Goal: Task Accomplishment & Management: Manage account settings

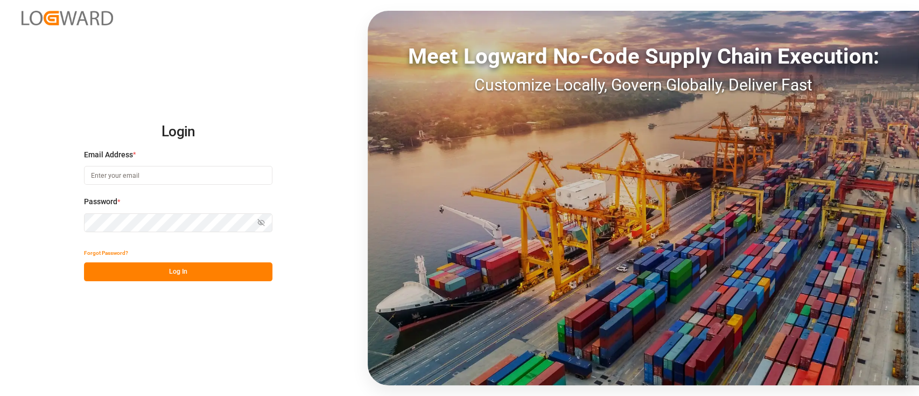
click at [209, 174] on input at bounding box center [178, 175] width 188 height 19
type input "[PERSON_NAME][EMAIL_ADDRESS][PERSON_NAME][DOMAIN_NAME]"
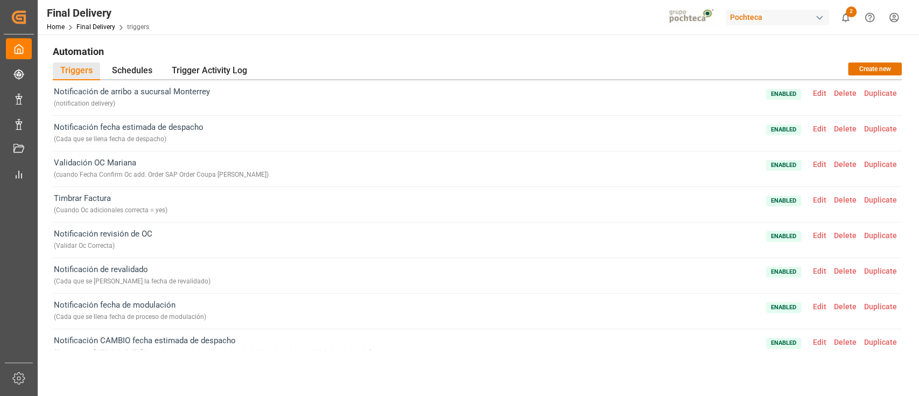
click at [820, 98] on span "Enabled Edit Delete Duplicate" at bounding box center [833, 98] width 135 height 24
click at [823, 93] on span "Edit" at bounding box center [819, 93] width 21 height 9
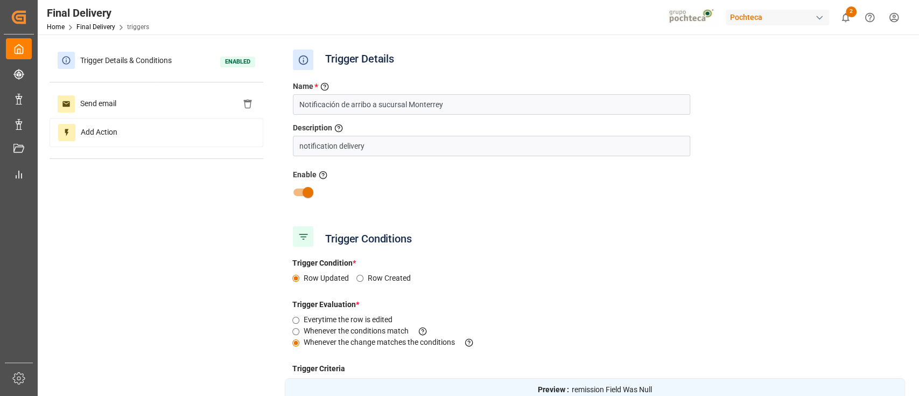
type input "No. Remision"
type input "Field Was Null"
type input "Destino Final del Material (impo)"
type input "Equal"
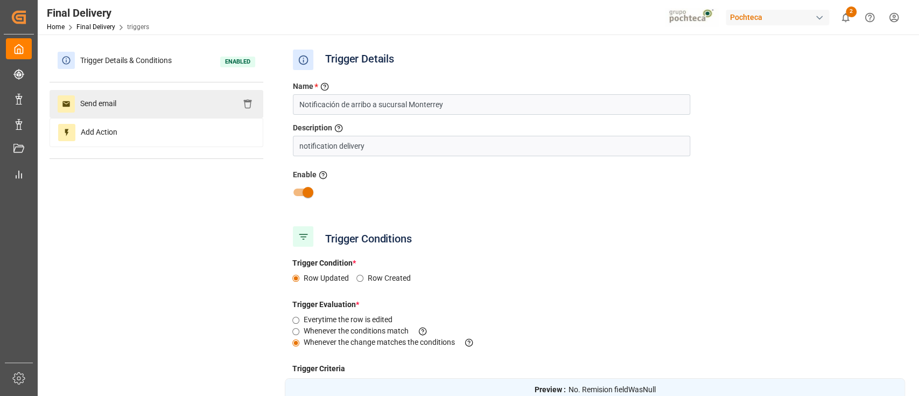
click at [186, 107] on div "Send email" at bounding box center [157, 104] width 214 height 28
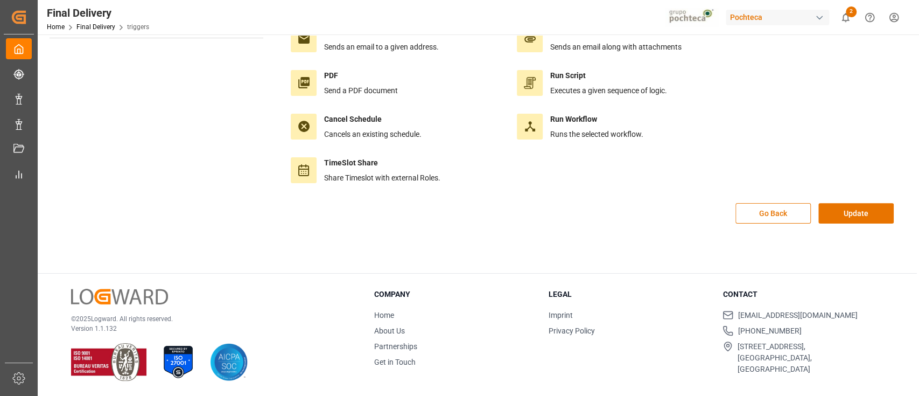
scroll to position [120, 0]
click at [862, 206] on button "Update" at bounding box center [856, 214] width 75 height 20
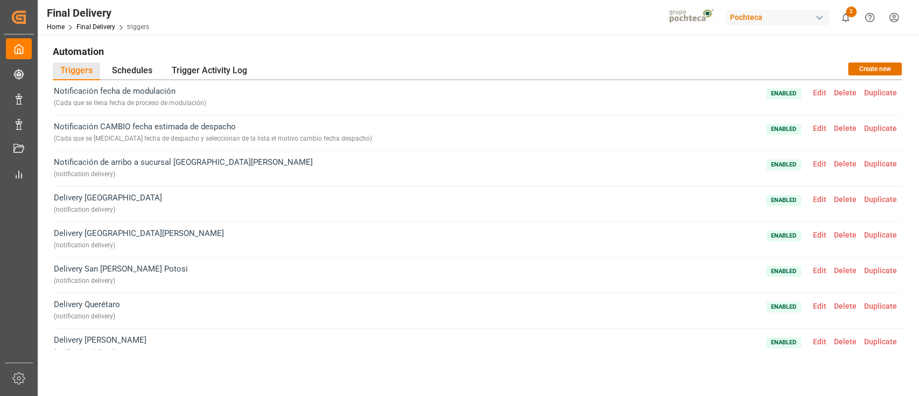
scroll to position [143, 0]
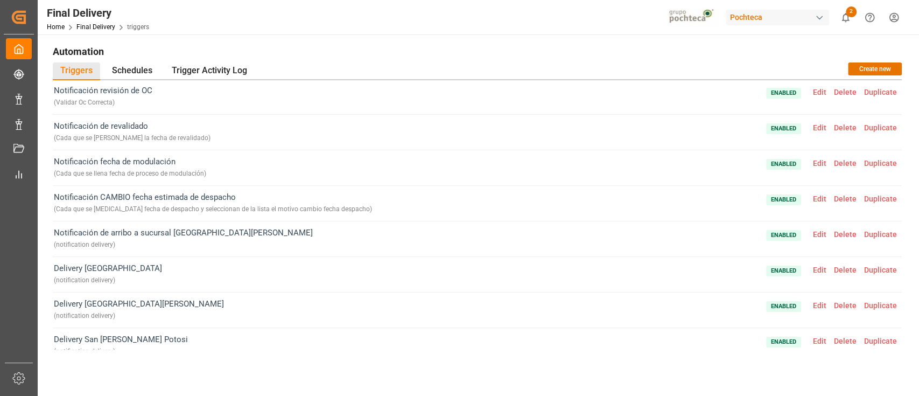
click at [822, 270] on span "Edit" at bounding box center [819, 270] width 21 height 9
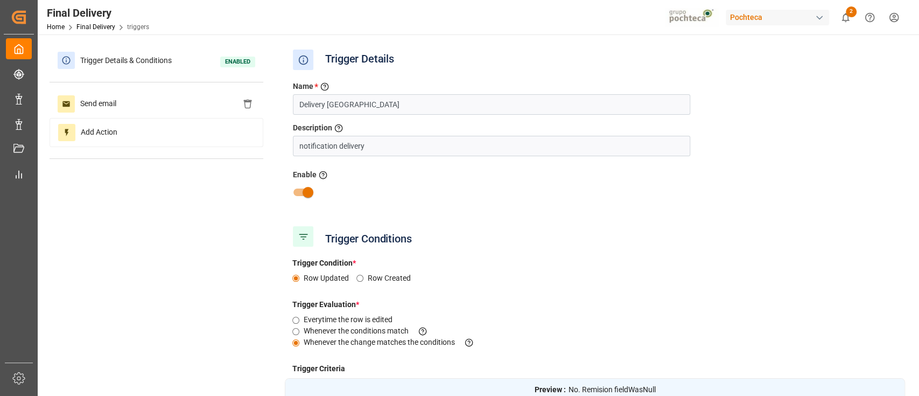
type input "No. Remision"
type input "Field Was Null"
type input "Destino Final del Material (impo)"
type input "Equal"
click at [146, 101] on div "Send email" at bounding box center [157, 104] width 214 height 28
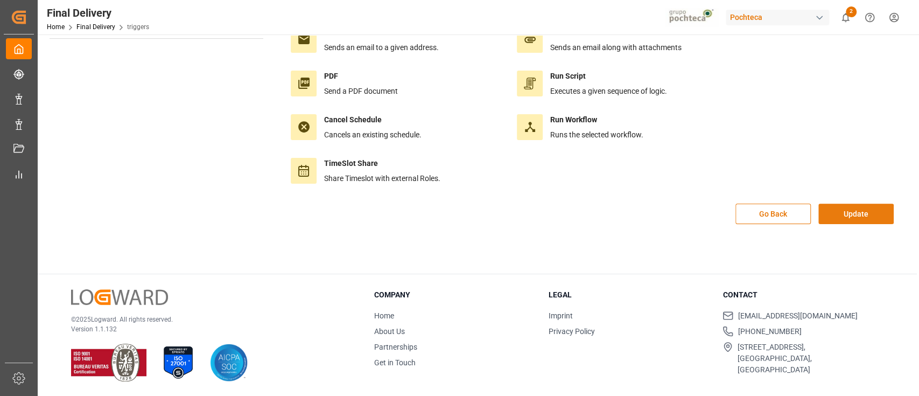
click at [867, 205] on button "Update" at bounding box center [856, 214] width 75 height 20
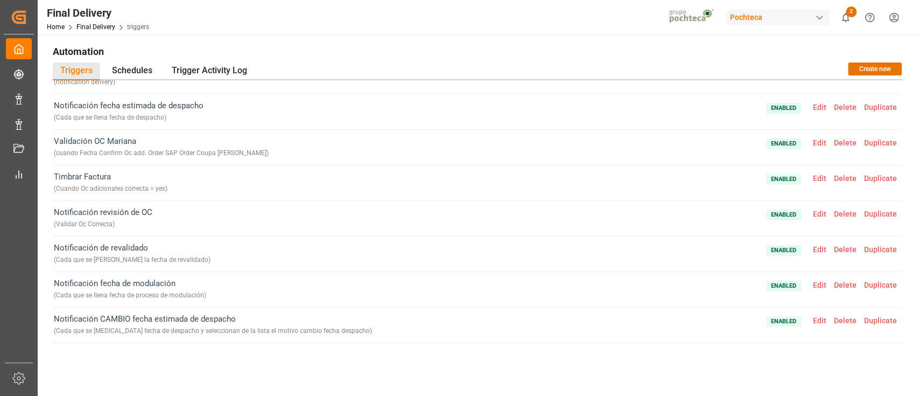
scroll to position [0, 0]
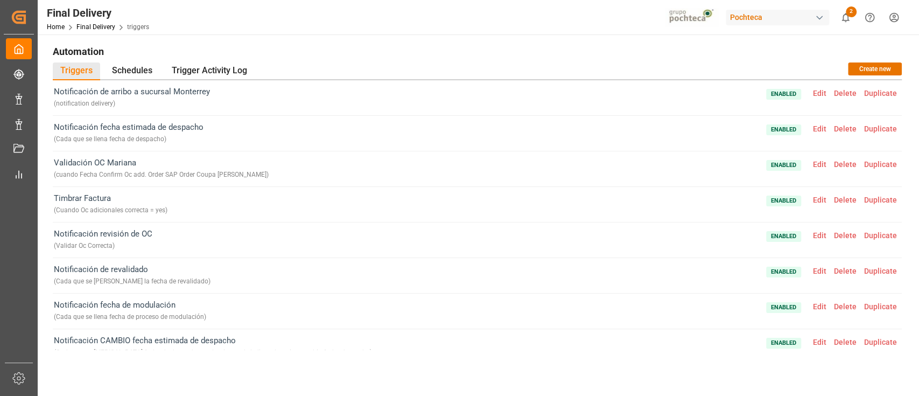
click at [417, 47] on h1 "Automation" at bounding box center [477, 51] width 849 height 18
click at [414, 50] on h1 "Automation" at bounding box center [477, 51] width 849 height 18
click at [818, 93] on span "Edit" at bounding box center [819, 93] width 21 height 9
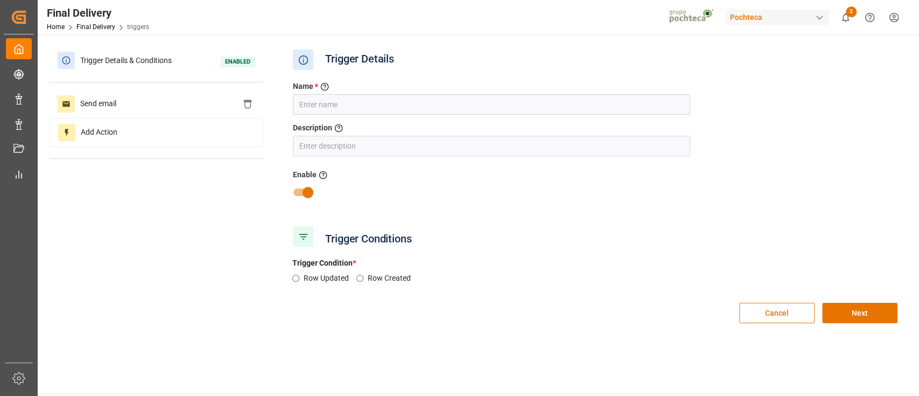
type input "Notificación de arribo a sucursal Monterrey"
type input "notification delivery"
radio input "true"
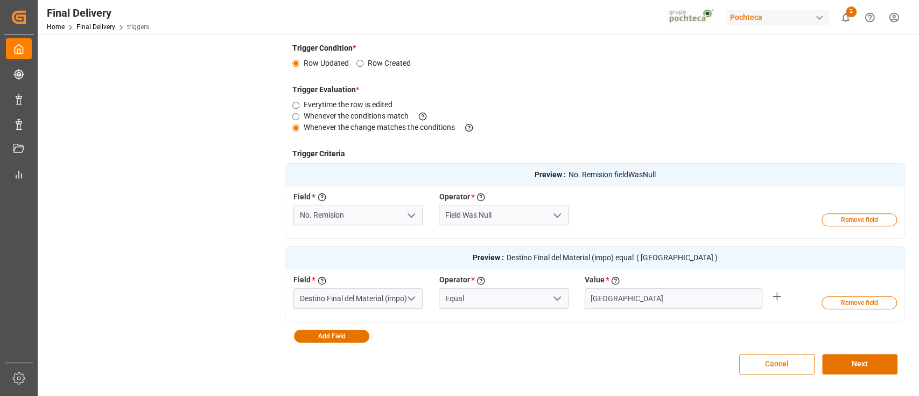
scroll to position [215, 0]
click at [784, 354] on button "Cancel" at bounding box center [776, 363] width 75 height 20
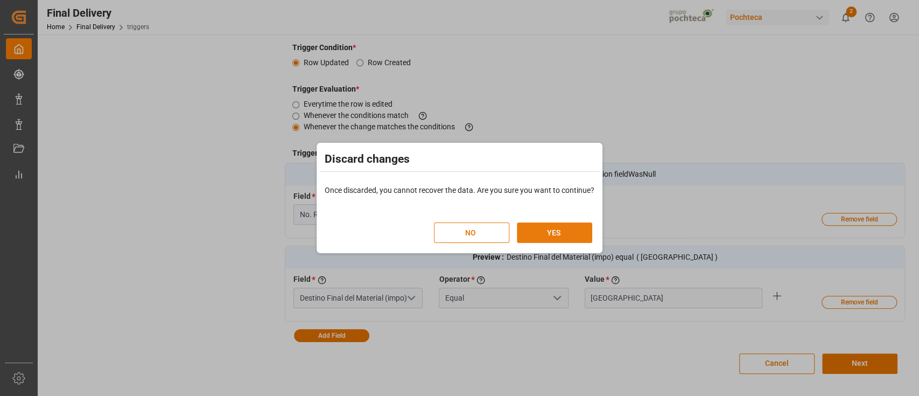
click at [567, 235] on button "YES" at bounding box center [554, 232] width 75 height 20
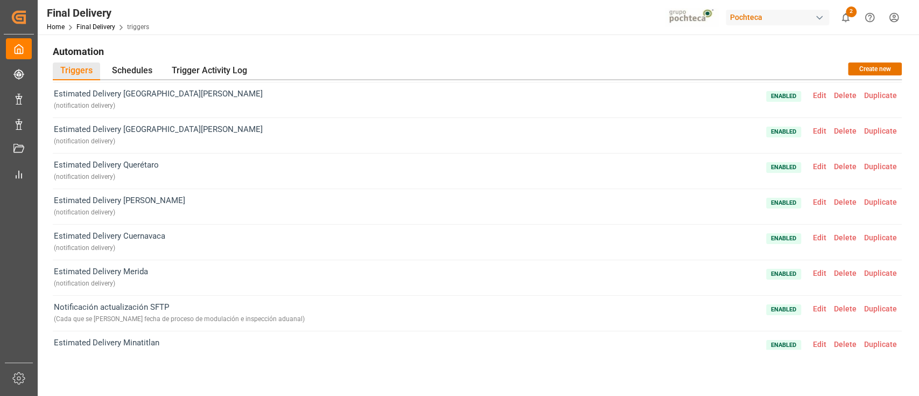
scroll to position [759, 0]
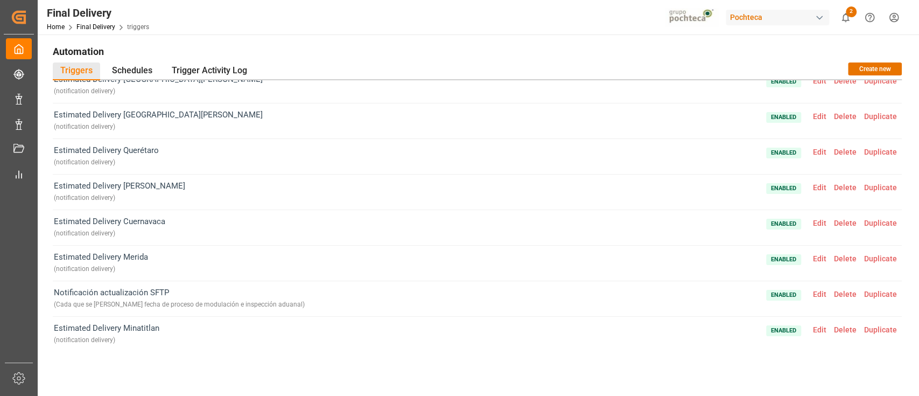
click at [817, 325] on span "Edit" at bounding box center [819, 329] width 21 height 9
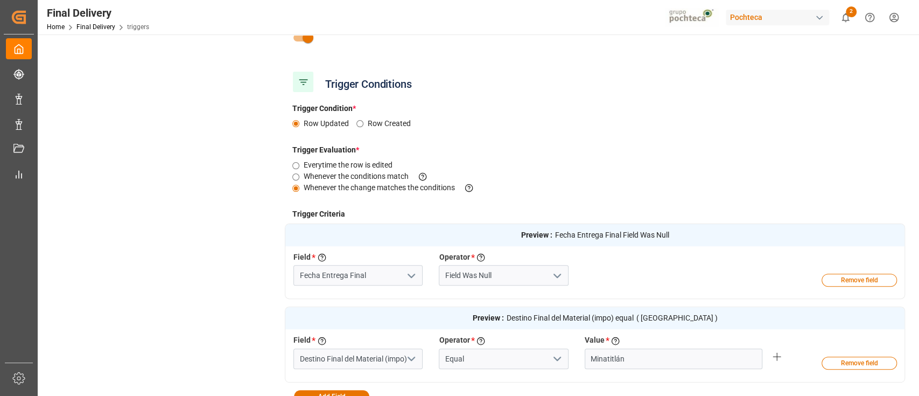
scroll to position [215, 0]
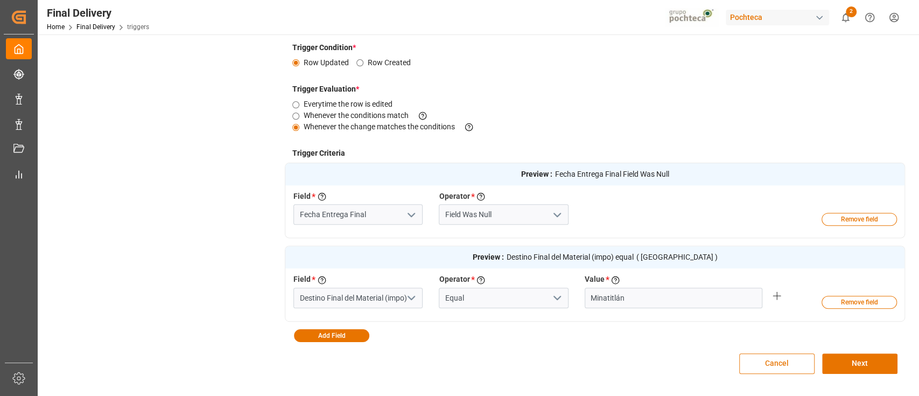
click at [774, 364] on button "Cancel" at bounding box center [776, 363] width 75 height 20
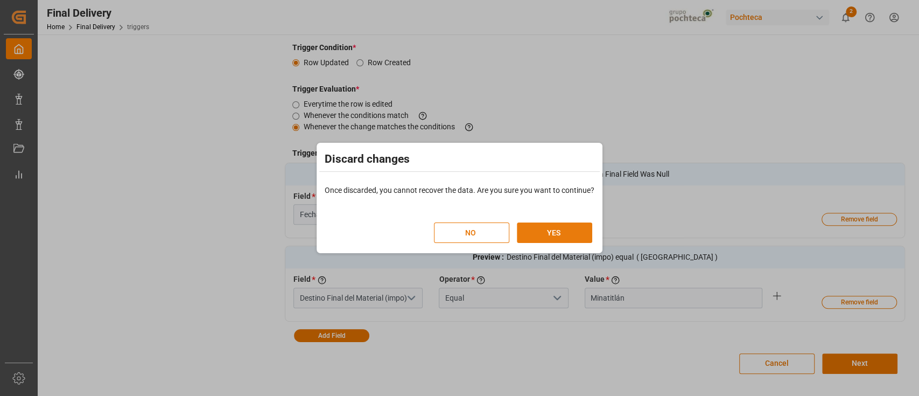
click at [585, 234] on button "YES" at bounding box center [554, 232] width 75 height 20
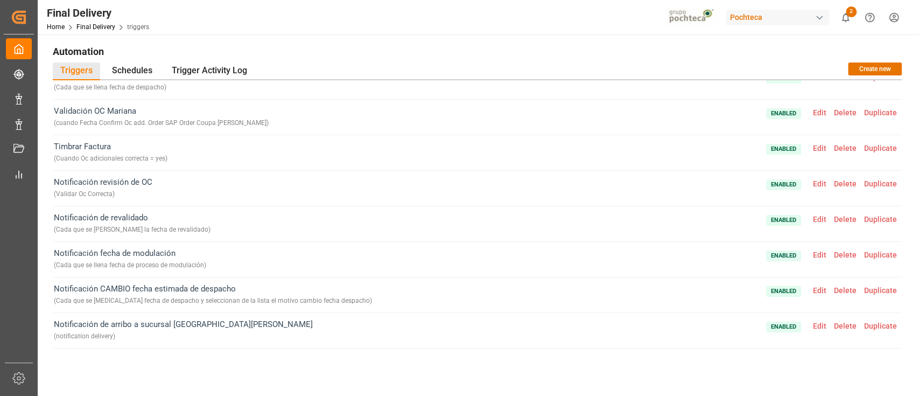
scroll to position [0, 0]
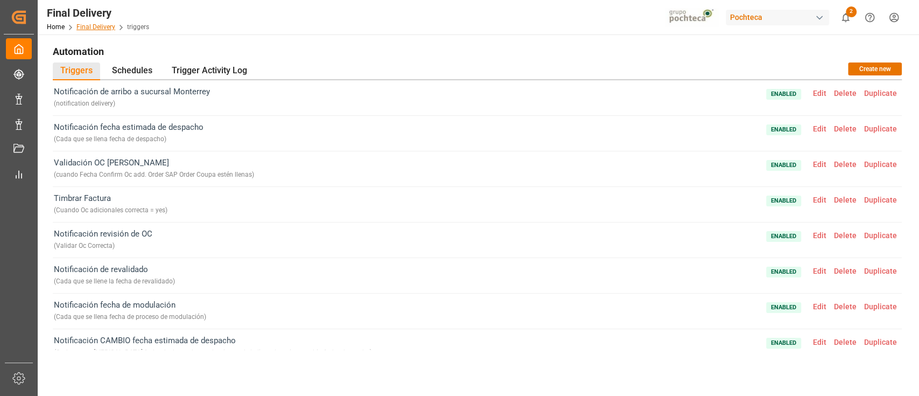
click at [107, 28] on link "Final Delivery" at bounding box center [95, 27] width 39 height 8
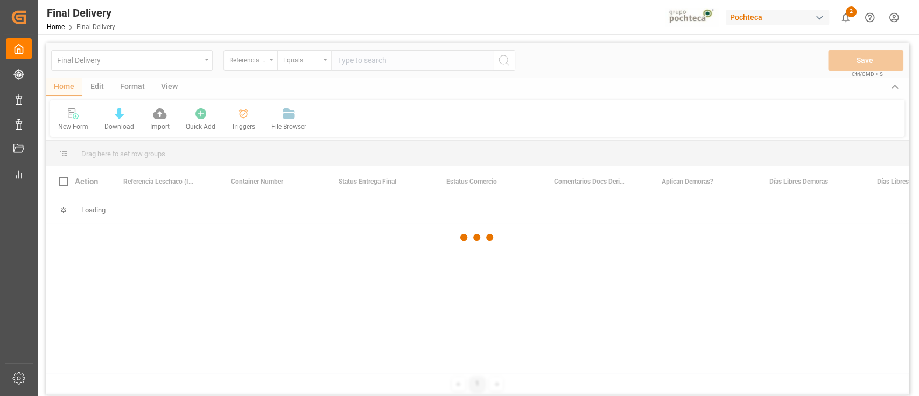
click at [95, 85] on div at bounding box center [477, 237] width 863 height 389
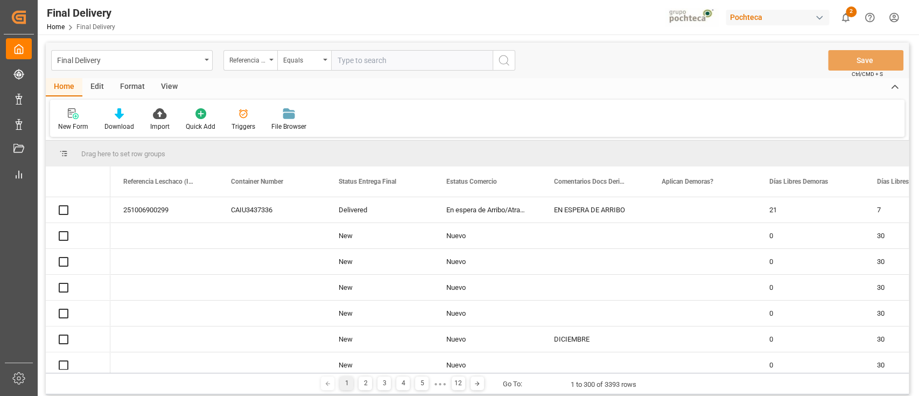
click at [96, 86] on div "Edit" at bounding box center [97, 87] width 30 height 18
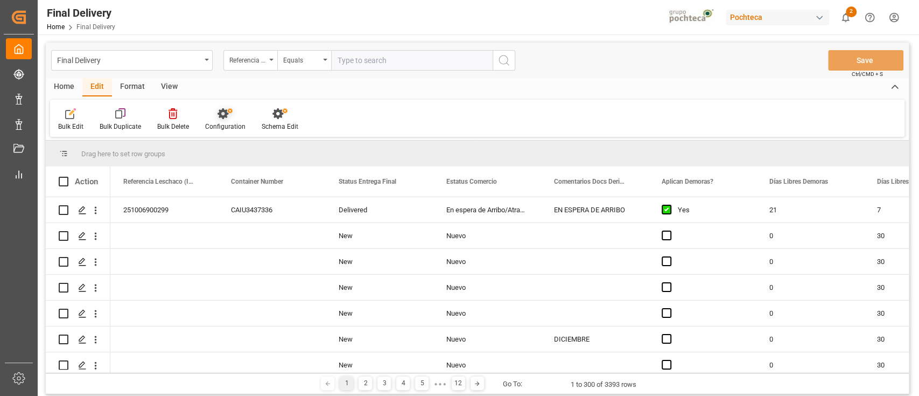
click at [215, 123] on div "Configuration" at bounding box center [225, 127] width 40 height 10
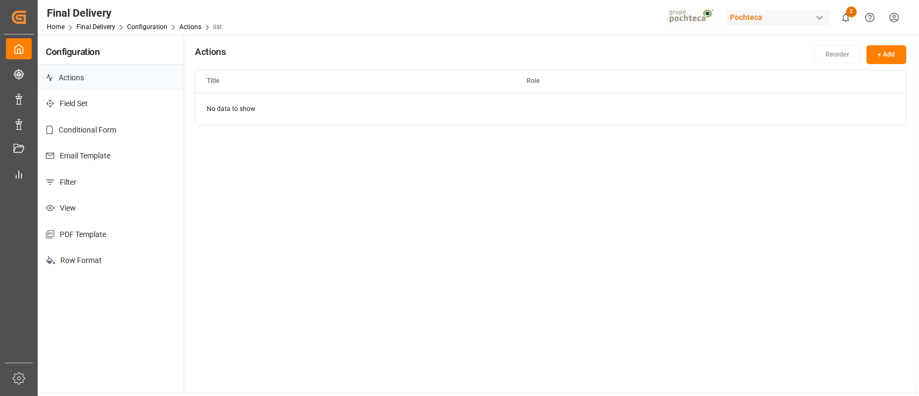
click at [106, 179] on p "Filter" at bounding box center [111, 182] width 146 height 26
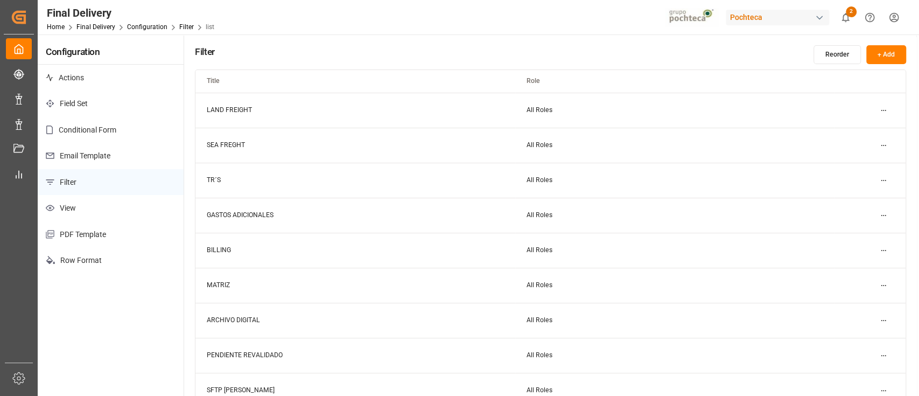
click at [110, 162] on p "Email Template" at bounding box center [111, 156] width 146 height 26
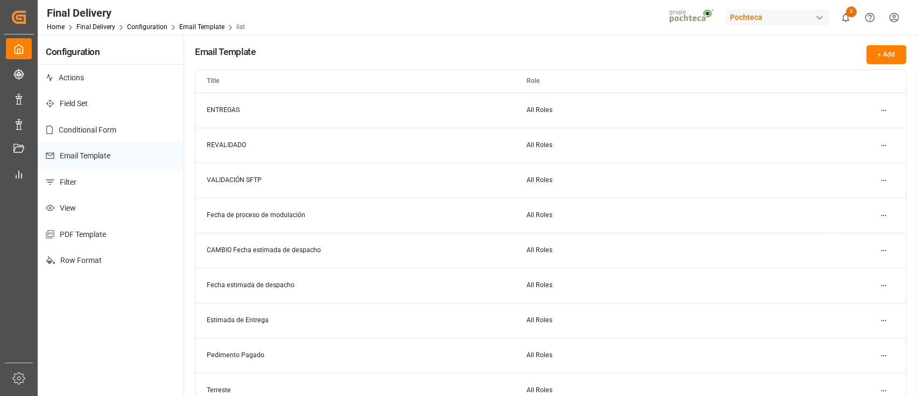
click at [883, 110] on html "Created by potrace 1.15, written by Peter Selinger 2001-2017 Created by potrace…" at bounding box center [459, 198] width 919 height 396
click at [879, 125] on div "Edit" at bounding box center [863, 131] width 55 height 15
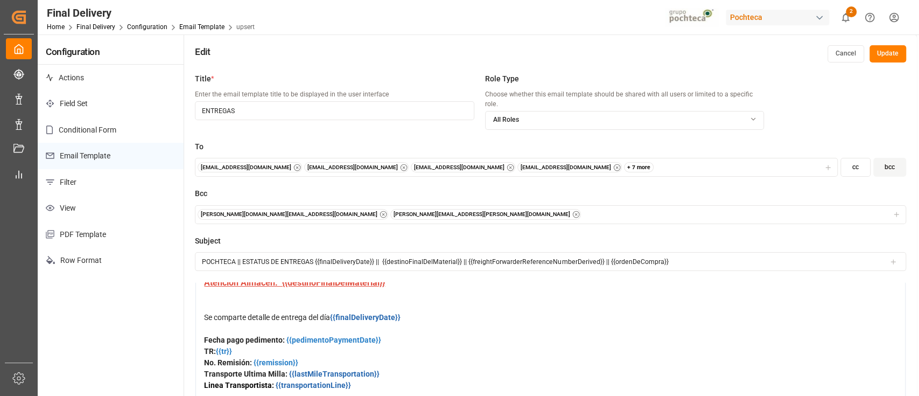
scroll to position [72, 0]
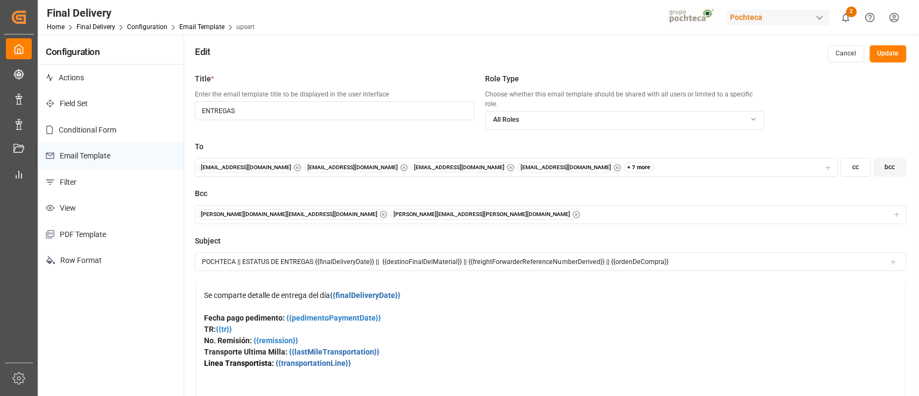
click at [577, 188] on label "Bcc" at bounding box center [550, 193] width 711 height 11
click at [836, 57] on button "Cancel" at bounding box center [846, 53] width 37 height 17
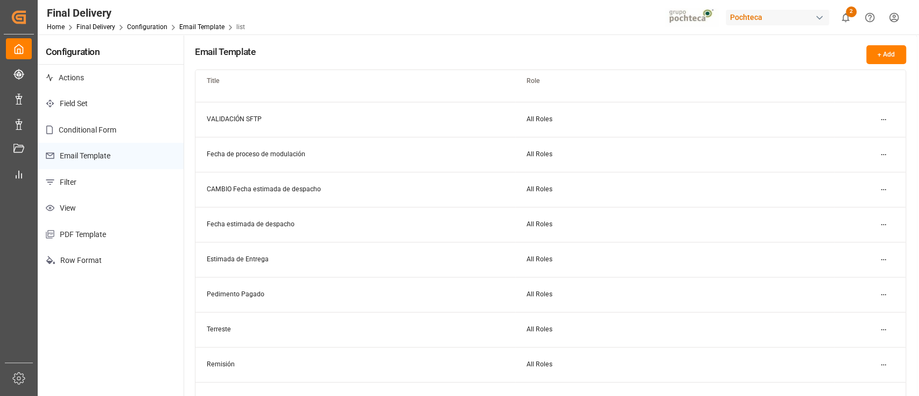
scroll to position [61, 0]
click at [883, 252] on html "Created by potrace 1.15, written by Peter Selinger 2001-2017 Created by potrace…" at bounding box center [459, 198] width 919 height 396
click at [840, 275] on div "Edit" at bounding box center [863, 280] width 55 height 15
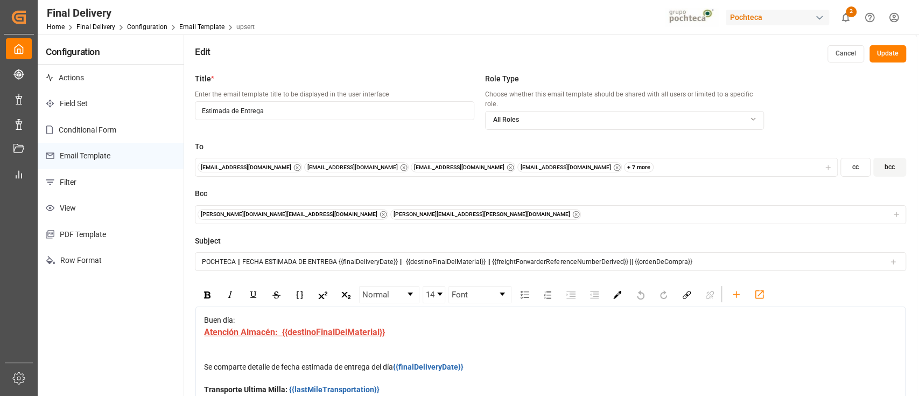
click at [840, 50] on button "Cancel" at bounding box center [846, 53] width 37 height 17
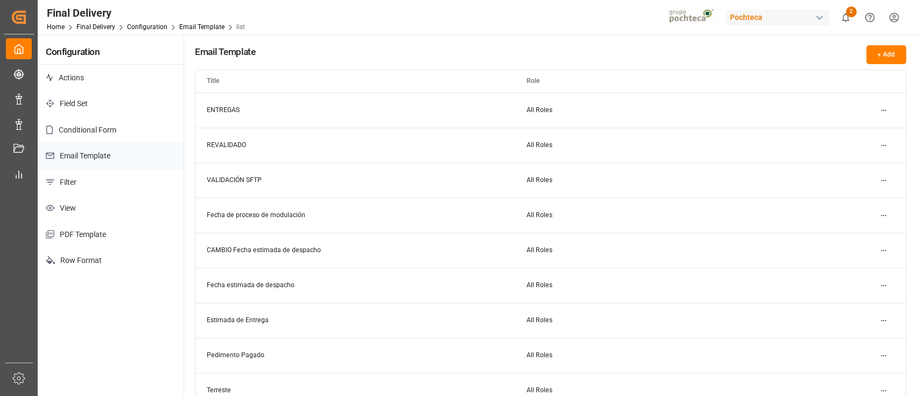
click at [879, 111] on html "Created by potrace 1.15, written by Peter Selinger 2001-2017 Created by potrace…" at bounding box center [459, 198] width 919 height 396
click at [870, 127] on div "Edit" at bounding box center [863, 131] width 55 height 15
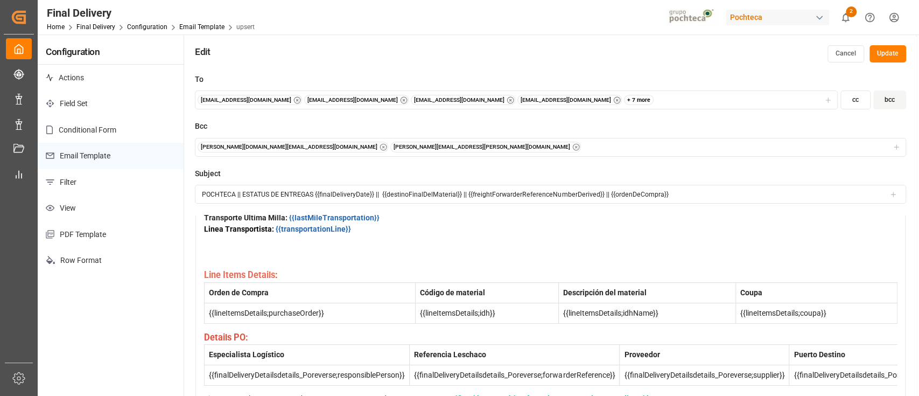
scroll to position [198, 0]
click at [846, 51] on button "Cancel" at bounding box center [846, 53] width 37 height 17
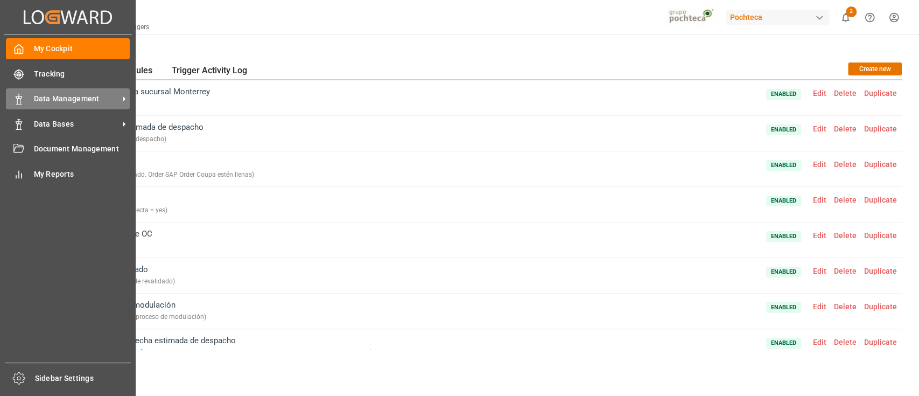
click at [93, 96] on span "Data Management" at bounding box center [76, 98] width 85 height 11
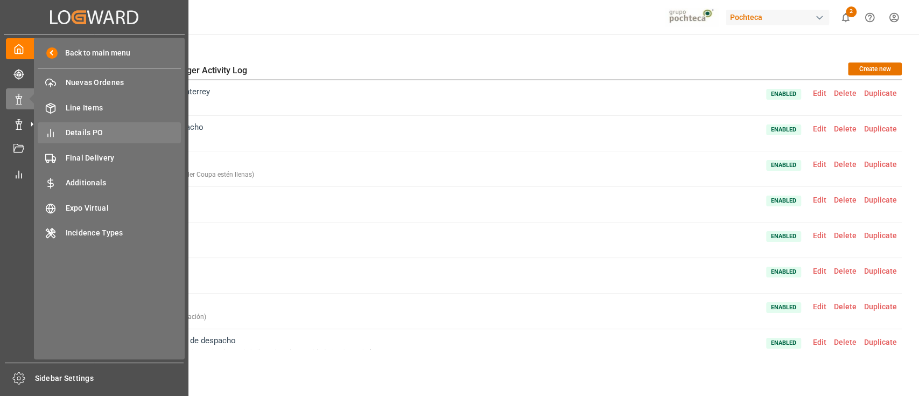
click at [102, 123] on div "Details PO Details PO" at bounding box center [109, 132] width 143 height 21
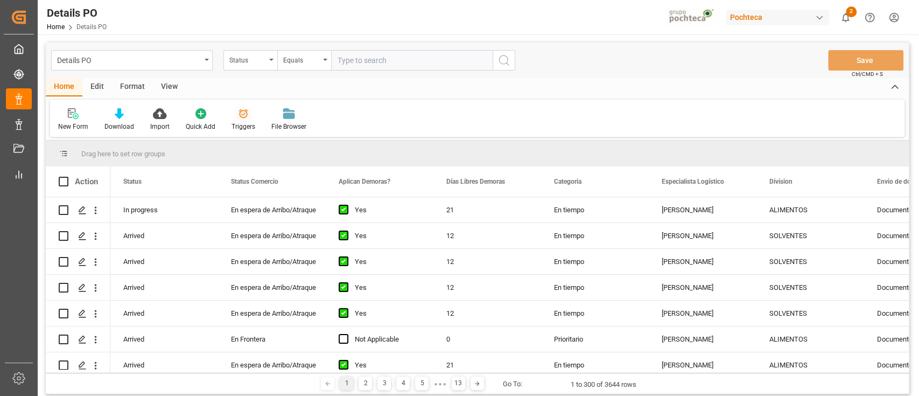
click at [246, 123] on div "Triggers" at bounding box center [244, 127] width 24 height 10
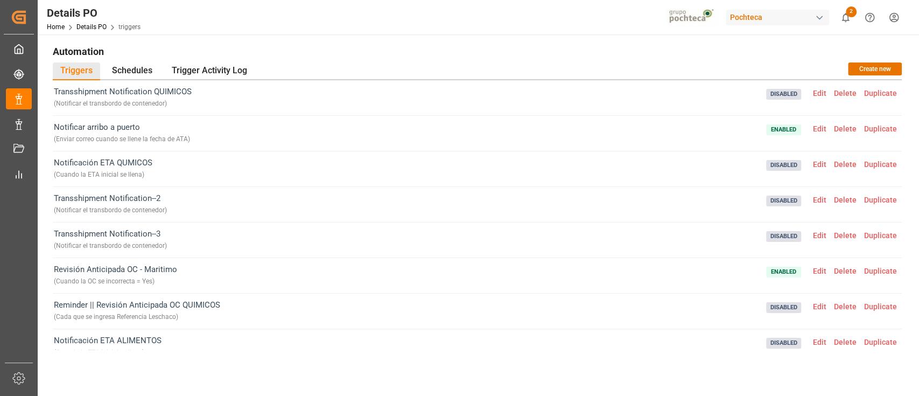
click at [813, 125] on span "Edit" at bounding box center [819, 128] width 21 height 9
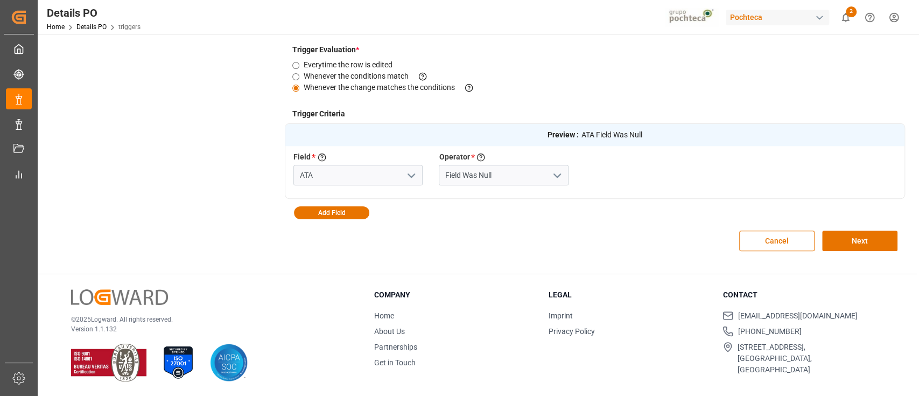
scroll to position [183, 0]
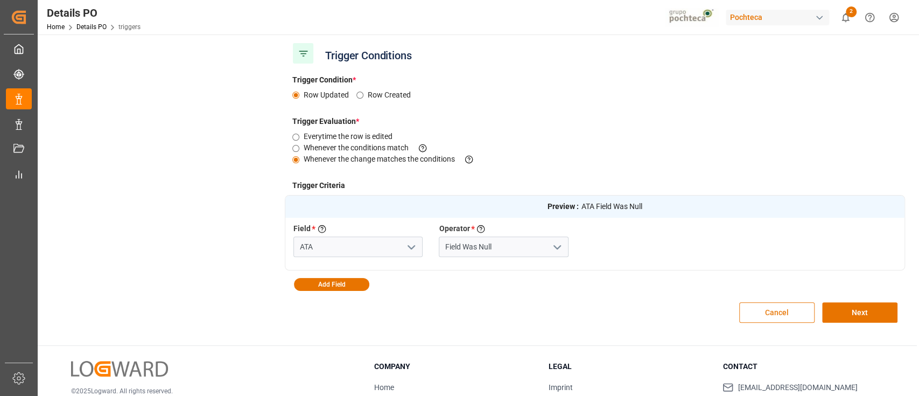
click at [760, 317] on button "Cancel" at bounding box center [776, 312] width 75 height 20
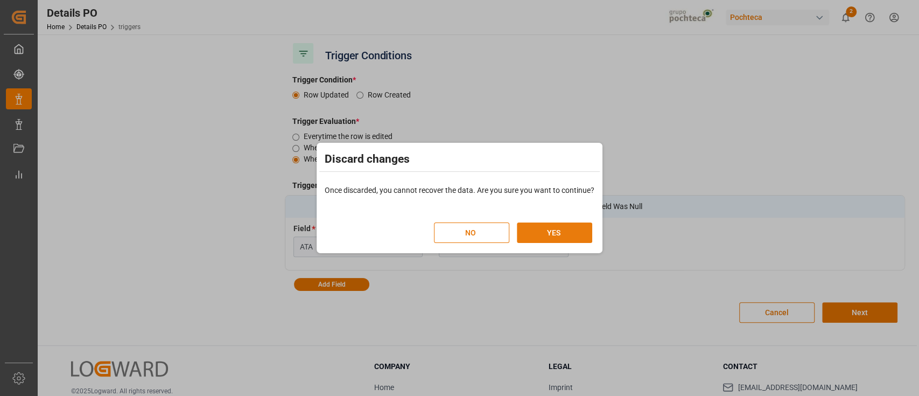
click at [554, 222] on button "YES" at bounding box center [554, 232] width 75 height 20
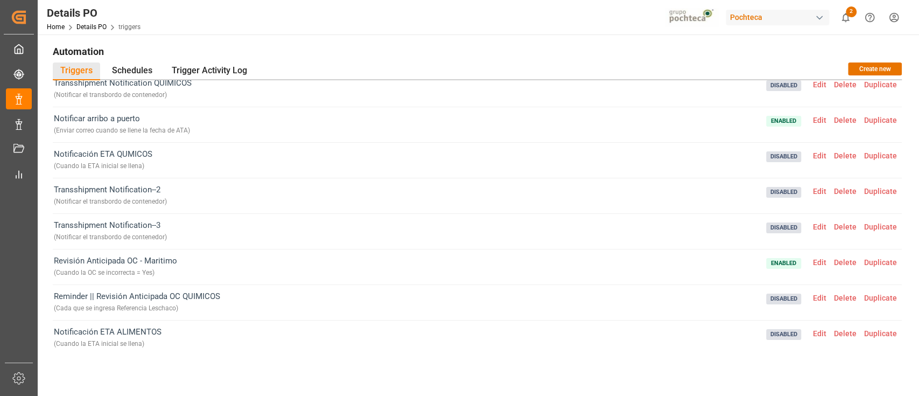
scroll to position [0, 0]
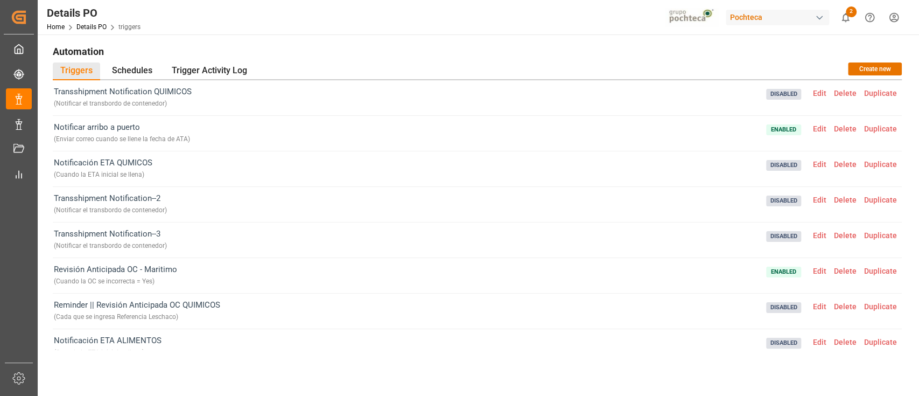
click at [809, 158] on span "Disabled Edit Delete Duplicate" at bounding box center [833, 169] width 135 height 24
click at [815, 161] on span "Edit" at bounding box center [819, 164] width 21 height 9
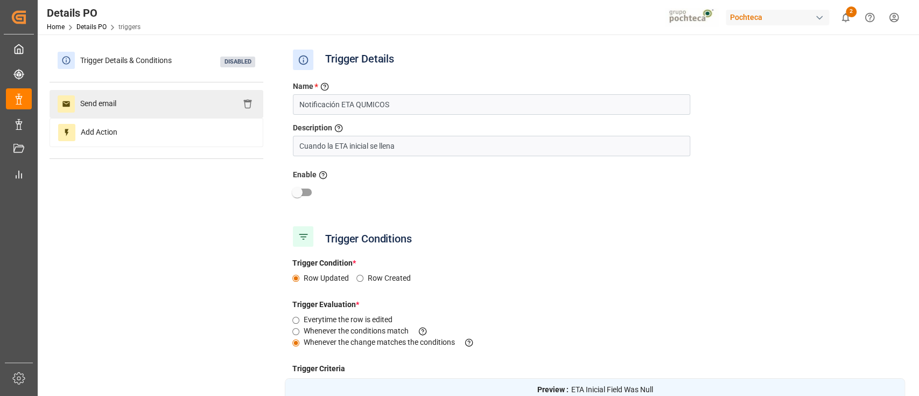
click at [185, 107] on div "Send email" at bounding box center [157, 104] width 214 height 28
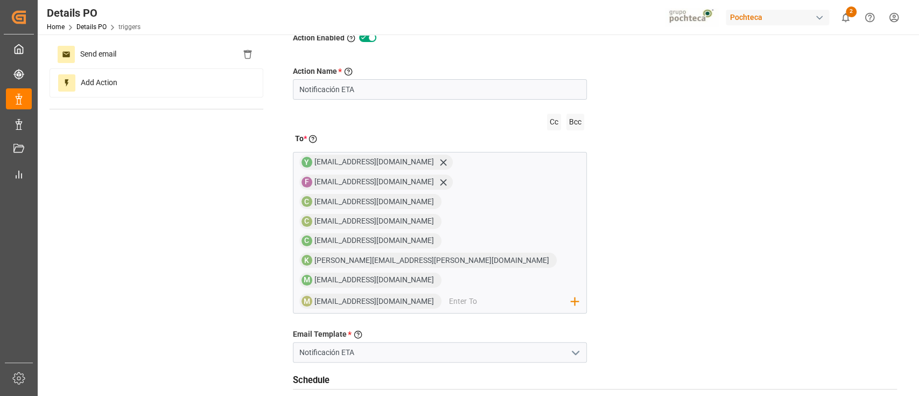
scroll to position [143, 0]
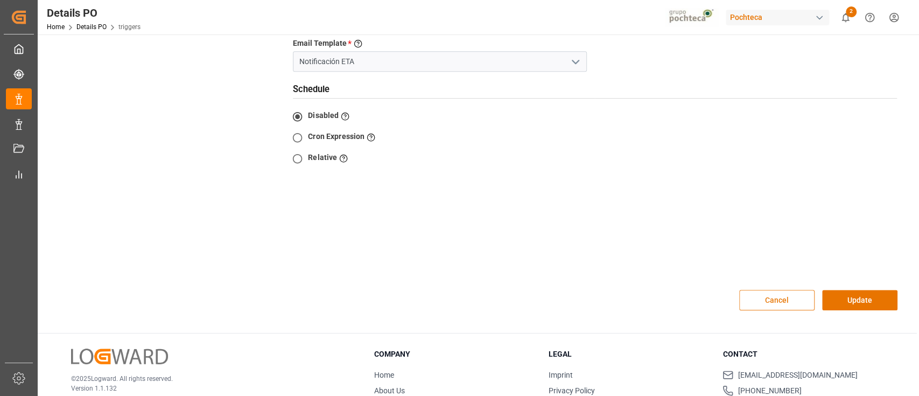
click at [780, 290] on button "Cancel" at bounding box center [776, 300] width 75 height 20
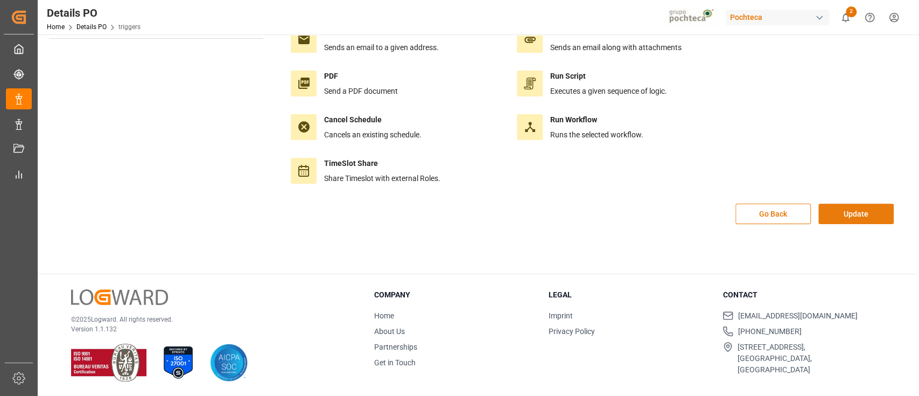
click at [844, 219] on button "Update" at bounding box center [856, 214] width 75 height 20
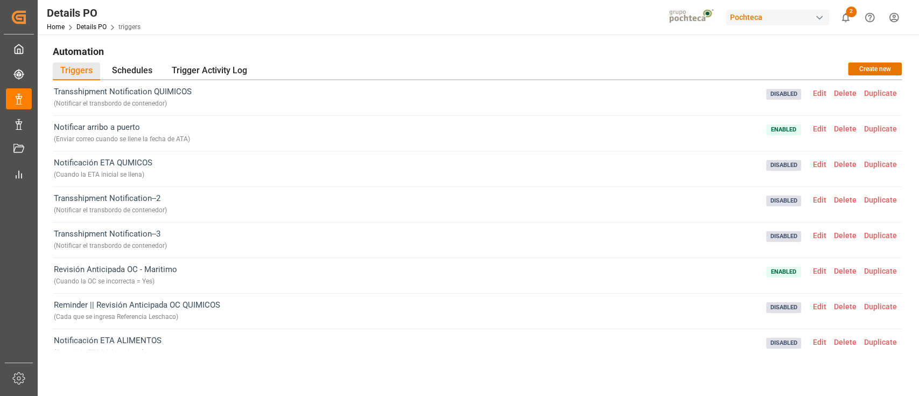
scroll to position [0, 0]
click at [702, 57] on h1 "Automation" at bounding box center [477, 51] width 849 height 18
click at [822, 89] on span "Edit" at bounding box center [819, 93] width 21 height 9
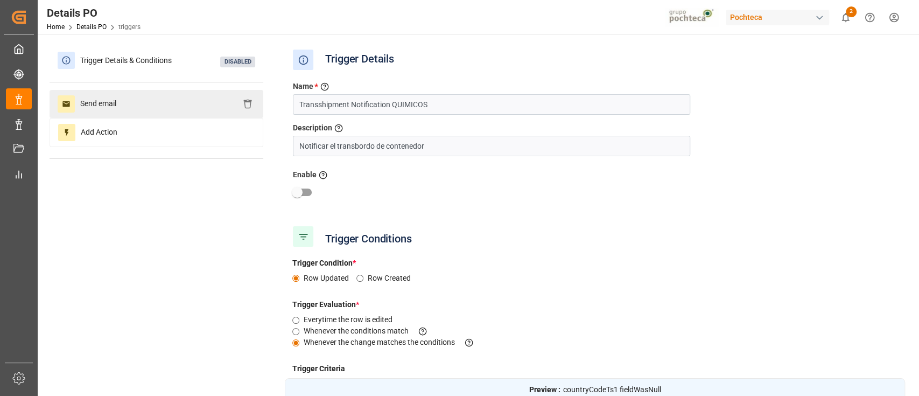
click at [183, 108] on div "Send email" at bounding box center [157, 104] width 214 height 28
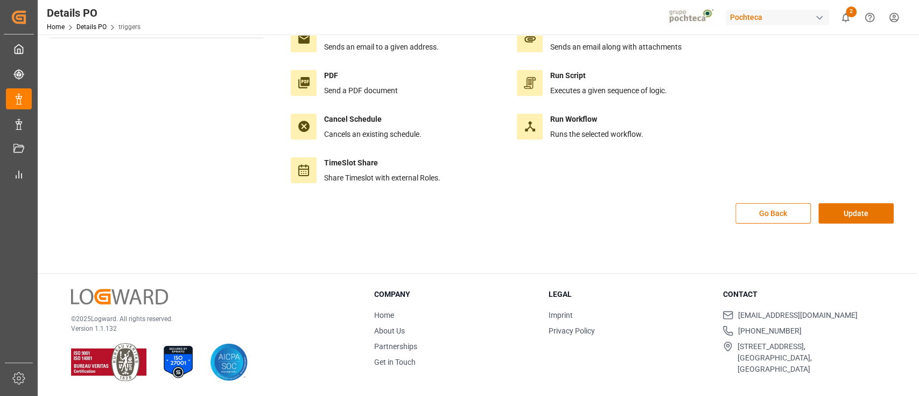
scroll to position [120, 0]
click at [876, 209] on button "Update" at bounding box center [856, 214] width 75 height 20
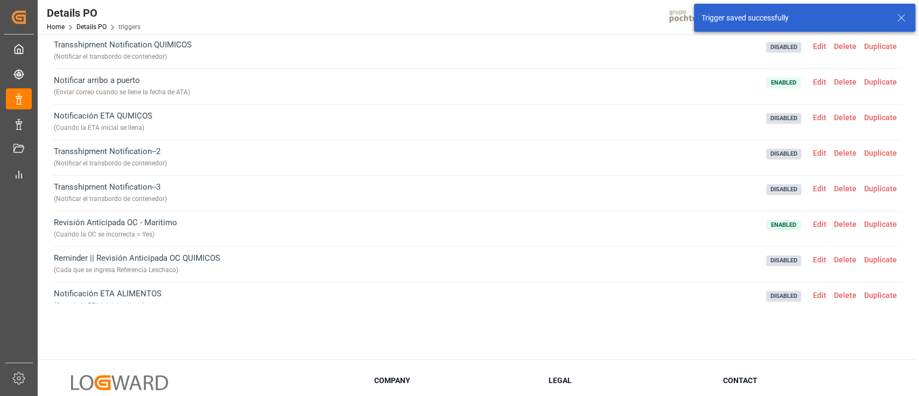
scroll to position [0, 0]
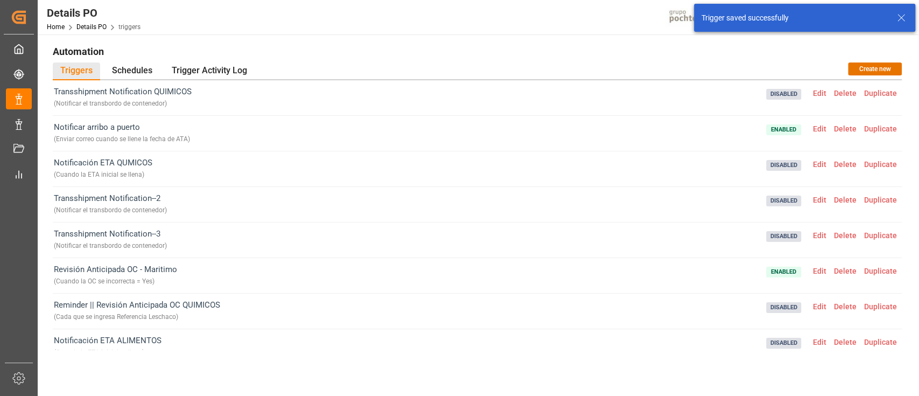
click at [850, 94] on span "Delete" at bounding box center [845, 93] width 30 height 9
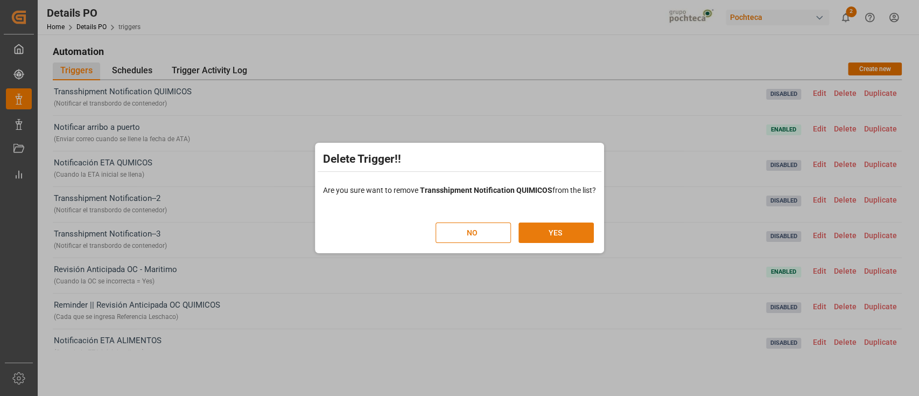
click at [548, 234] on button "YES" at bounding box center [556, 232] width 75 height 20
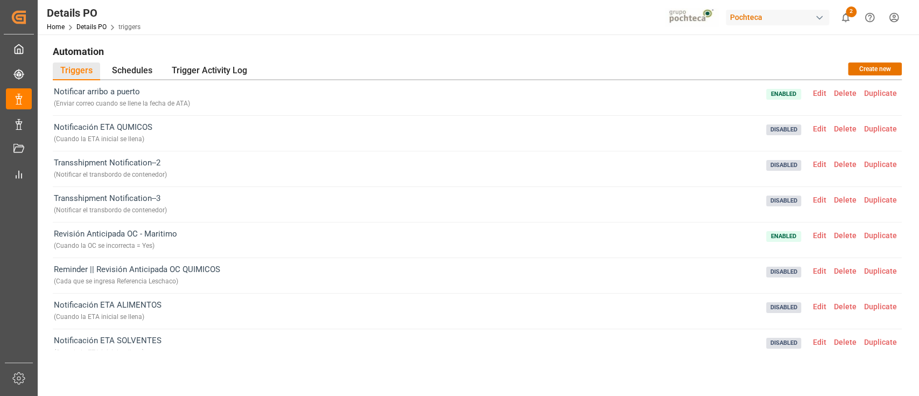
click at [816, 131] on span "Edit" at bounding box center [819, 128] width 21 height 9
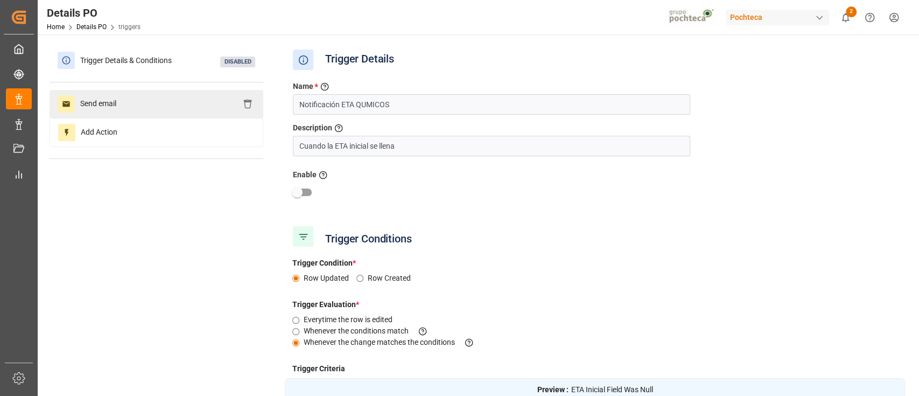
click at [149, 110] on div "Send email" at bounding box center [157, 104] width 214 height 28
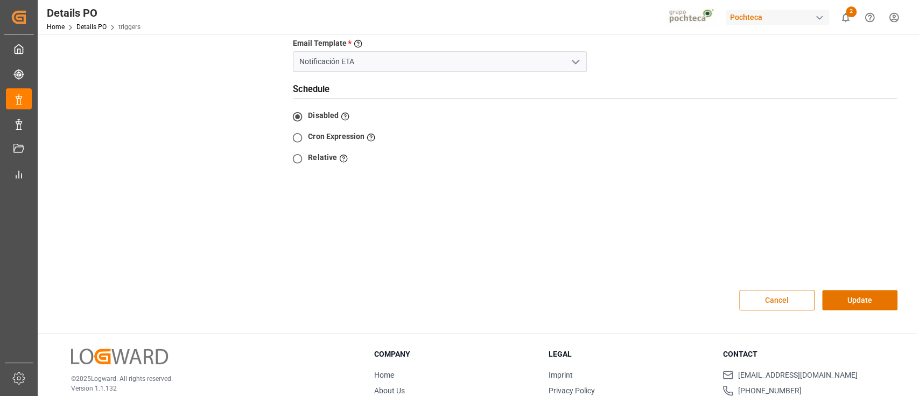
click at [756, 290] on button "Cancel" at bounding box center [776, 300] width 75 height 20
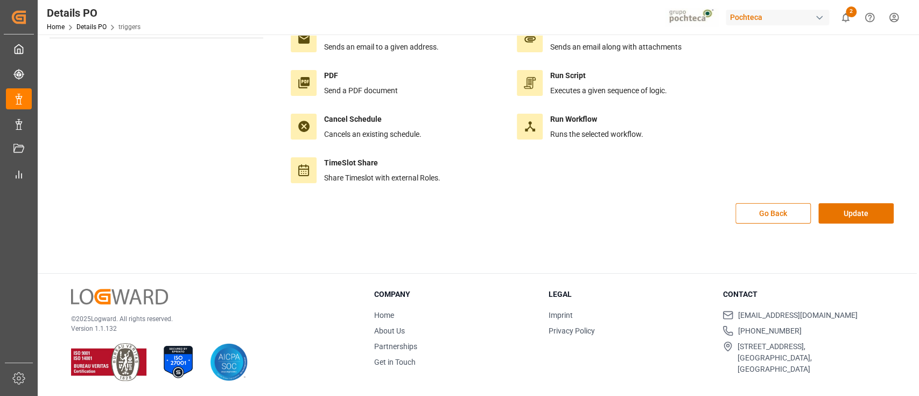
scroll to position [120, 0]
click at [851, 201] on div "Send web request Send request to a given url. Send file (SFTP) Send files over …" at bounding box center [595, 78] width 620 height 250
click at [849, 212] on button "Update" at bounding box center [856, 214] width 75 height 20
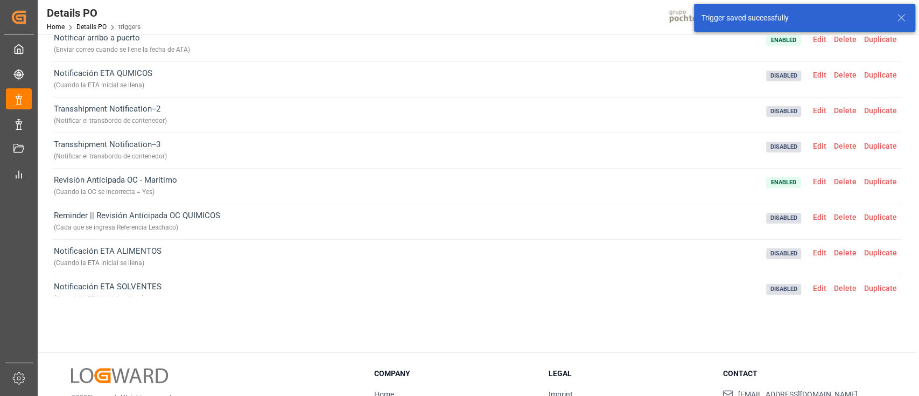
scroll to position [0, 0]
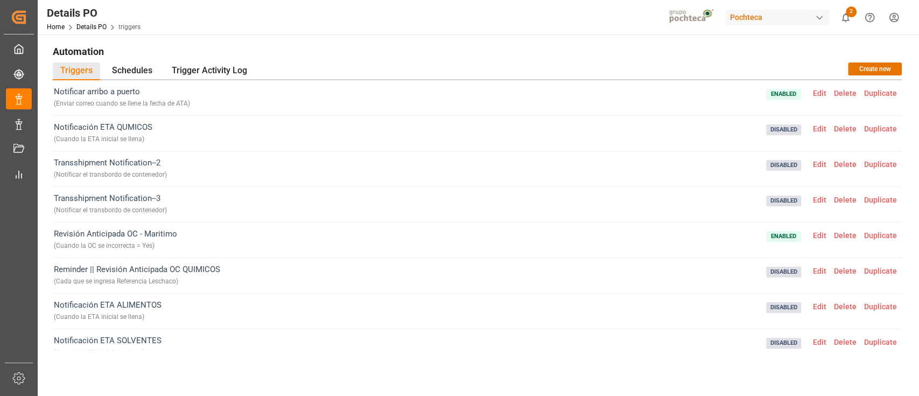
click at [815, 92] on span "Edit" at bounding box center [819, 93] width 21 height 9
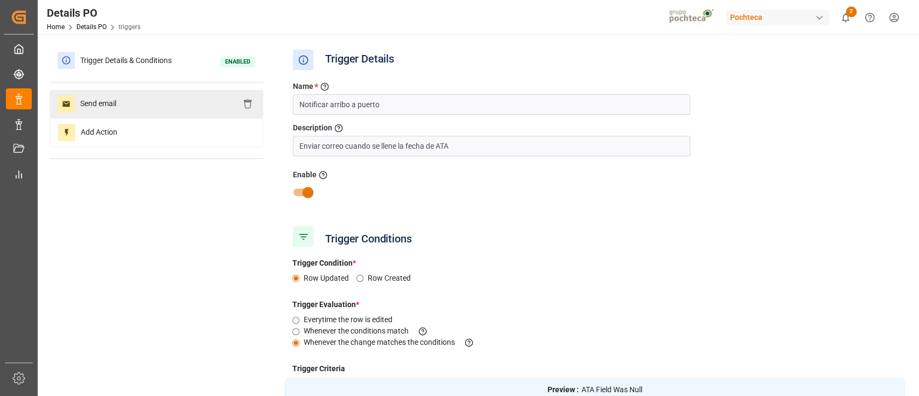
click at [165, 109] on div "Send email" at bounding box center [157, 104] width 214 height 28
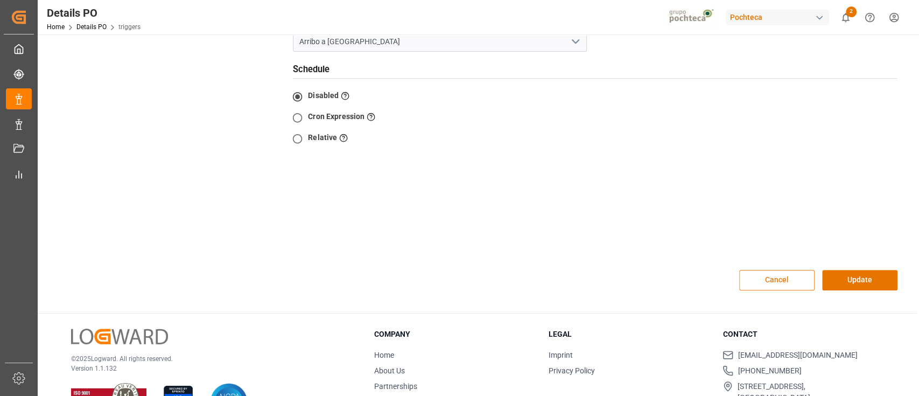
click at [788, 270] on button "Cancel" at bounding box center [776, 280] width 75 height 20
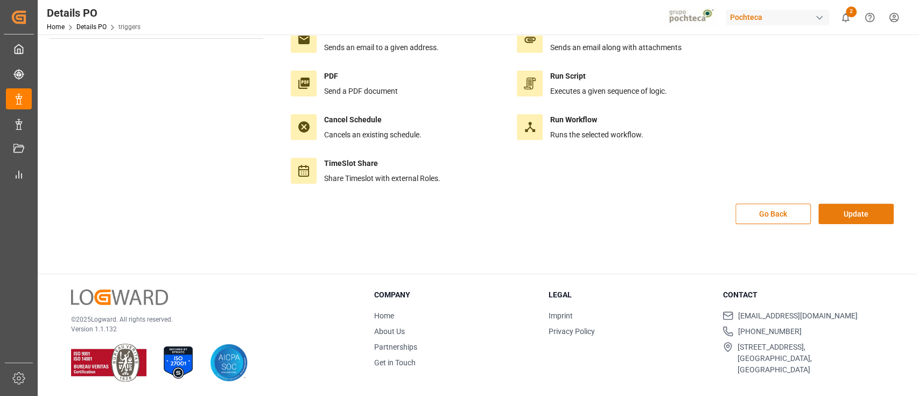
click at [832, 213] on button "Update" at bounding box center [856, 214] width 75 height 20
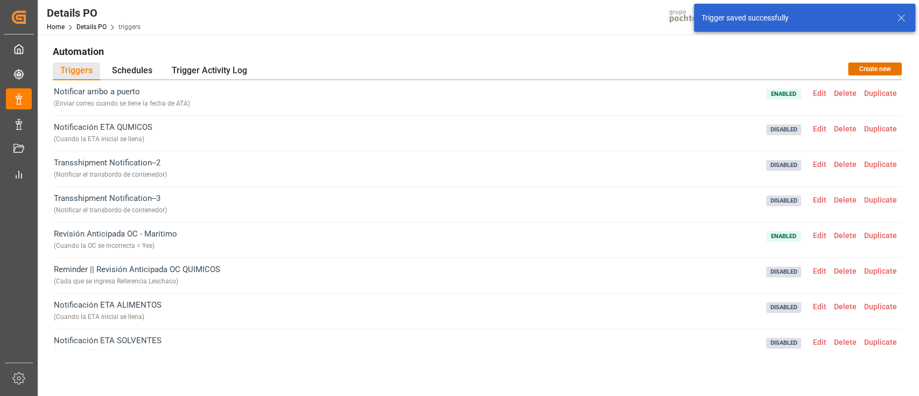
click at [840, 131] on span "Delete" at bounding box center [845, 128] width 30 height 9
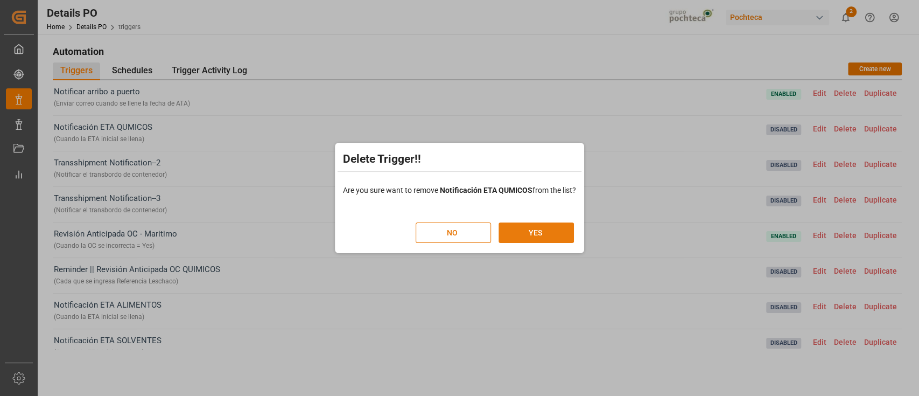
click at [540, 227] on button "YES" at bounding box center [536, 232] width 75 height 20
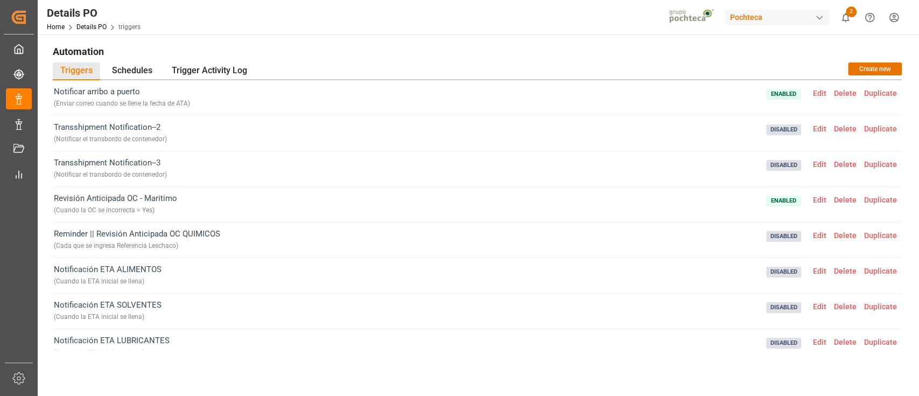
click at [833, 128] on span "Delete" at bounding box center [845, 128] width 30 height 9
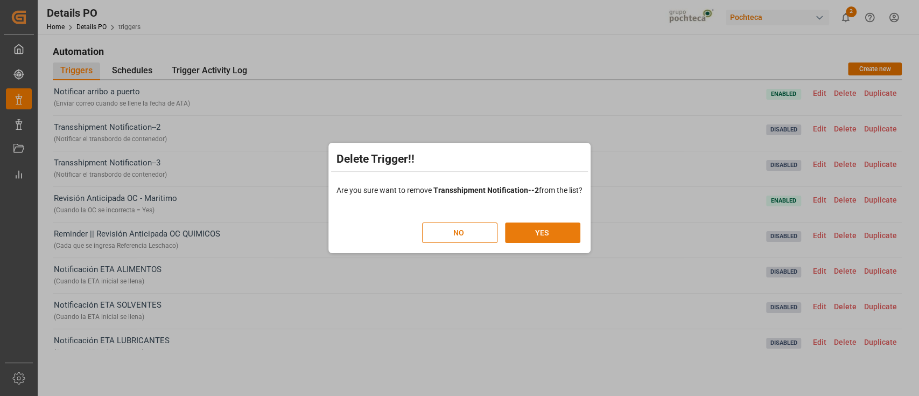
click at [545, 237] on button "YES" at bounding box center [542, 232] width 75 height 20
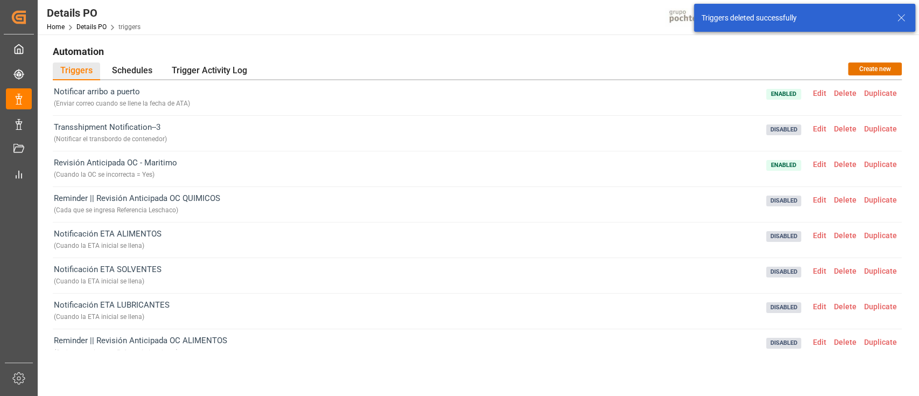
click at [843, 125] on span "Delete" at bounding box center [845, 128] width 30 height 9
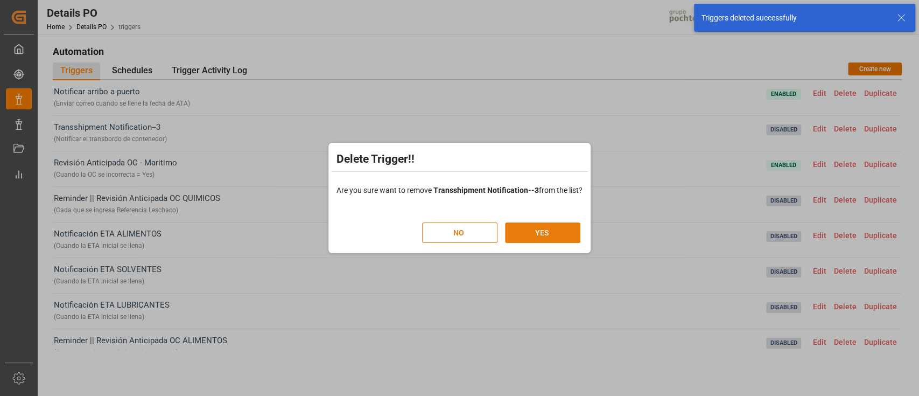
click at [560, 231] on button "YES" at bounding box center [542, 232] width 75 height 20
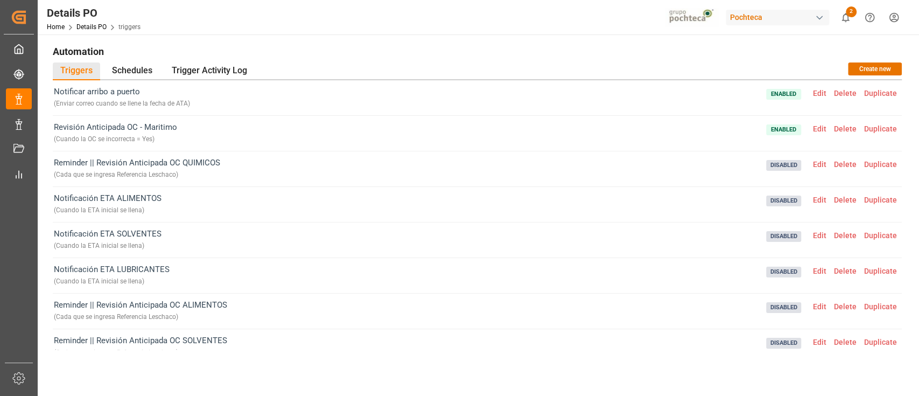
click at [825, 165] on span "Edit" at bounding box center [819, 164] width 21 height 9
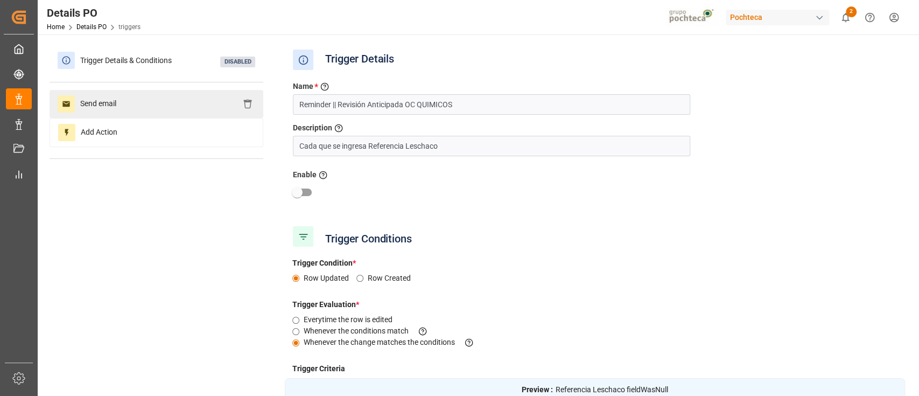
click at [116, 100] on span "Send email" at bounding box center [98, 103] width 47 height 17
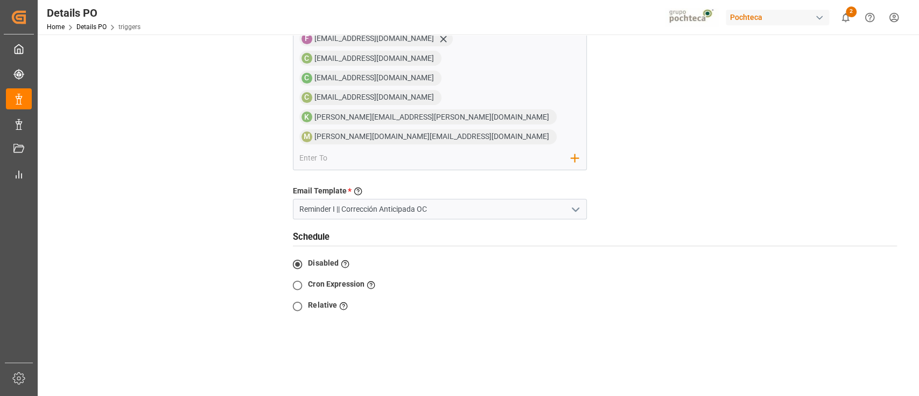
scroll to position [215, 0]
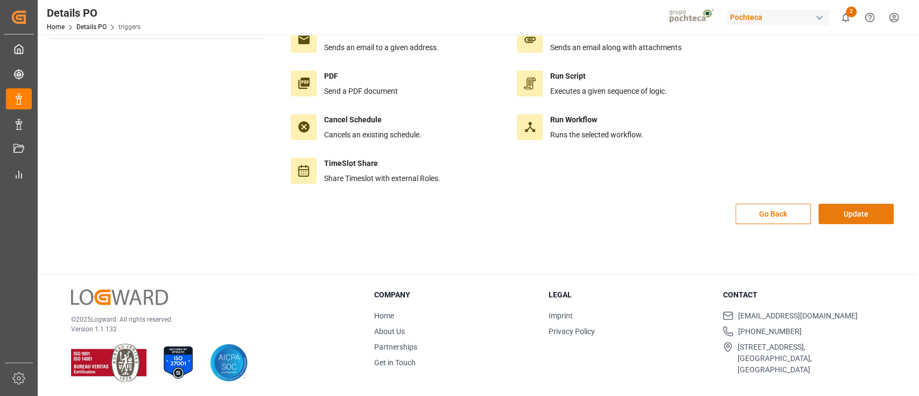
click at [844, 218] on button "Update" at bounding box center [856, 214] width 75 height 20
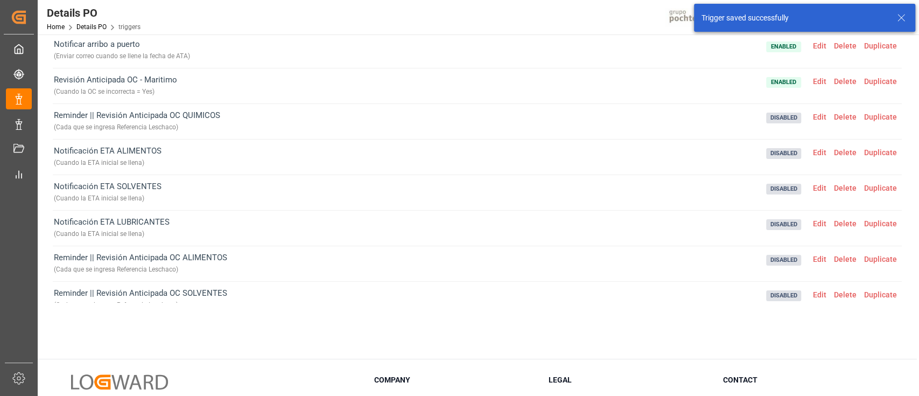
scroll to position [0, 0]
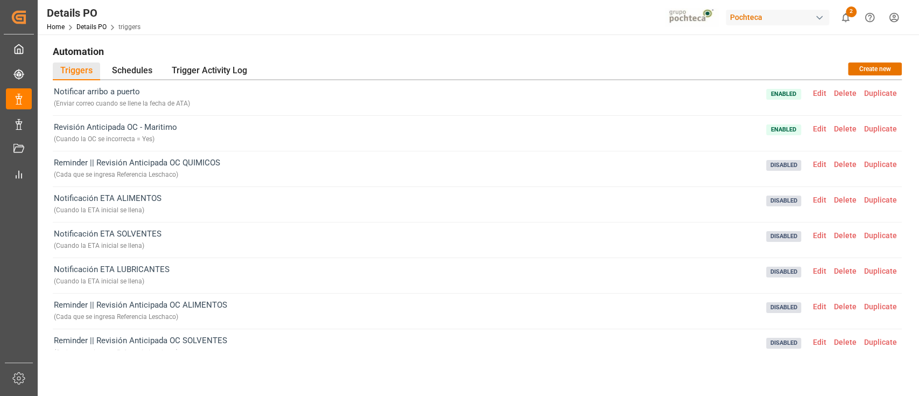
click at [428, 57] on h1 "Automation" at bounding box center [477, 51] width 849 height 18
click at [852, 127] on span "Delete" at bounding box center [845, 128] width 30 height 9
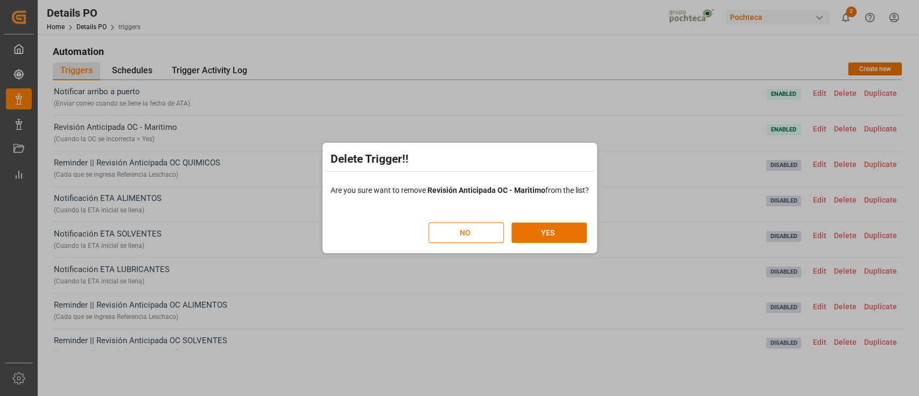
click at [471, 233] on button "NO" at bounding box center [466, 232] width 75 height 20
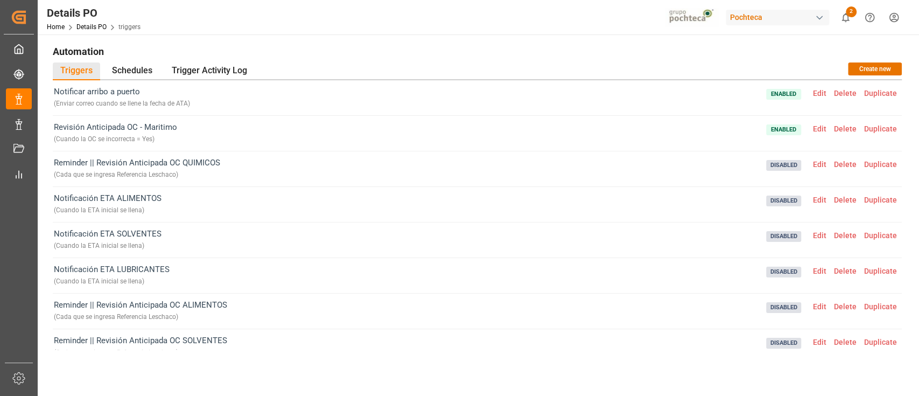
click at [818, 129] on span "Edit" at bounding box center [819, 128] width 21 height 9
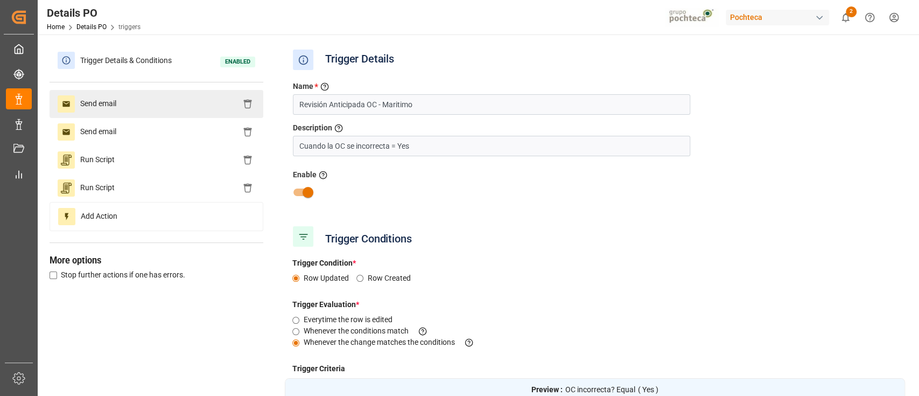
click at [157, 107] on div "Send email" at bounding box center [157, 104] width 214 height 28
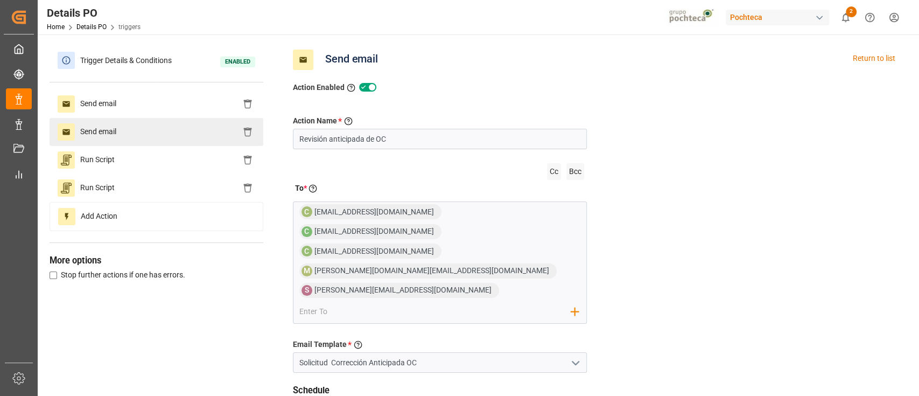
click at [171, 130] on div "Send email" at bounding box center [157, 132] width 214 height 28
type input "Second Reminder"
radio input "false"
radio input "true"
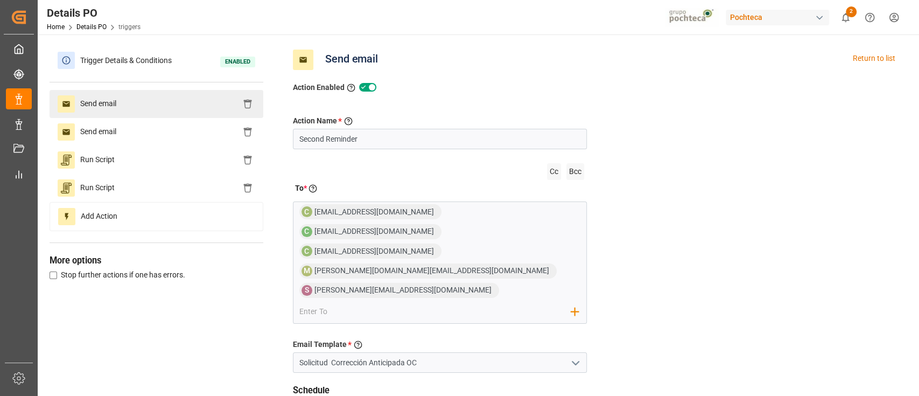
click at [189, 101] on div "Send email" at bounding box center [157, 104] width 214 height 28
type input "Revisión anticipada de OC"
radio input "true"
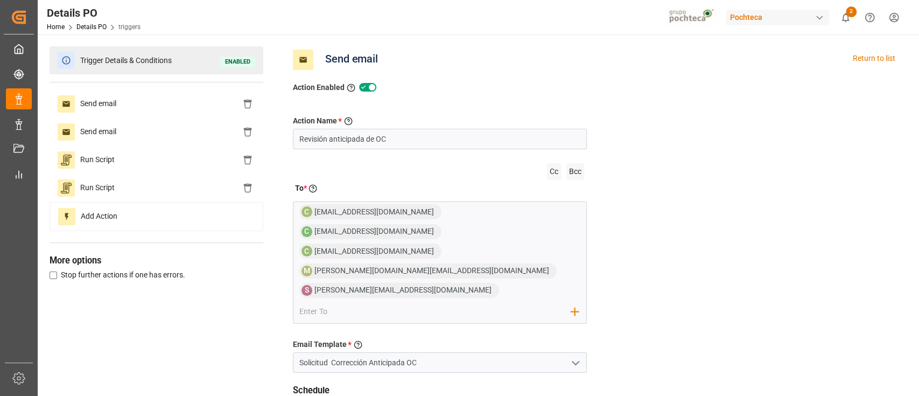
click at [132, 68] on div "Trigger Details & Conditions Enabled" at bounding box center [157, 60] width 214 height 28
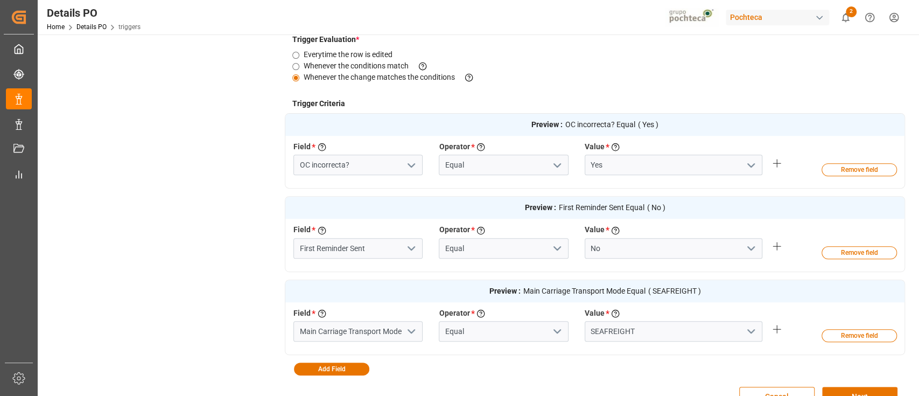
scroll to position [287, 0]
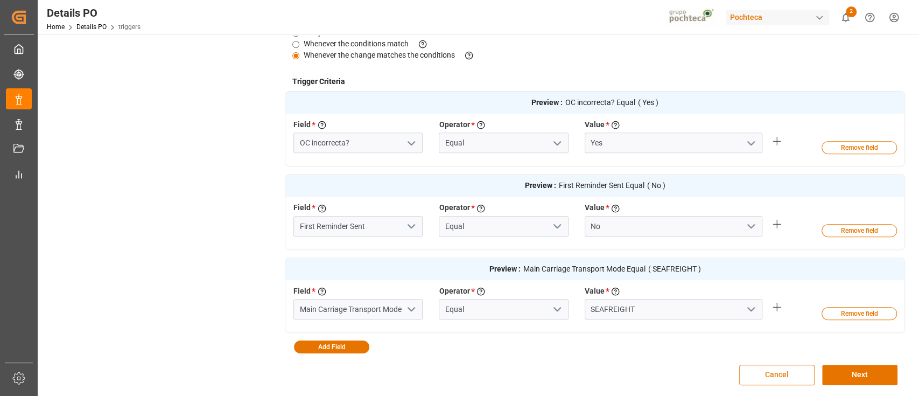
click at [765, 365] on button "Cancel" at bounding box center [776, 375] width 75 height 20
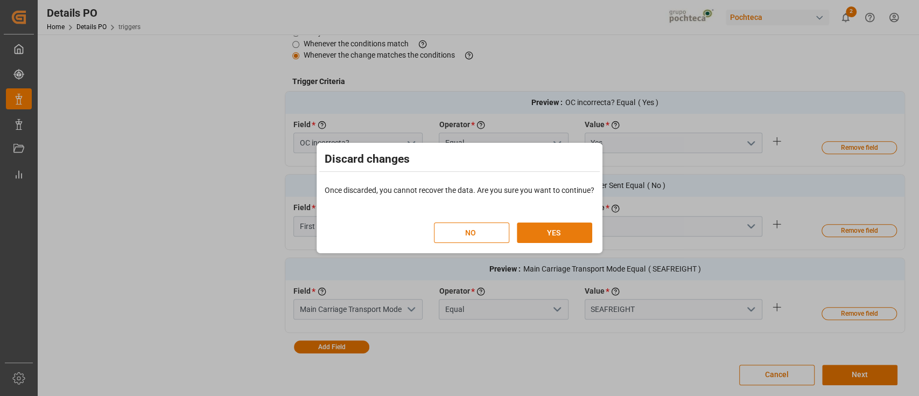
click at [574, 228] on button "YES" at bounding box center [554, 232] width 75 height 20
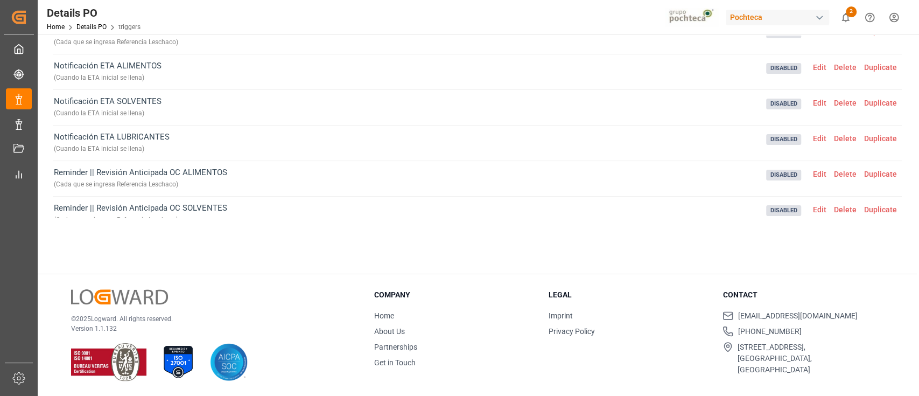
scroll to position [0, 0]
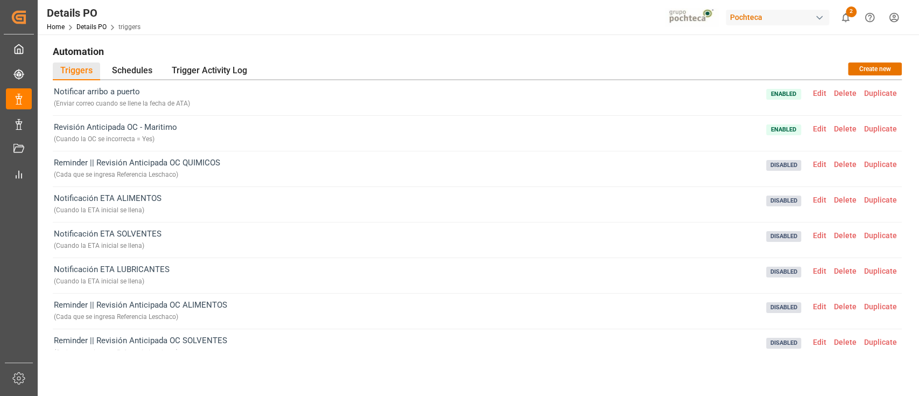
click at [845, 125] on span "Delete" at bounding box center [845, 128] width 30 height 9
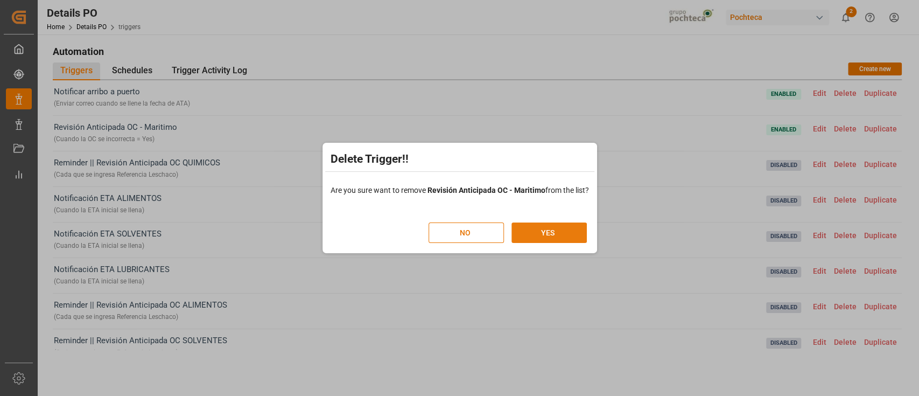
click at [576, 228] on button "YES" at bounding box center [549, 232] width 75 height 20
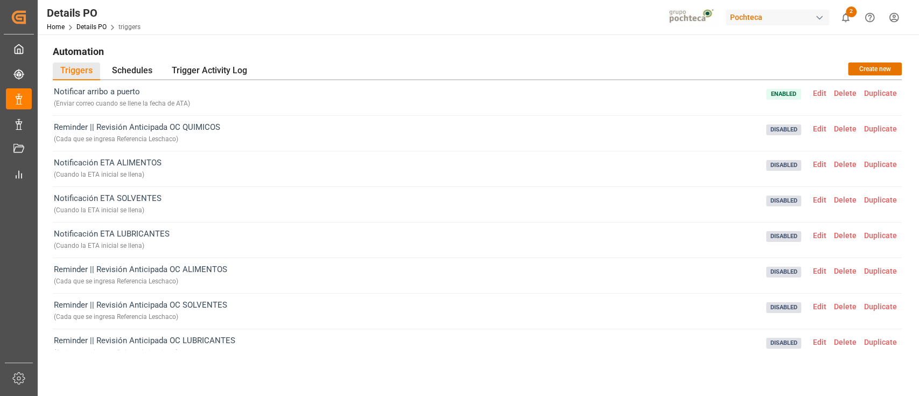
scroll to position [72, 0]
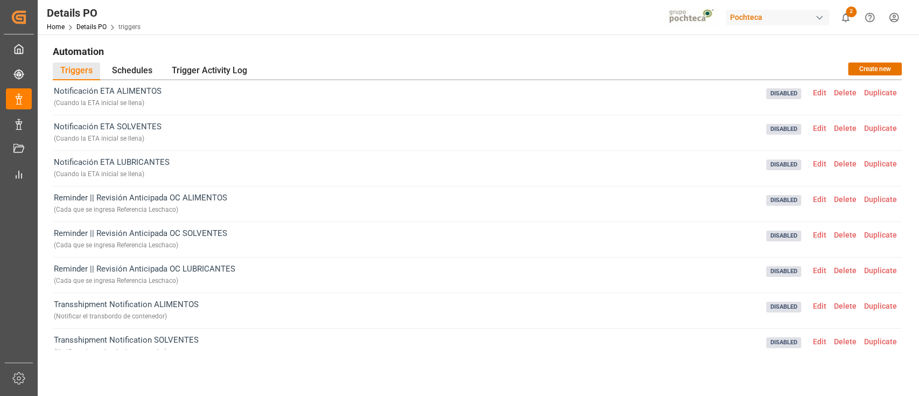
click at [842, 92] on span "Delete" at bounding box center [845, 92] width 30 height 9
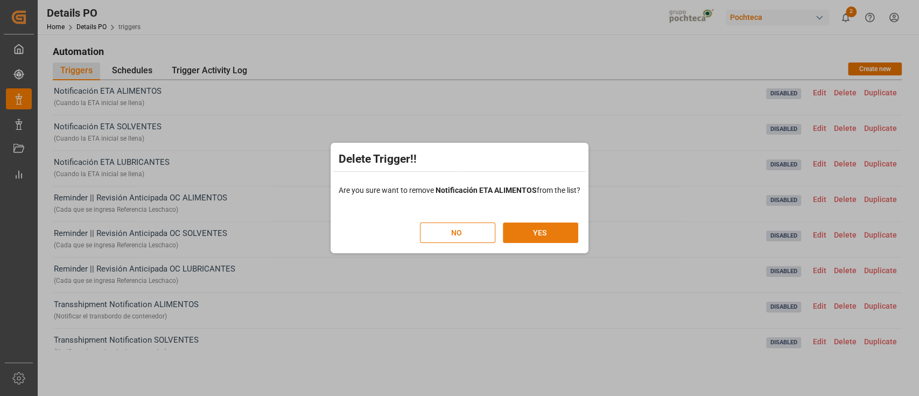
click at [551, 230] on button "YES" at bounding box center [540, 232] width 75 height 20
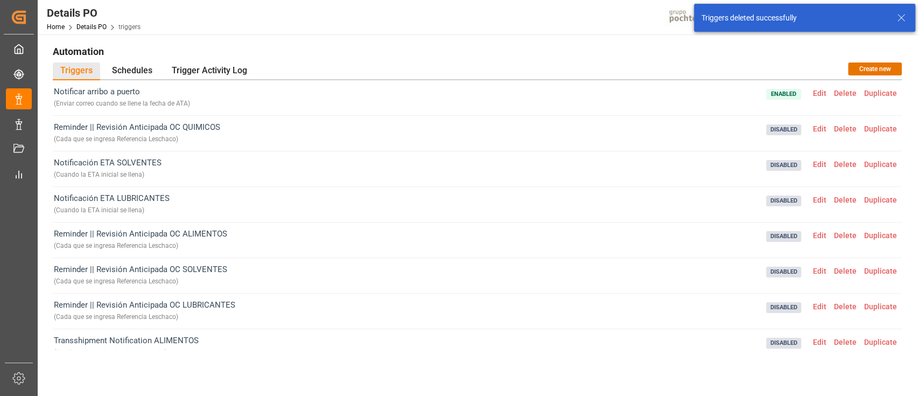
click at [849, 165] on span "Delete" at bounding box center [845, 164] width 30 height 9
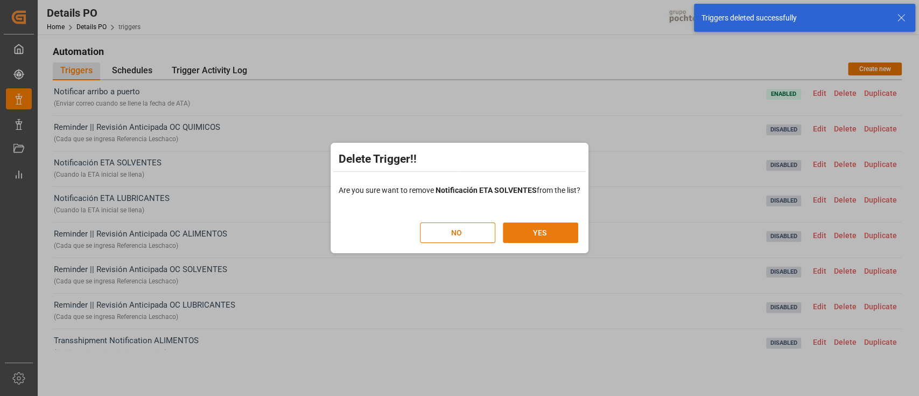
click at [560, 229] on button "YES" at bounding box center [540, 232] width 75 height 20
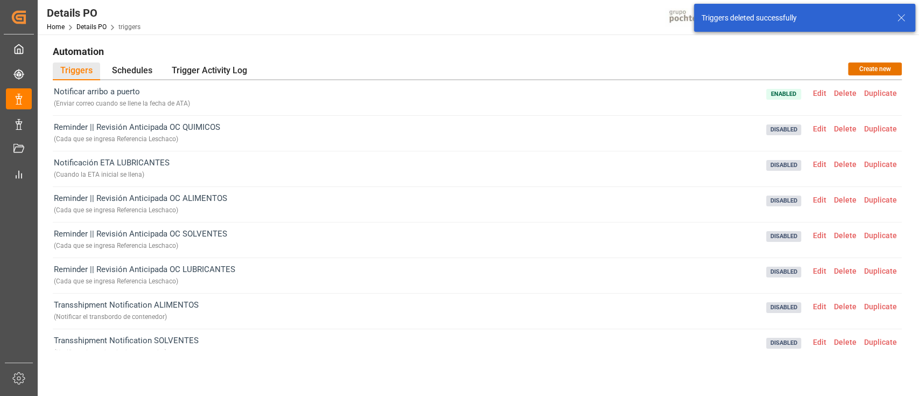
click at [848, 162] on span "Delete" at bounding box center [845, 164] width 30 height 9
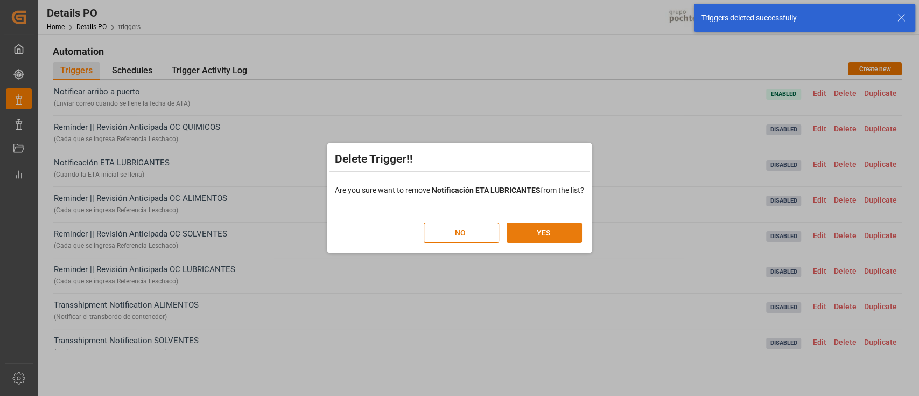
click at [570, 230] on button "YES" at bounding box center [544, 232] width 75 height 20
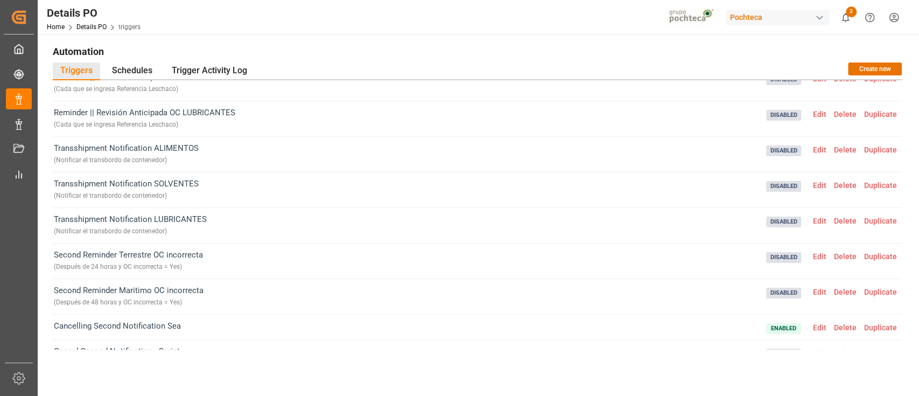
scroll to position [143, 0]
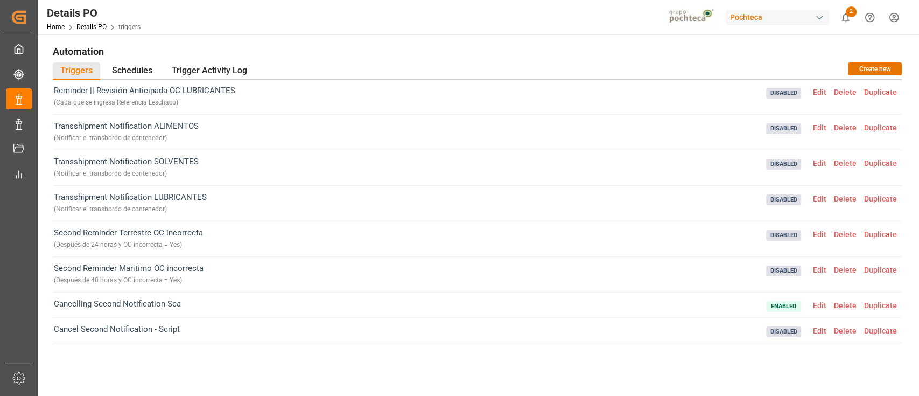
click at [853, 126] on span "Delete" at bounding box center [845, 127] width 30 height 9
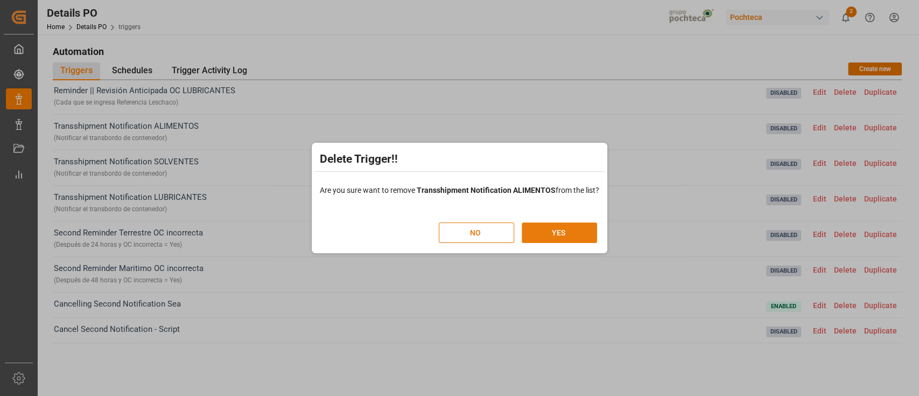
click at [574, 235] on button "YES" at bounding box center [559, 232] width 75 height 20
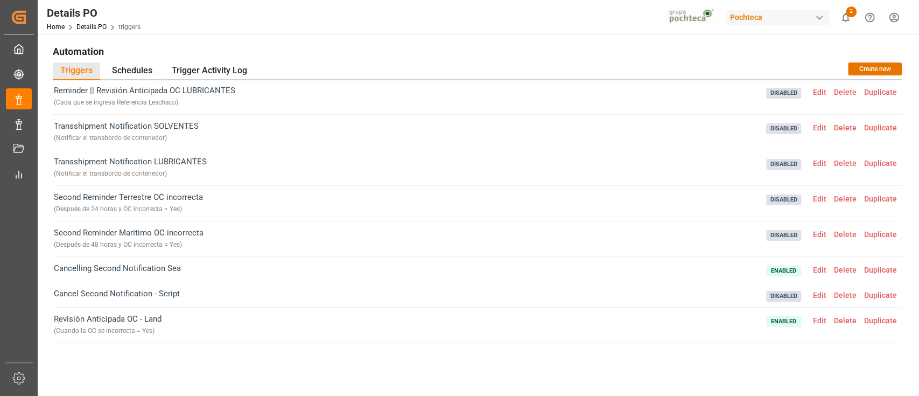
click at [845, 127] on span "Delete" at bounding box center [845, 127] width 30 height 9
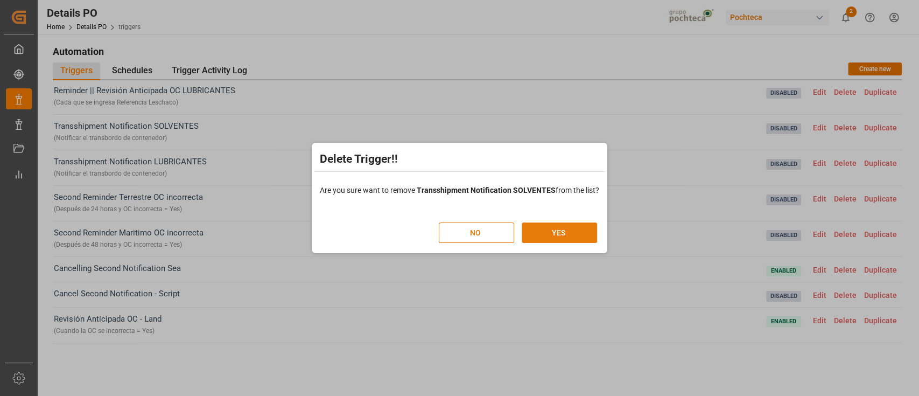
click at [564, 232] on button "YES" at bounding box center [559, 232] width 75 height 20
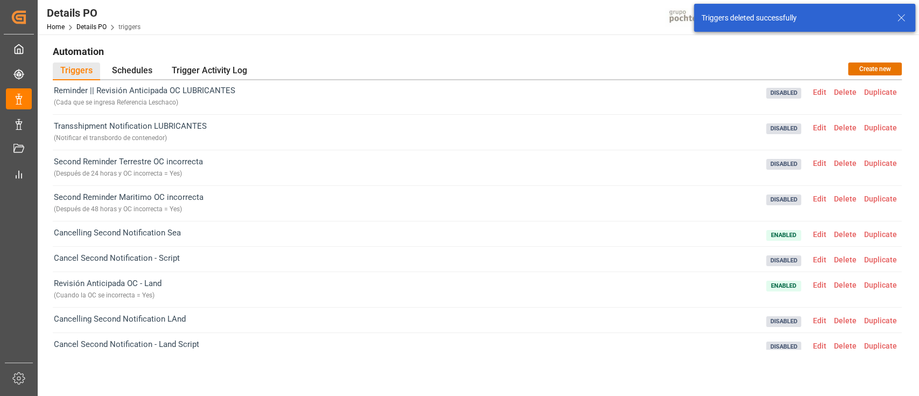
click at [846, 130] on span "Delete" at bounding box center [845, 127] width 30 height 9
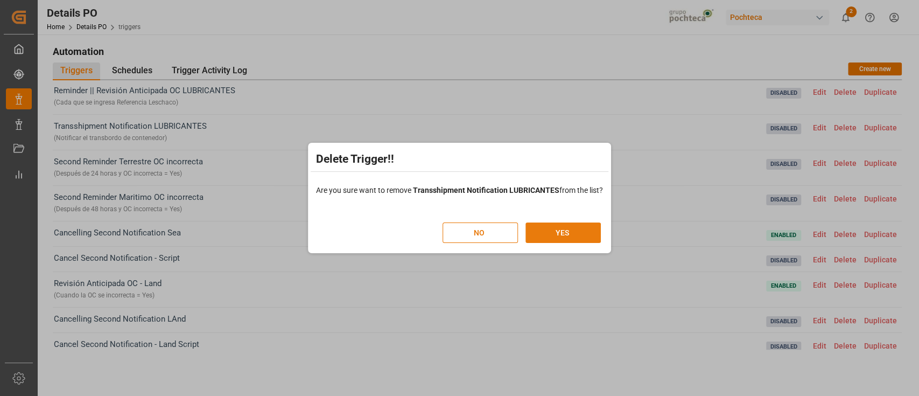
click at [561, 229] on button "YES" at bounding box center [563, 232] width 75 height 20
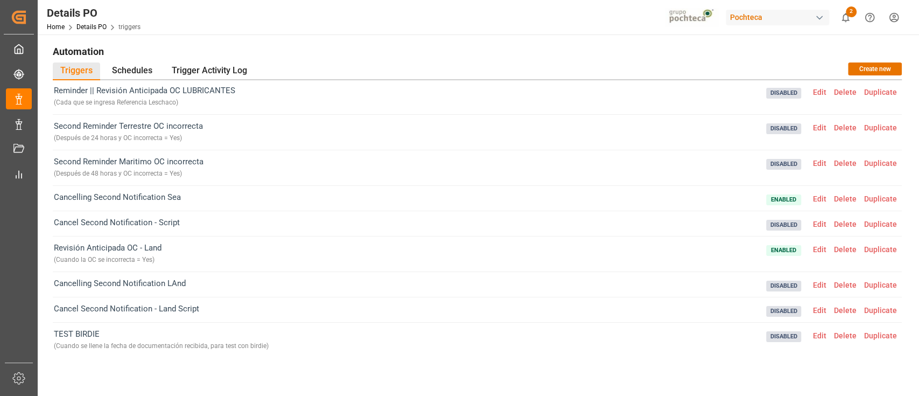
click at [844, 129] on span "Delete" at bounding box center [845, 127] width 30 height 9
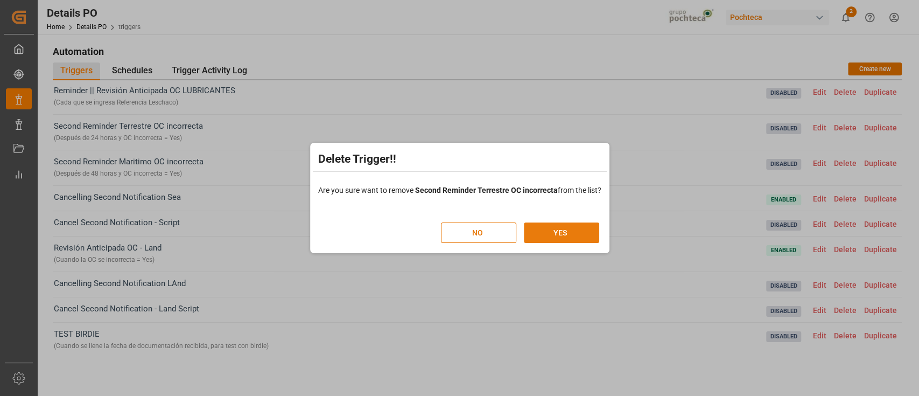
click at [569, 228] on button "YES" at bounding box center [561, 232] width 75 height 20
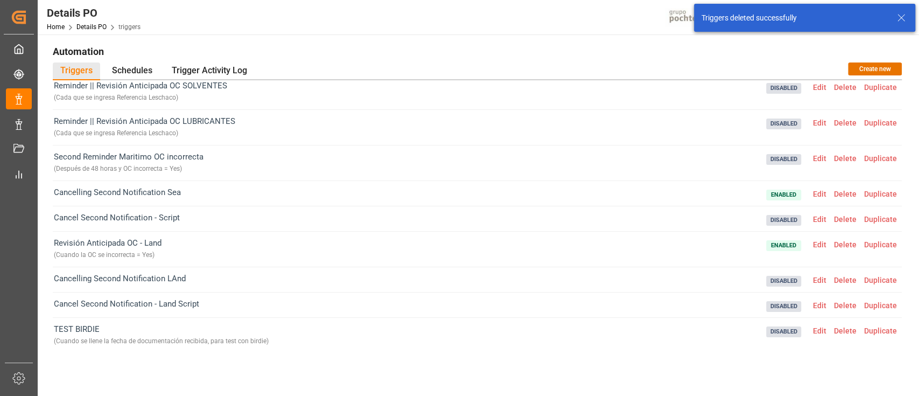
scroll to position [115, 0]
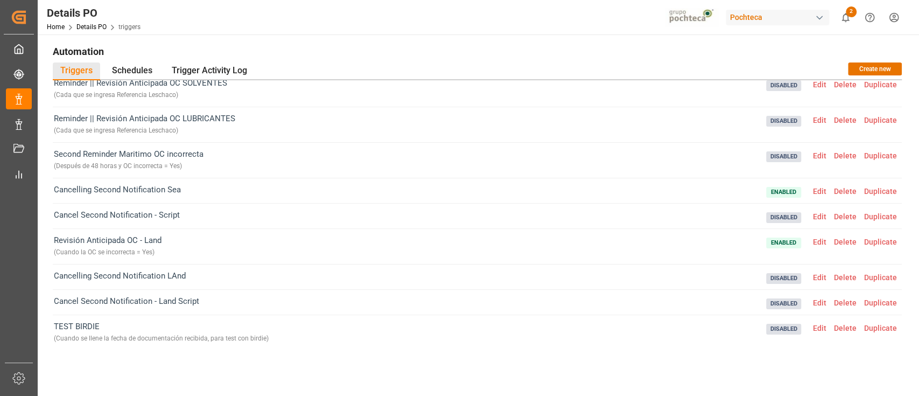
click at [841, 153] on span "Delete" at bounding box center [845, 155] width 30 height 9
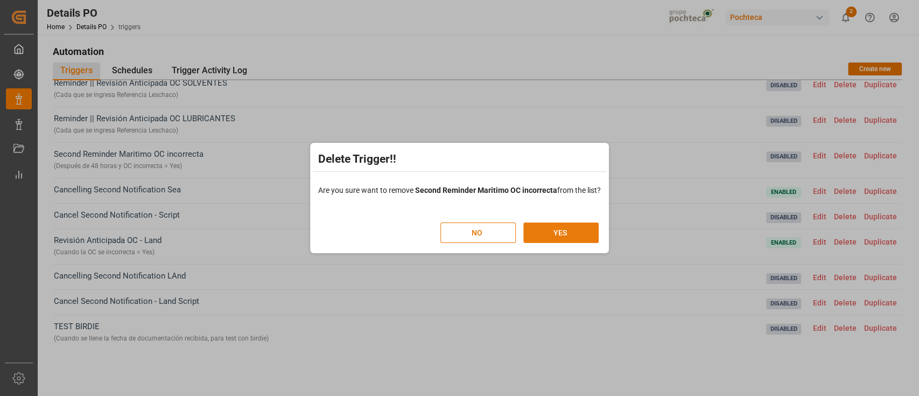
click at [561, 235] on button "YES" at bounding box center [560, 232] width 75 height 20
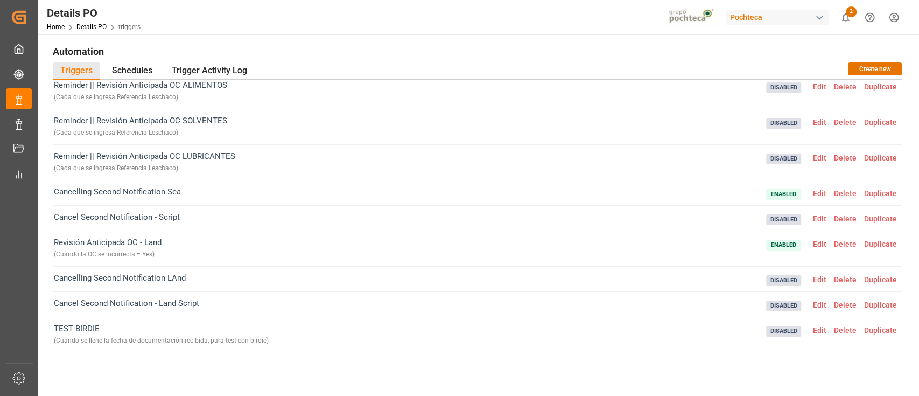
scroll to position [80, 0]
click at [819, 190] on span "Edit" at bounding box center [819, 191] width 21 height 9
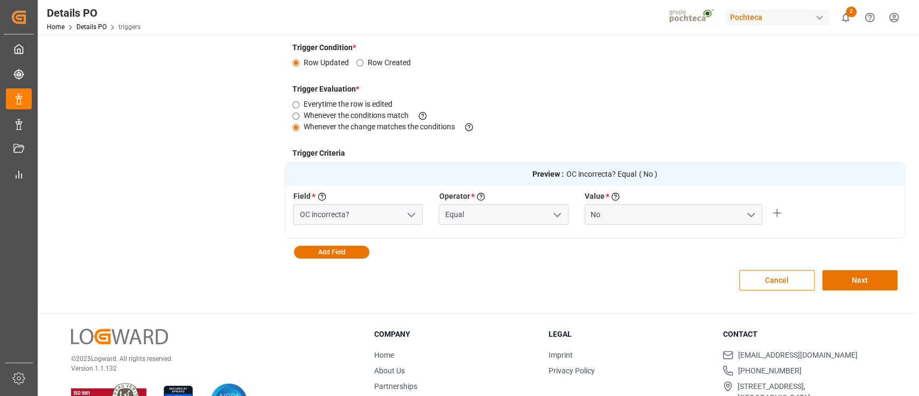
scroll to position [0, 0]
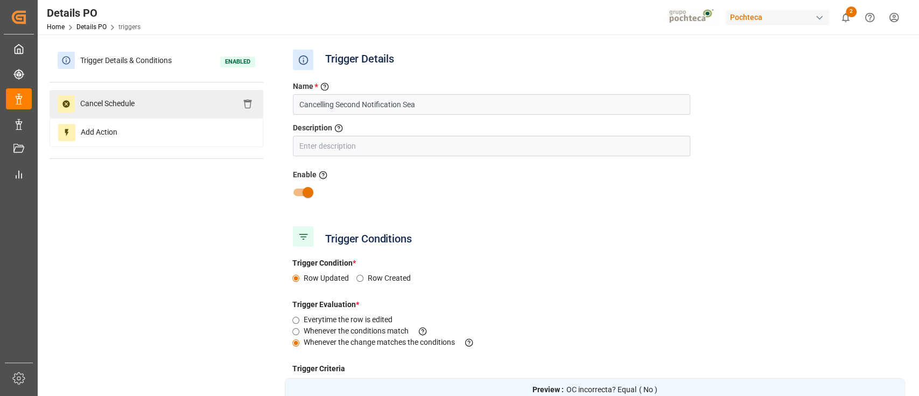
click at [130, 101] on span "Cancel Schedule" at bounding box center [107, 103] width 65 height 17
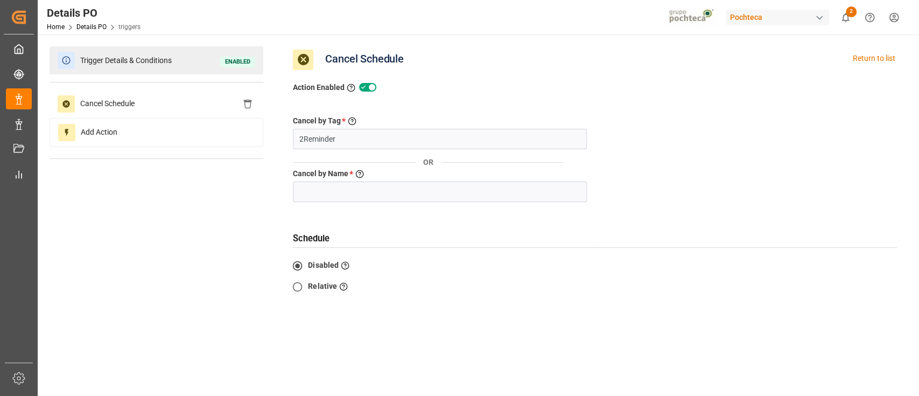
click at [192, 64] on div "Trigger Details & Conditions Enabled" at bounding box center [157, 60] width 214 height 28
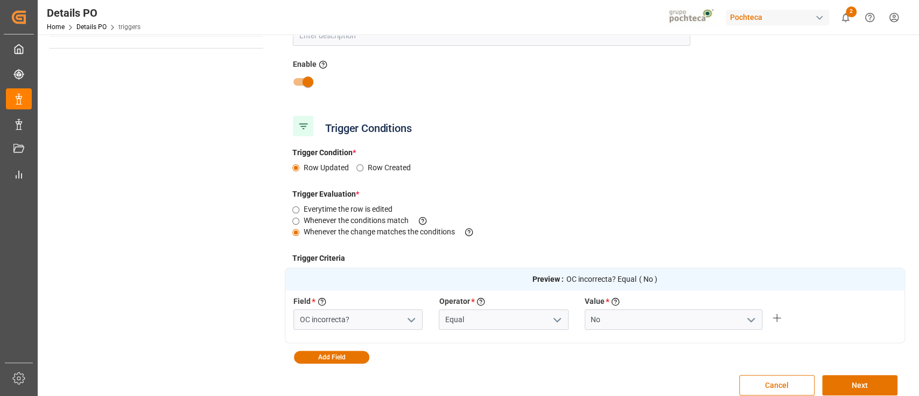
scroll to position [143, 0]
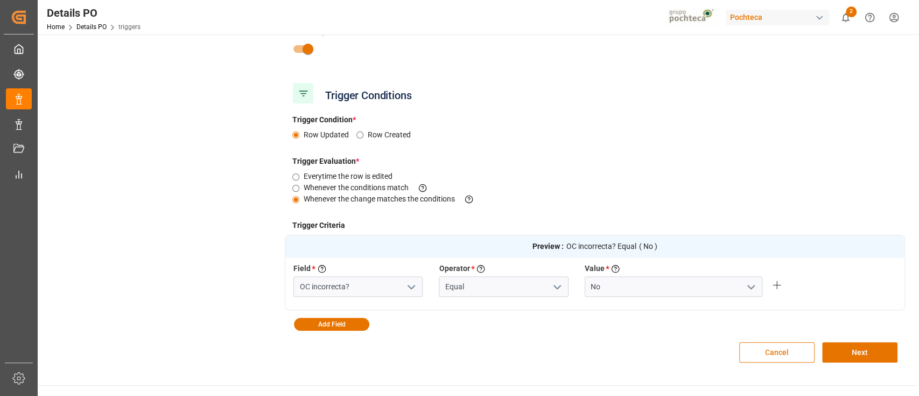
click at [767, 361] on button "Cancel" at bounding box center [776, 352] width 75 height 20
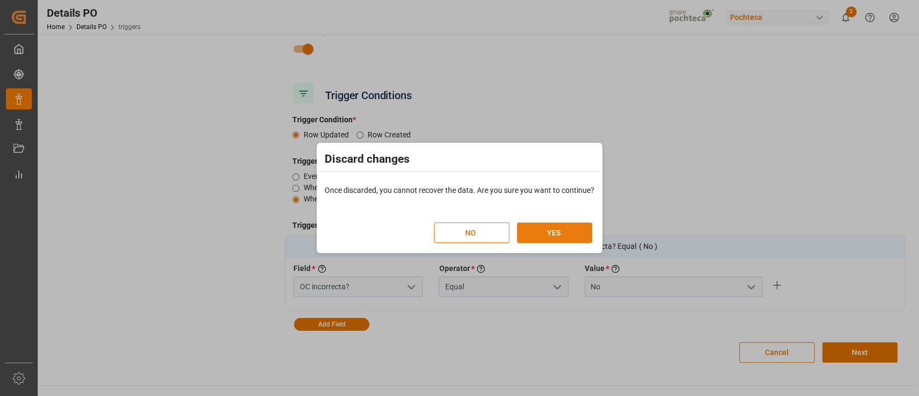
click at [563, 235] on button "YES" at bounding box center [554, 232] width 75 height 20
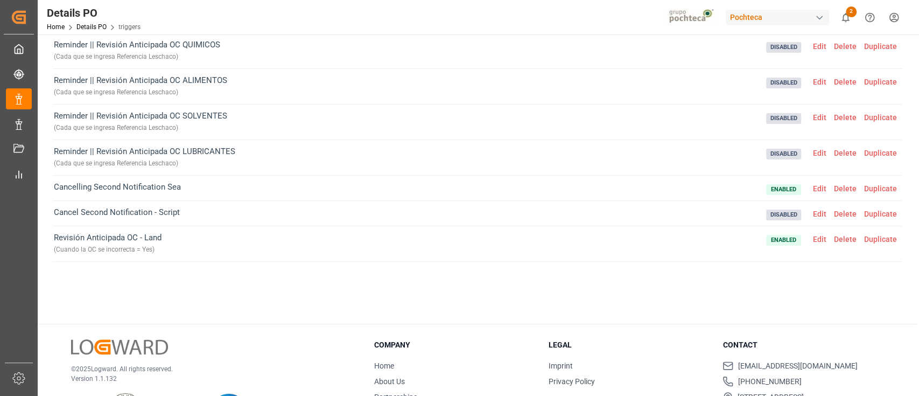
scroll to position [60, 0]
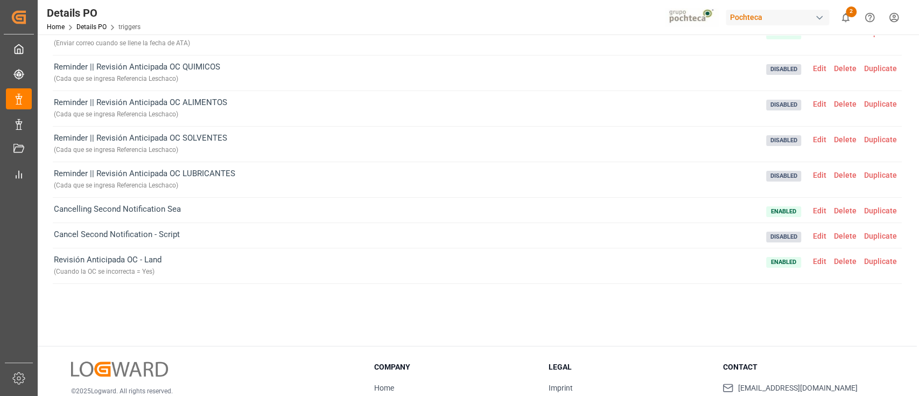
click at [820, 204] on span "Enabled Edit Delete Duplicate" at bounding box center [833, 210] width 135 height 14
click at [815, 211] on span "Edit" at bounding box center [819, 210] width 21 height 9
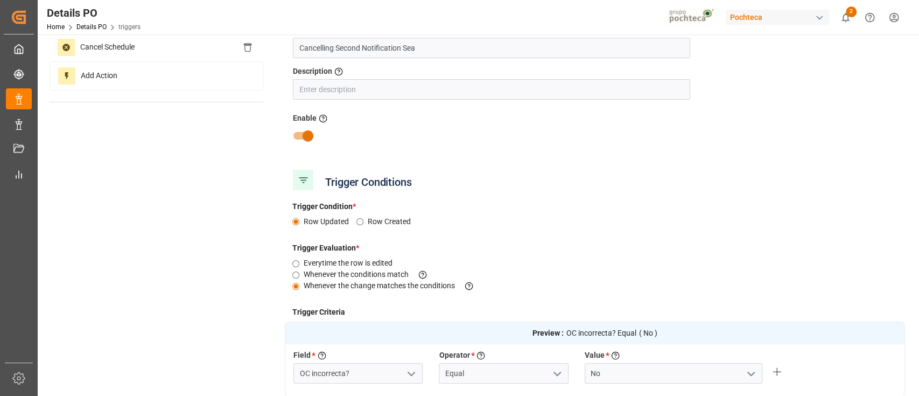
click at [303, 135] on input "checkbox" at bounding box center [307, 135] width 61 height 20
checkbox input "false"
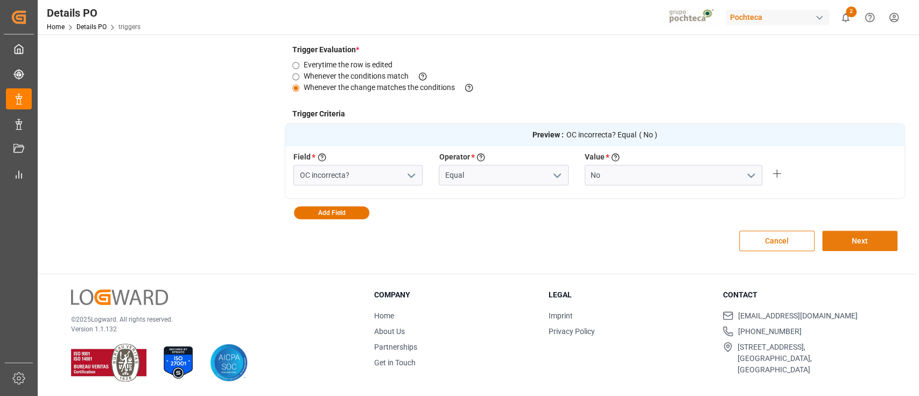
click at [872, 240] on button "Next" at bounding box center [859, 240] width 75 height 20
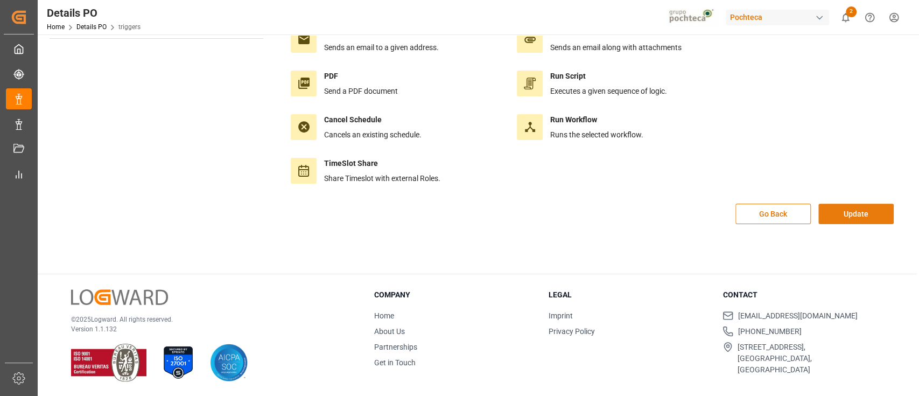
click at [869, 218] on button "Update" at bounding box center [856, 214] width 75 height 20
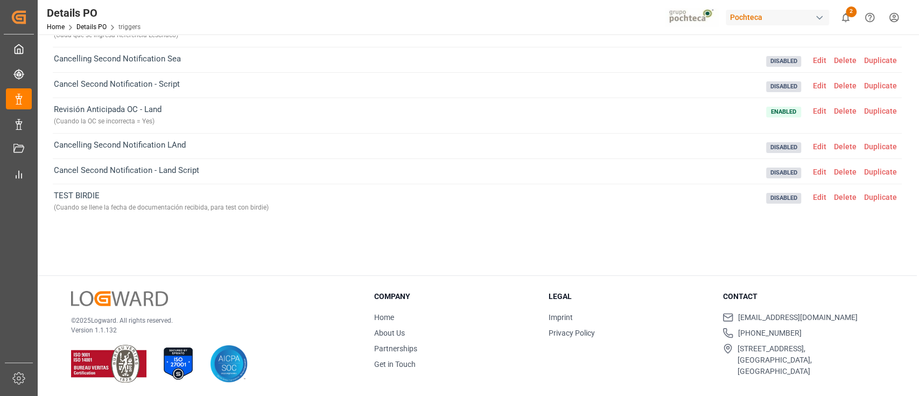
scroll to position [132, 0]
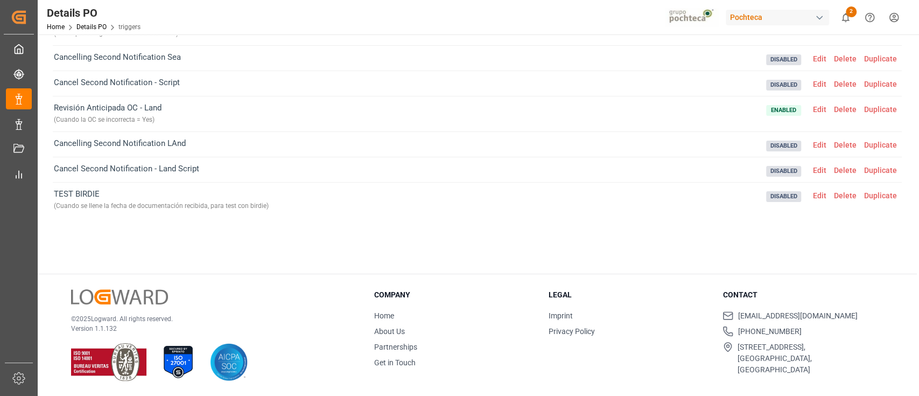
click at [822, 110] on span "Edit" at bounding box center [819, 109] width 21 height 9
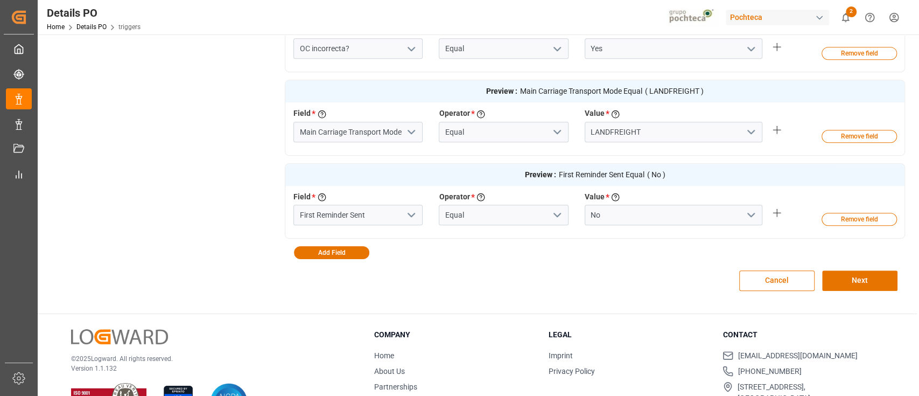
scroll to position [416, 0]
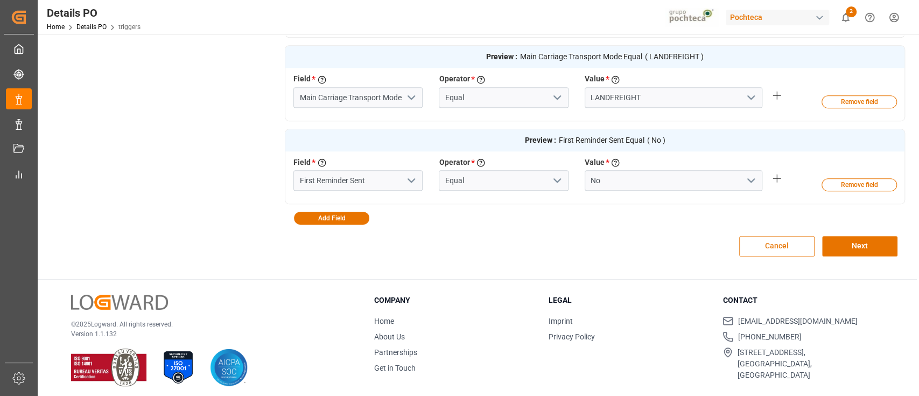
click at [779, 250] on button "Cancel" at bounding box center [776, 246] width 75 height 20
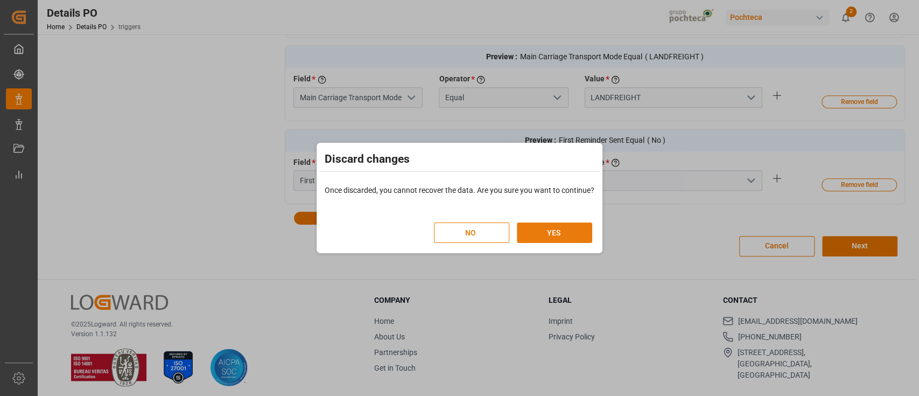
click at [560, 234] on button "YES" at bounding box center [554, 232] width 75 height 20
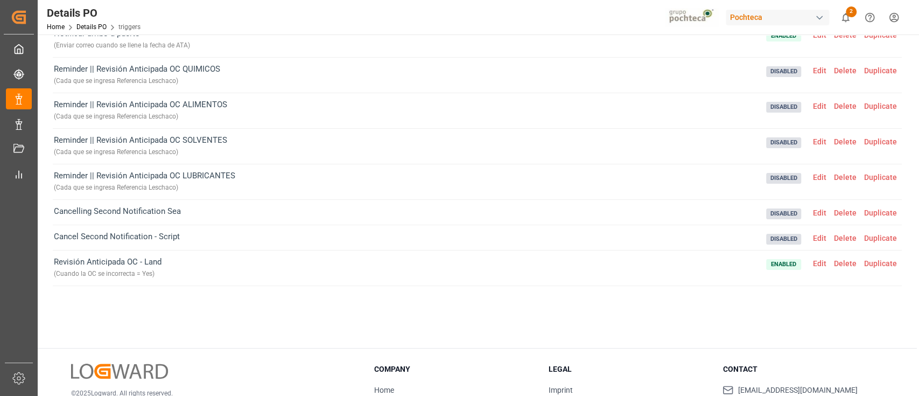
scroll to position [0, 0]
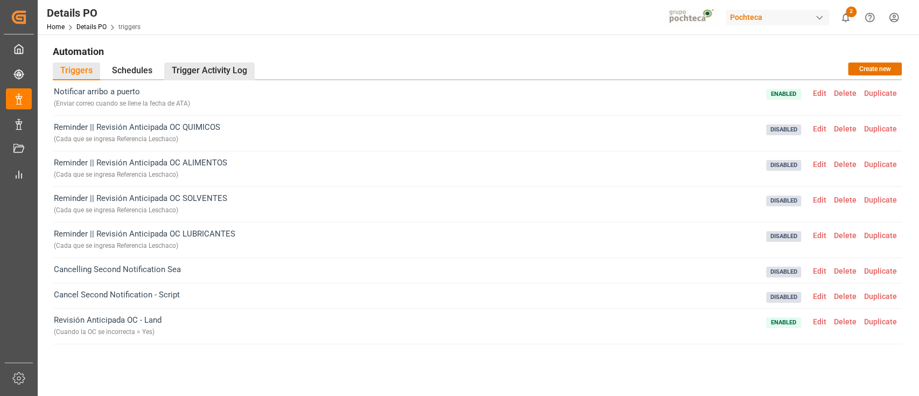
click at [227, 72] on div "Trigger Activity Log" at bounding box center [209, 71] width 90 height 18
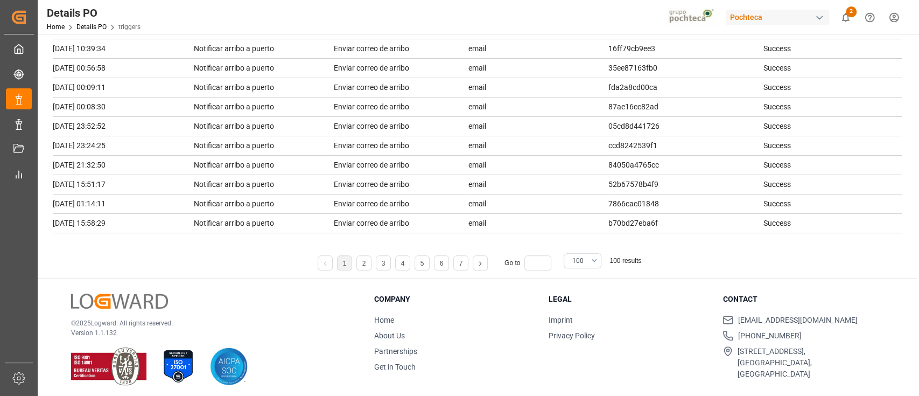
scroll to position [159, 0]
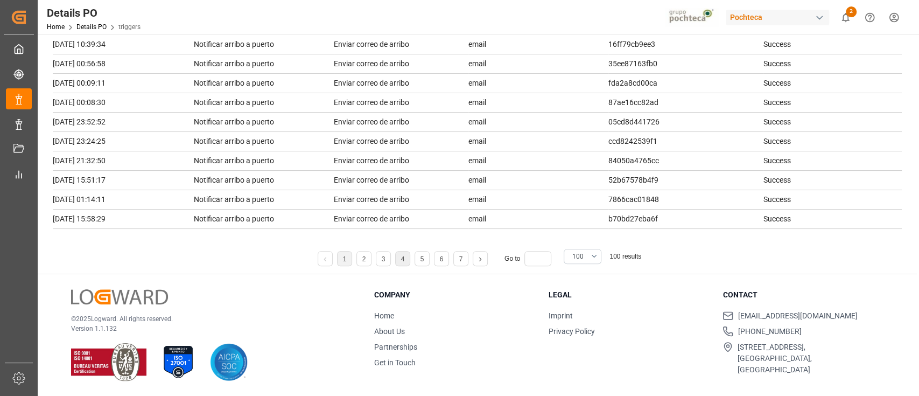
click at [406, 262] on li "4" at bounding box center [402, 258] width 15 height 15
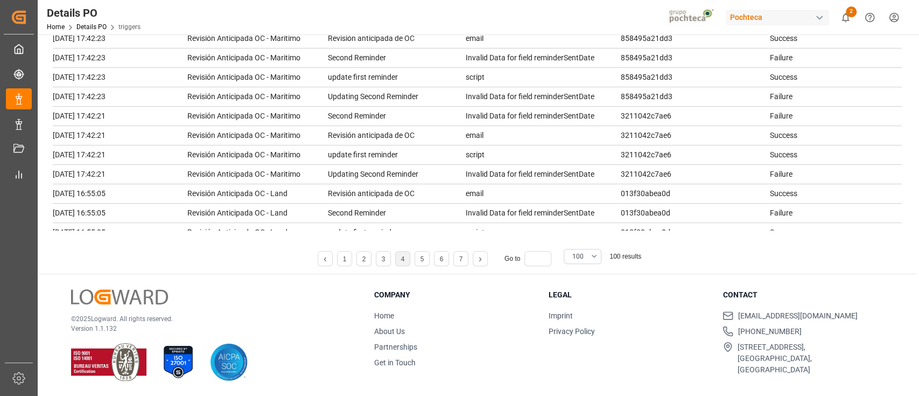
scroll to position [0, 0]
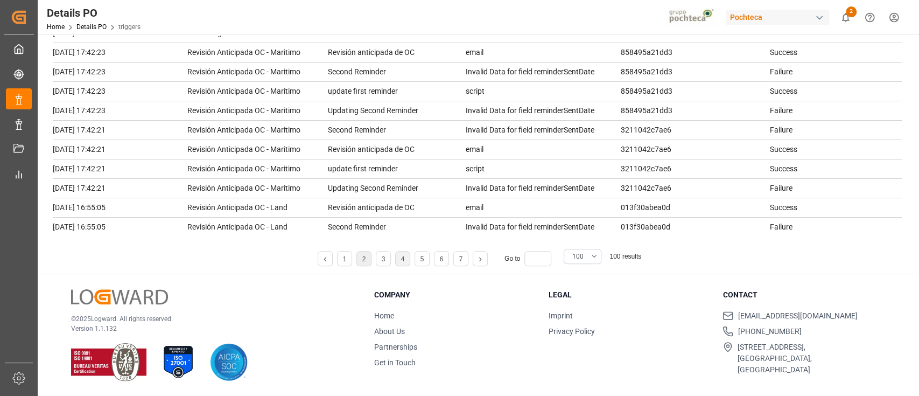
click at [360, 252] on li "2" at bounding box center [364, 258] width 15 height 15
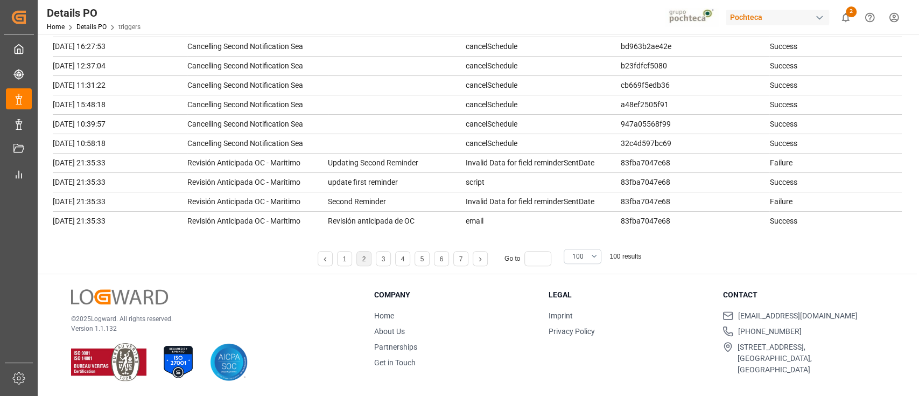
scroll to position [1297, 0]
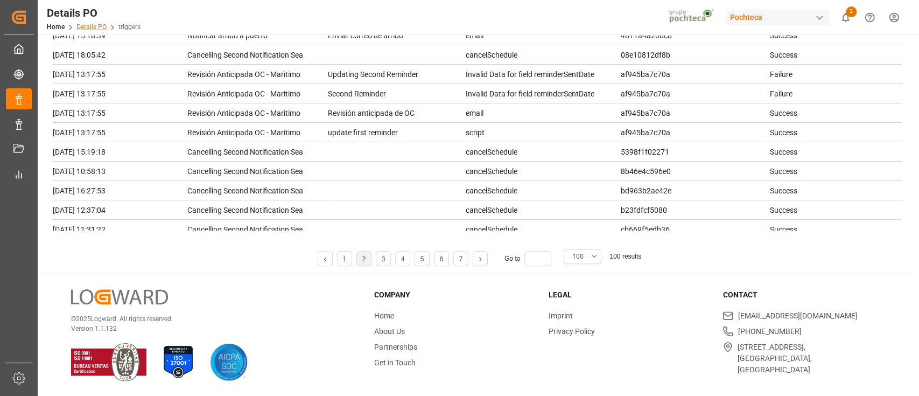
click at [96, 23] on link "Details PO" at bounding box center [91, 27] width 30 height 8
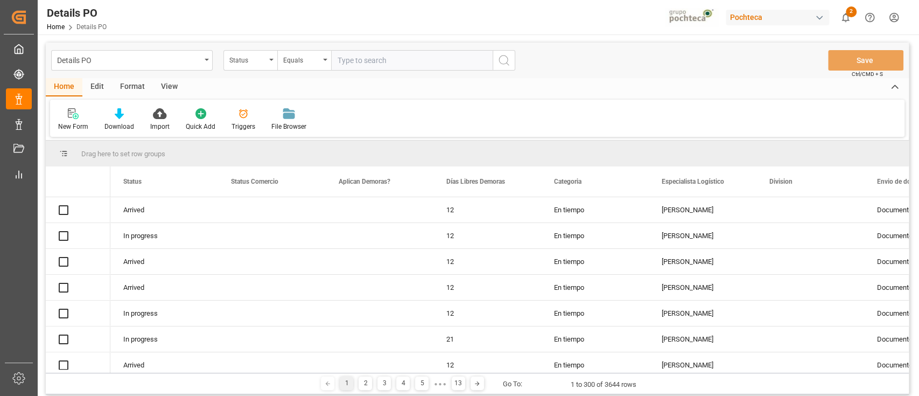
click at [233, 117] on div at bounding box center [244, 113] width 24 height 11
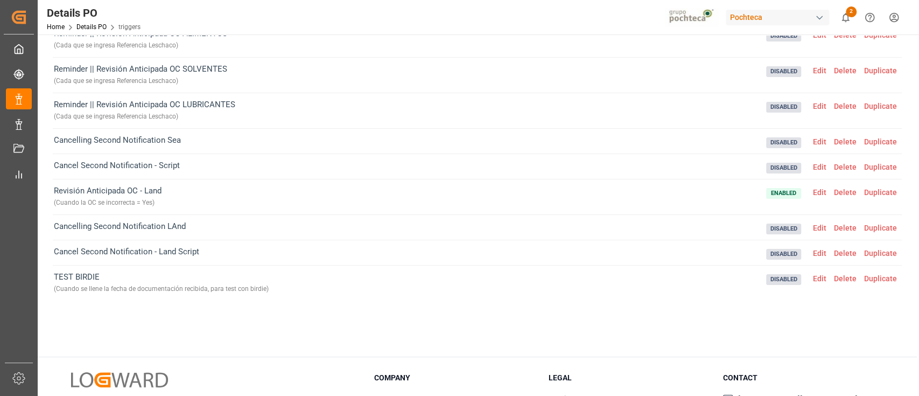
scroll to position [72, 0]
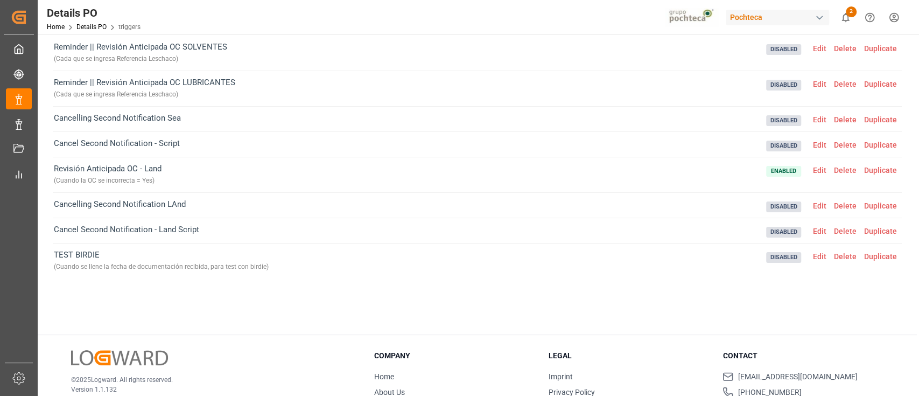
click at [822, 169] on span "Edit" at bounding box center [819, 170] width 21 height 9
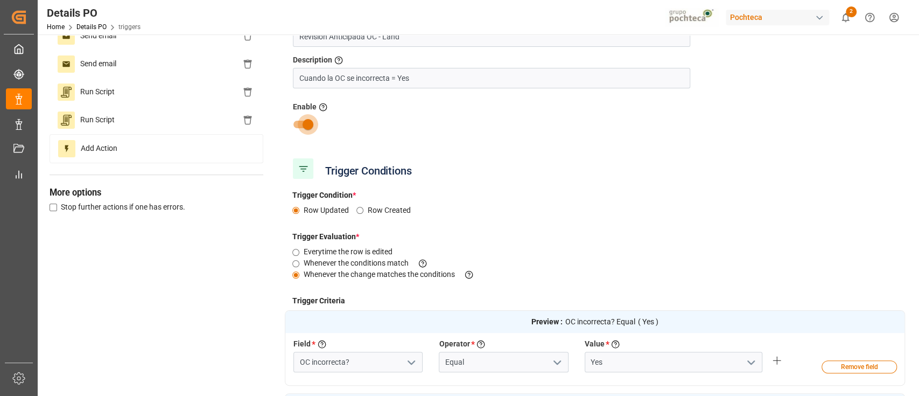
click at [302, 123] on input "checkbox" at bounding box center [307, 124] width 61 height 20
checkbox input "false"
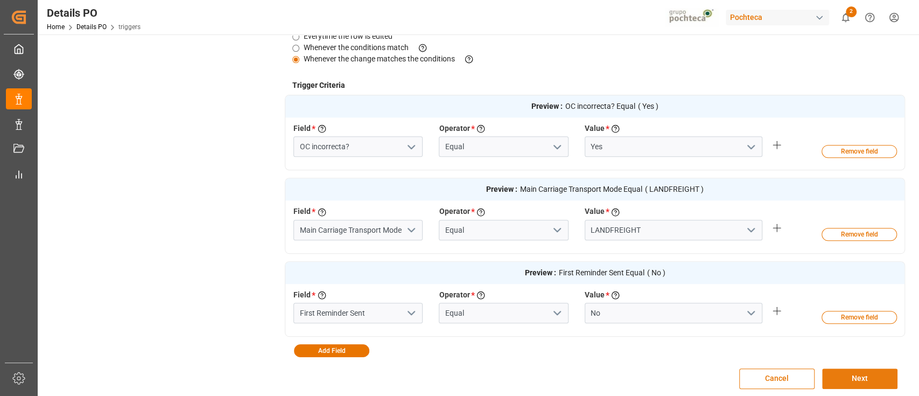
click at [848, 375] on button "Next" at bounding box center [859, 378] width 75 height 20
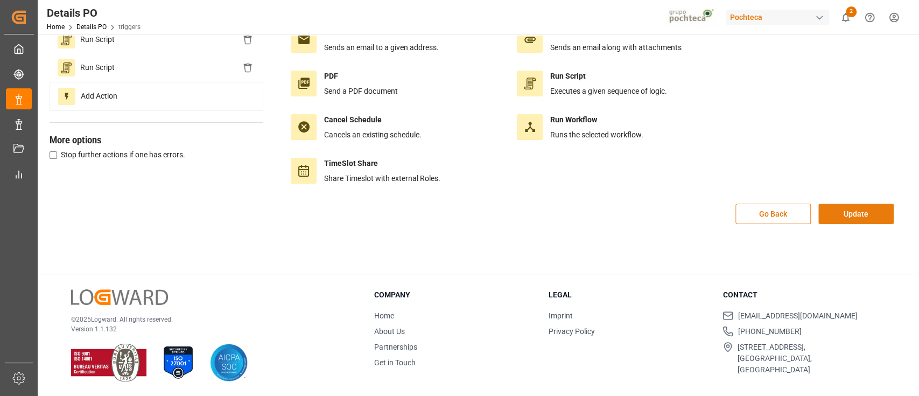
click at [870, 219] on button "Update" at bounding box center [856, 214] width 75 height 20
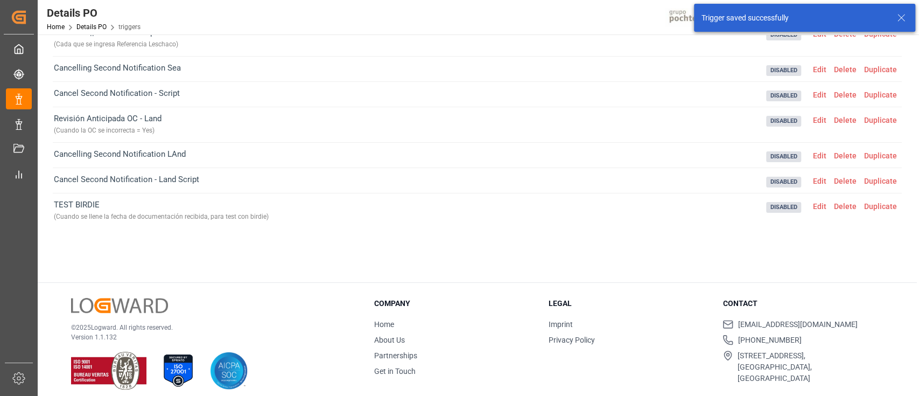
scroll to position [80, 0]
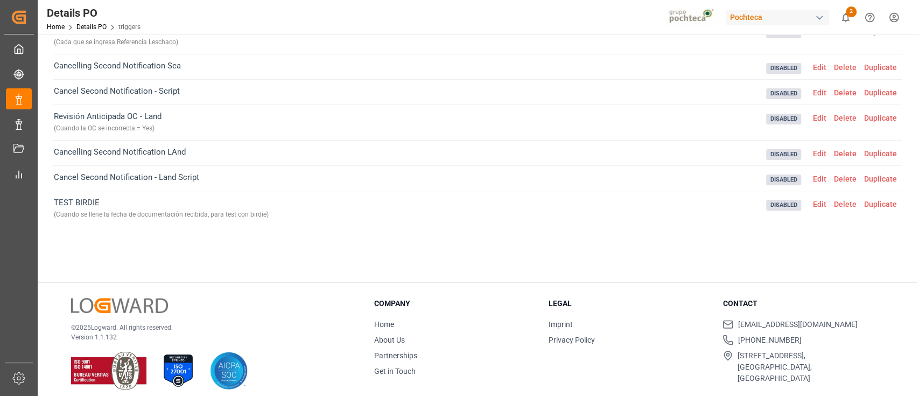
click at [818, 201] on span "Edit" at bounding box center [819, 204] width 21 height 9
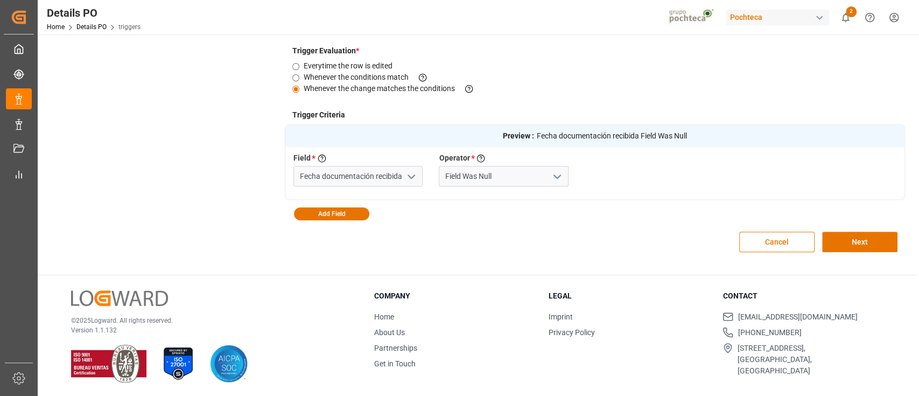
scroll to position [255, 0]
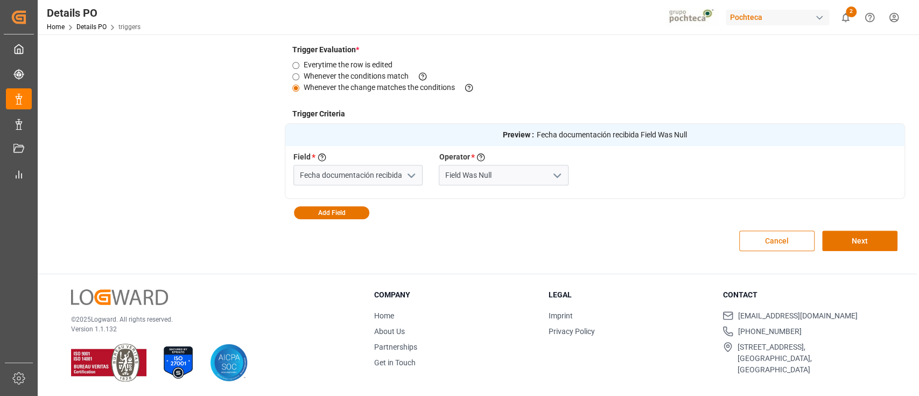
click at [789, 246] on button "Cancel" at bounding box center [776, 240] width 75 height 20
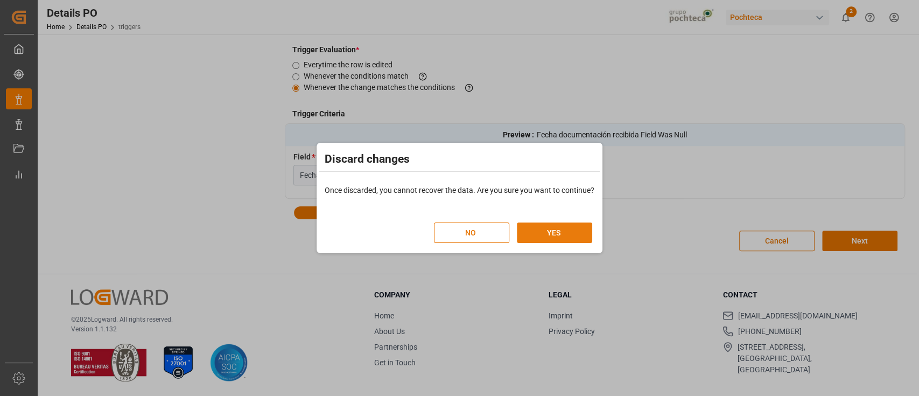
click at [567, 239] on button "YES" at bounding box center [554, 232] width 75 height 20
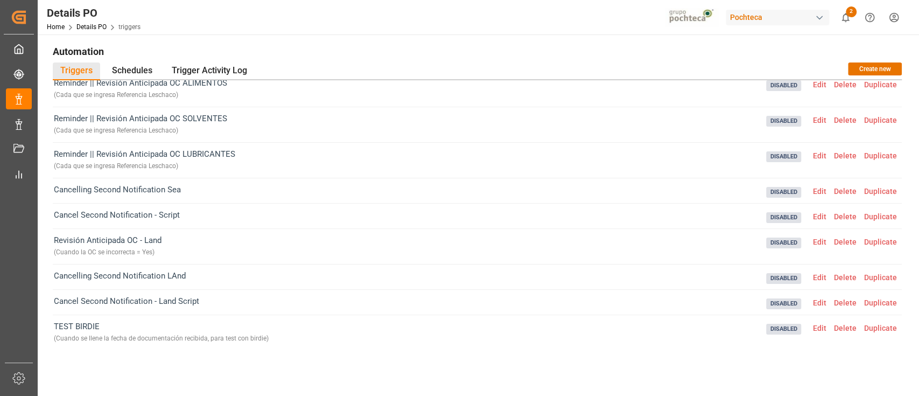
scroll to position [0, 0]
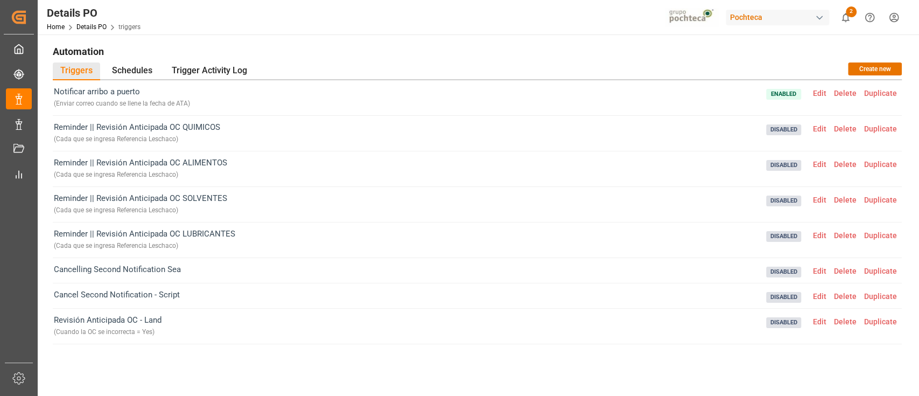
click at [388, 66] on div "Triggers Schedules Trigger Activity Log Create new" at bounding box center [477, 71] width 849 height 18
click at [815, 92] on span "Edit" at bounding box center [819, 93] width 21 height 9
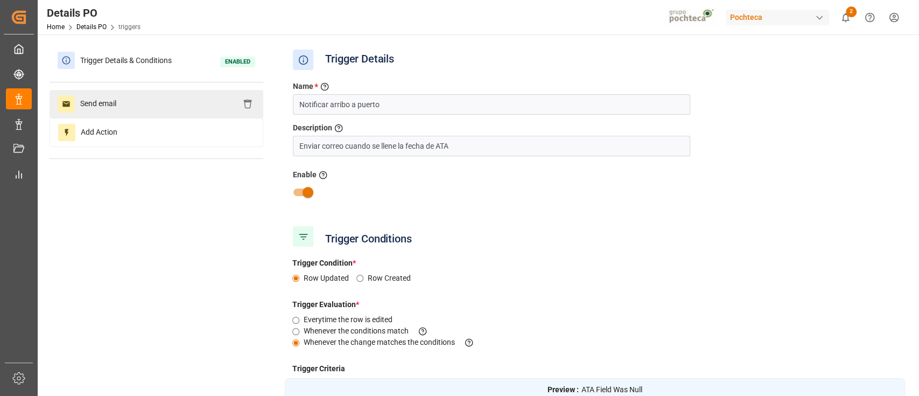
click at [141, 100] on div "Send email" at bounding box center [157, 104] width 214 height 28
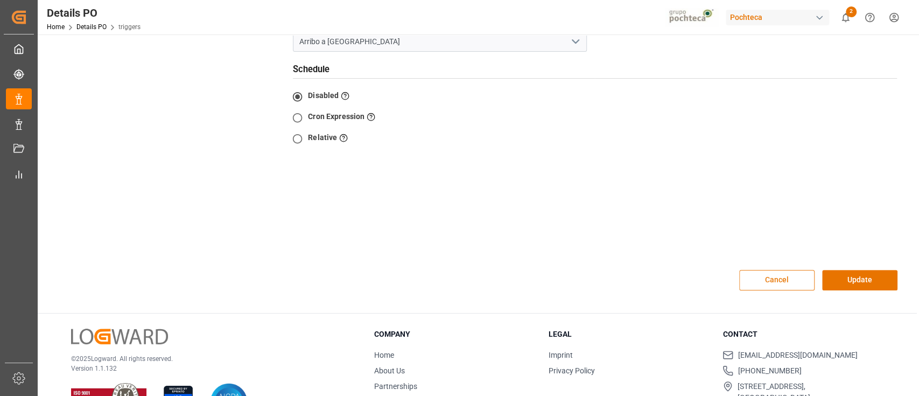
click at [790, 270] on button "Cancel" at bounding box center [776, 280] width 75 height 20
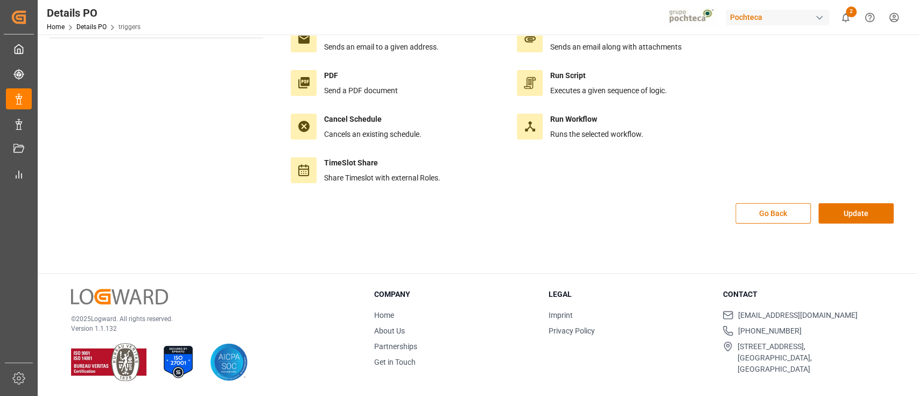
scroll to position [120, 0]
click at [880, 215] on button "Update" at bounding box center [856, 214] width 75 height 20
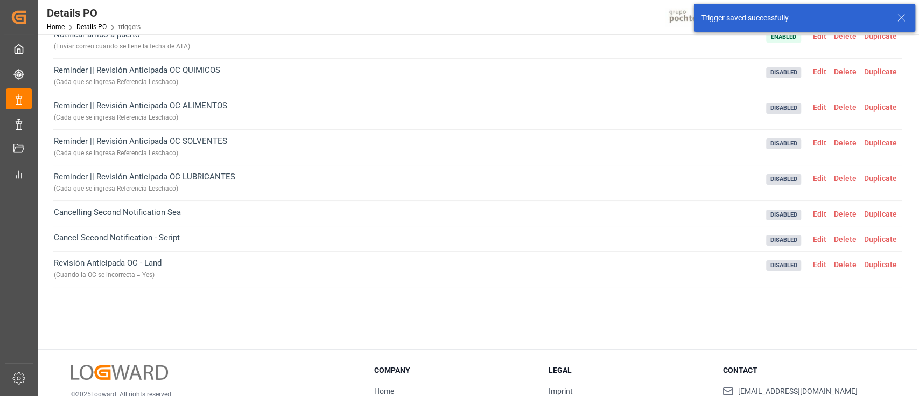
scroll to position [0, 0]
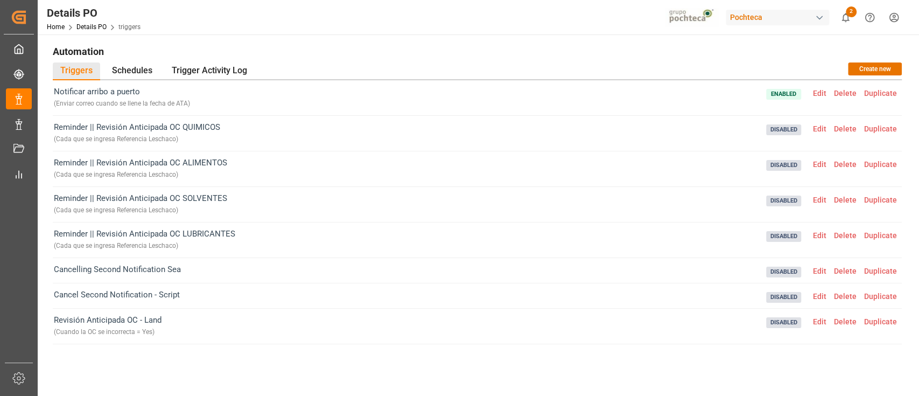
click at [824, 94] on span "Edit" at bounding box center [819, 93] width 21 height 9
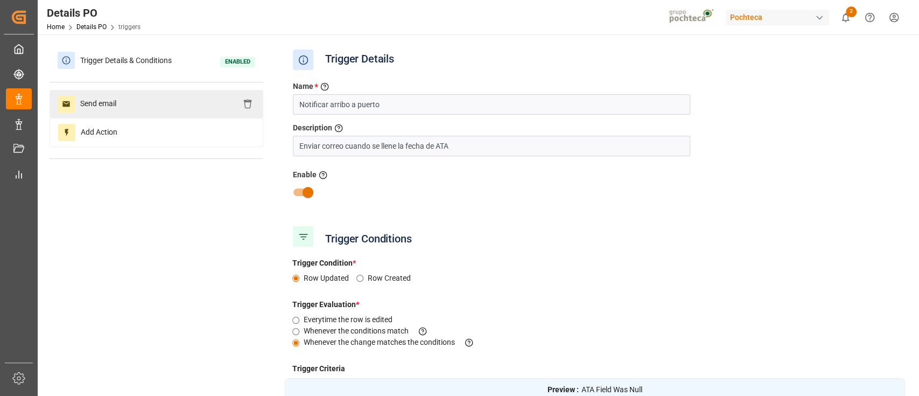
click at [168, 116] on div "Send email" at bounding box center [157, 104] width 214 height 28
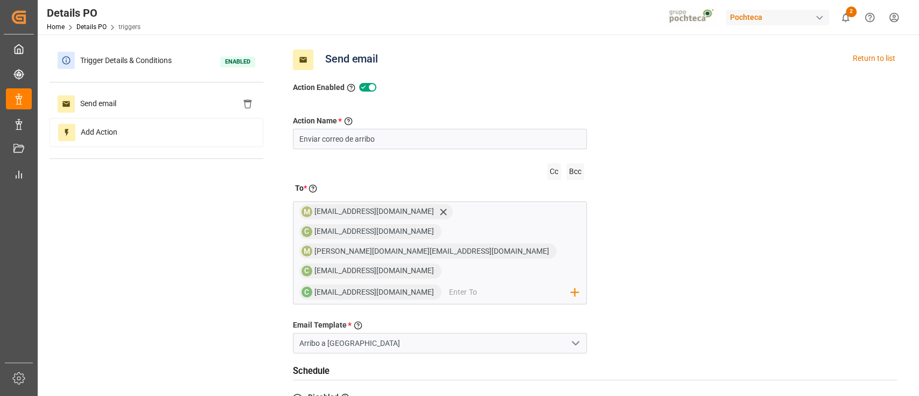
click at [518, 177] on div "Cc Bcc" at bounding box center [440, 171] width 294 height 22
click at [138, 61] on span "Trigger Details & Conditions" at bounding box center [126, 60] width 102 height 17
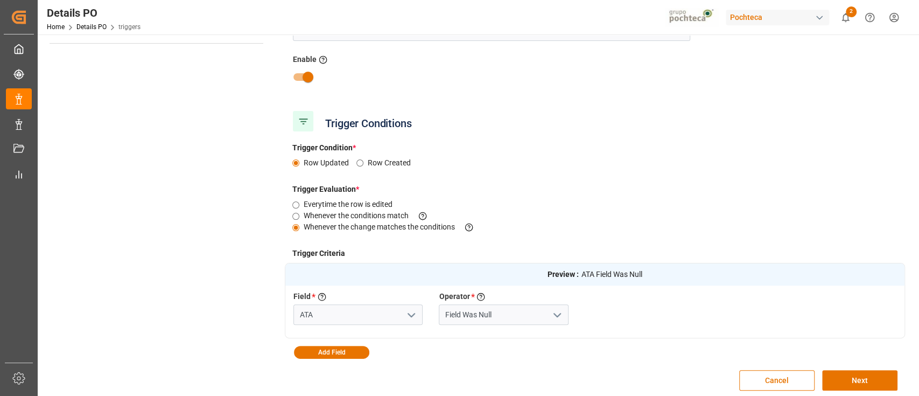
scroll to position [143, 0]
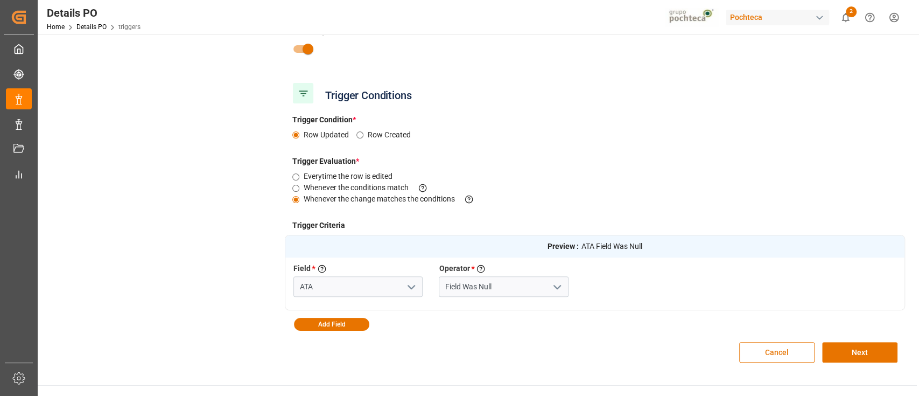
click at [767, 360] on button "Cancel" at bounding box center [776, 352] width 75 height 20
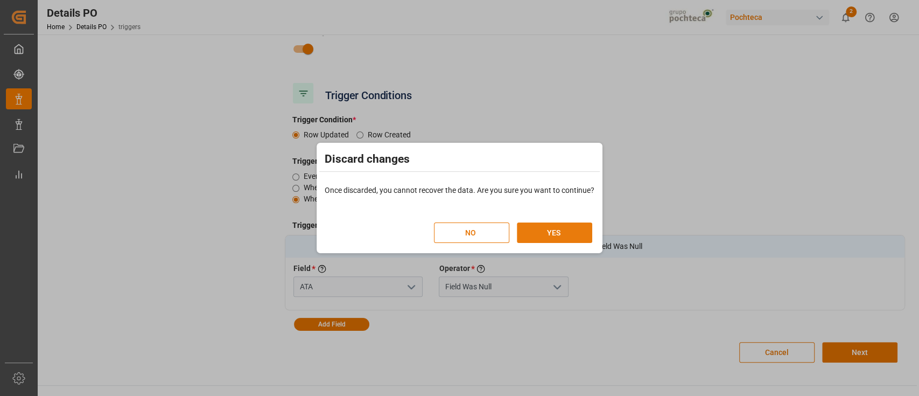
click at [581, 235] on button "YES" at bounding box center [554, 232] width 75 height 20
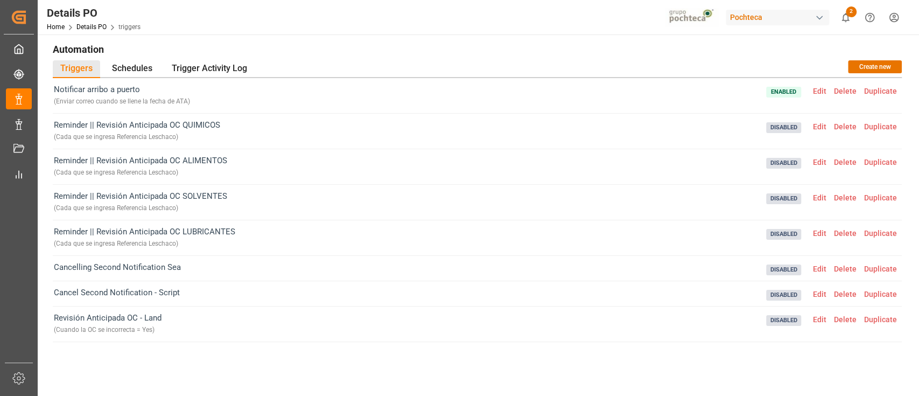
scroll to position [0, 0]
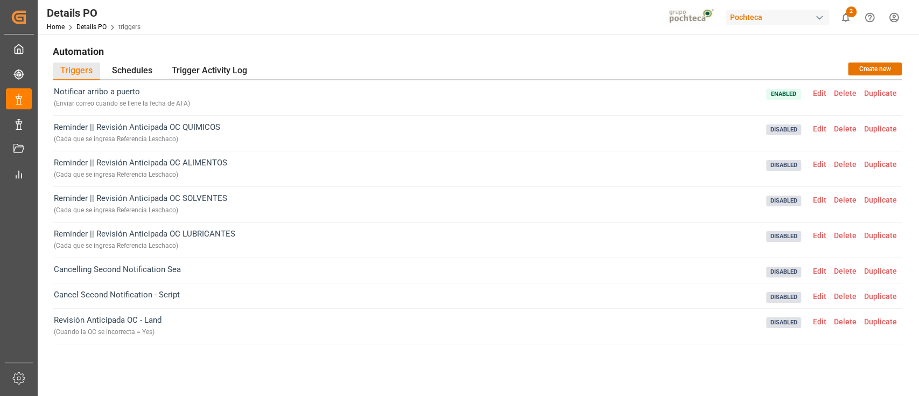
click at [875, 96] on span "Duplicate" at bounding box center [881, 93] width 40 height 9
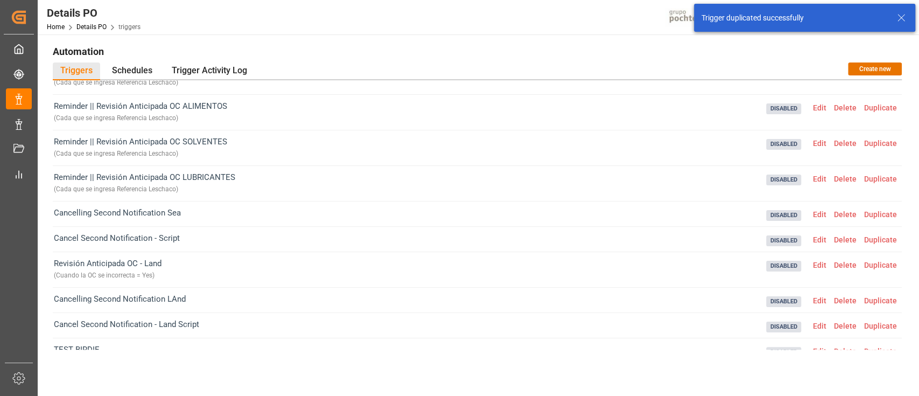
scroll to position [115, 0]
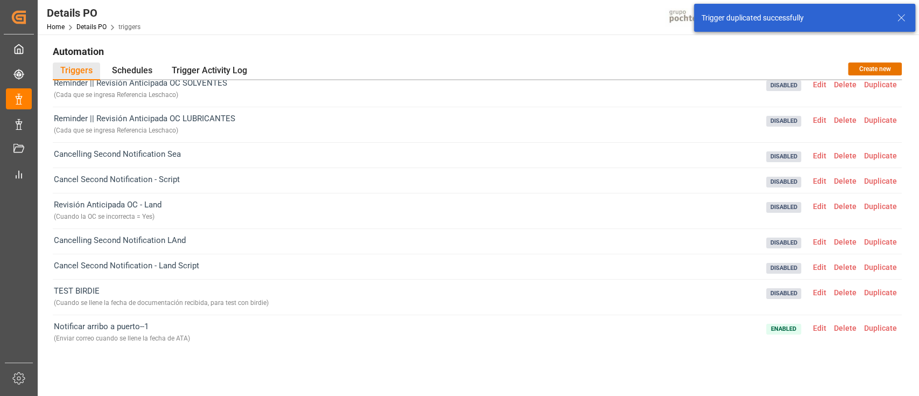
click at [823, 325] on span "Edit" at bounding box center [819, 328] width 21 height 9
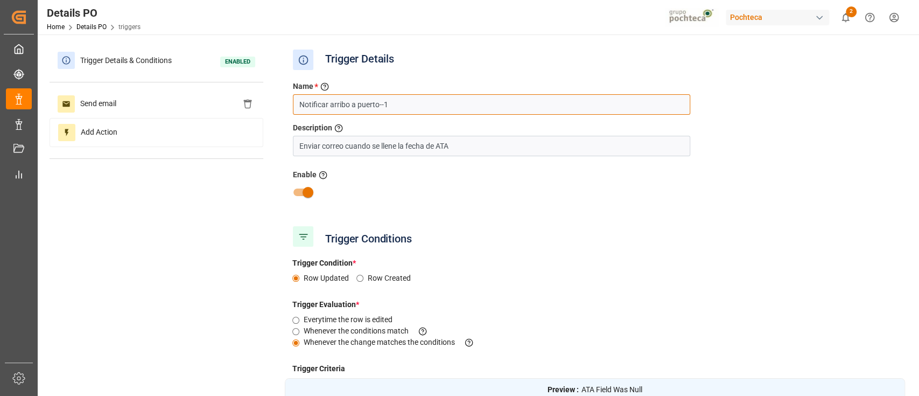
click at [403, 101] on input "Notificar arribo a puerto--1" at bounding box center [491, 104] width 397 height 20
type input "Notificar arribo a puerto PETROLEO Y GAS"
click at [498, 187] on div at bounding box center [595, 192] width 620 height 20
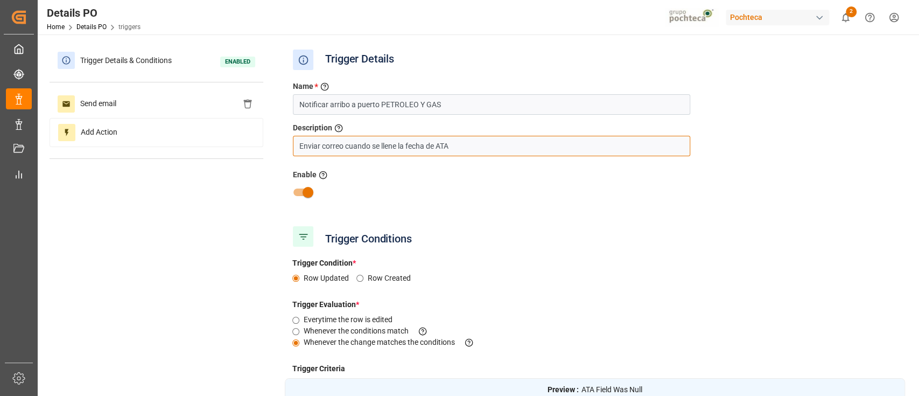
click at [466, 139] on input "Enviar correo cuando se llene la fecha de ATA" at bounding box center [491, 146] width 397 height 20
click at [700, 241] on div "Trigger Conditions" at bounding box center [595, 236] width 620 height 27
click at [519, 170] on div "Enable Activate or Deactivate the trigger" at bounding box center [595, 175] width 604 height 13
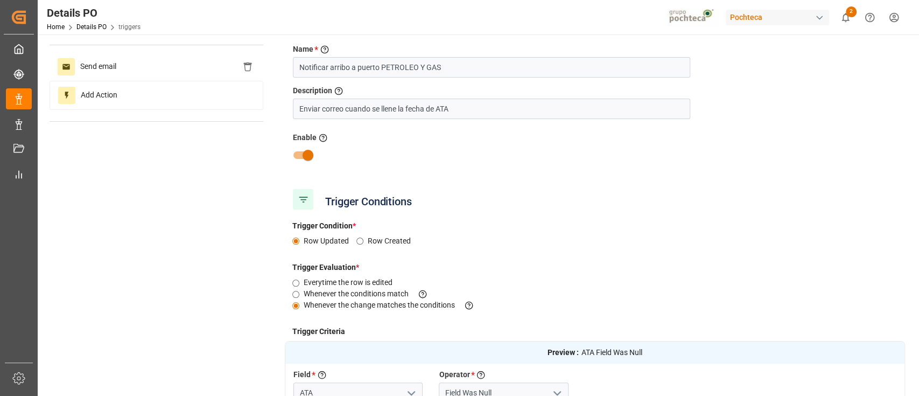
scroll to position [0, 0]
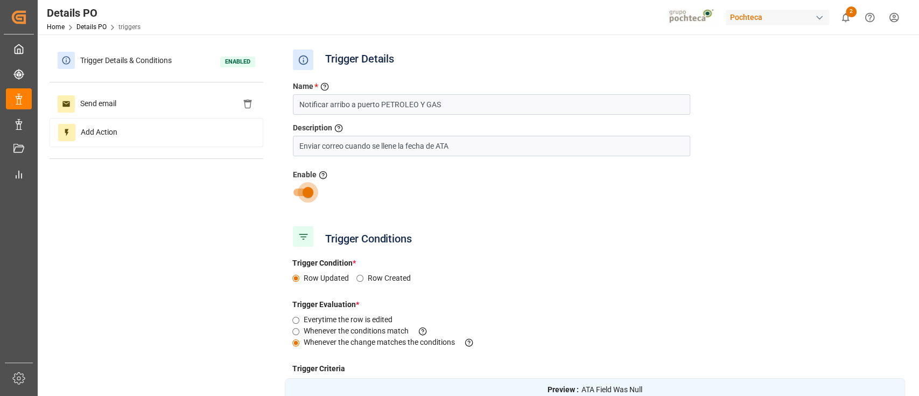
click at [305, 186] on input "checkbox" at bounding box center [307, 192] width 61 height 20
checkbox input "false"
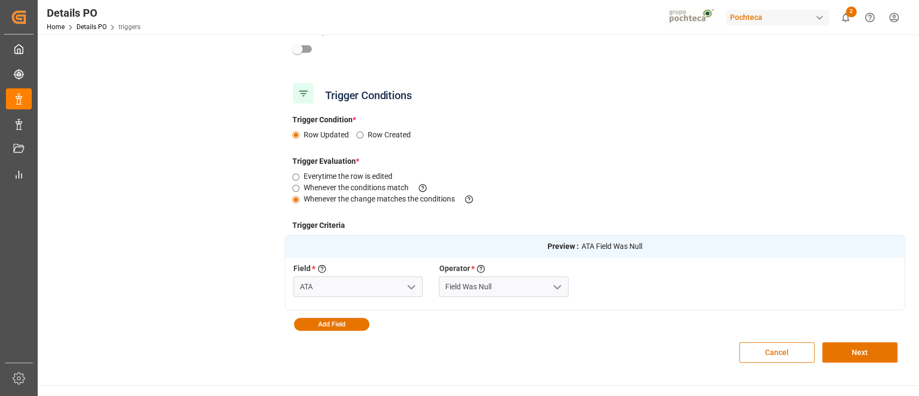
scroll to position [215, 0]
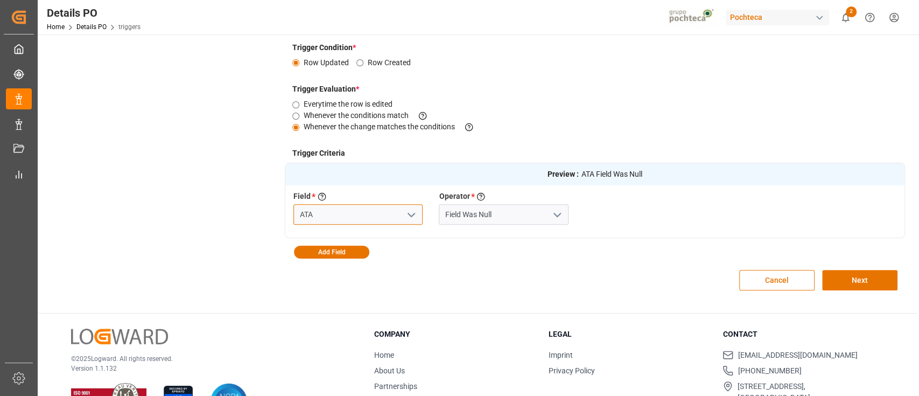
click at [348, 219] on input "ATA" at bounding box center [358, 214] width 129 height 20
click at [556, 215] on polyline "open menu" at bounding box center [557, 214] width 6 height 3
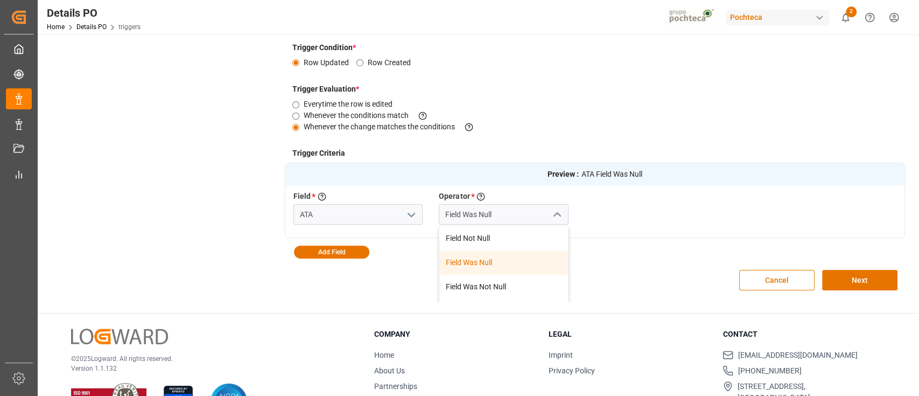
click at [513, 260] on div "Field Was Null" at bounding box center [503, 262] width 128 height 24
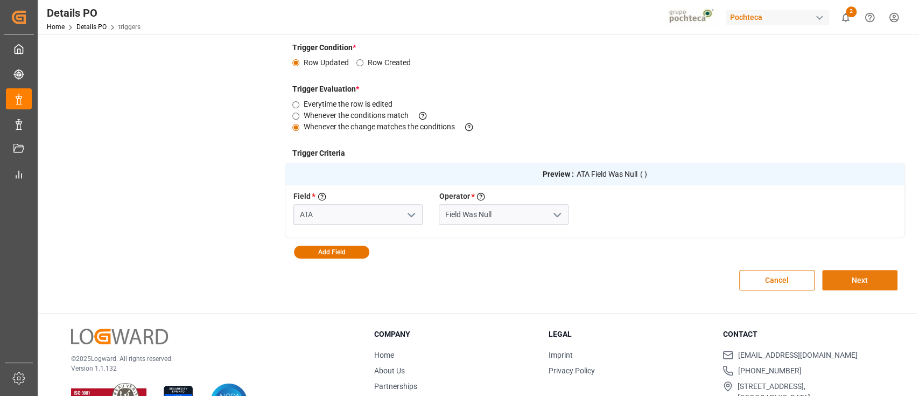
click at [855, 281] on button "Next" at bounding box center [859, 280] width 75 height 20
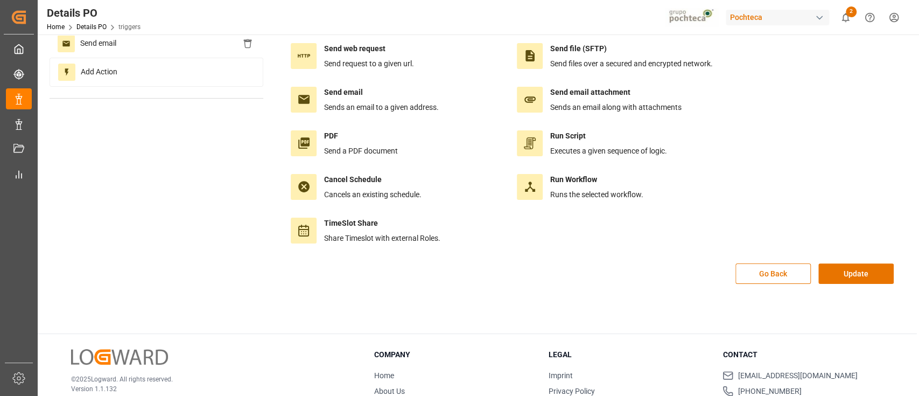
scroll to position [0, 0]
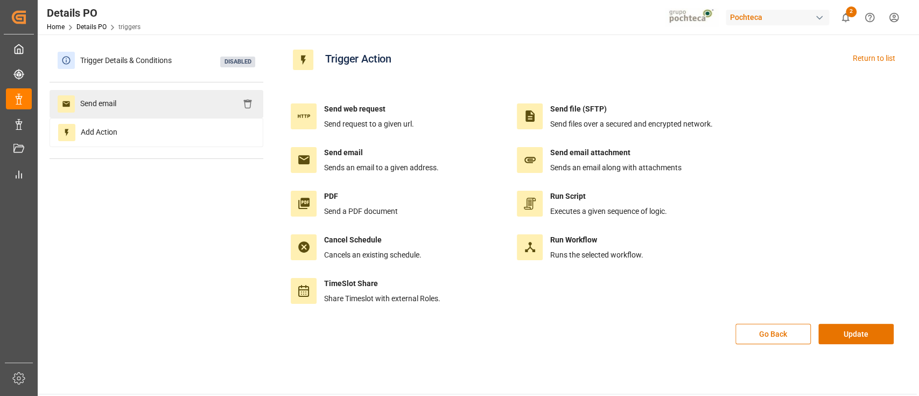
click at [188, 106] on div "Send email" at bounding box center [157, 104] width 214 height 28
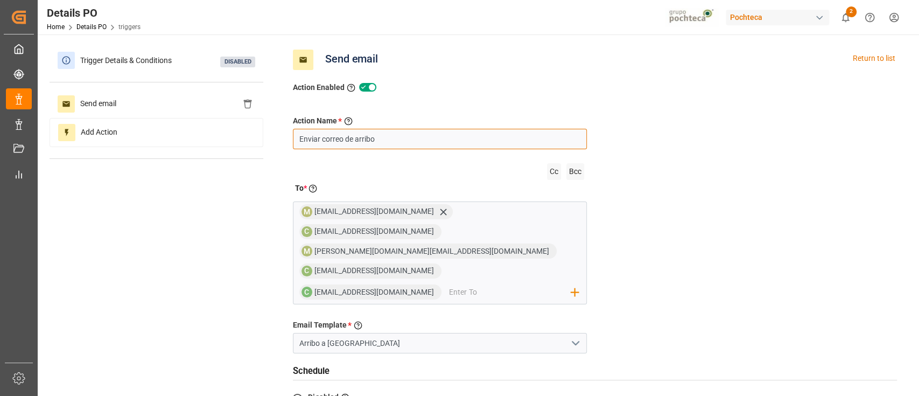
click at [397, 138] on input "Enviar correo de arribo" at bounding box center [440, 139] width 294 height 20
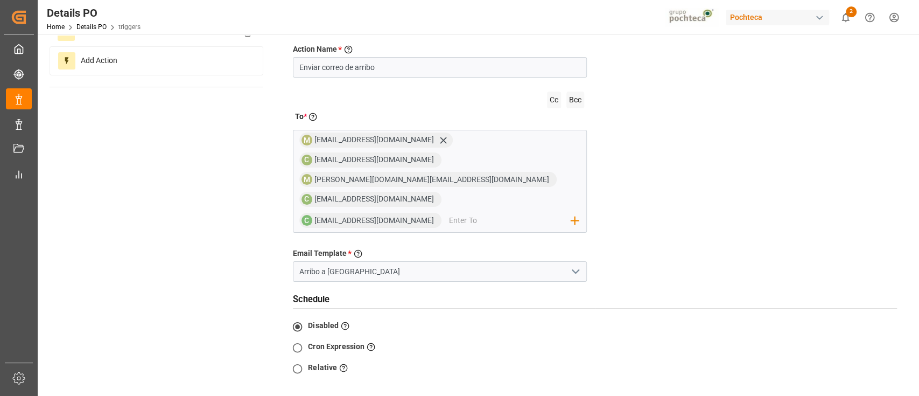
click at [575, 265] on icon "open menu" at bounding box center [575, 271] width 13 height 13
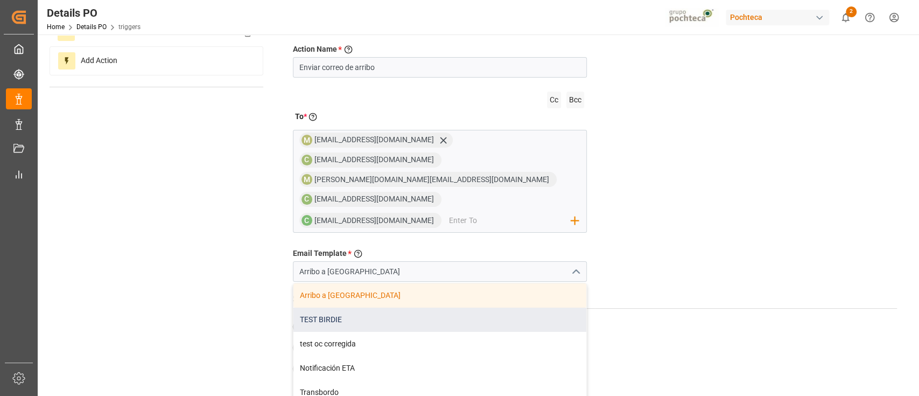
click at [345, 308] on div "TEST BIRDIE" at bounding box center [440, 320] width 293 height 24
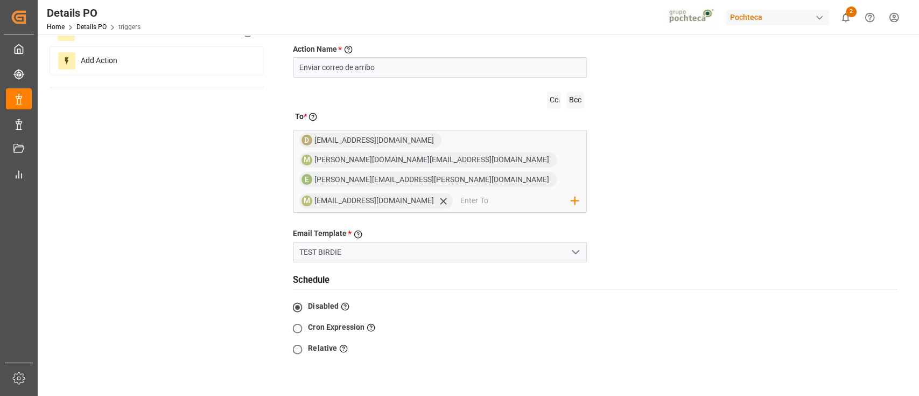
click at [574, 246] on icon "open menu" at bounding box center [575, 252] width 13 height 13
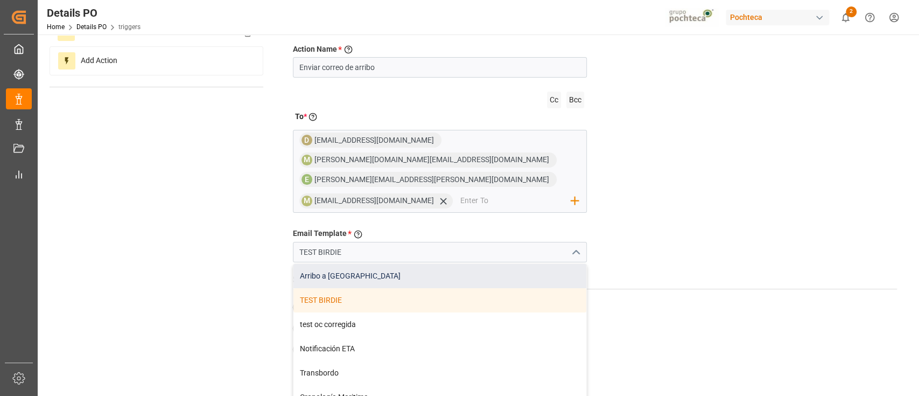
click at [343, 264] on div "Arribo a Puerto" at bounding box center [440, 276] width 293 height 24
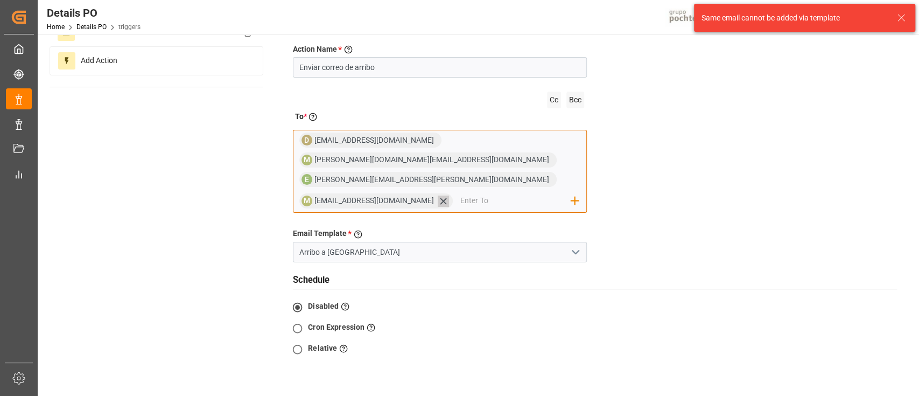
click at [449, 195] on icon at bounding box center [443, 200] width 11 height 11
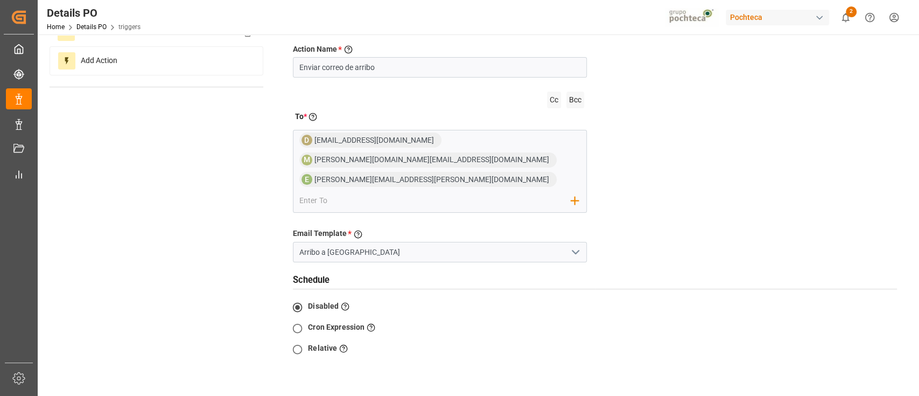
click at [575, 246] on icon "open menu" at bounding box center [575, 252] width 13 height 13
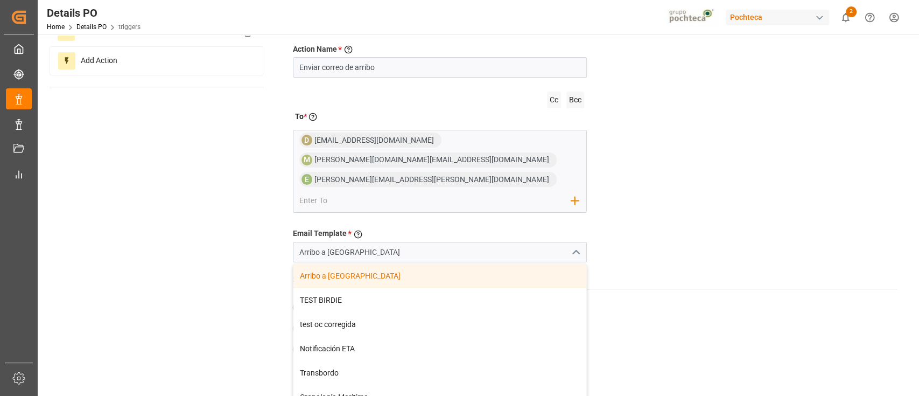
click at [464, 264] on div "Arribo a Puerto" at bounding box center [440, 276] width 293 height 24
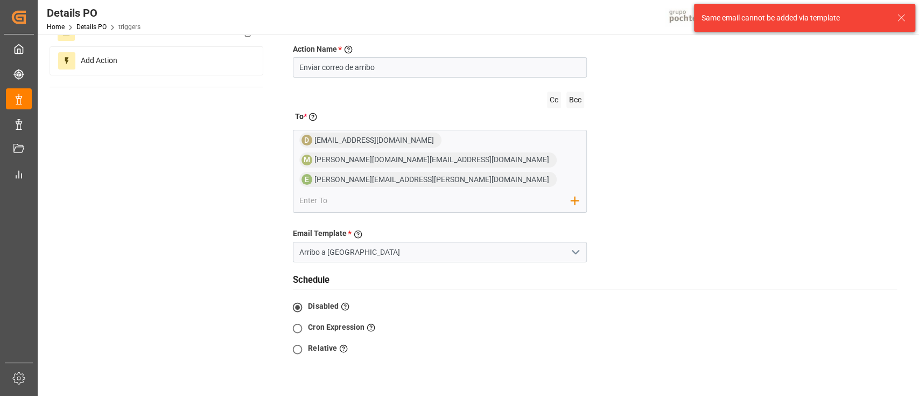
click at [576, 246] on icon "open menu" at bounding box center [575, 252] width 13 height 13
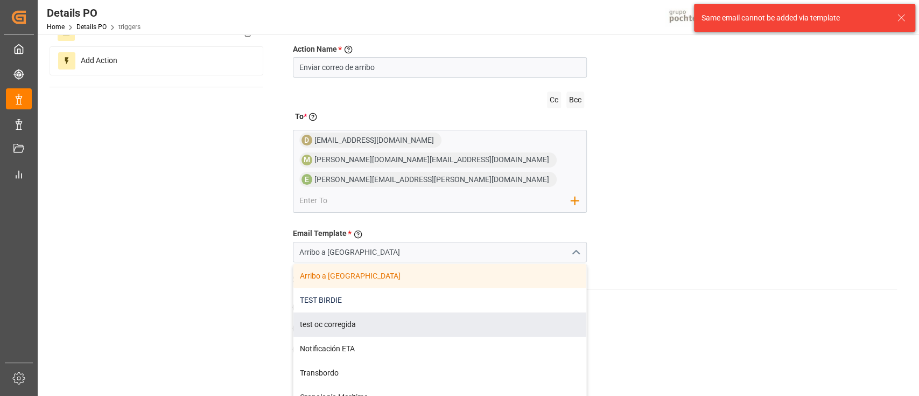
click at [452, 288] on div "TEST BIRDIE" at bounding box center [440, 300] width 293 height 24
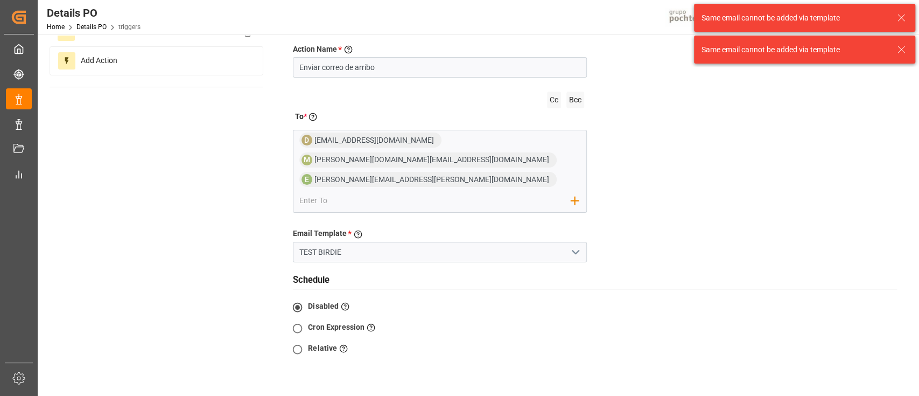
click at [575, 246] on icon "open menu" at bounding box center [575, 252] width 13 height 13
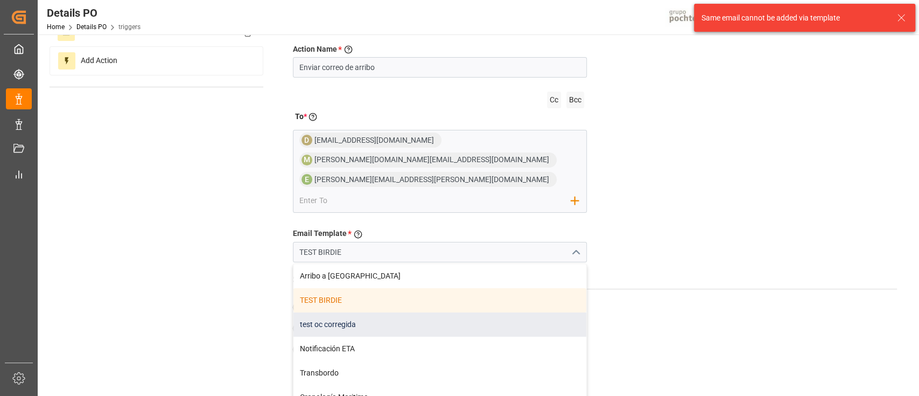
click at [451, 312] on div "test oc corregida" at bounding box center [440, 324] width 293 height 24
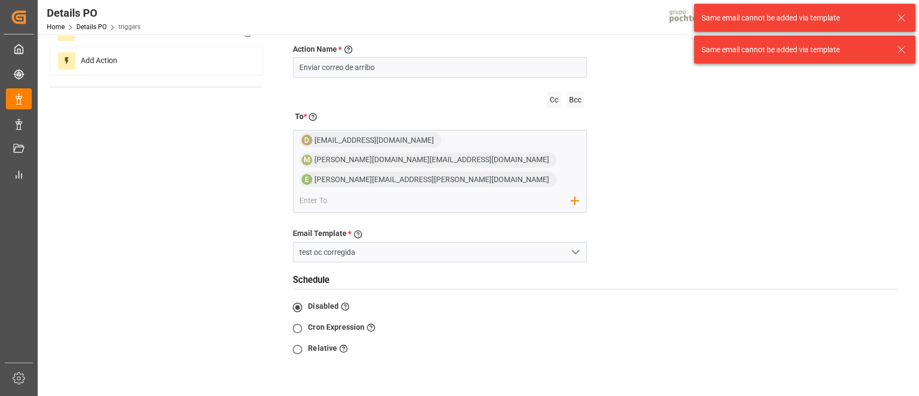
click at [569, 244] on button "open menu" at bounding box center [575, 252] width 16 height 17
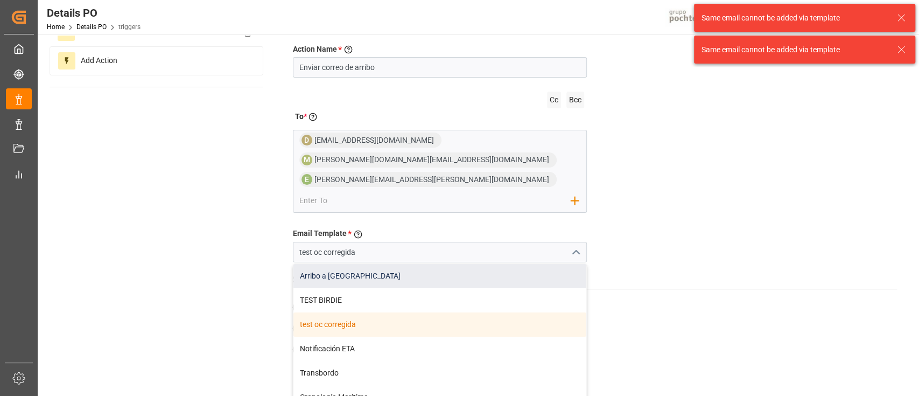
click at [473, 264] on div "Arribo a Puerto" at bounding box center [440, 276] width 293 height 24
type input "Arribo a Puerto"
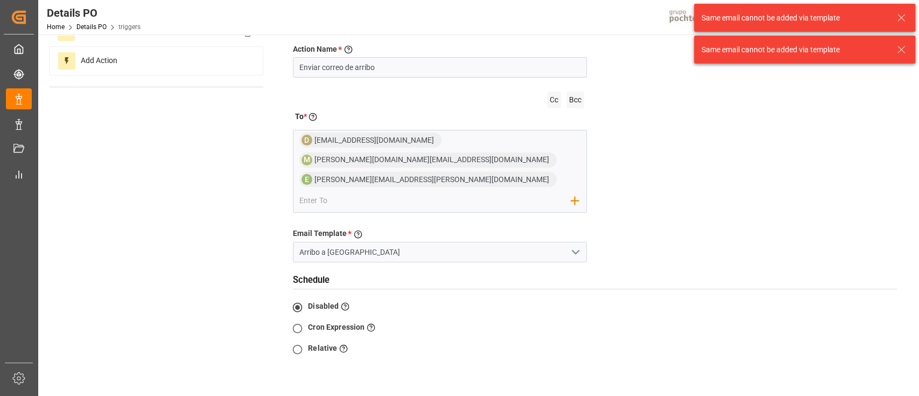
scroll to position [0, 0]
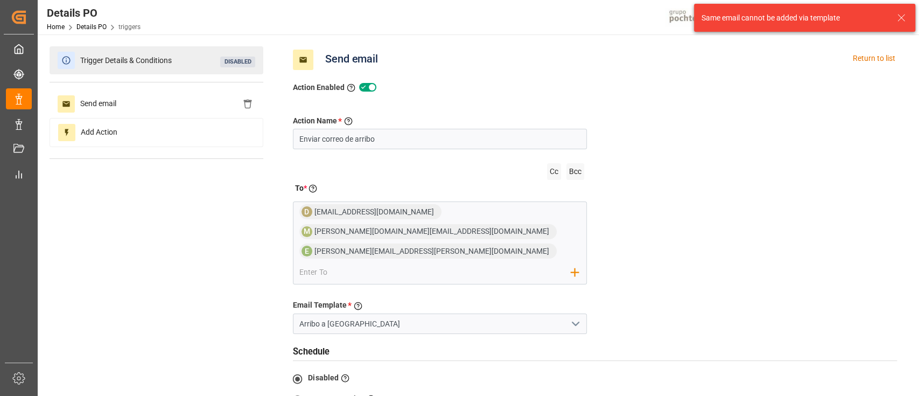
click at [130, 70] on div "Trigger Details & Conditions Disabled" at bounding box center [157, 60] width 214 height 28
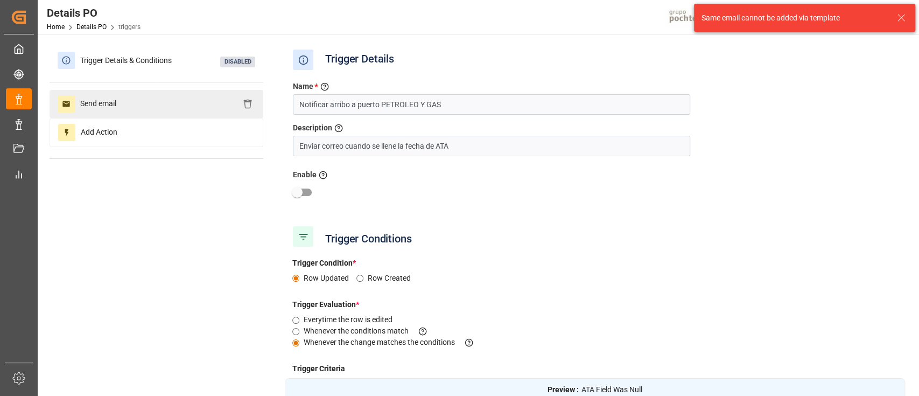
click at [156, 106] on div "Send email" at bounding box center [157, 104] width 214 height 28
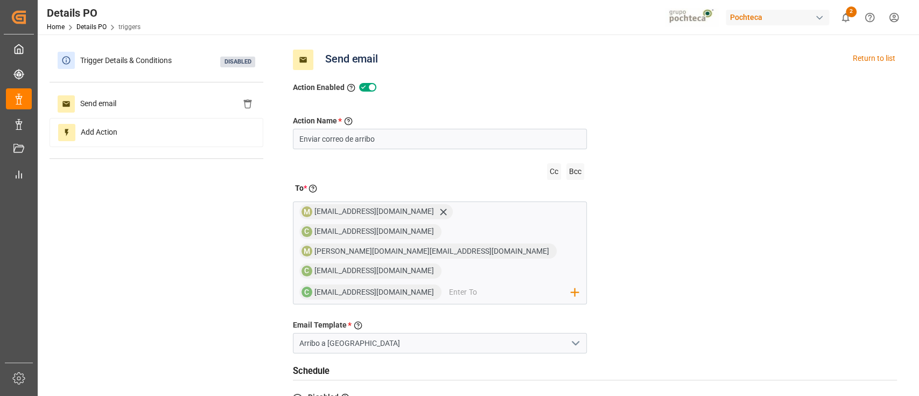
click at [577, 337] on icon "open menu" at bounding box center [575, 343] width 13 height 13
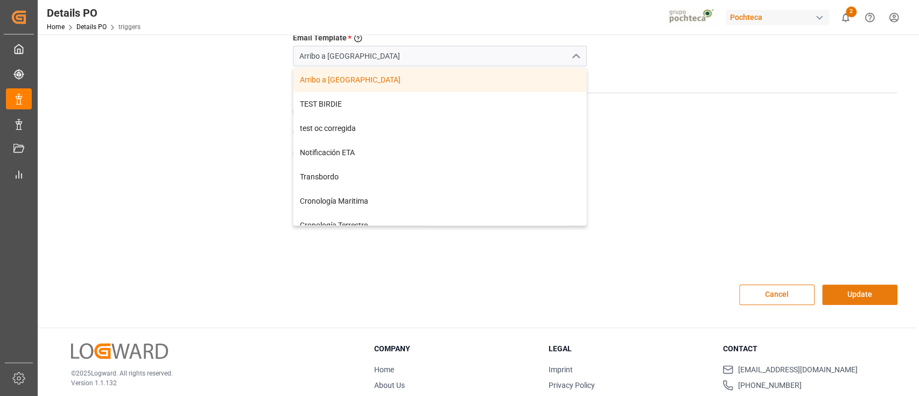
click at [871, 284] on button "Update" at bounding box center [859, 294] width 75 height 20
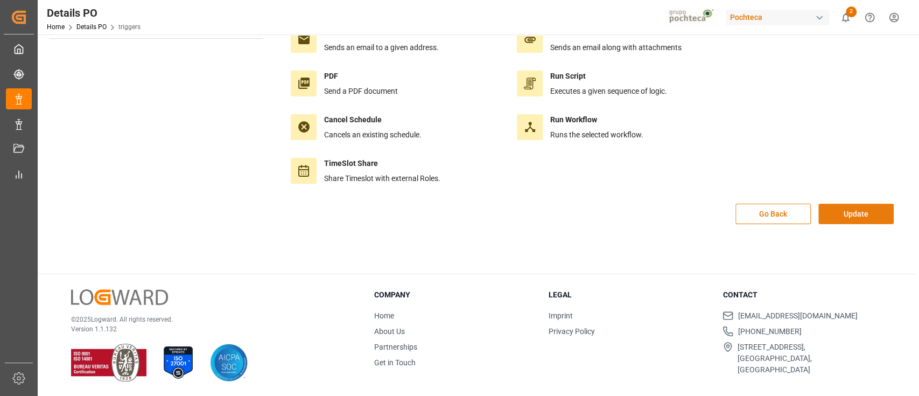
click at [850, 209] on button "Update" at bounding box center [856, 214] width 75 height 20
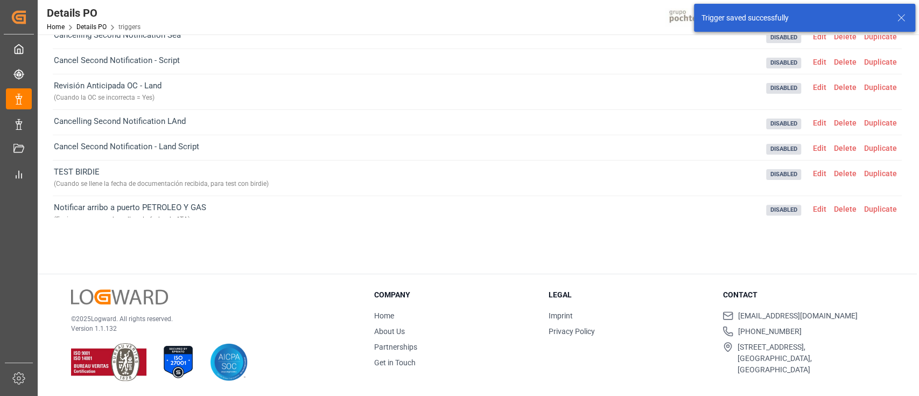
scroll to position [115, 0]
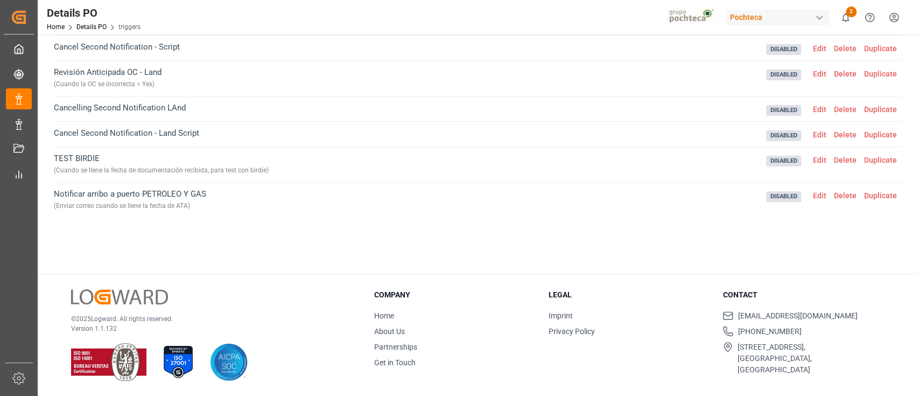
click at [823, 194] on span "Edit" at bounding box center [819, 195] width 21 height 9
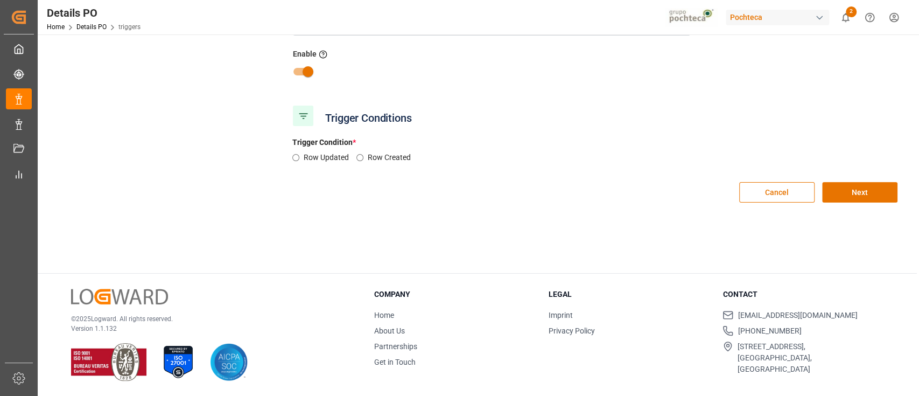
type input "Notificar arribo a puerto PETROLEO Y GAS"
type input "Enviar correo cuando se llene la fecha de ATA"
checkbox input "false"
radio input "true"
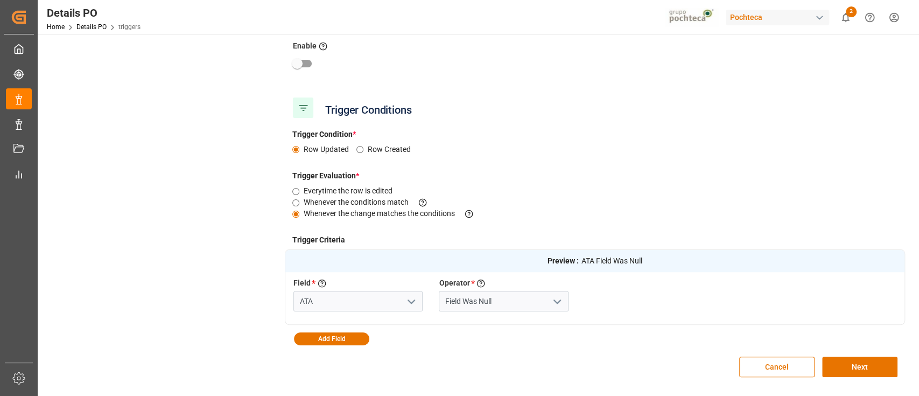
scroll to position [0, 0]
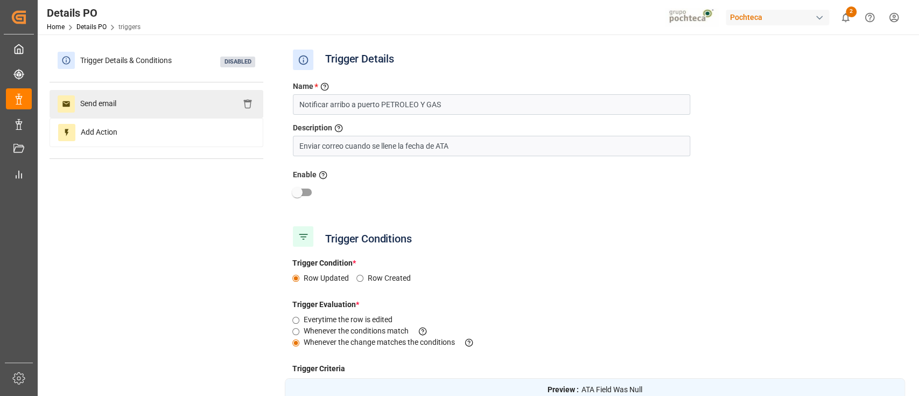
click at [192, 103] on div "Send email" at bounding box center [157, 104] width 214 height 28
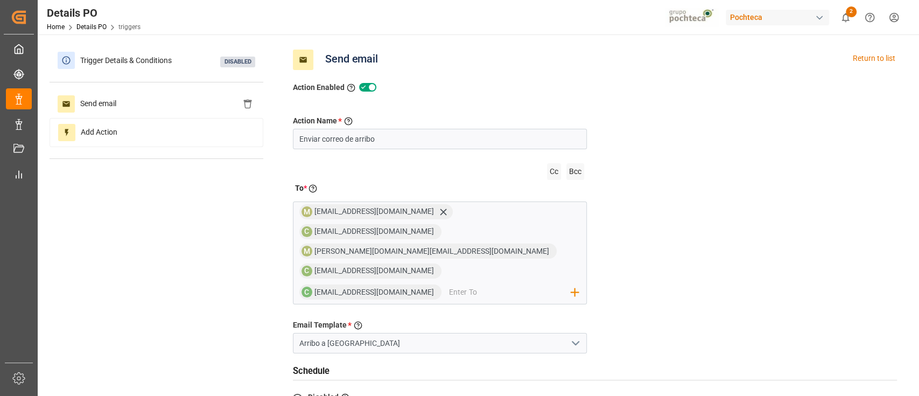
click at [572, 337] on icon "open menu" at bounding box center [575, 343] width 13 height 13
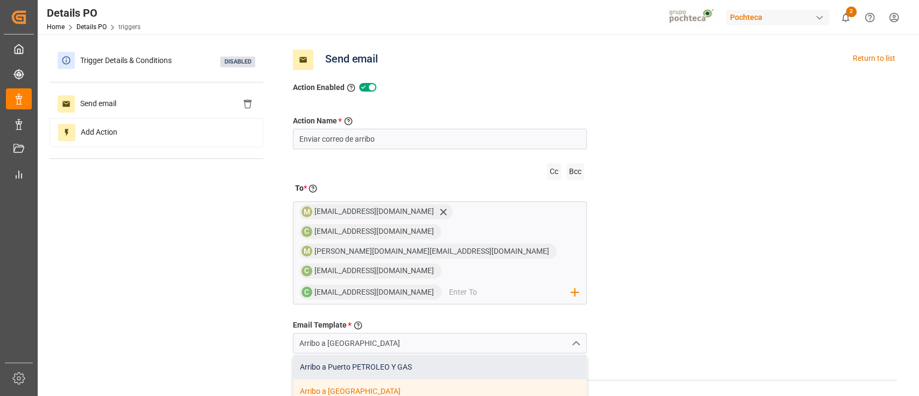
click at [452, 355] on div "Arribo a Puerto PETROLEO Y GAS" at bounding box center [440, 367] width 293 height 24
type input "Arribo a Puerto PETROLEO Y GAS"
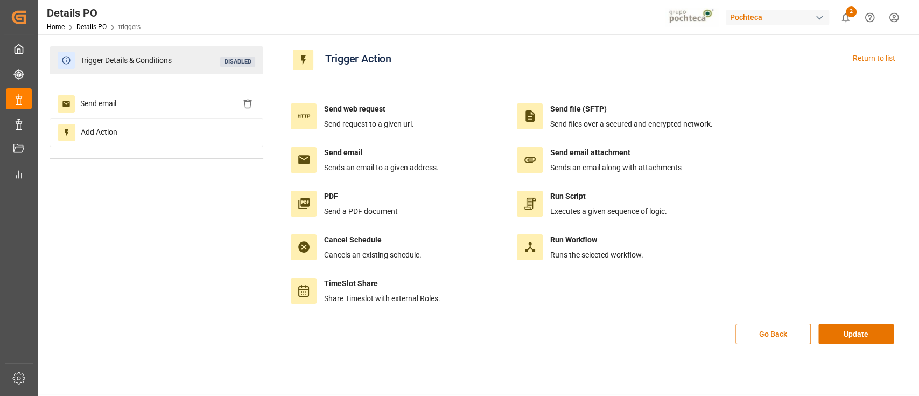
click at [164, 64] on span "Trigger Details & Conditions" at bounding box center [126, 60] width 102 height 17
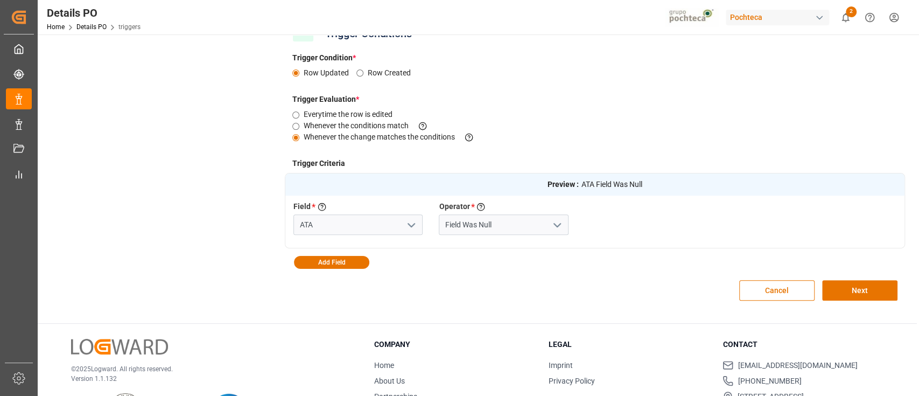
scroll to position [215, 0]
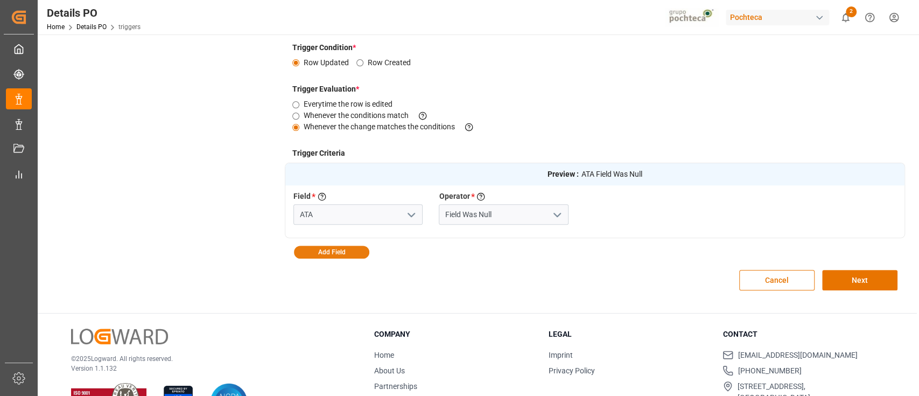
click at [340, 249] on button "Add Field" at bounding box center [331, 252] width 75 height 13
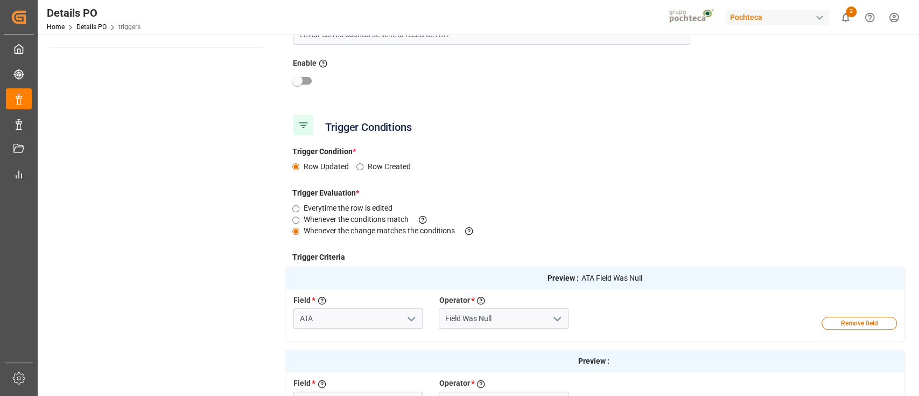
scroll to position [143, 0]
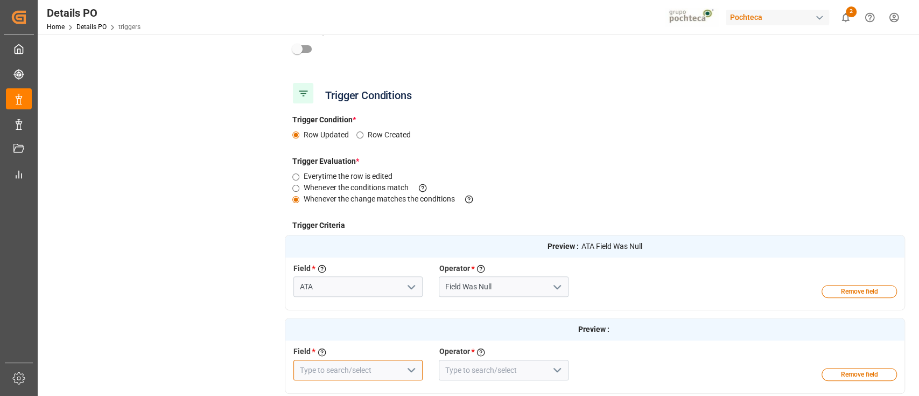
click at [380, 369] on input at bounding box center [358, 370] width 129 height 20
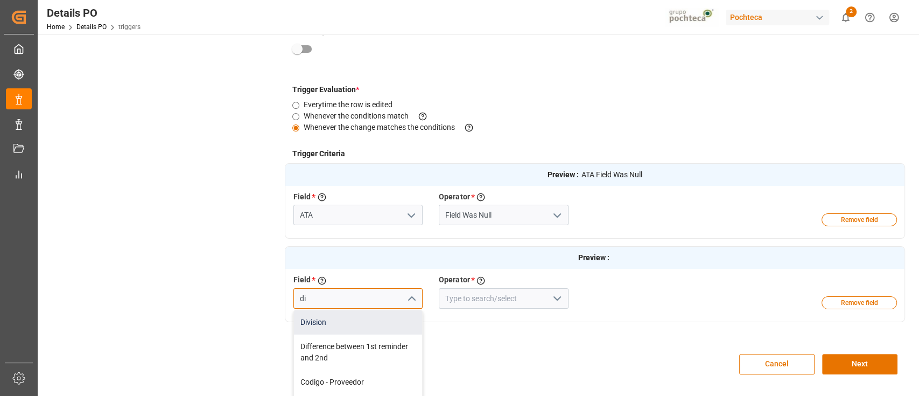
click at [358, 315] on div "Division" at bounding box center [358, 322] width 128 height 24
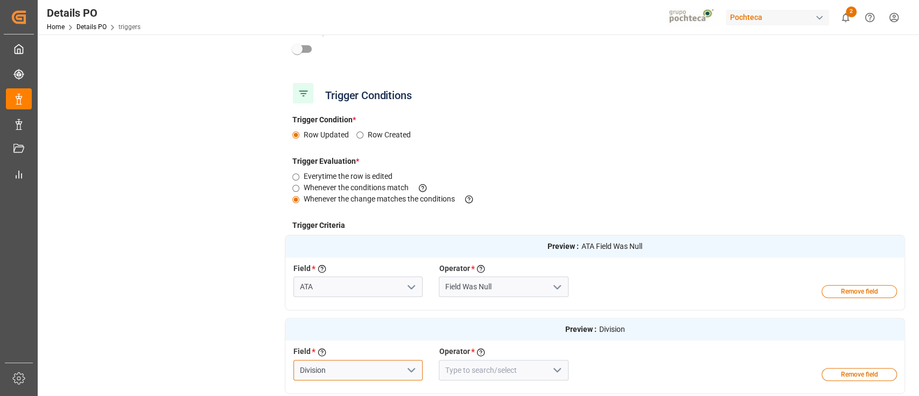
scroll to position [215, 0]
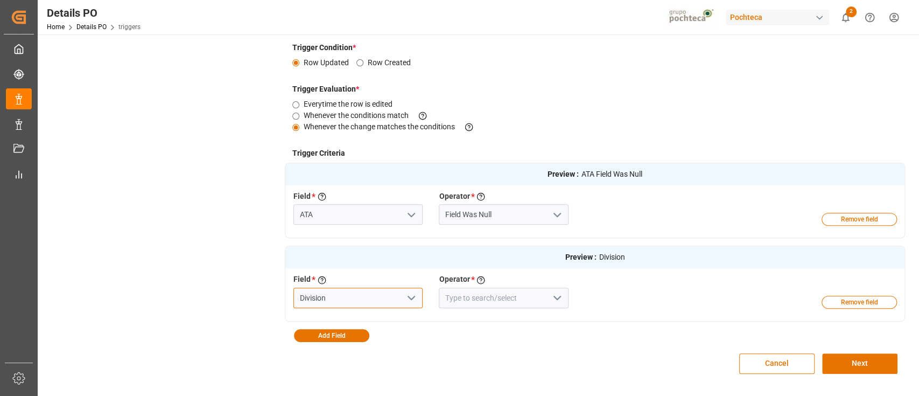
type input "Division"
click at [559, 295] on icon "open menu" at bounding box center [557, 297] width 13 height 13
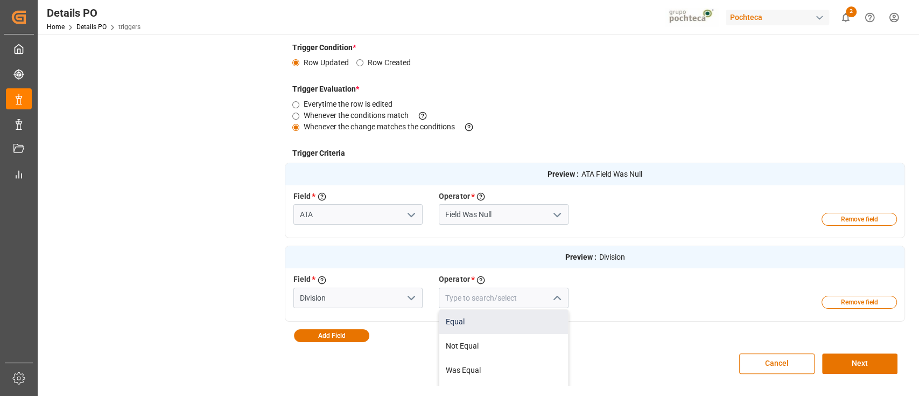
click at [492, 317] on div "Equal" at bounding box center [503, 322] width 128 height 24
type input "Equal"
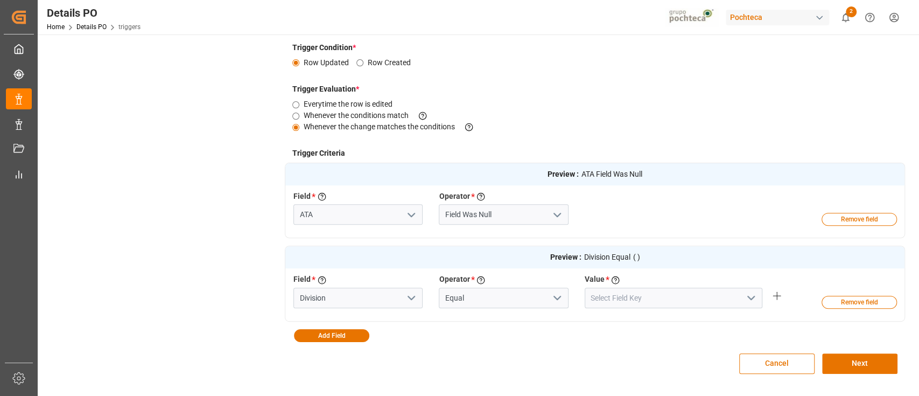
click at [751, 296] on icon "open menu" at bounding box center [751, 297] width 13 height 13
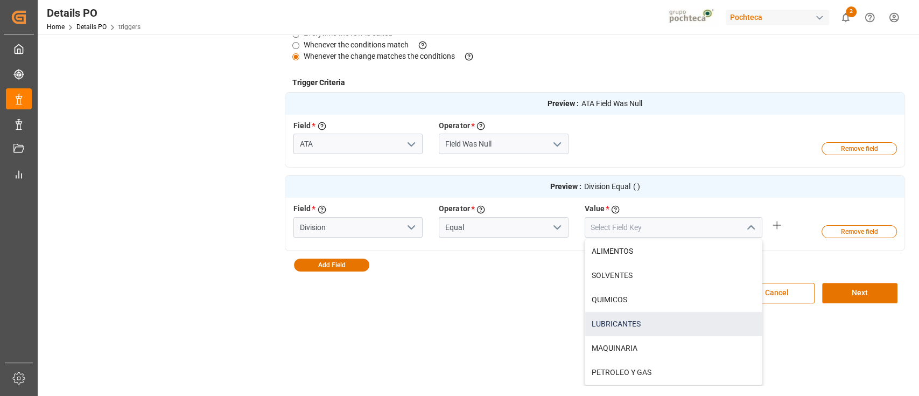
scroll to position [287, 0]
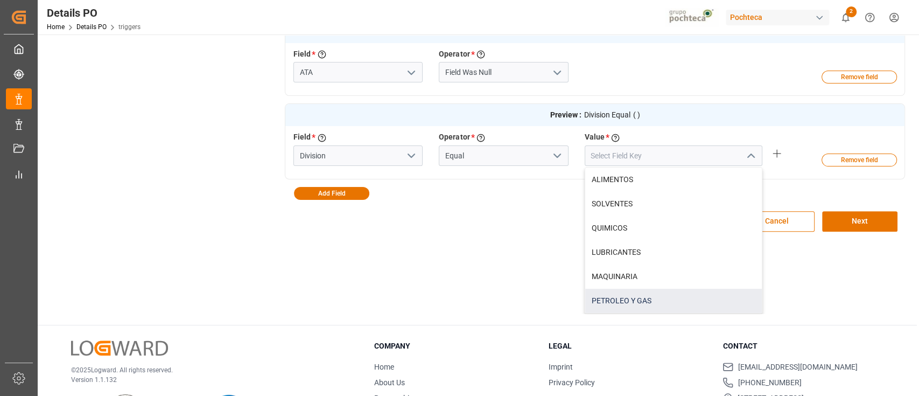
click at [631, 306] on div "PETROLEO Y GAS" at bounding box center [673, 301] width 177 height 24
type input "PETROLEO Y GAS"
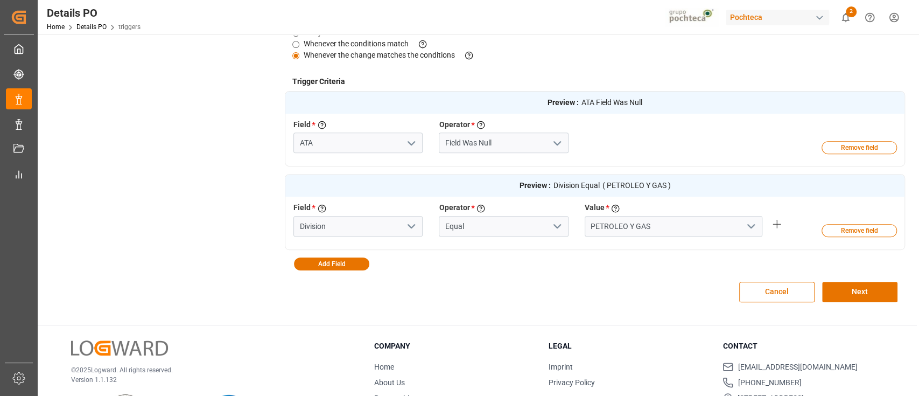
scroll to position [338, 0]
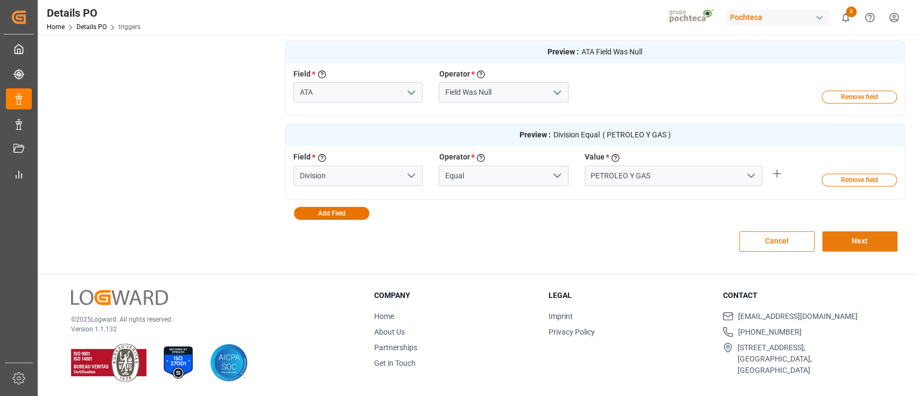
click at [831, 248] on button "Next" at bounding box center [859, 241] width 75 height 20
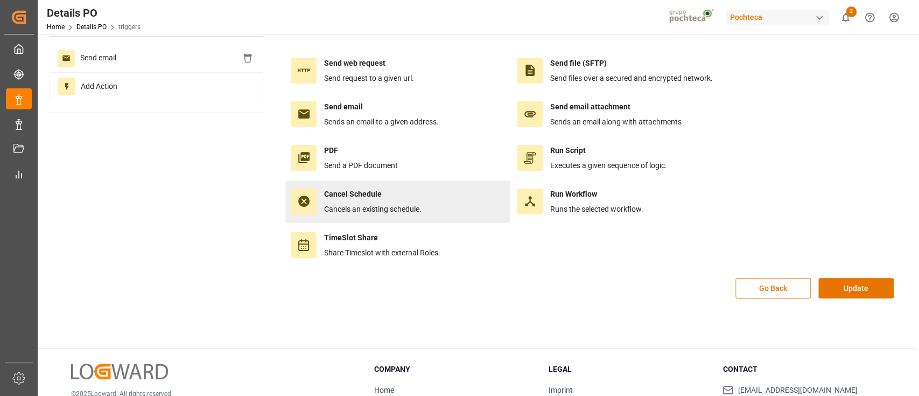
scroll to position [0, 0]
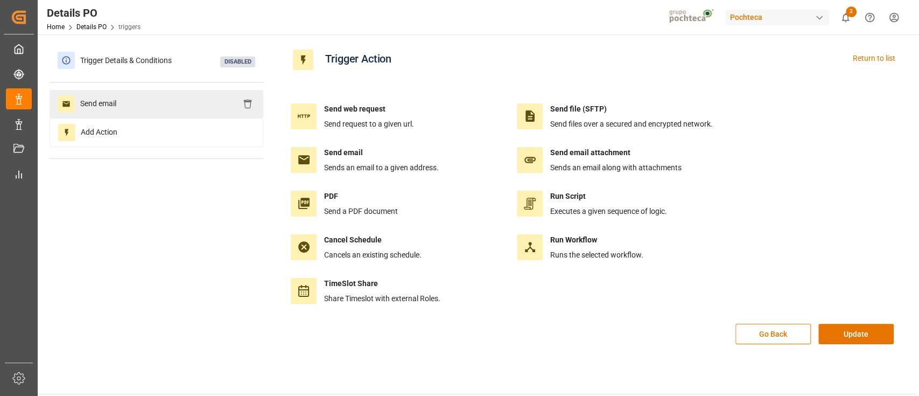
click at [170, 102] on div "Send email" at bounding box center [157, 104] width 214 height 28
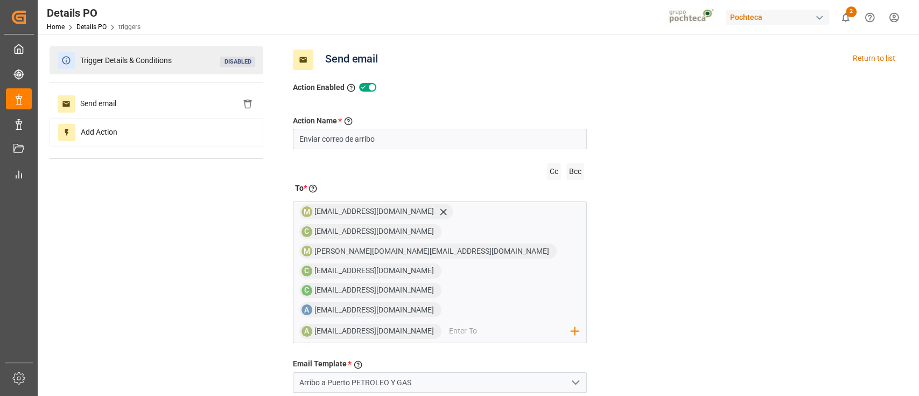
click at [159, 57] on span "Trigger Details & Conditions" at bounding box center [126, 60] width 102 height 17
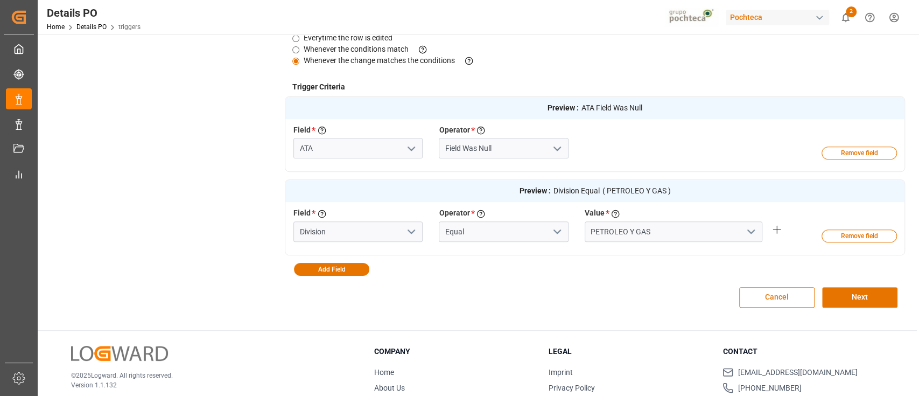
scroll to position [287, 0]
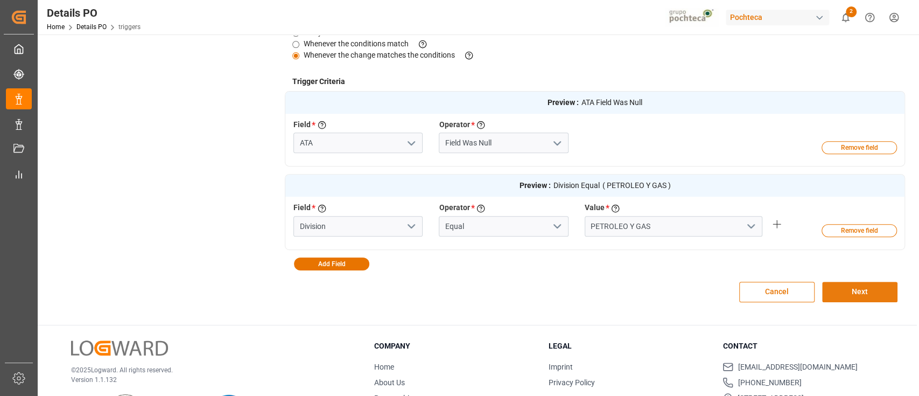
click at [837, 289] on button "Next" at bounding box center [859, 292] width 75 height 20
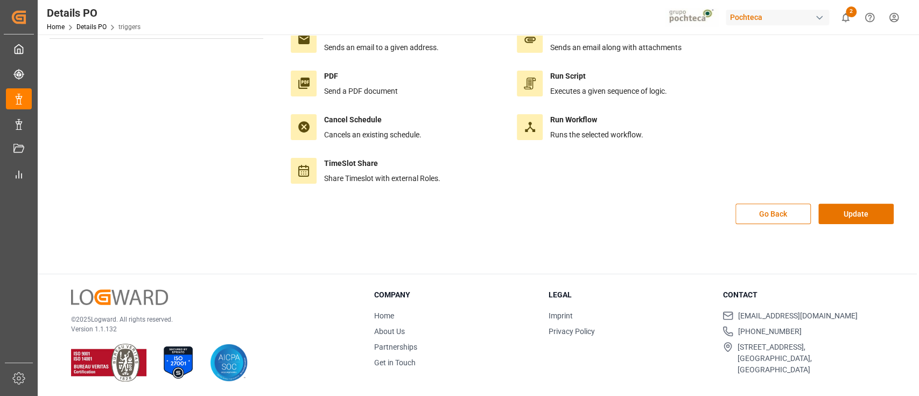
click at [870, 201] on div "Send web request Send request to a given url. Send file (SFTP) Send files over …" at bounding box center [595, 78] width 620 height 250
click at [864, 212] on button "Update" at bounding box center [856, 214] width 75 height 20
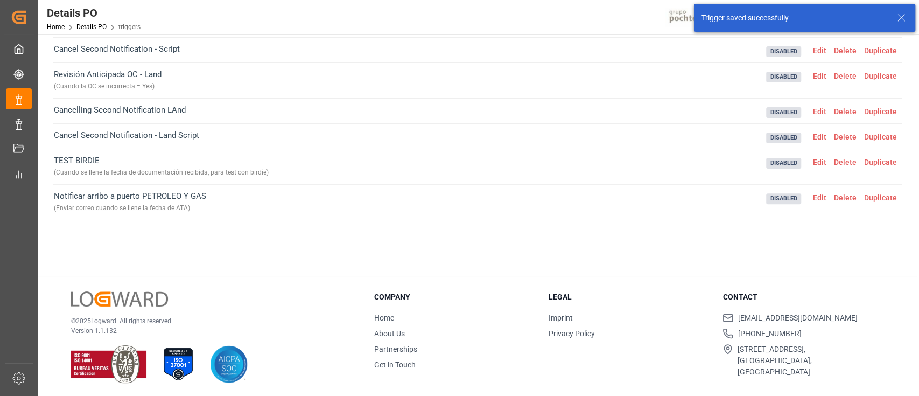
scroll to position [132, 0]
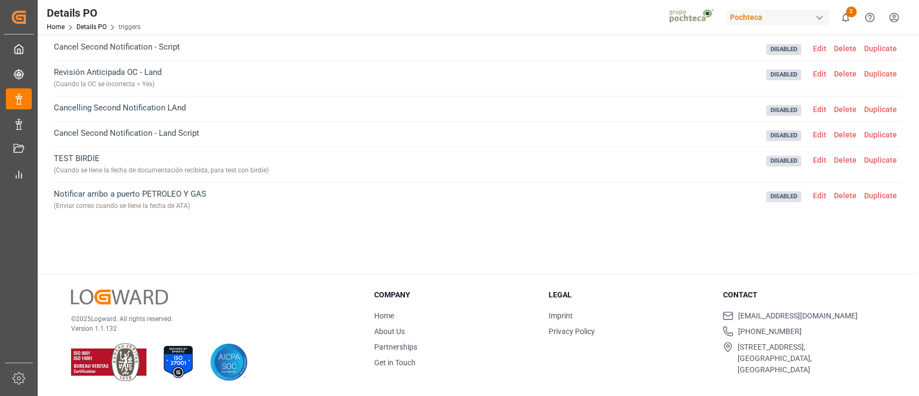
click at [816, 191] on span "Edit" at bounding box center [819, 195] width 21 height 9
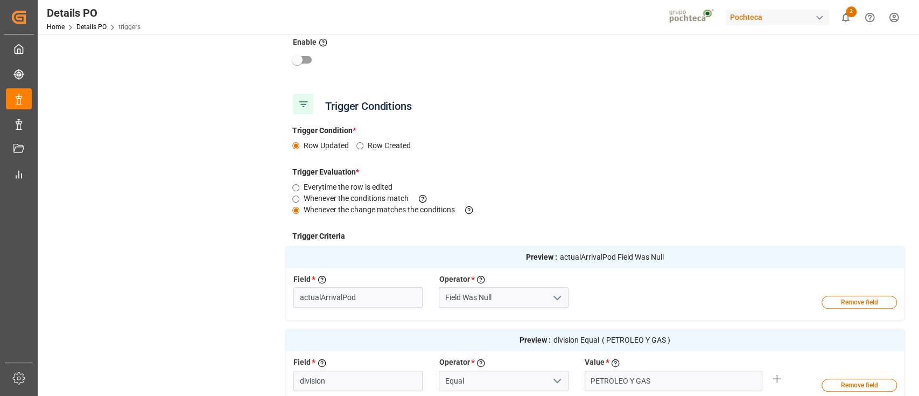
type input "ATA"
type input "Division"
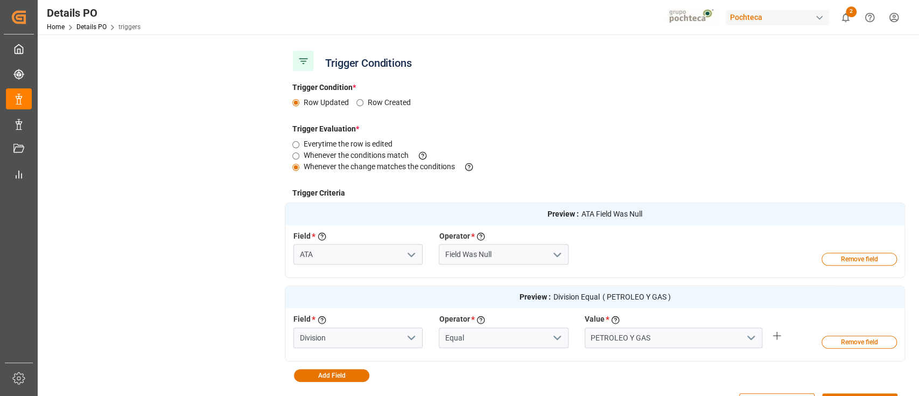
scroll to position [215, 0]
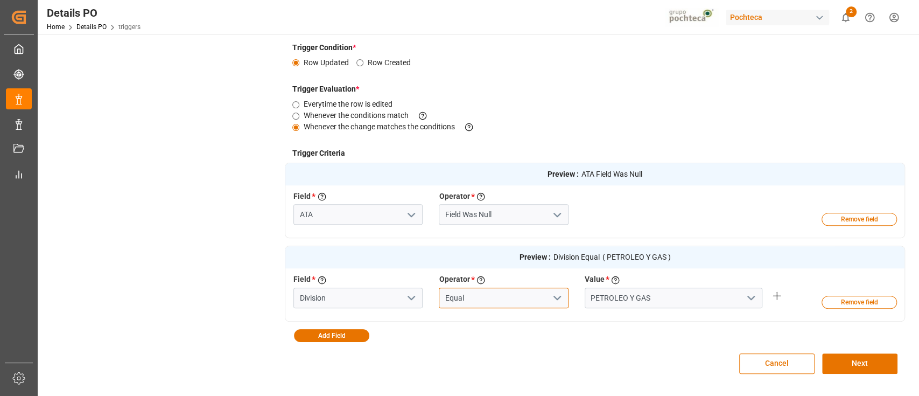
click at [457, 296] on input "Equal" at bounding box center [503, 298] width 129 height 20
click at [700, 295] on input "PETROLEO Y GAS" at bounding box center [674, 298] width 178 height 20
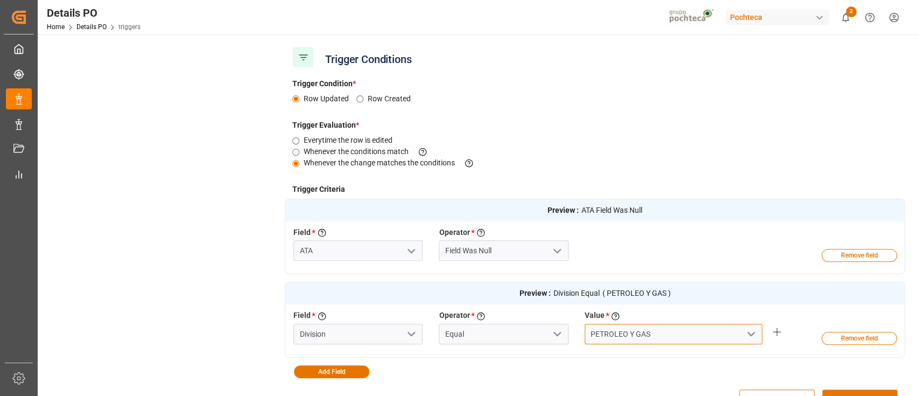
scroll to position [0, 0]
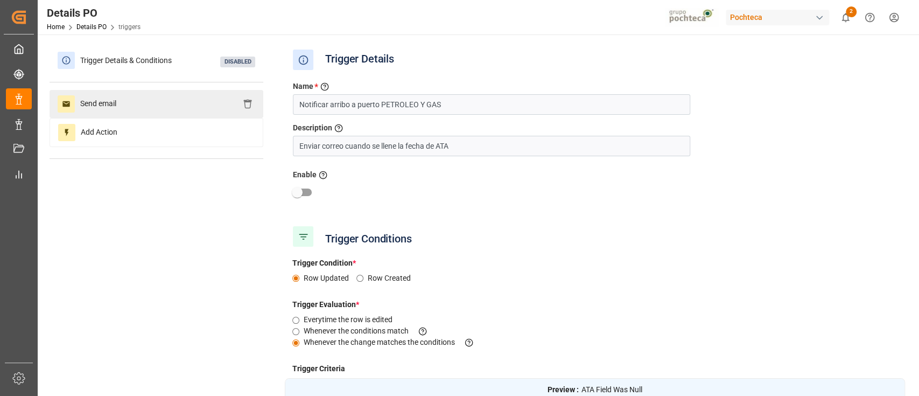
click at [169, 99] on div "Send email" at bounding box center [157, 104] width 214 height 28
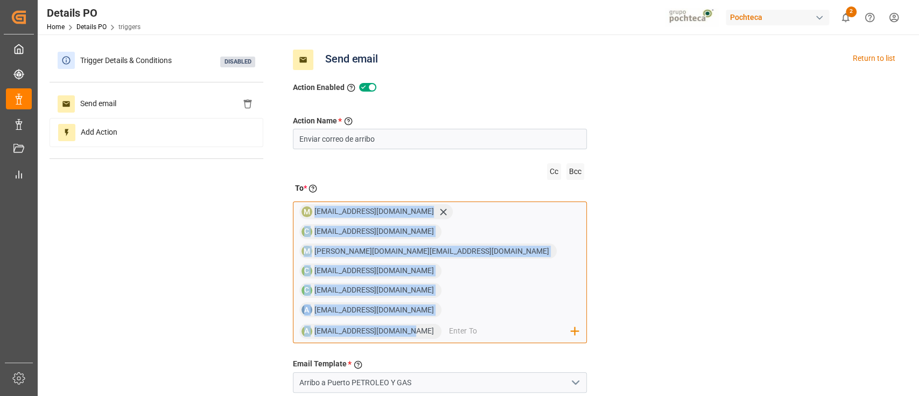
drag, startPoint x: 414, startPoint y: 275, endPoint x: 316, endPoint y: 211, distance: 116.8
click at [316, 211] on div "M mgonzalezd@pochteca.net C comercio6@pochteca.net M mitzi.madrid@leschaco.com …" at bounding box center [440, 272] width 294 height 142
copy div "mgonzalezd@pochteca.net C comercio6@pochteca.net M mitzi.madrid@leschaco.com C …"
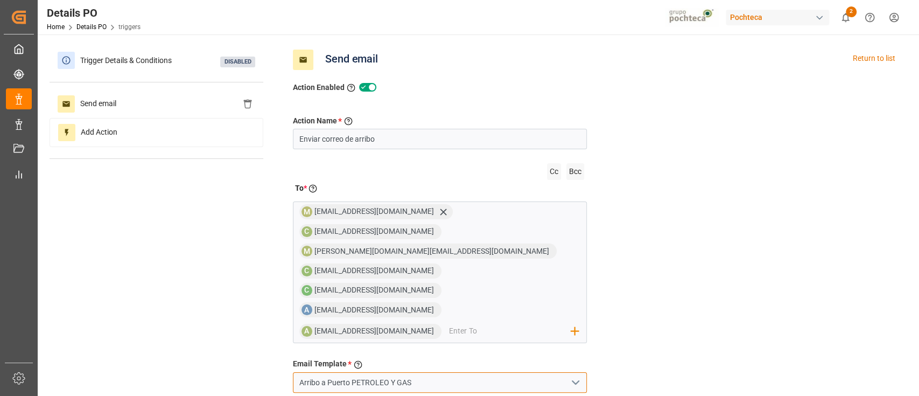
drag, startPoint x: 461, startPoint y: 331, endPoint x: 283, endPoint y: 325, distance: 178.4
click at [283, 325] on div "Trigger Details & Conditions Disabled Send email Add Action Send email Return t…" at bounding box center [478, 344] width 856 height 596
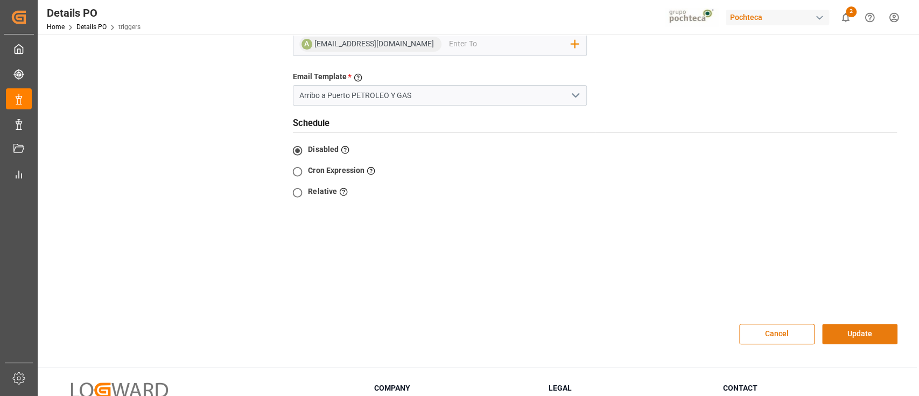
click at [852, 324] on button "Update" at bounding box center [859, 334] width 75 height 20
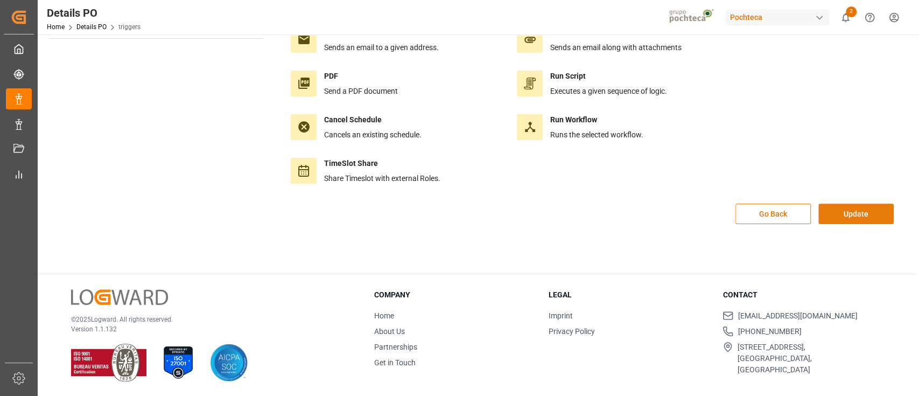
click at [870, 213] on button "Update" at bounding box center [856, 214] width 75 height 20
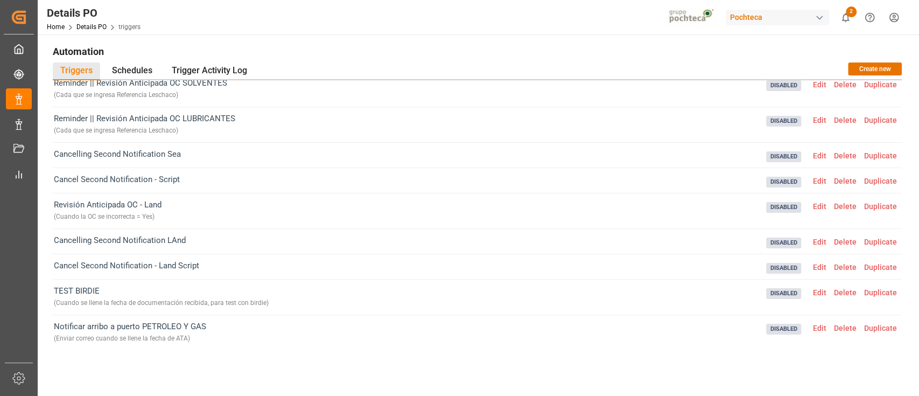
scroll to position [0, 0]
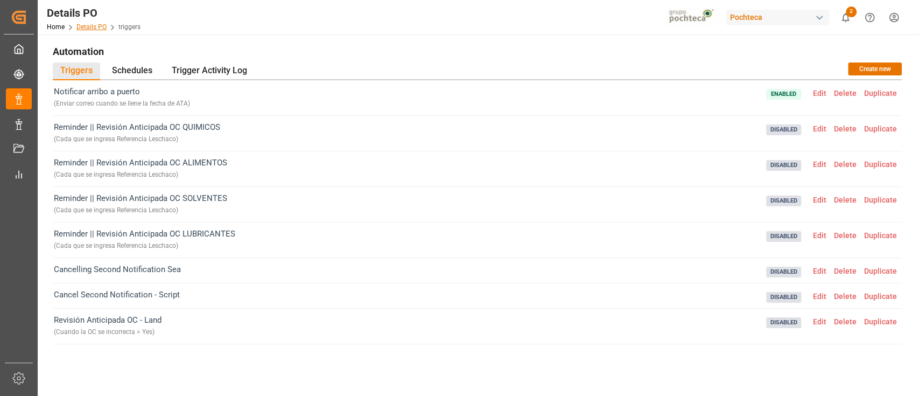
click at [89, 25] on link "Details PO" at bounding box center [91, 27] width 30 height 8
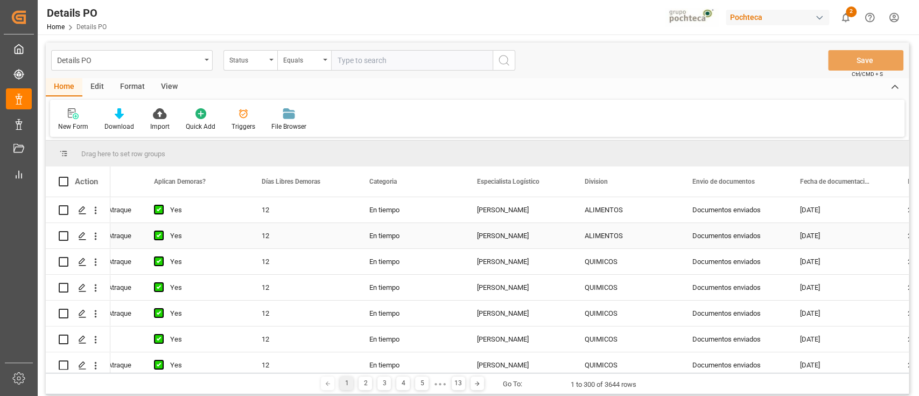
scroll to position [0, 185]
click at [99, 83] on div "Edit" at bounding box center [97, 87] width 30 height 18
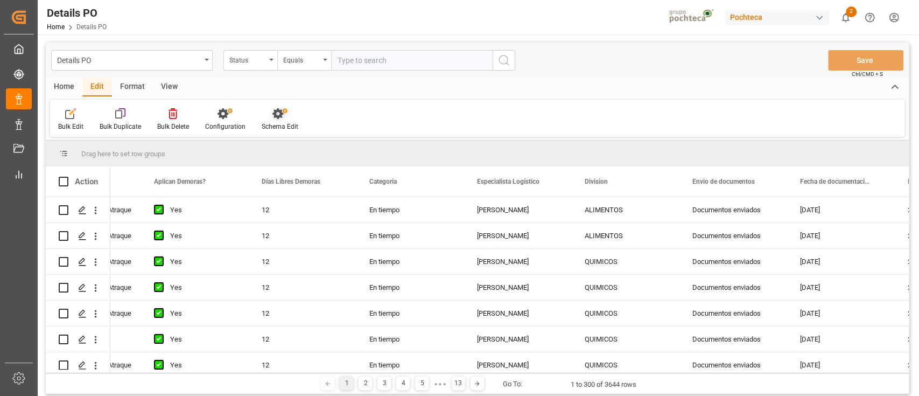
click at [278, 110] on icon at bounding box center [278, 113] width 11 height 11
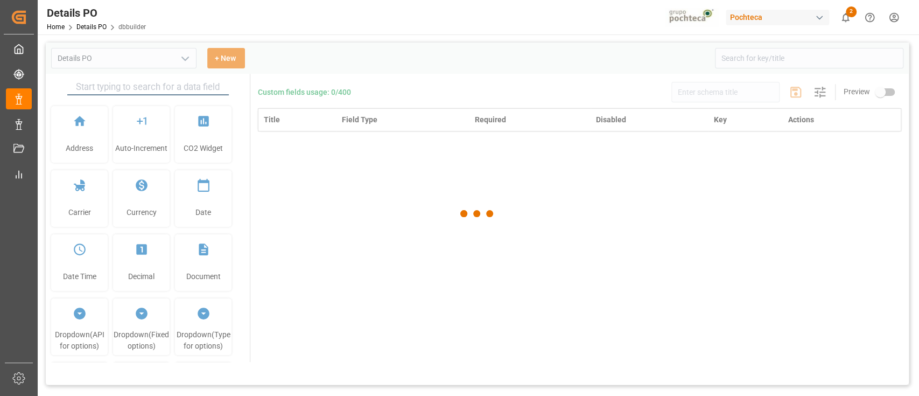
type input "Details PO"
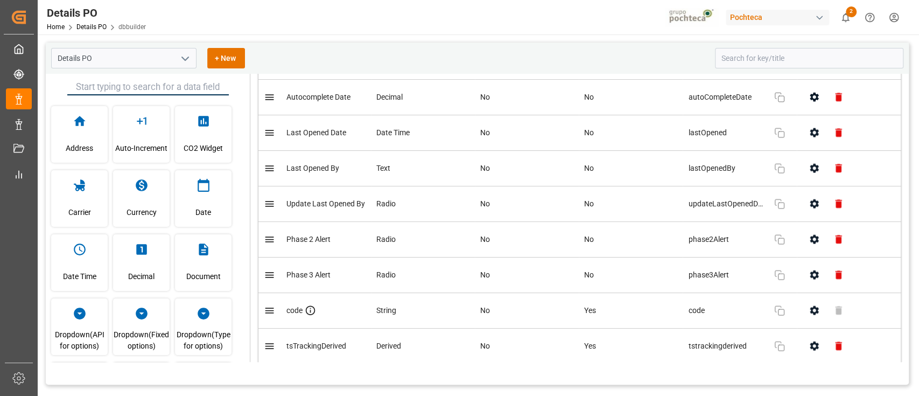
scroll to position [4452, 0]
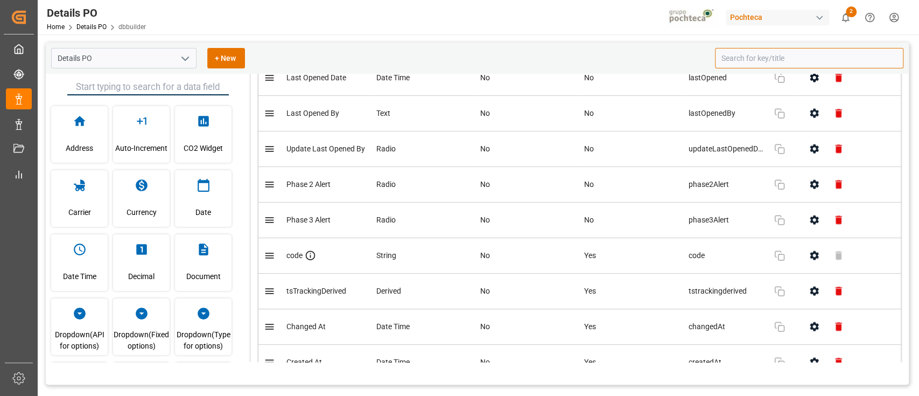
click at [791, 62] on input at bounding box center [809, 58] width 188 height 20
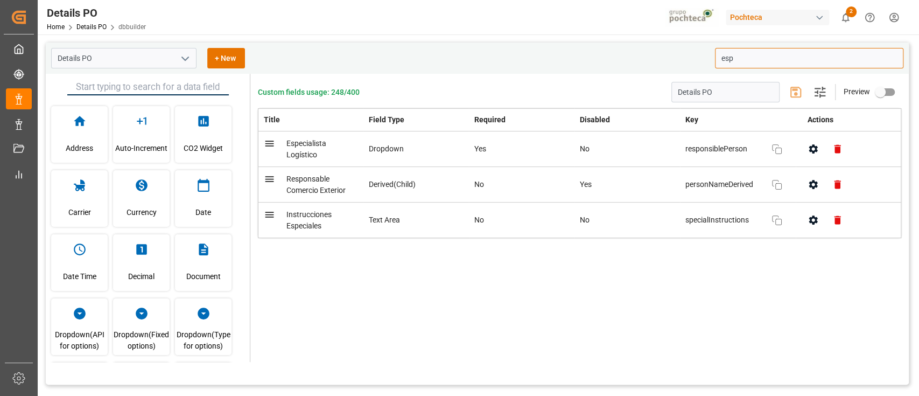
scroll to position [0, 0]
type input "esp"
drag, startPoint x: 193, startPoint y: 50, endPoint x: 182, endPoint y: 57, distance: 13.3
click at [193, 50] on input "Details PO" at bounding box center [123, 58] width 145 height 20
click at [182, 57] on polyline "open menu" at bounding box center [185, 58] width 6 height 3
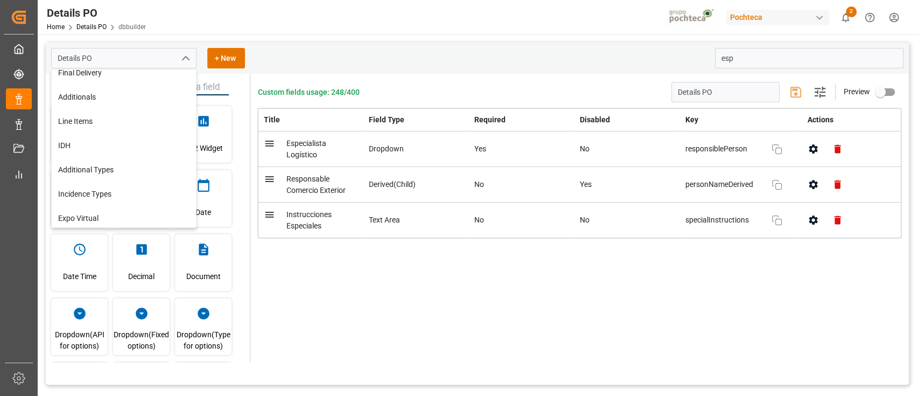
scroll to position [143, 0]
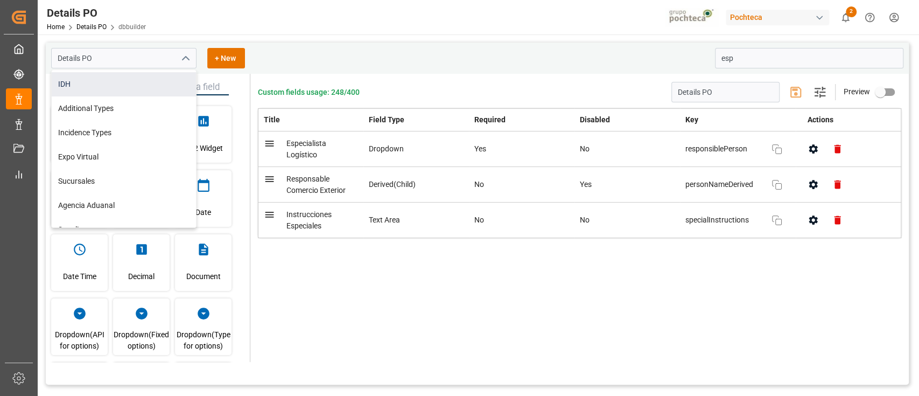
click at [138, 82] on div "IDH" at bounding box center [124, 84] width 144 height 24
type input "IDH"
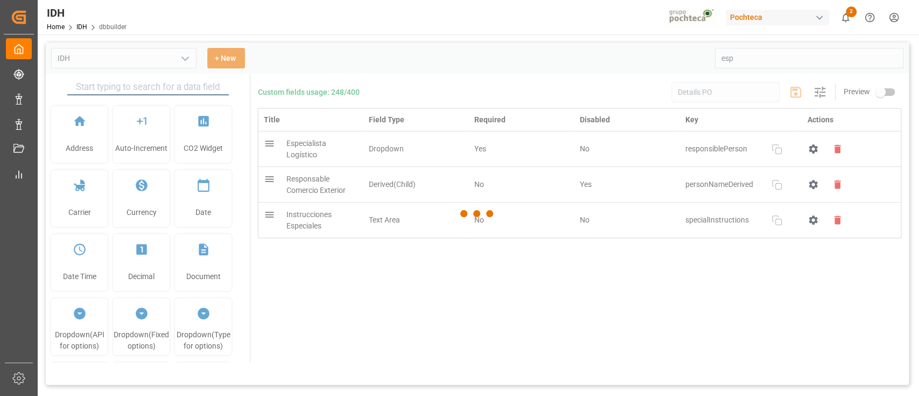
type input "IDH"
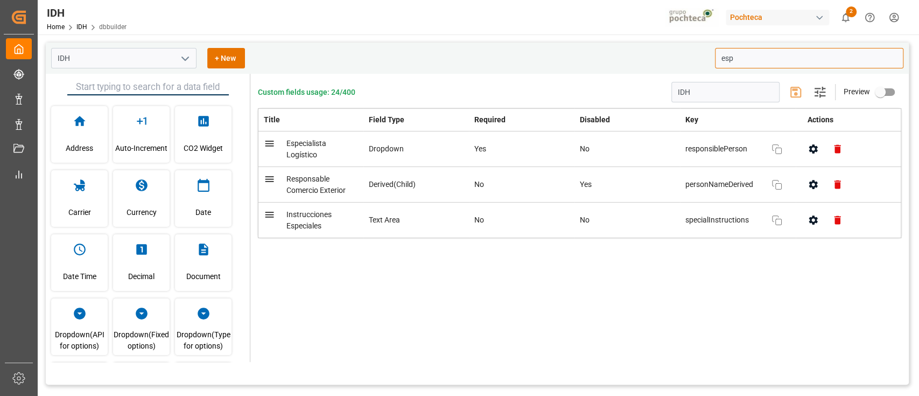
drag, startPoint x: 794, startPoint y: 48, endPoint x: 790, endPoint y: 58, distance: 10.6
click at [791, 53] on input "esp" at bounding box center [809, 58] width 188 height 20
type input "es"
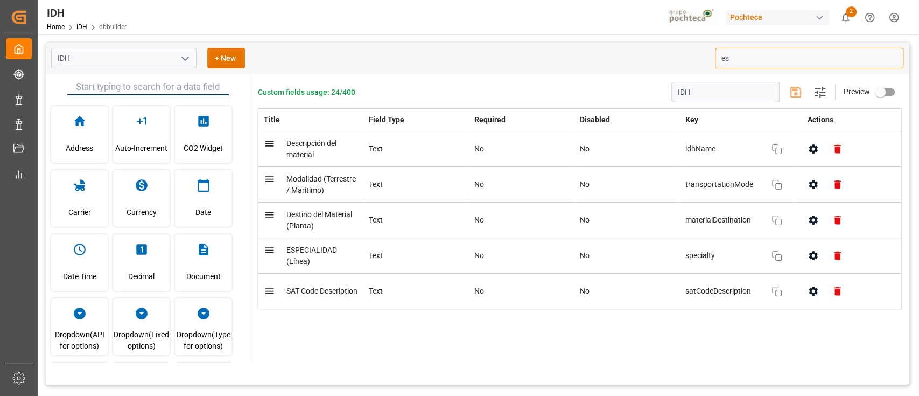
click at [782, 57] on input "es" at bounding box center [809, 58] width 188 height 20
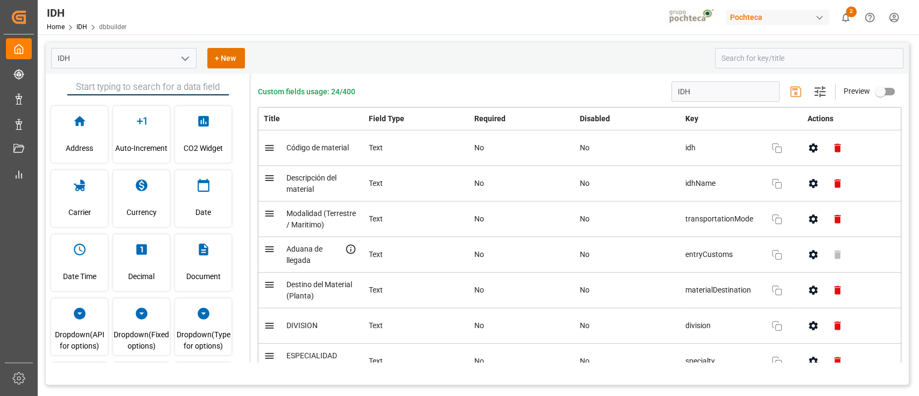
click at [179, 59] on icon "open menu" at bounding box center [185, 58] width 13 height 13
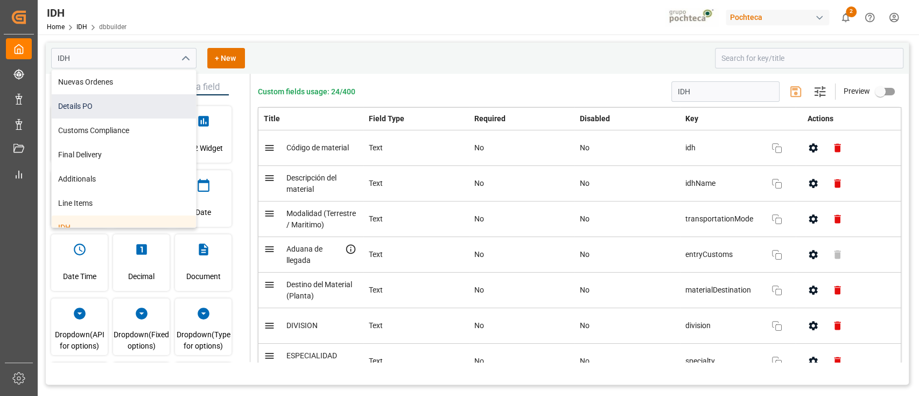
click at [168, 97] on div "Details PO" at bounding box center [124, 106] width 144 height 24
type input "Details PO"
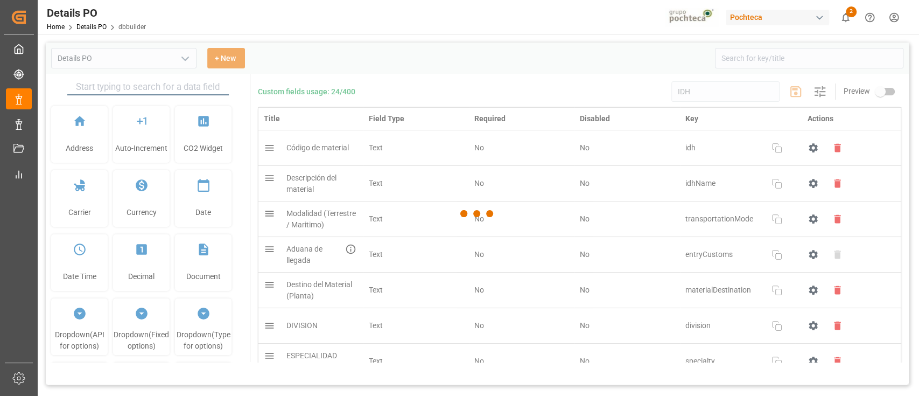
type input "Details PO"
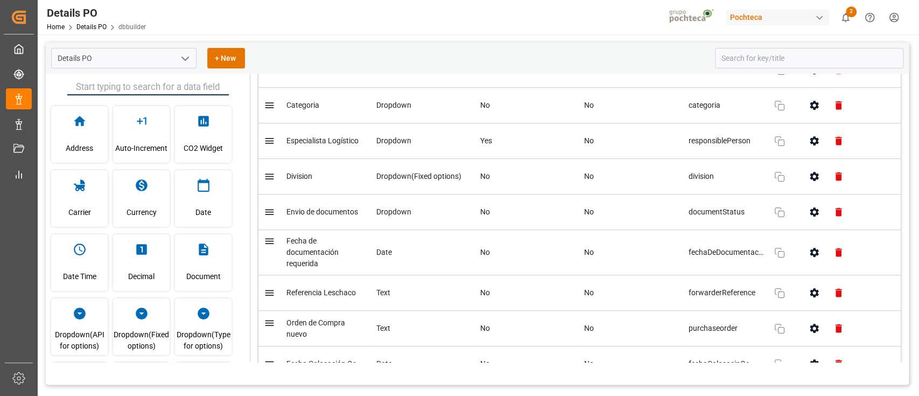
scroll to position [287, 0]
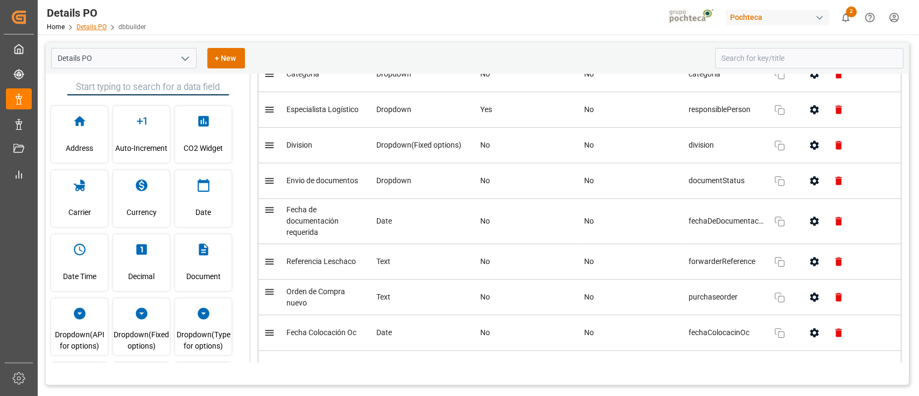
click at [103, 26] on link "Details PO" at bounding box center [91, 27] width 30 height 8
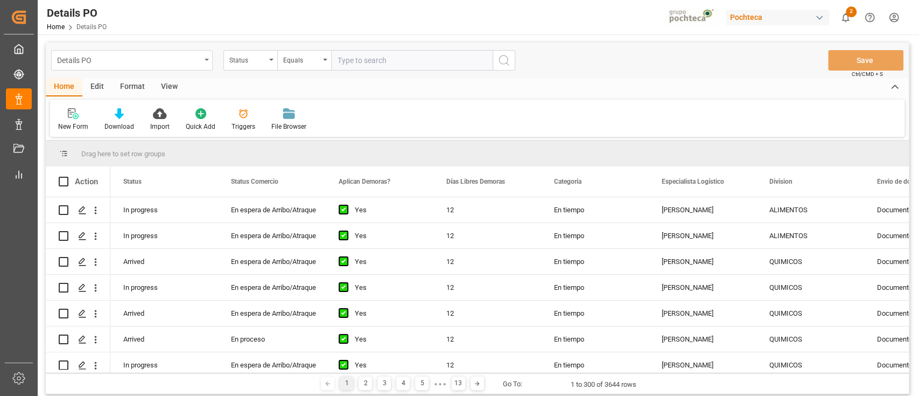
click at [206, 59] on icon "open menu" at bounding box center [207, 60] width 4 height 2
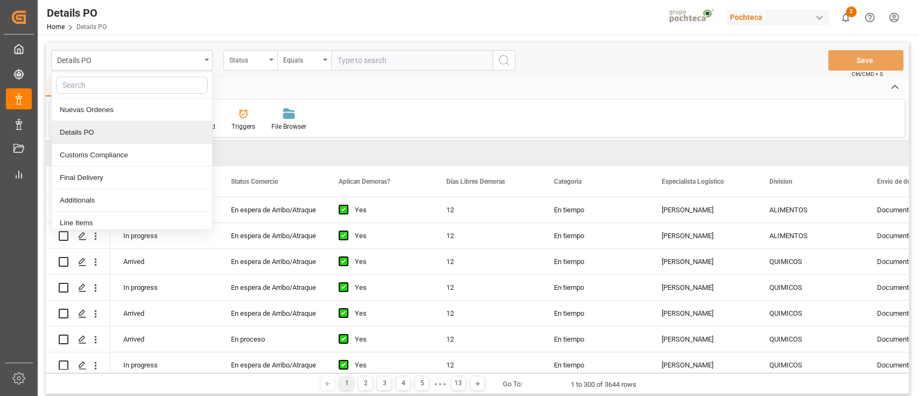
scroll to position [72, 0]
click at [366, 99] on div "Home Edit Format View New Form Download Import Quick Add Triggers File Browser" at bounding box center [477, 107] width 863 height 59
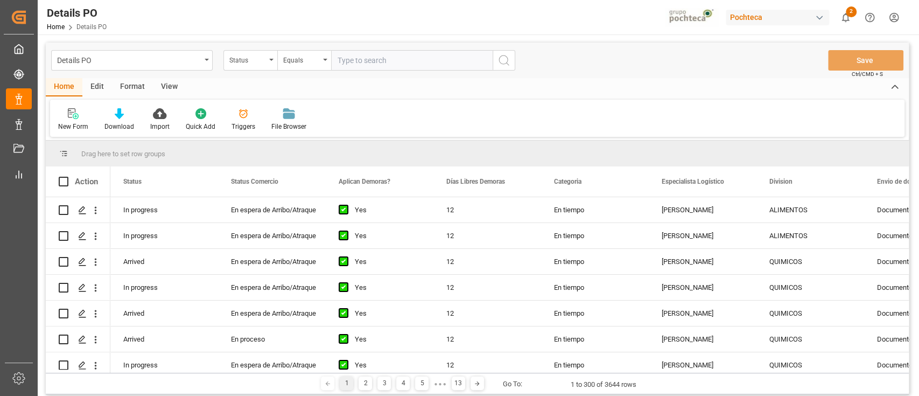
click at [337, 100] on div "New Form Download Import Quick Add Triggers File Browser" at bounding box center [477, 118] width 855 height 37
click at [338, 93] on div "Home Edit Format View" at bounding box center [477, 87] width 863 height 18
click at [336, 77] on div "Details PO Status Equals Save Ctrl/CMD + S" at bounding box center [477, 61] width 863 height 36
click at [209, 60] on div "Details PO" at bounding box center [132, 60] width 162 height 20
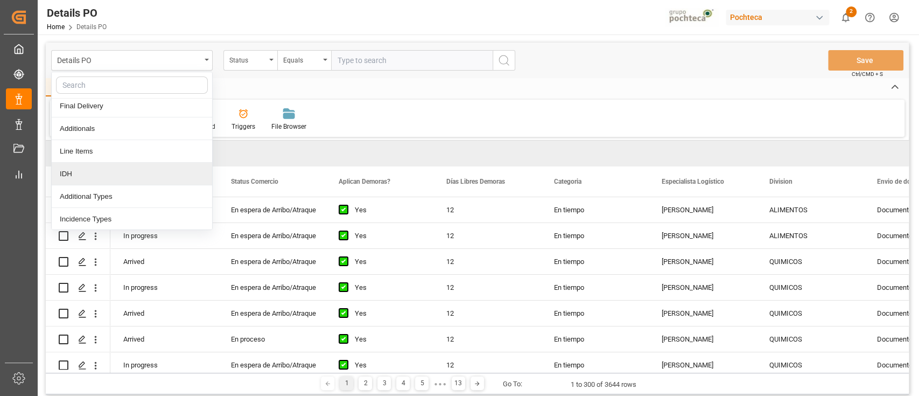
click at [129, 171] on div "IDH" at bounding box center [132, 174] width 160 height 23
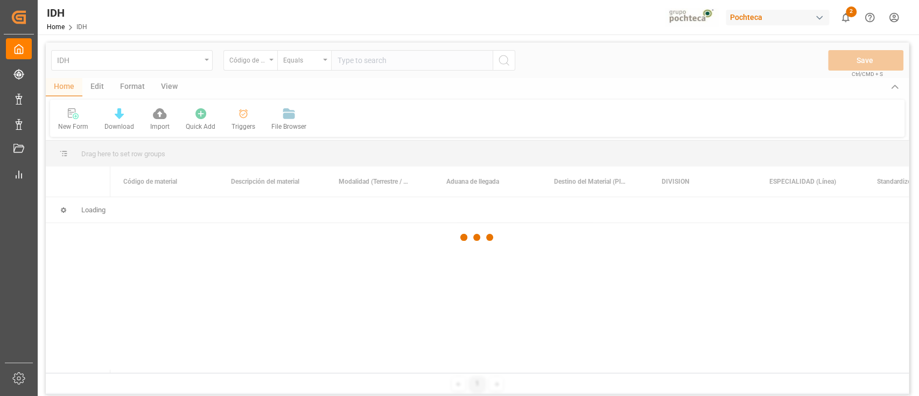
click at [103, 90] on div at bounding box center [477, 237] width 863 height 389
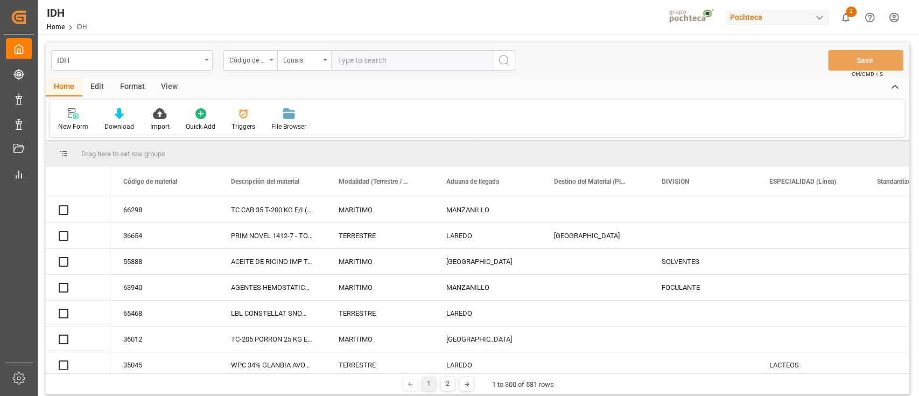
click at [95, 88] on div "Edit" at bounding box center [97, 87] width 30 height 18
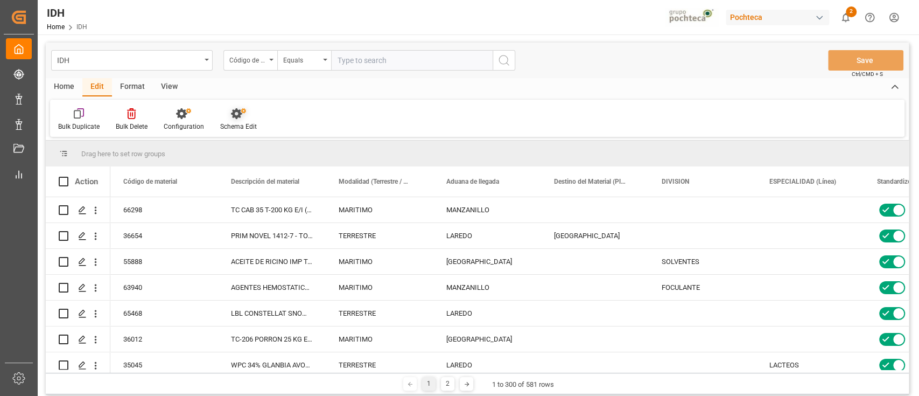
click at [248, 120] on div "Schema Edit" at bounding box center [238, 120] width 53 height 24
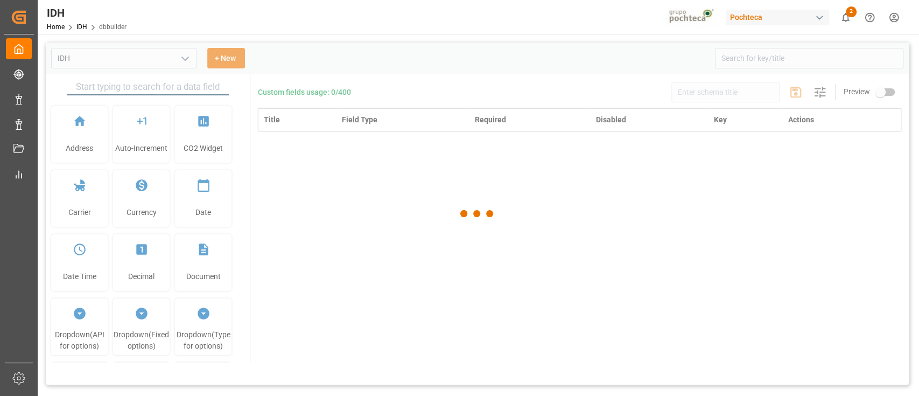
type input "IDH"
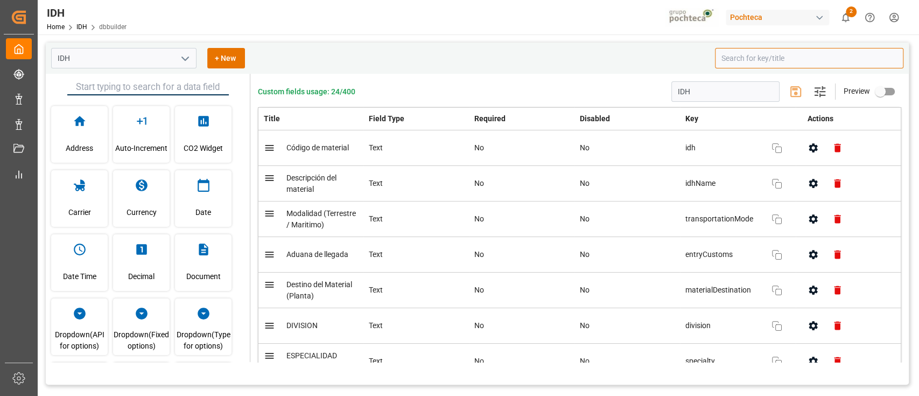
click at [752, 58] on input at bounding box center [809, 58] width 188 height 20
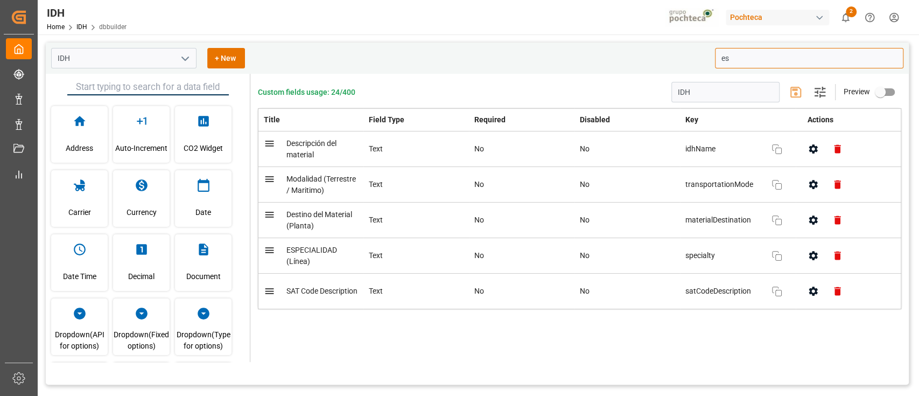
type input "es"
click at [542, 346] on div "Title Field Type Required Disabled Key Actions Descripción del material Text No…" at bounding box center [580, 227] width 644 height 239
click at [251, 247] on div "Custom fields usage: 24/400 IDH Settings Preview Title Field Type Required Disa…" at bounding box center [579, 218] width 659 height 288
drag, startPoint x: 257, startPoint y: 244, endPoint x: 377, endPoint y: 255, distance: 120.6
click at [377, 255] on div "Custom fields usage: 24/400 IDH Settings Preview Title Field Type Required Disa…" at bounding box center [579, 218] width 659 height 288
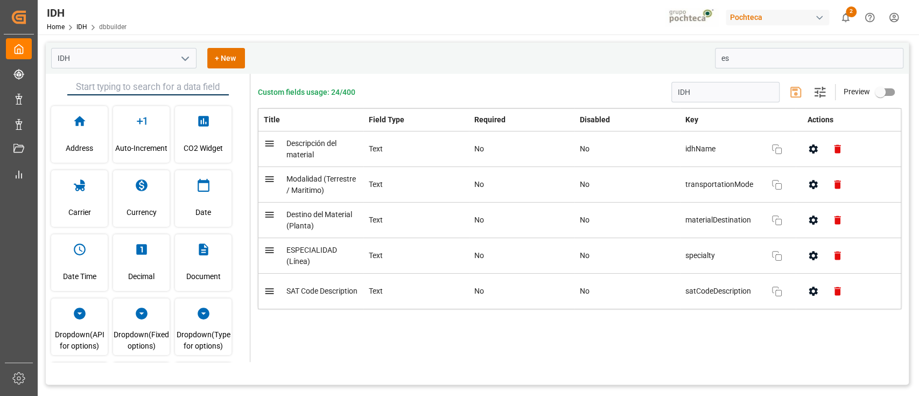
click at [411, 351] on div "Custom fields usage: 24/400 IDH Settings Preview Title Field Type Required Disa…" at bounding box center [579, 218] width 659 height 288
click at [805, 258] on button "button" at bounding box center [813, 255] width 24 height 24
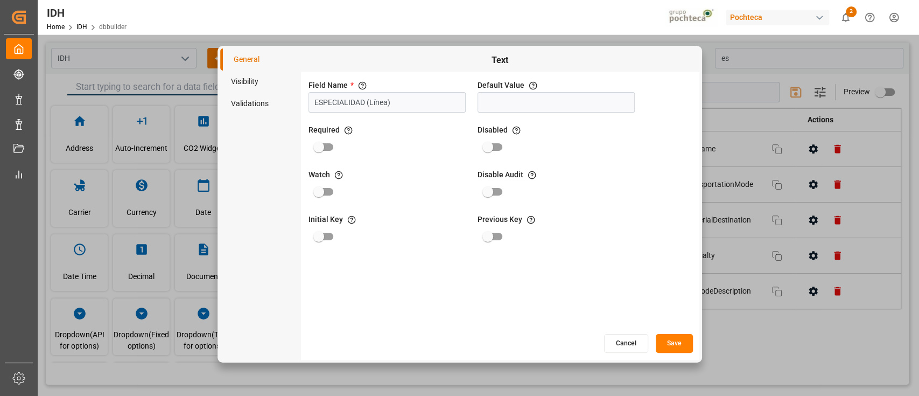
drag, startPoint x: 417, startPoint y: 97, endPoint x: 289, endPoint y: 110, distance: 129.4
click at [289, 110] on div "General Visibility Validations Text Field Name * The title of the field that wi…" at bounding box center [459, 203] width 479 height 311
type input "Línea de Negocio"
click at [682, 343] on button "Save" at bounding box center [674, 343] width 37 height 19
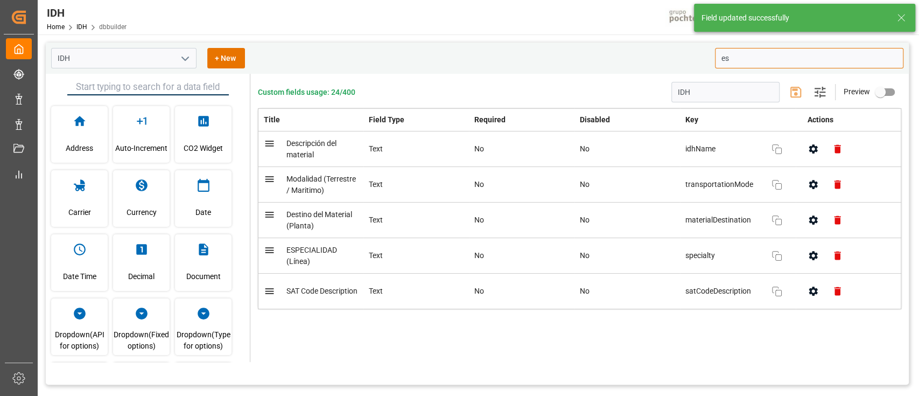
click at [746, 53] on input "es" at bounding box center [809, 58] width 188 height 20
type input "e"
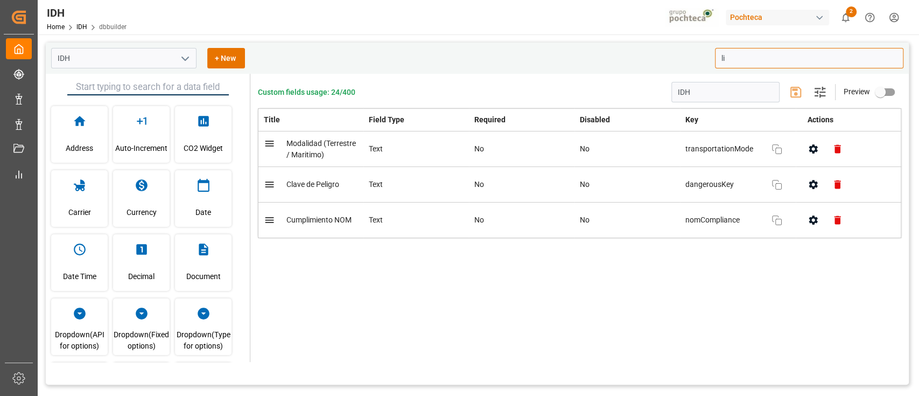
type input "l"
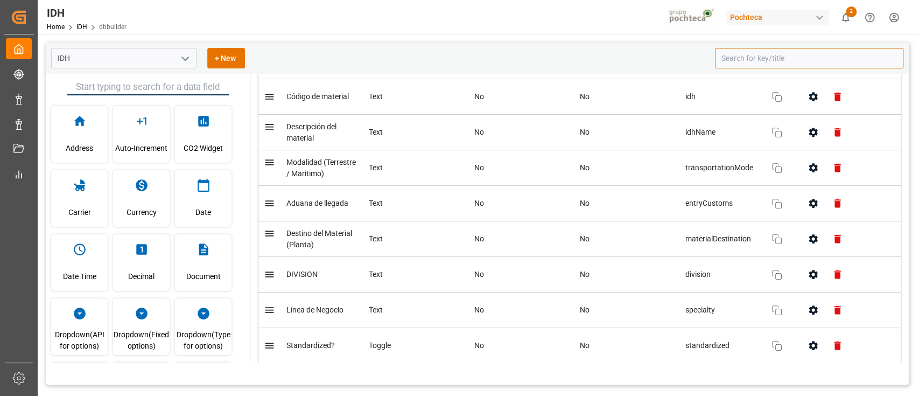
scroll to position [72, 0]
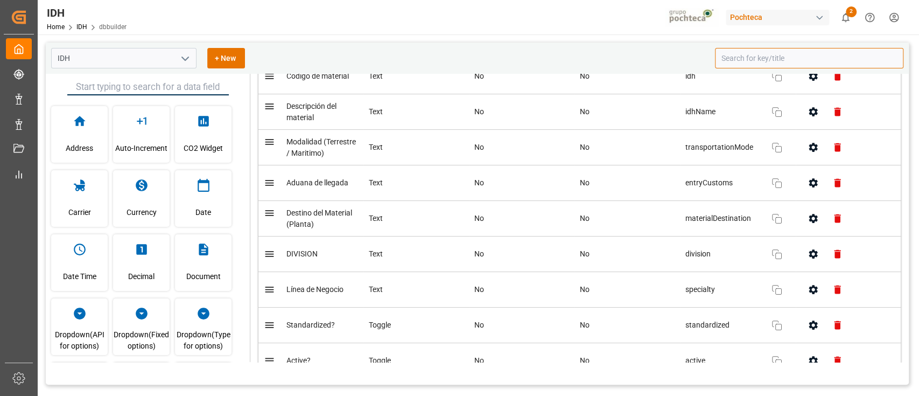
click at [808, 292] on icon "button" at bounding box center [813, 289] width 11 height 11
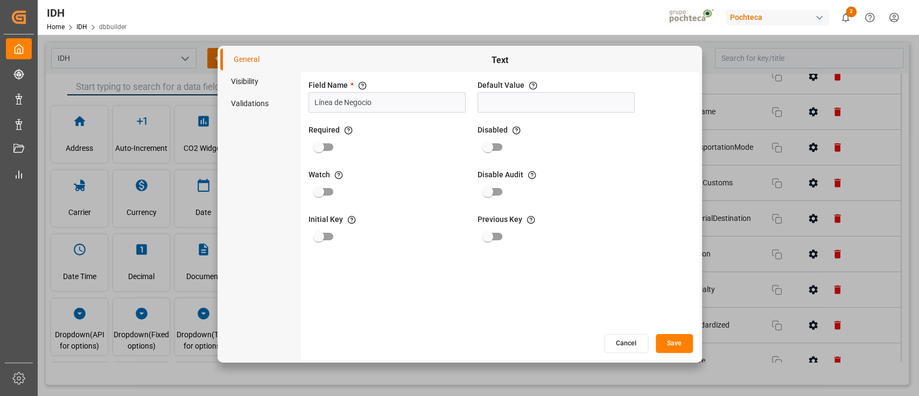
click at [609, 338] on button "Cancel" at bounding box center [626, 343] width 44 height 19
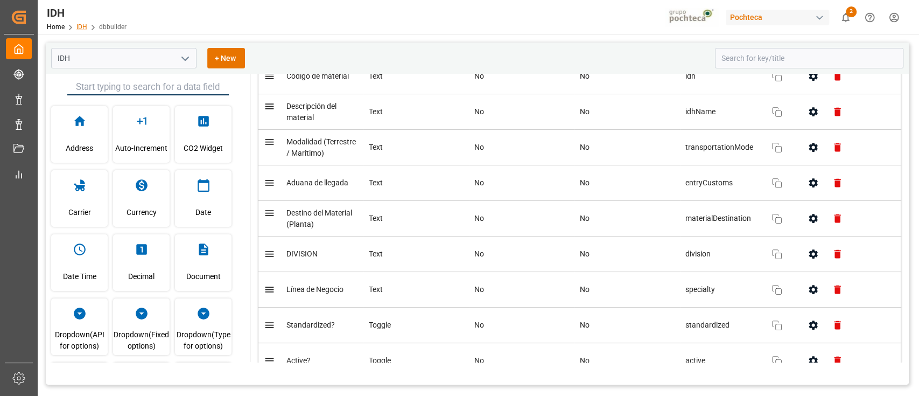
click at [86, 27] on link "IDH" at bounding box center [81, 27] width 11 height 8
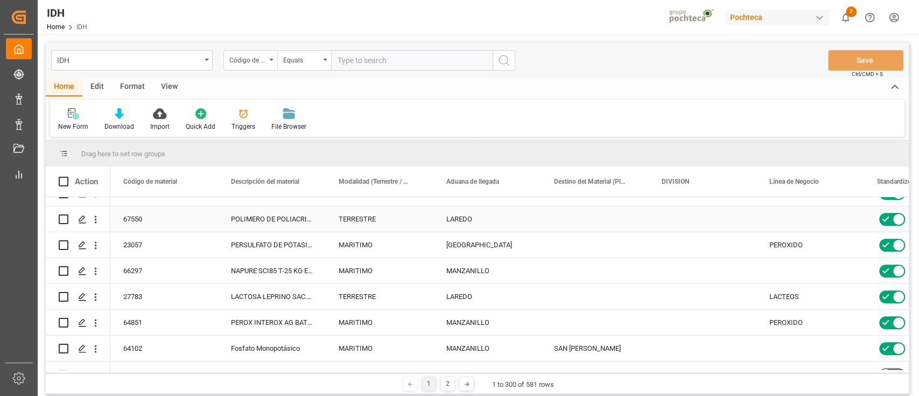
scroll to position [502, 0]
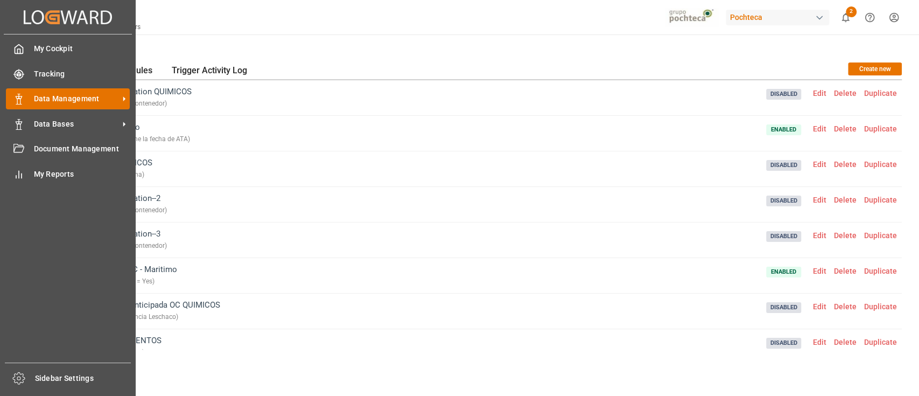
click at [103, 99] on span "Data Management" at bounding box center [76, 98] width 85 height 11
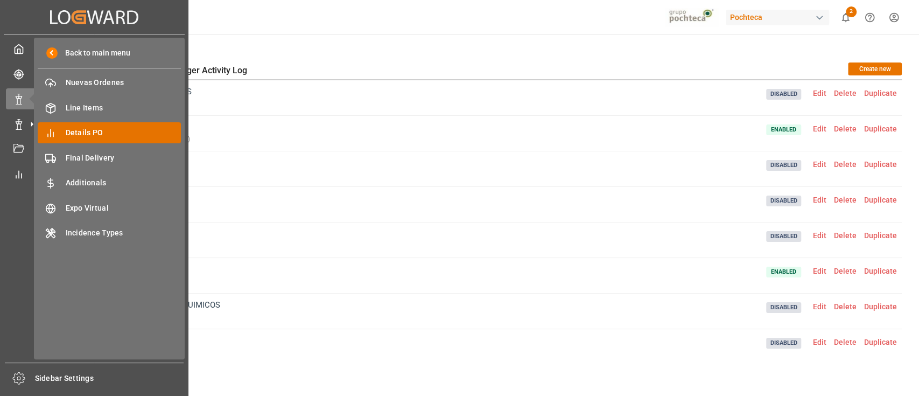
click at [122, 132] on span "Details PO" at bounding box center [124, 132] width 116 height 11
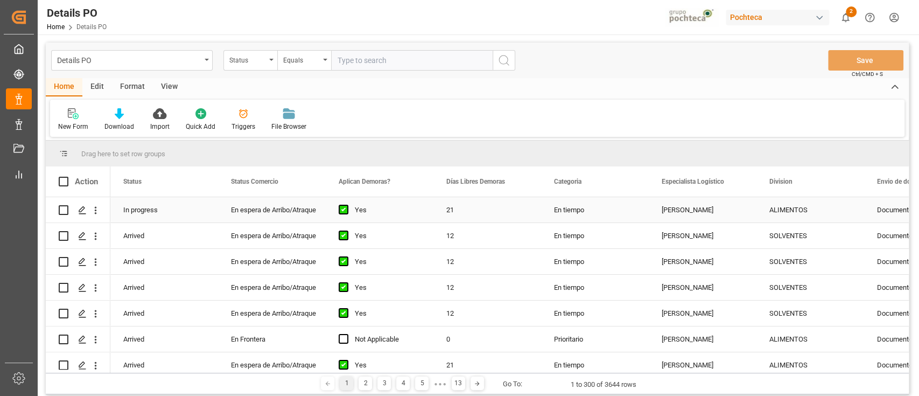
click at [85, 212] on icon "Press SPACE to select this row." at bounding box center [82, 210] width 9 height 9
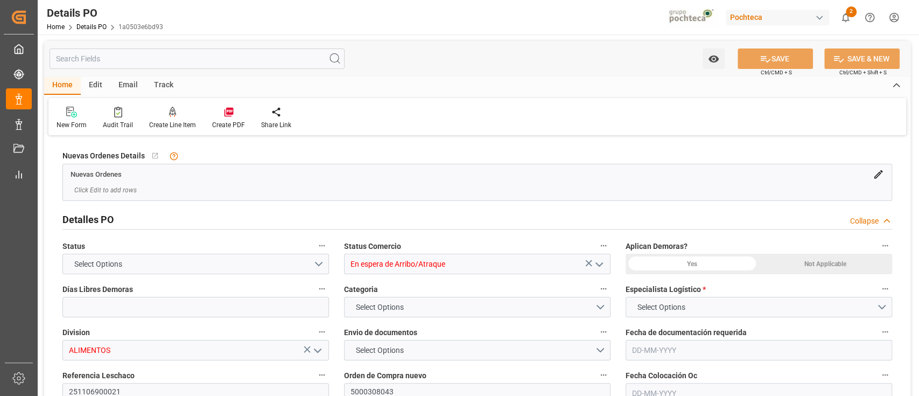
type input "21"
type input "ARBUE"
type input "MXZLO"
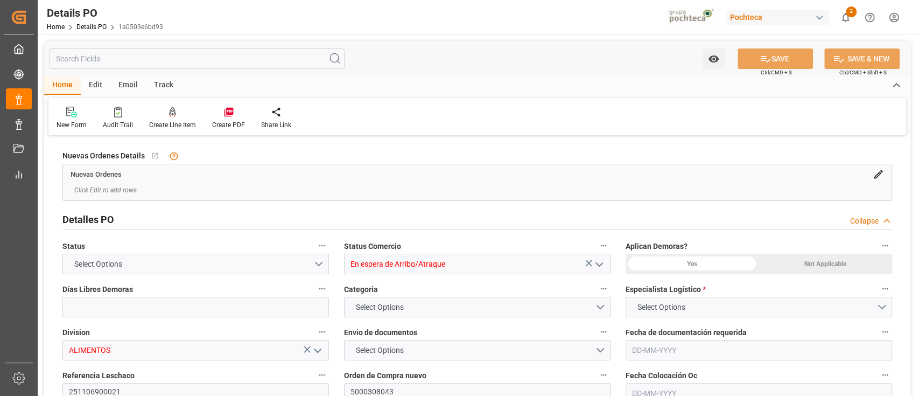
type input "9252541"
type input "45"
type input "29-09-2025"
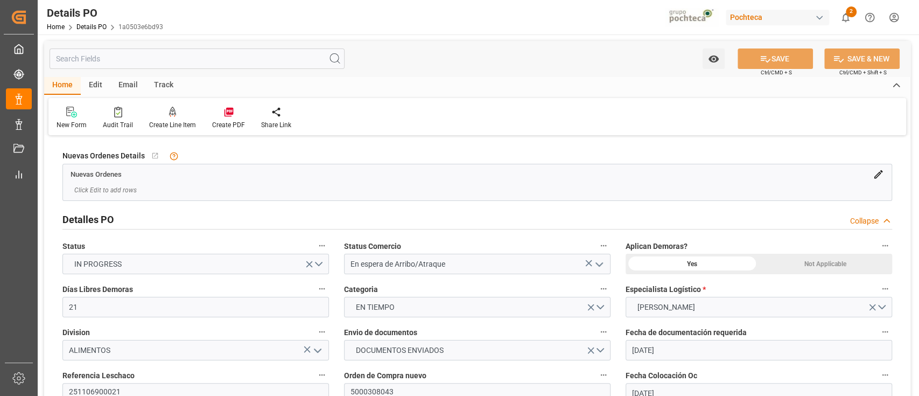
type input "20-08-2025"
type input "29-09-2025"
type input "25-09-2025 00:00"
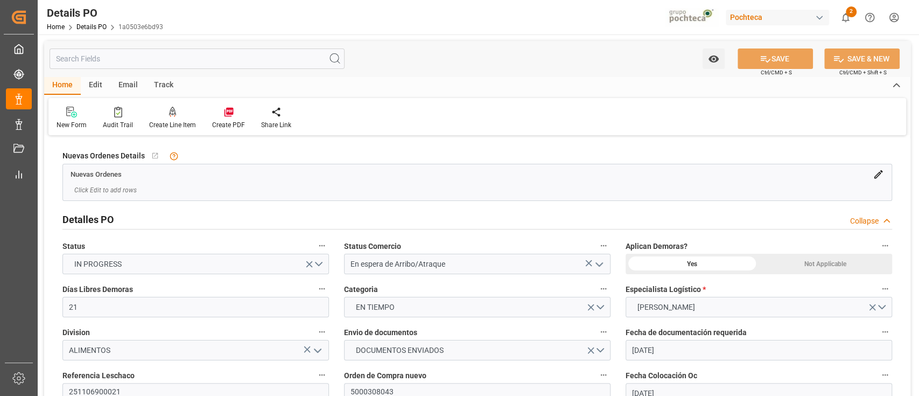
type input "04-11-2025 00:00"
type input "18-09-2025 00:00"
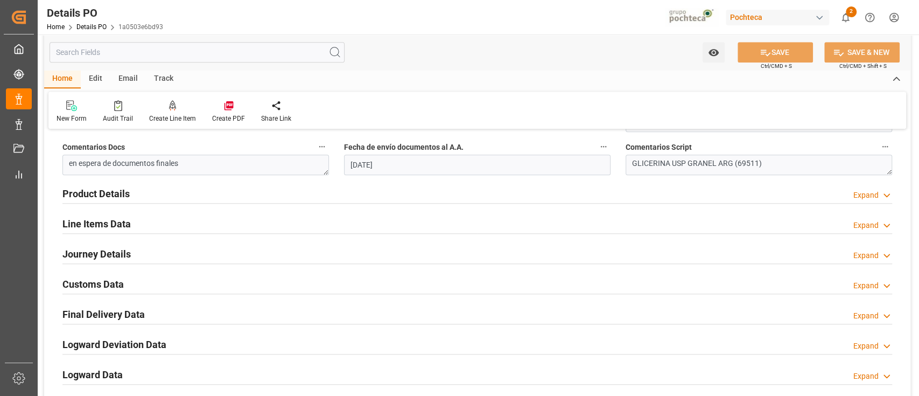
scroll to position [646, 0]
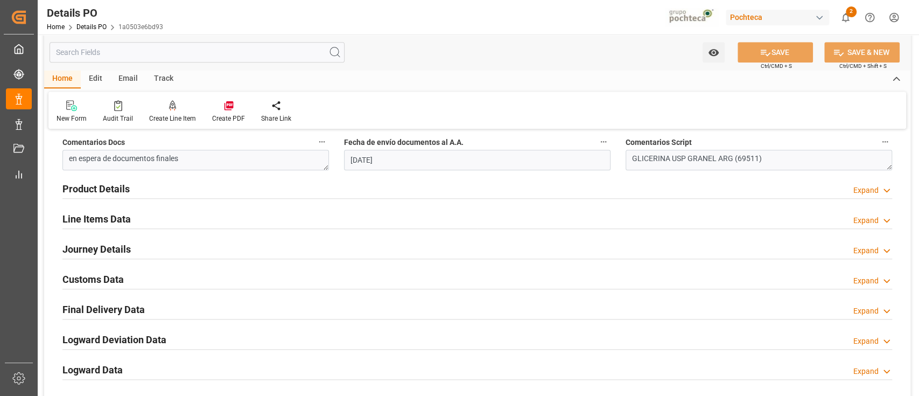
click at [401, 243] on div "Journey Details Expand" at bounding box center [477, 248] width 830 height 20
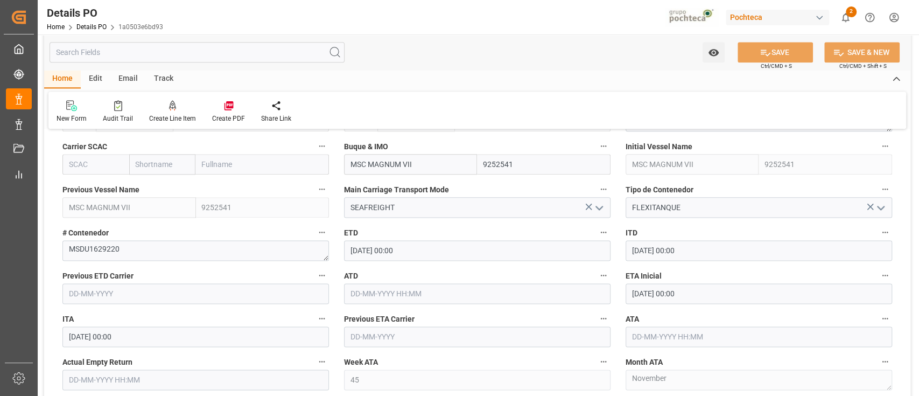
scroll to position [933, 0]
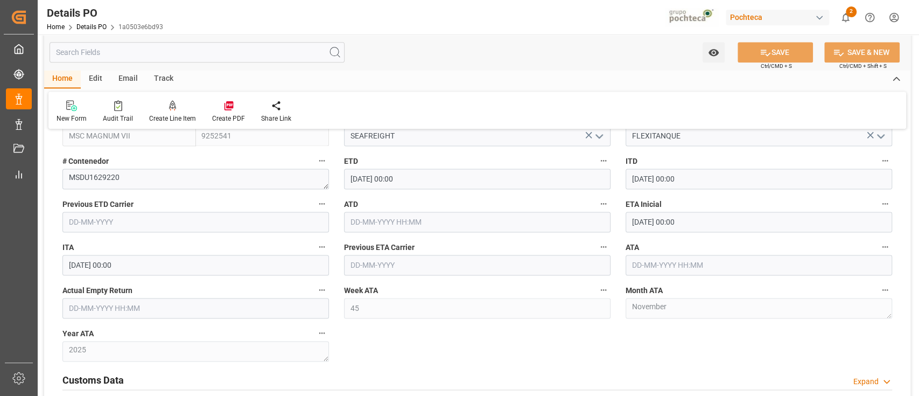
click at [737, 226] on input "04-11-2025 00:00" at bounding box center [759, 222] width 267 height 20
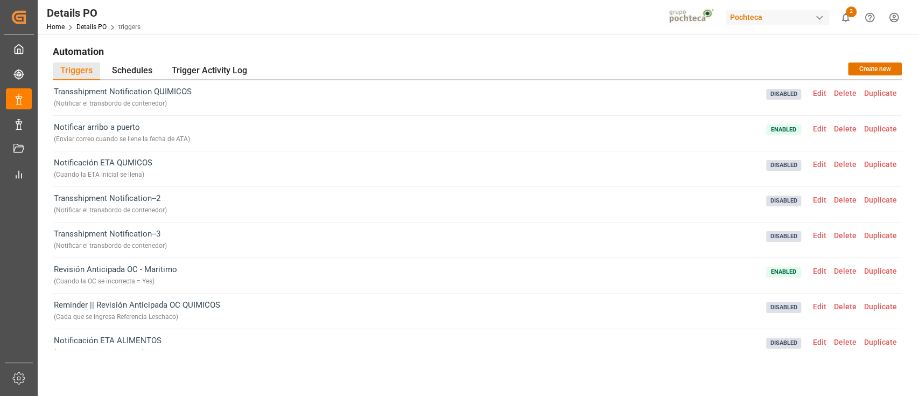
click at [106, 30] on span "Details PO" at bounding box center [97, 27] width 42 height 8
click at [103, 30] on link "Details PO" at bounding box center [91, 27] width 30 height 8
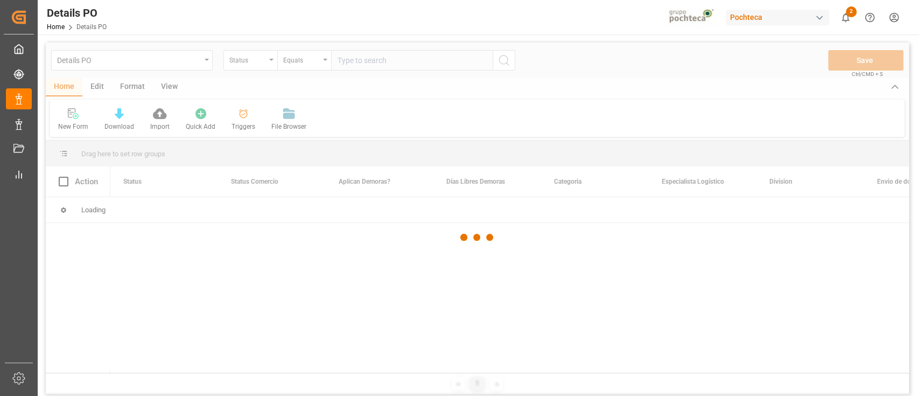
click at [95, 83] on div at bounding box center [477, 237] width 863 height 389
click at [98, 87] on div at bounding box center [477, 237] width 863 height 389
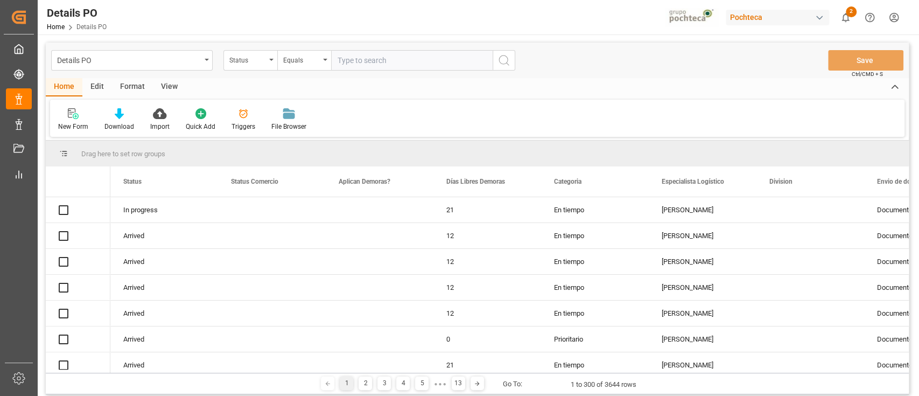
click at [98, 87] on div "Edit" at bounding box center [97, 87] width 30 height 18
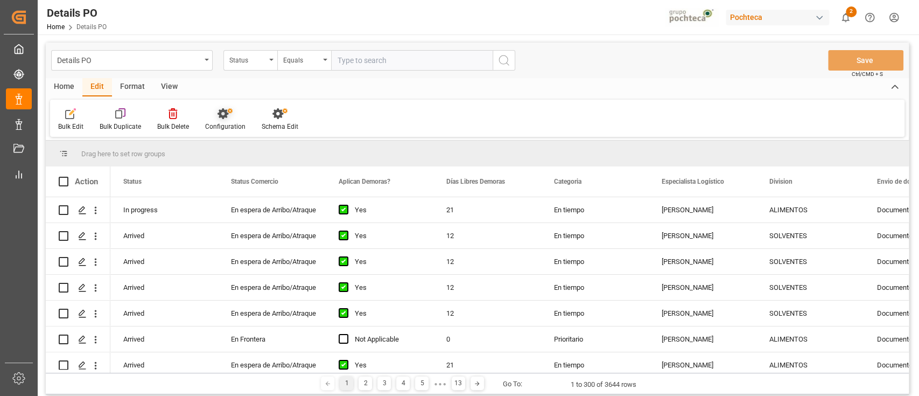
click at [234, 123] on div "Configuration" at bounding box center [225, 127] width 40 height 10
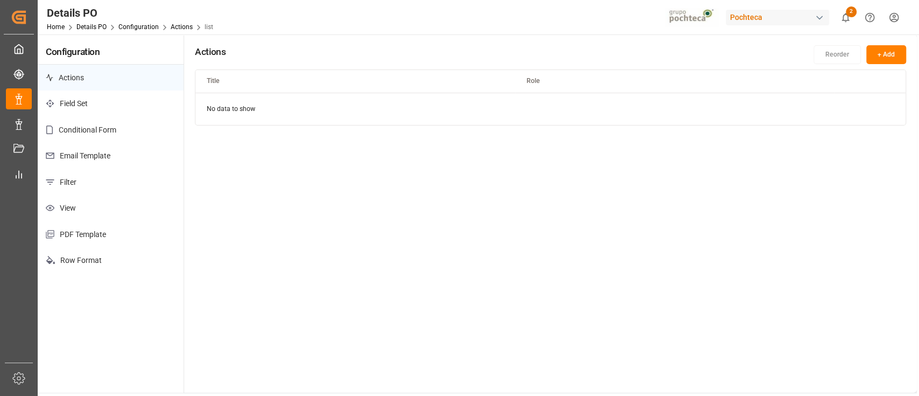
click at [132, 165] on p "Email Template" at bounding box center [111, 156] width 146 height 26
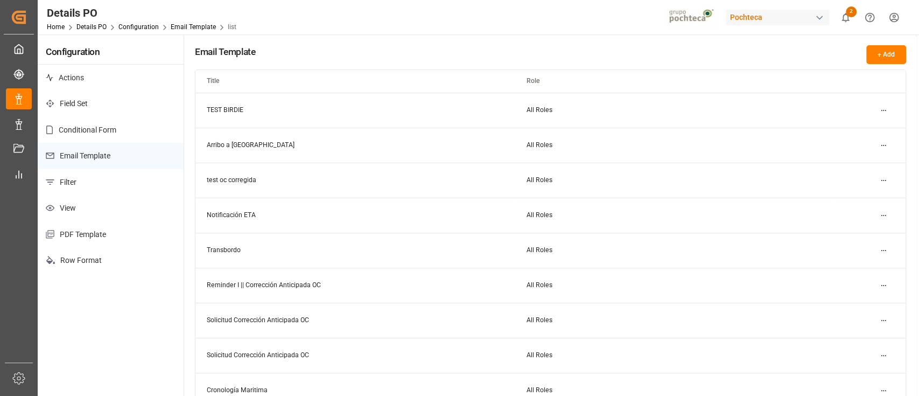
scroll to position [72, 0]
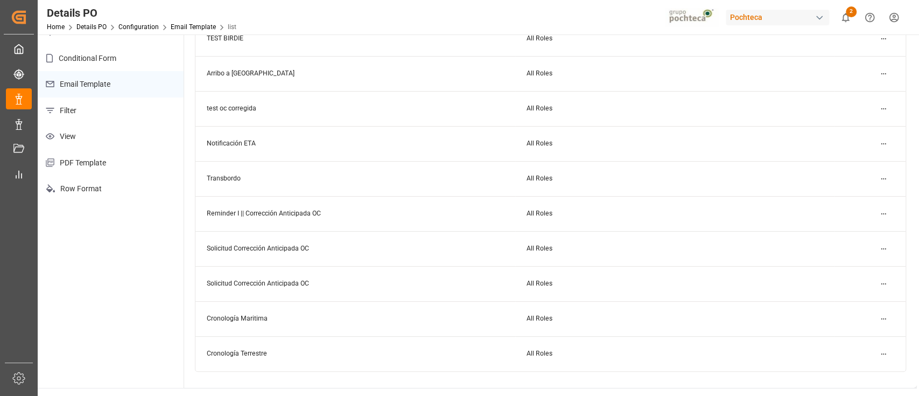
click at [889, 142] on html "Created by potrace 1.15, written by [PERSON_NAME] [DATE]-[DATE] Created by potr…" at bounding box center [459, 198] width 919 height 396
click at [853, 169] on div "Edit" at bounding box center [863, 165] width 55 height 15
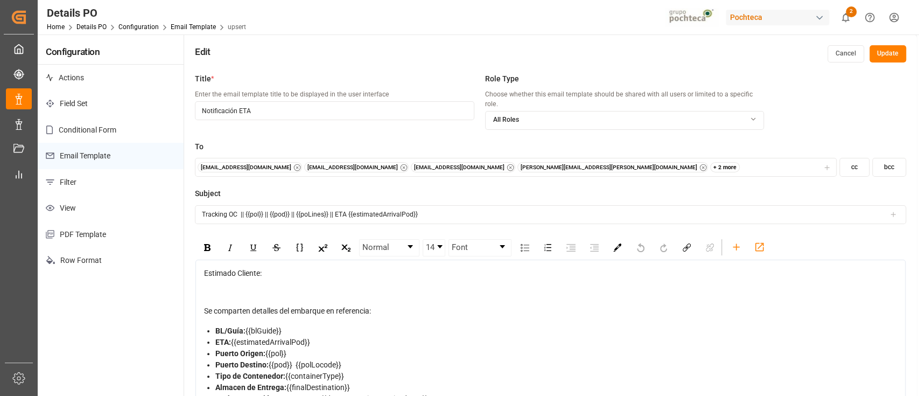
click at [841, 51] on button "Cancel" at bounding box center [846, 53] width 37 height 17
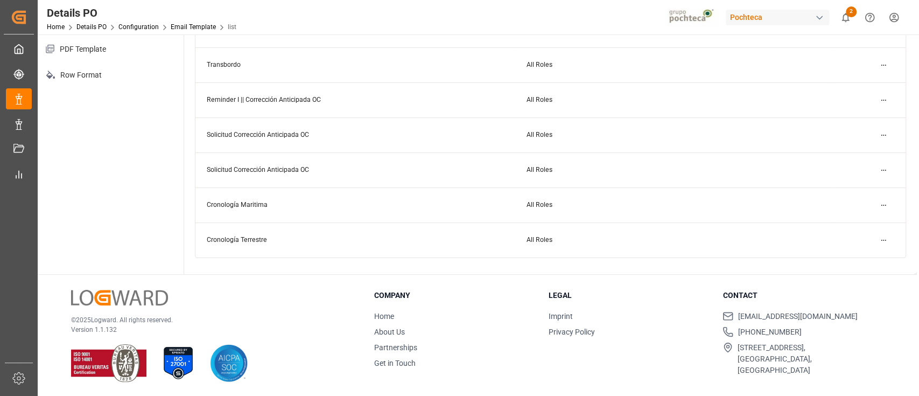
scroll to position [114, 0]
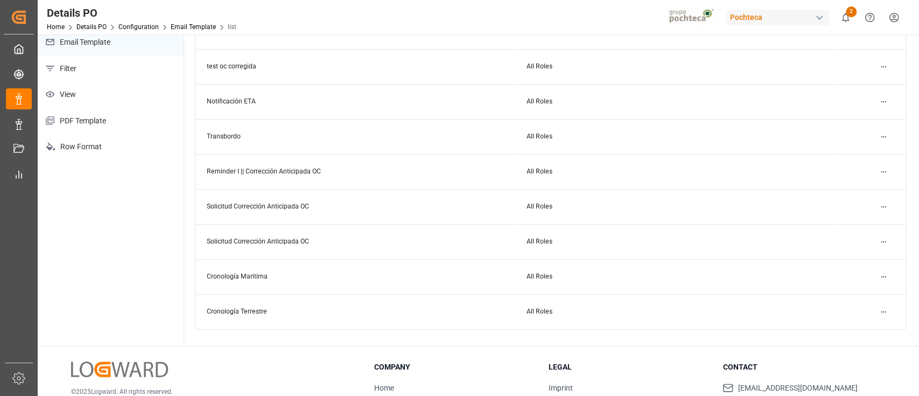
click at [888, 137] on html "Created by potrace 1.15, written by [PERSON_NAME] [DATE]-[DATE] Created by potr…" at bounding box center [459, 198] width 919 height 396
click at [871, 153] on div "Edit" at bounding box center [863, 157] width 55 height 15
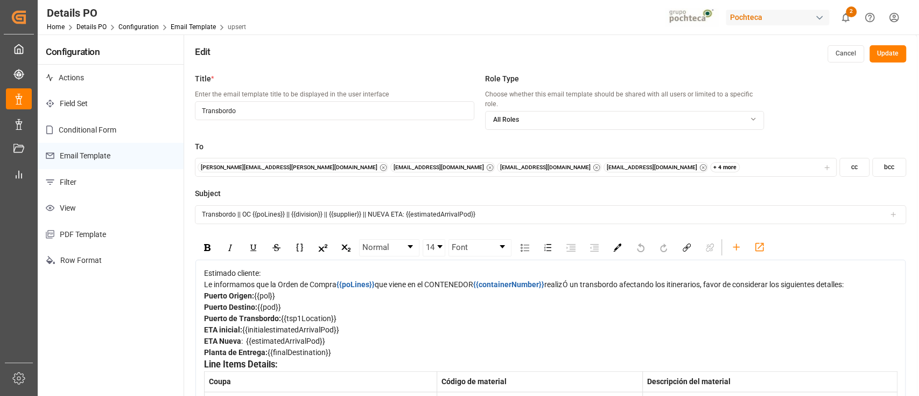
click at [834, 53] on button "Cancel" at bounding box center [846, 53] width 37 height 17
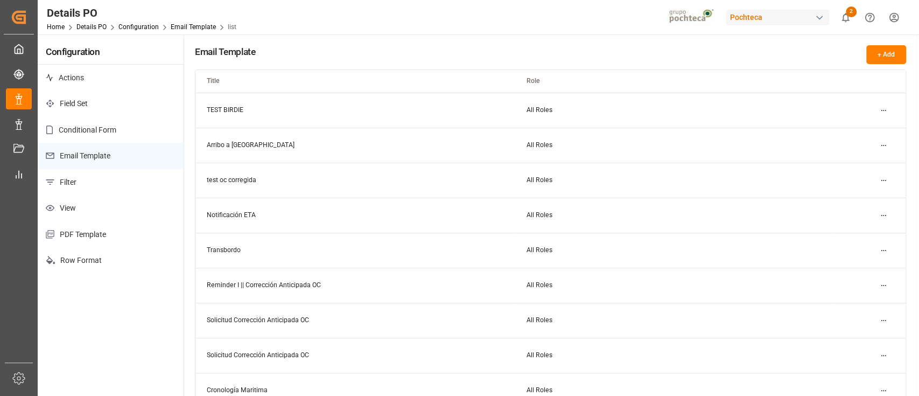
click at [878, 248] on html "Created by potrace 1.15, written by [PERSON_NAME] [DATE]-[DATE] Created by potr…" at bounding box center [459, 198] width 919 height 396
click at [409, 33] on html "Created by potrace 1.15, written by [PERSON_NAME] [DATE]-[DATE] Created by potr…" at bounding box center [459, 198] width 919 height 396
click at [881, 216] on html "Created by potrace 1.15, written by [PERSON_NAME] [DATE]-[DATE] Created by potr…" at bounding box center [459, 198] width 919 height 396
click at [844, 241] on div "Edit" at bounding box center [863, 236] width 55 height 15
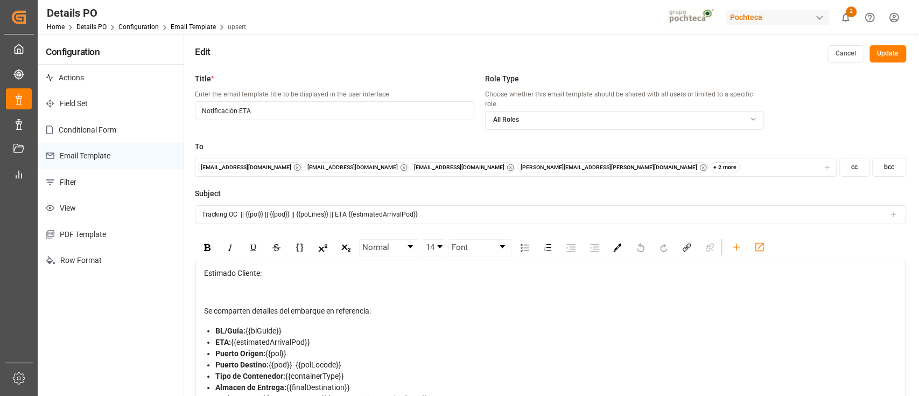
click at [851, 49] on button "Cancel" at bounding box center [846, 53] width 37 height 17
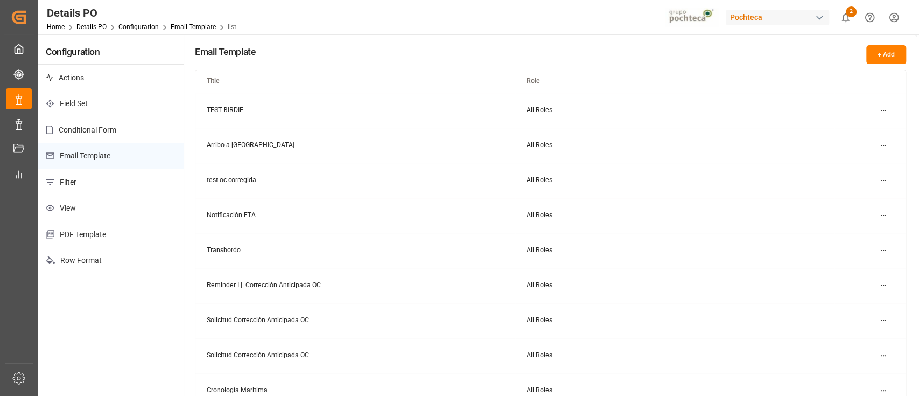
click at [889, 144] on html "Created by potrace 1.15, written by [PERSON_NAME] [DATE]-[DATE] Created by potr…" at bounding box center [459, 198] width 919 height 396
click at [861, 163] on div "Edit" at bounding box center [863, 166] width 55 height 15
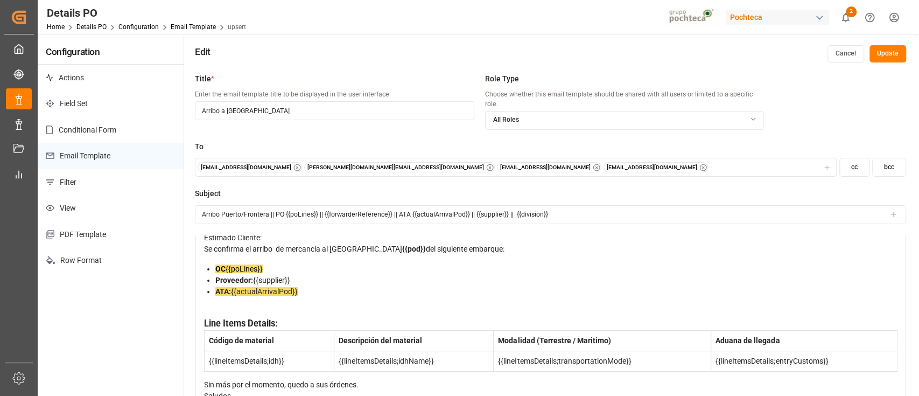
click at [851, 52] on button "Cancel" at bounding box center [846, 53] width 37 height 17
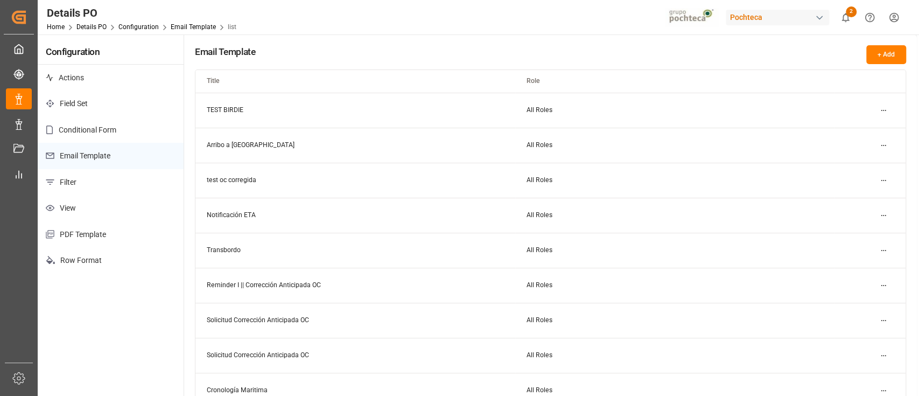
scroll to position [72, 0]
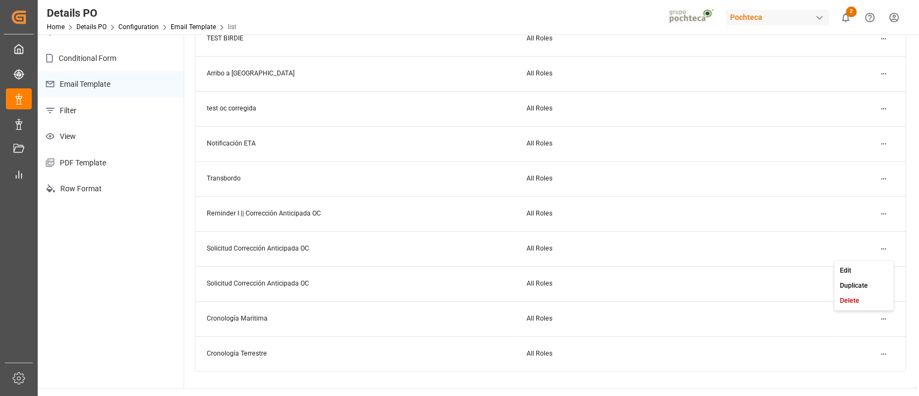
click at [881, 249] on html "Created by potrace 1.15, written by Peter Selinger 2001-2017 Created by potrace…" at bounding box center [459, 198] width 919 height 396
click at [837, 264] on div "Edit" at bounding box center [863, 269] width 55 height 15
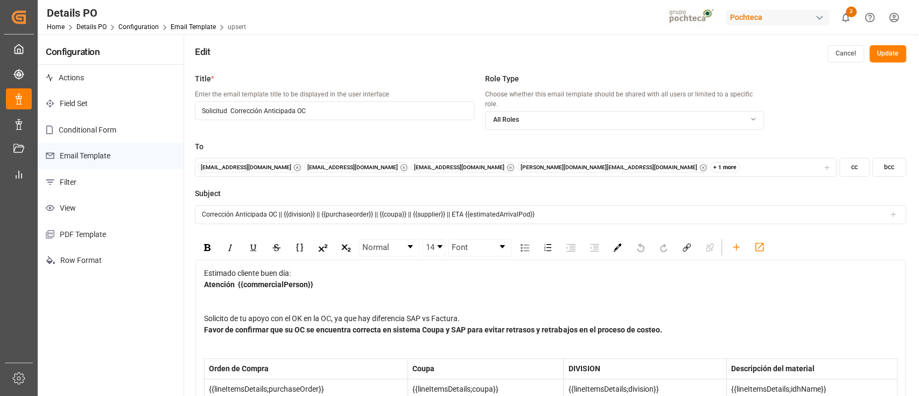
click at [835, 46] on button "Cancel" at bounding box center [846, 53] width 37 height 17
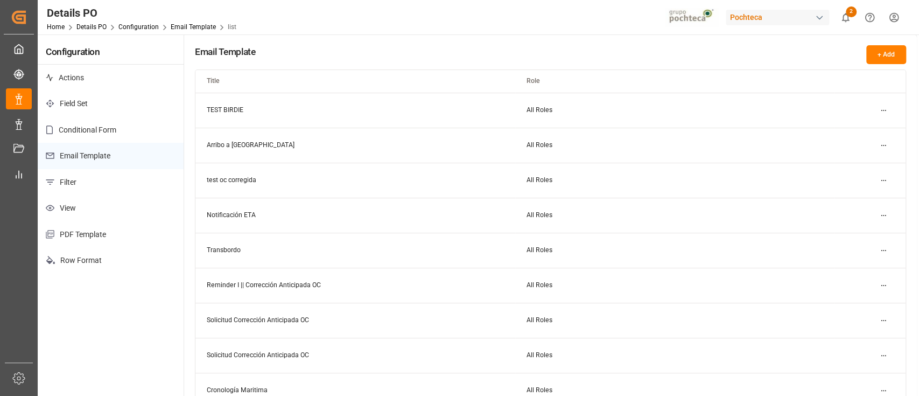
click at [883, 320] on html "Created by potrace 1.15, written by Peter Selinger 2001-2017 Created by potrace…" at bounding box center [459, 198] width 919 height 396
click at [853, 370] on small "Delete" at bounding box center [849, 372] width 19 height 6
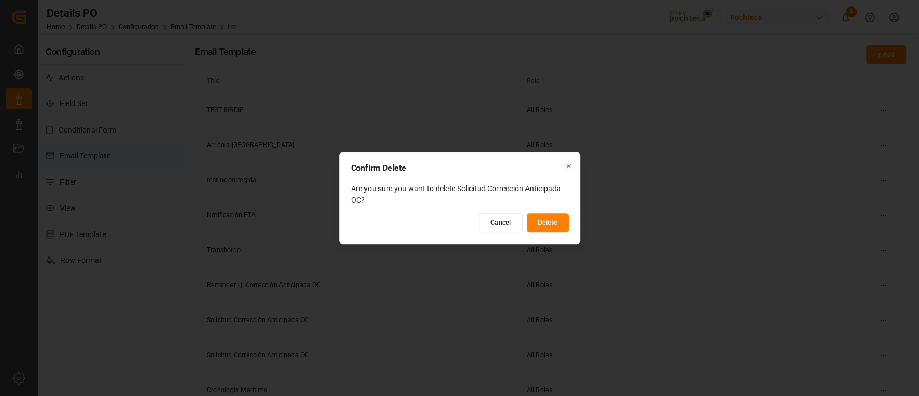
click at [548, 224] on button "Delete" at bounding box center [548, 222] width 42 height 19
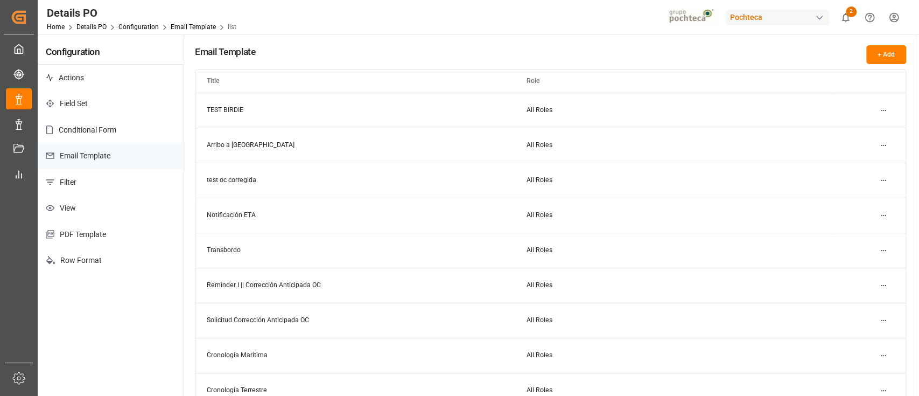
click at [879, 320] on html "Created by potrace 1.15, written by Peter Selinger 2001-2017 Created by potrace…" at bounding box center [459, 198] width 919 height 396
click at [856, 373] on small "Delete" at bounding box center [849, 372] width 19 height 6
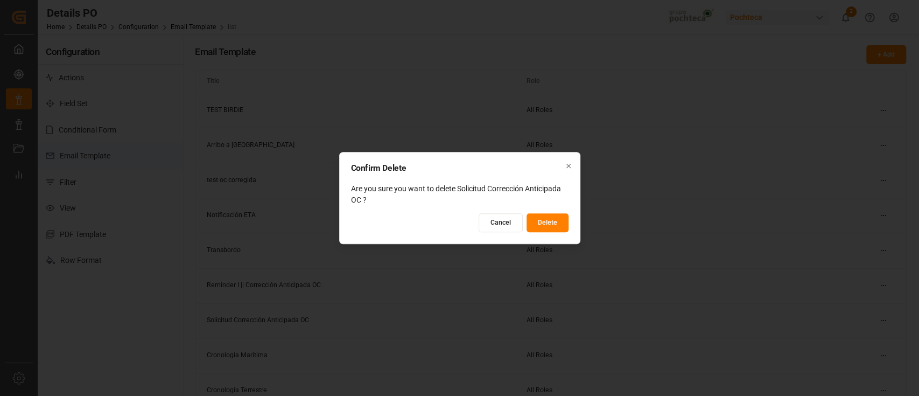
drag, startPoint x: 570, startPoint y: 222, endPoint x: 565, endPoint y: 225, distance: 5.8
click at [570, 222] on div "Confirm Delete Are you sure you want to delete Solicitud Corrección Anticipada …" at bounding box center [459, 198] width 241 height 93
click at [563, 226] on button "Delete" at bounding box center [548, 222] width 42 height 19
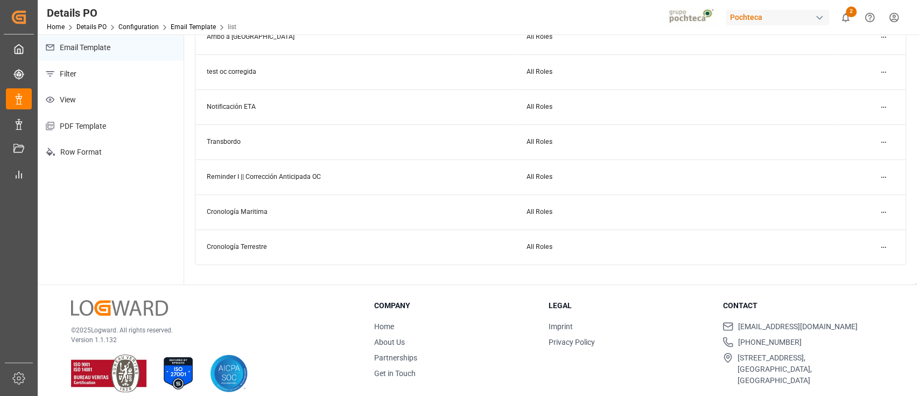
scroll to position [119, 0]
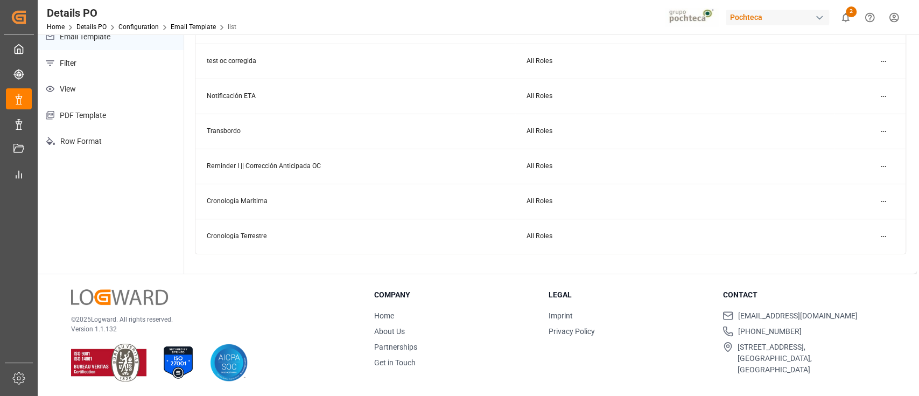
click at [888, 169] on html "Created by potrace 1.15, written by Peter Selinger 2001-2017 Created by potrace…" at bounding box center [459, 198] width 919 height 396
click at [861, 211] on div "Delete" at bounding box center [863, 218] width 55 height 15
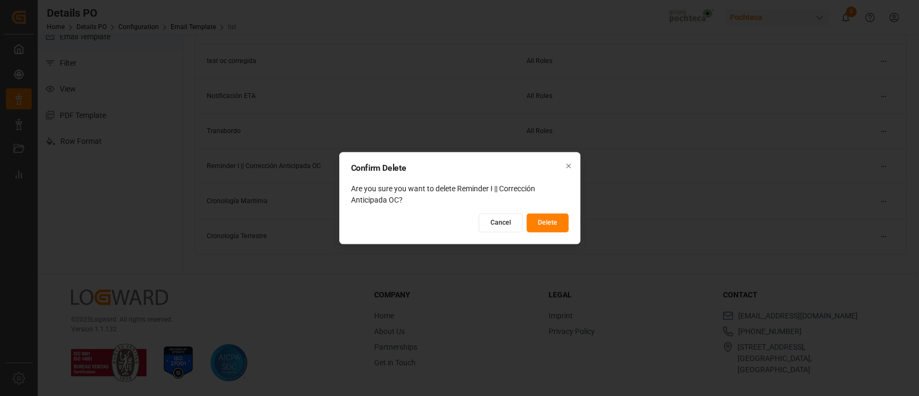
click at [552, 221] on button "Delete" at bounding box center [548, 222] width 42 height 19
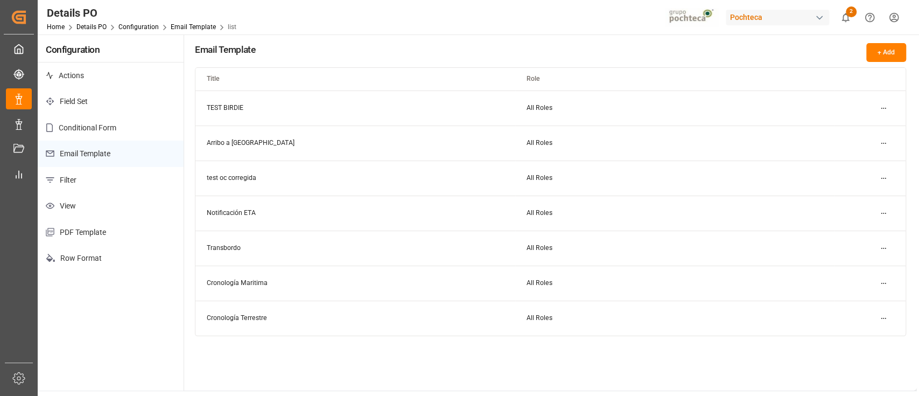
scroll to position [0, 0]
click at [892, 143] on html "Created by potrace 1.15, written by Peter Selinger 2001-2017 Created by potrace…" at bounding box center [459, 198] width 919 height 396
click at [850, 165] on small "Edit" at bounding box center [845, 166] width 11 height 6
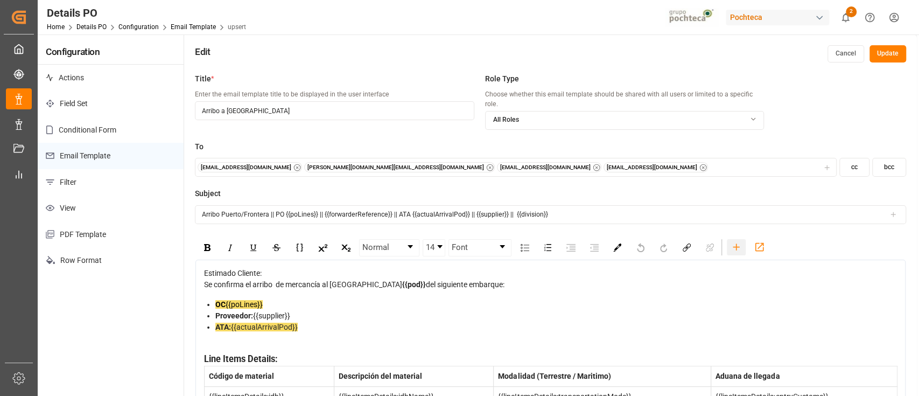
click at [728, 239] on div "rdw-toolbar" at bounding box center [736, 247] width 19 height 16
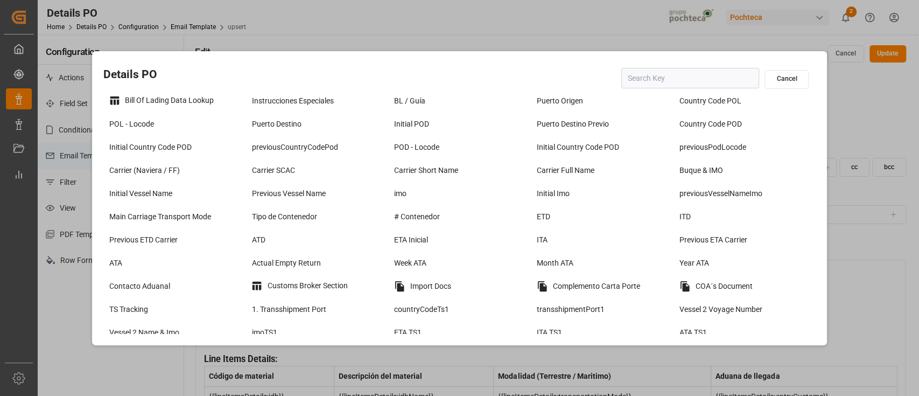
scroll to position [287, 0]
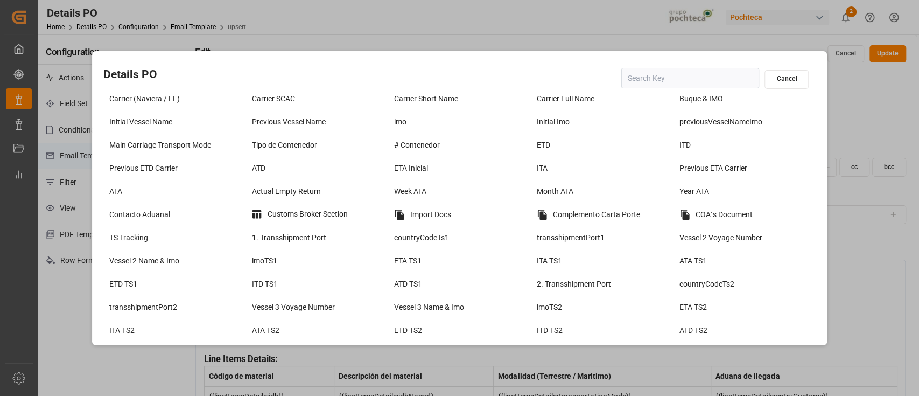
click at [493, 213] on div "Import Docs" at bounding box center [448, 215] width 114 height 18
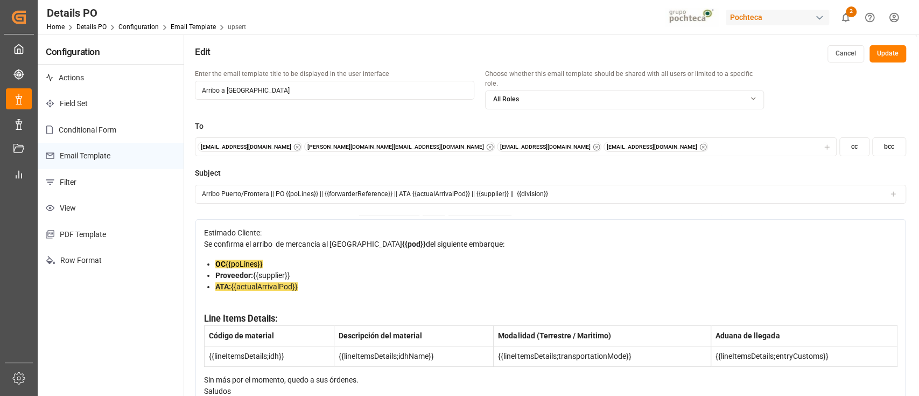
scroll to position [0, 0]
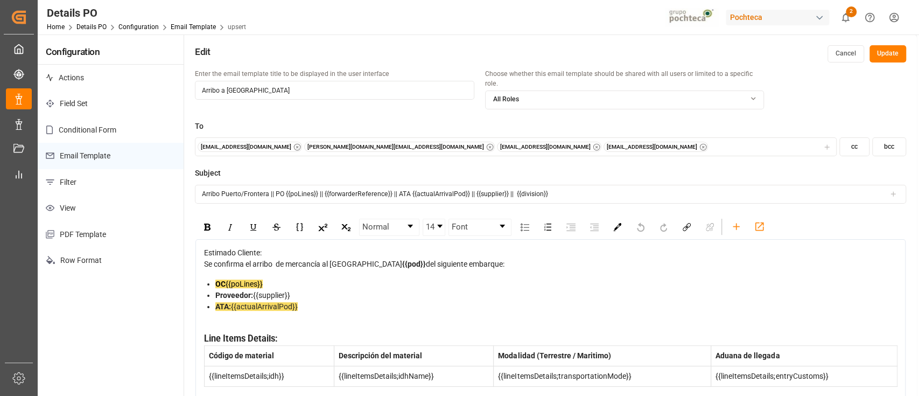
click at [894, 60] on button "Update" at bounding box center [888, 53] width 37 height 17
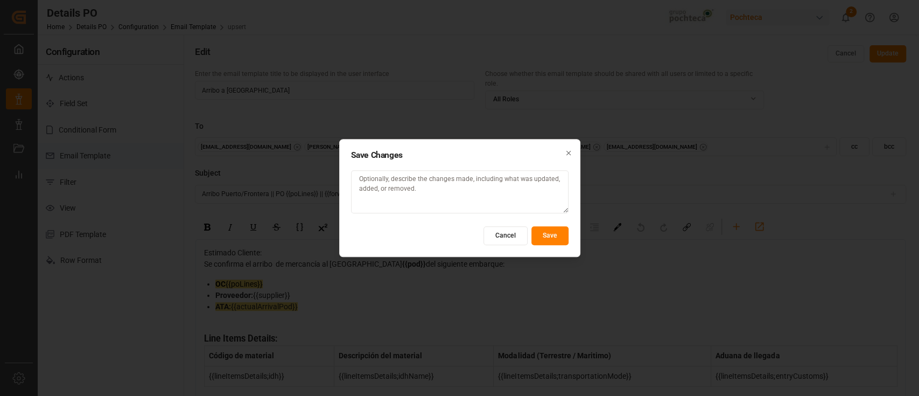
click at [553, 229] on button "Save" at bounding box center [550, 235] width 37 height 19
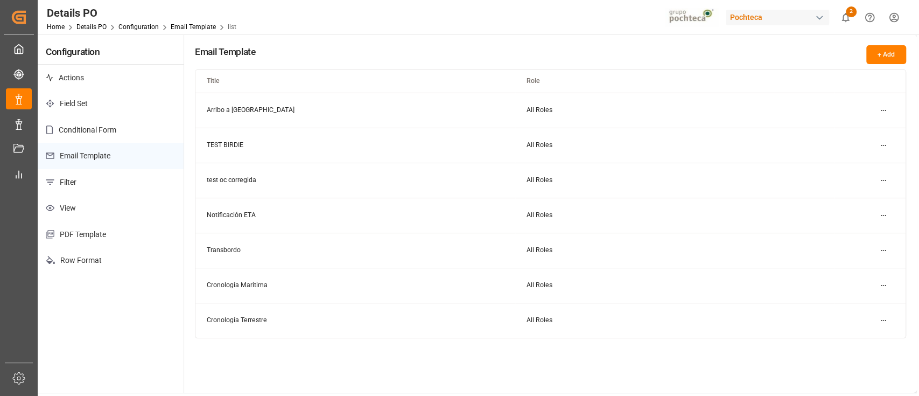
click at [884, 114] on html "Created by potrace 1.15, written by Peter Selinger 2001-2017 Created by potrace…" at bounding box center [459, 198] width 919 height 396
click at [875, 127] on div "Edit" at bounding box center [863, 131] width 55 height 15
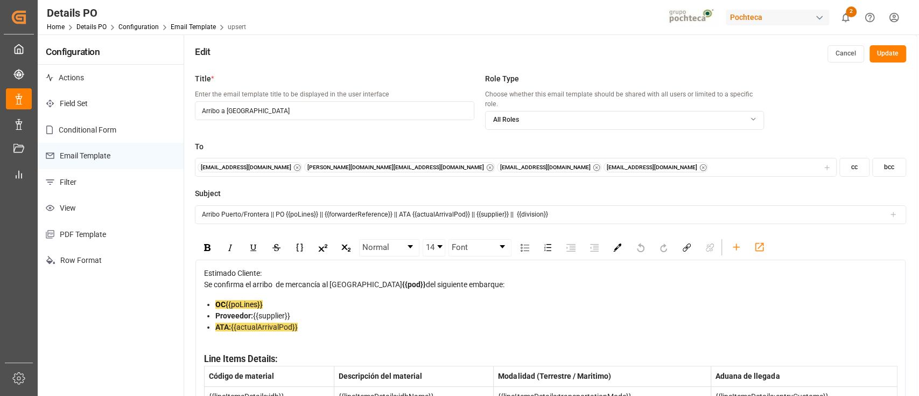
click at [879, 158] on button "bcc" at bounding box center [889, 167] width 34 height 19
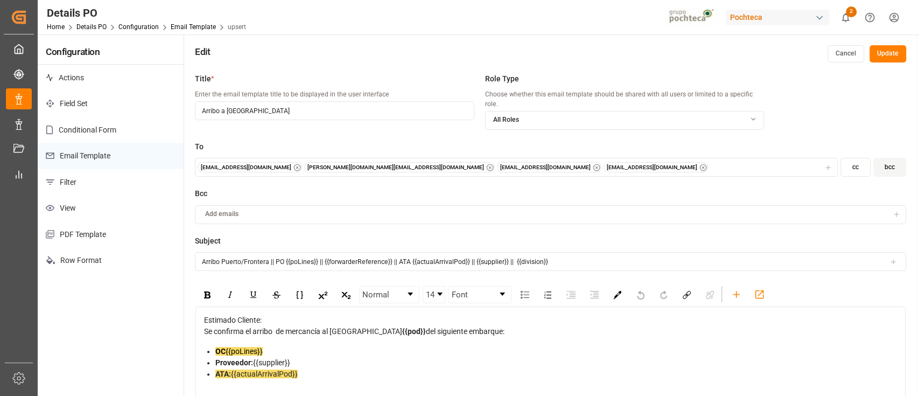
click at [424, 205] on button "Add emails" at bounding box center [550, 214] width 711 height 19
type input "E"
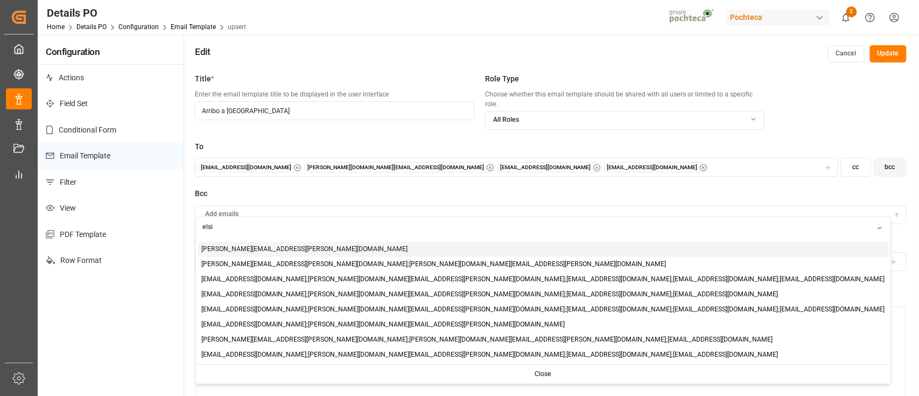
type input "elsi"
click at [245, 249] on span "[PERSON_NAME][EMAIL_ADDRESS][PERSON_NAME][DOMAIN_NAME]" at bounding box center [304, 249] width 206 height 10
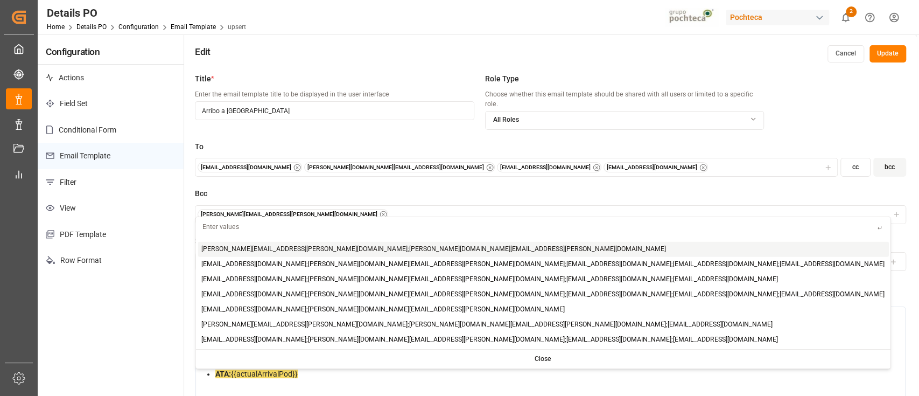
click at [320, 188] on label "Bcc" at bounding box center [550, 193] width 711 height 11
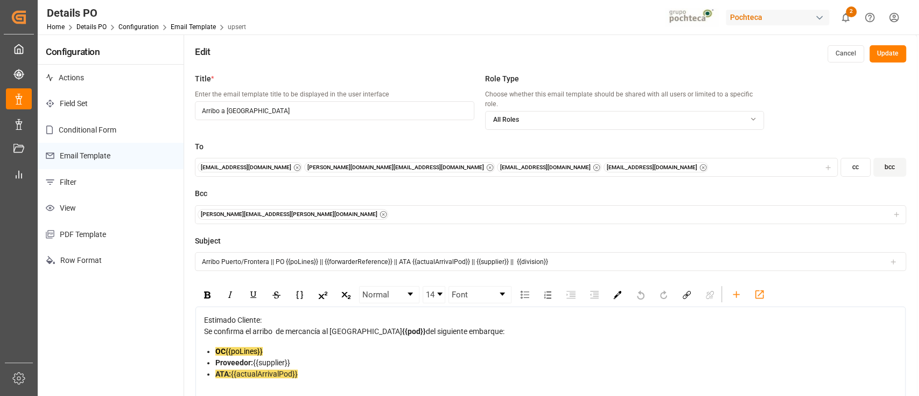
click at [408, 188] on label "Bcc" at bounding box center [550, 193] width 711 height 11
click at [890, 60] on button "Update" at bounding box center [888, 53] width 37 height 17
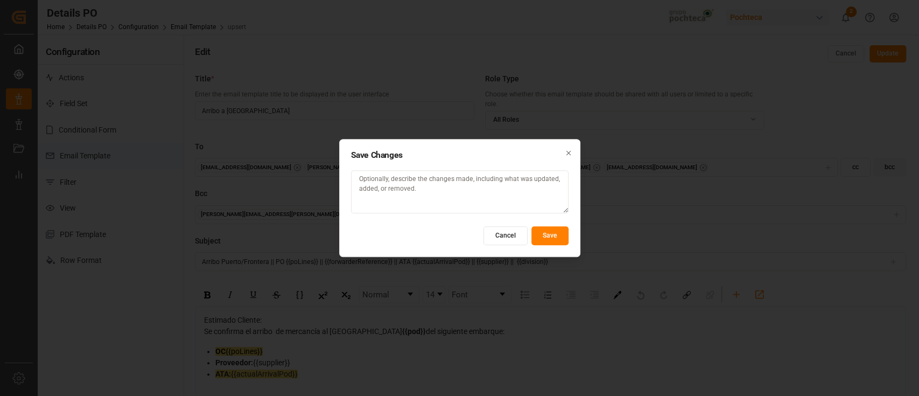
click at [551, 232] on button "Save" at bounding box center [550, 235] width 37 height 19
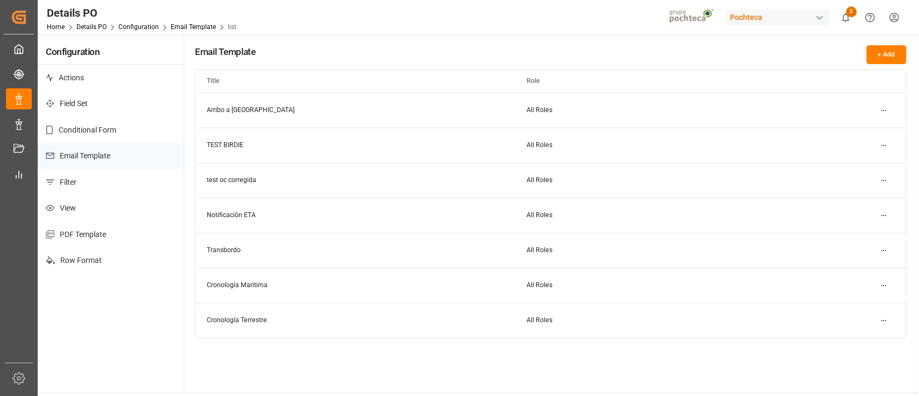
click at [882, 112] on html "Created by potrace 1.15, written by Peter Selinger 2001-2017 Created by potrace…" at bounding box center [459, 198] width 919 height 396
click at [870, 148] on div "Duplicate" at bounding box center [863, 146] width 55 height 15
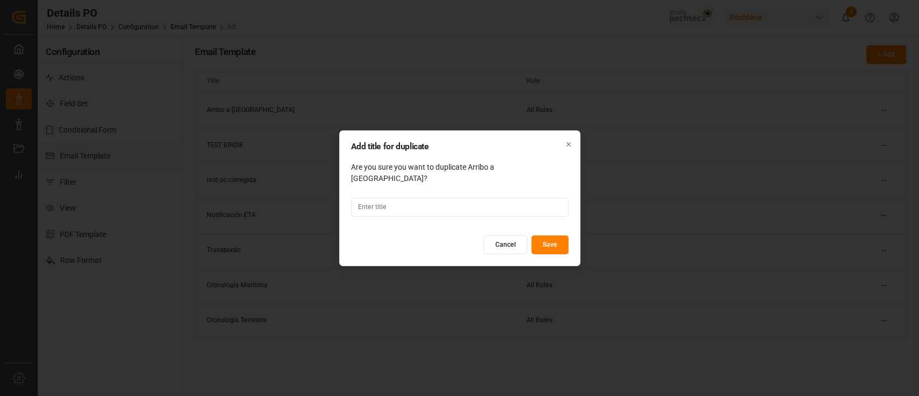
click at [483, 170] on div "Add title for duplicate Are you sure you want to duplicate Arribo a Puerto? Can…" at bounding box center [459, 198] width 241 height 136
click at [474, 178] on div "Add title for duplicate Are you sure you want to duplicate Arribo a Puerto? Can…" at bounding box center [459, 198] width 241 height 136
drag, startPoint x: 469, startPoint y: 173, endPoint x: 516, endPoint y: 174, distance: 48.0
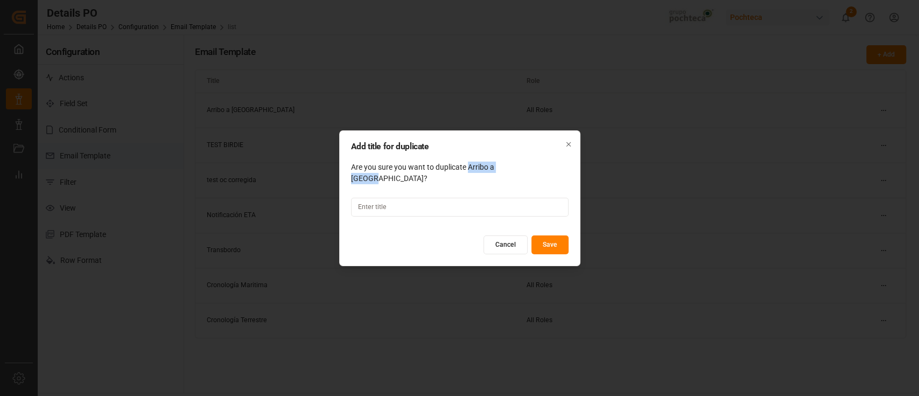
click at [516, 174] on div "Add title for duplicate Are you sure you want to duplicate Arribo a Puerto? Can…" at bounding box center [459, 198] width 241 height 136
copy div "Arribo a Puerto"
click at [427, 209] on input at bounding box center [460, 207] width 218 height 19
paste input "Arribo a Puerto"
type input "Arribo a Puerto PETROLEO Y GAS"
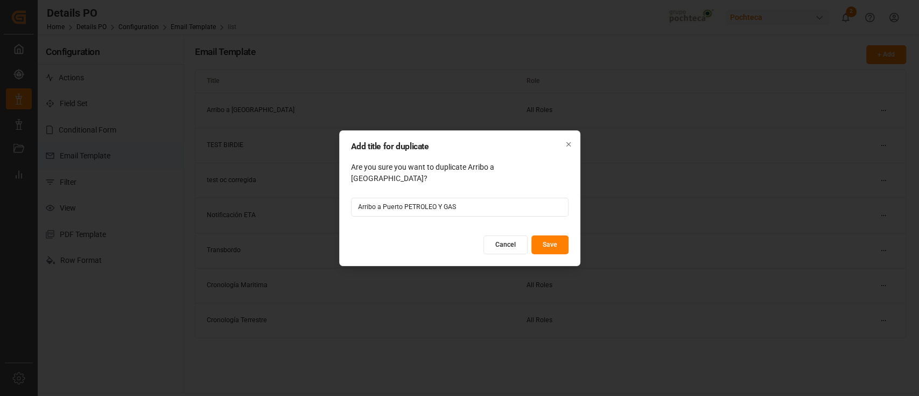
click at [560, 239] on button "Save" at bounding box center [550, 244] width 37 height 19
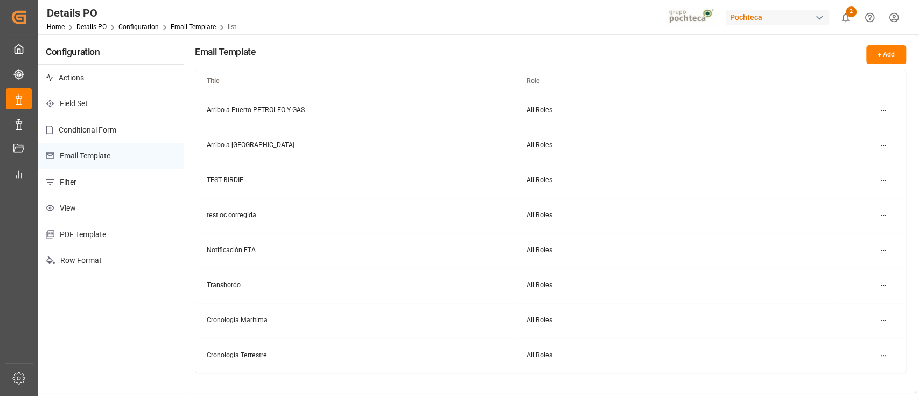
click at [882, 147] on html "Created by potrace 1.15, written by Peter Selinger 2001-2017 Created by potrace…" at bounding box center [459, 198] width 919 height 396
click at [870, 165] on div "Edit" at bounding box center [863, 166] width 55 height 15
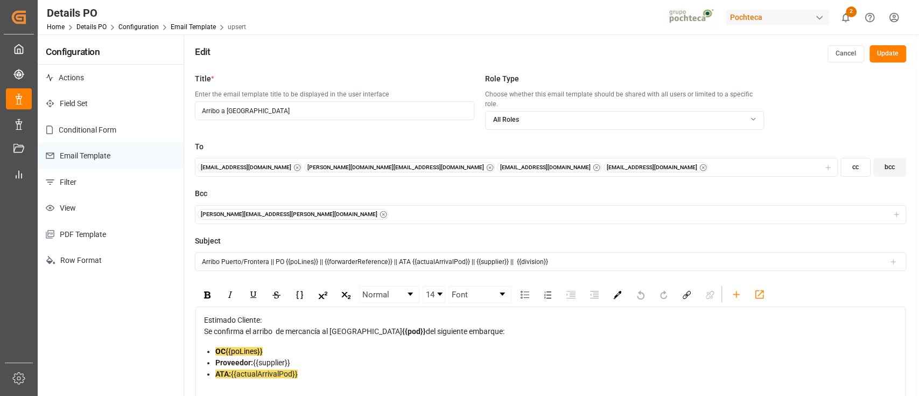
click at [848, 48] on button "Cancel" at bounding box center [846, 53] width 37 height 17
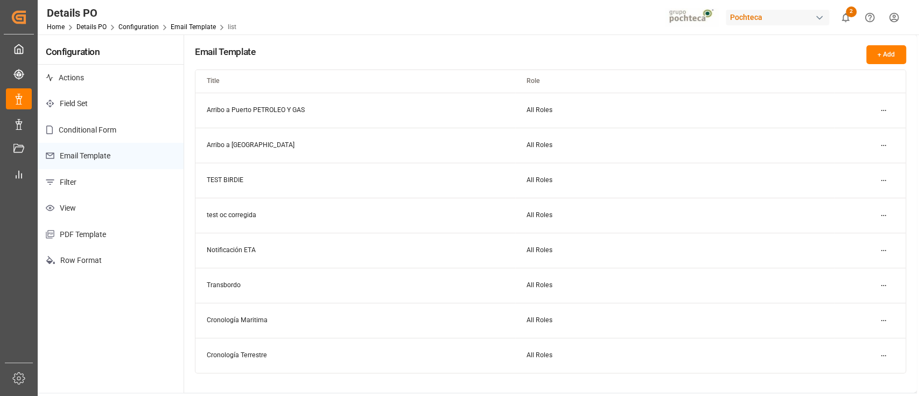
click at [885, 104] on html "Created by potrace 1.15, written by Peter Selinger 2001-2017 Created by potrace…" at bounding box center [459, 198] width 919 height 396
click at [857, 129] on div "Edit" at bounding box center [863, 131] width 55 height 15
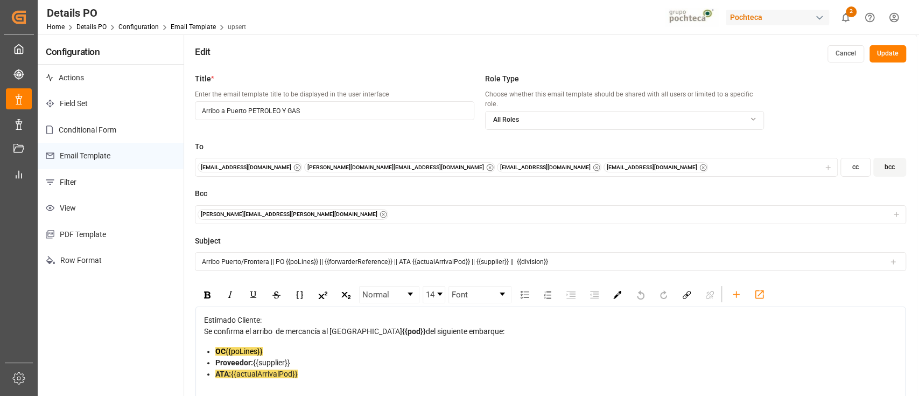
click at [642, 162] on div "comercio6@pochteca.net mitzi.madrid@leschaco.com comercio4@pochteca.net comerci…" at bounding box center [517, 167] width 638 height 11
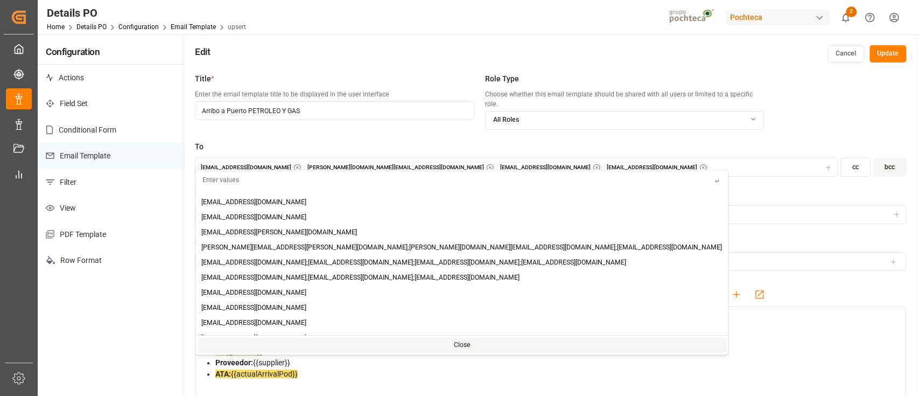
click at [651, 188] on label "Bcc" at bounding box center [550, 193] width 711 height 11
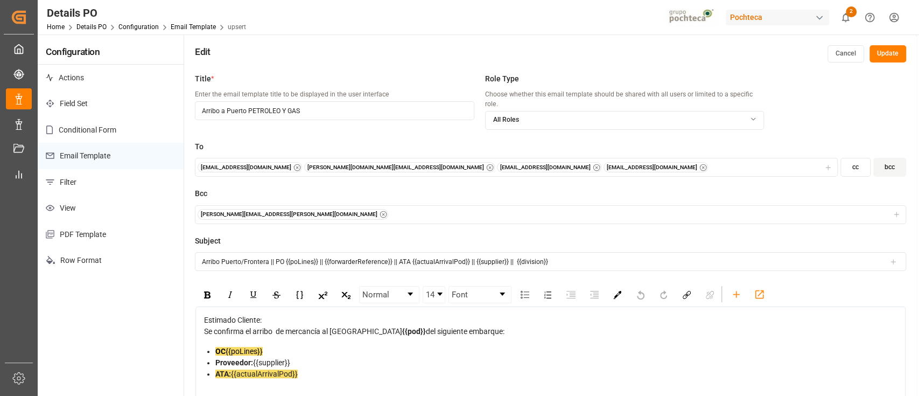
click at [561, 162] on div "comercio6@pochteca.net mitzi.madrid@leschaco.com comercio4@pochteca.net comerci…" at bounding box center [517, 167] width 638 height 11
type input "avictoriano@pochteca.net"
click at [277, 201] on span "Add avictoriano@pochteca.net" at bounding box center [260, 202] width 118 height 10
click at [549, 172] on div "To comercio6@pochteca.net mitzi.madrid@leschaco.com comercio4@pochteca.net come…" at bounding box center [550, 164] width 711 height 47
click at [591, 162] on div "comercio6@pochteca.net mitzi.madrid@leschaco.com comercio4@pochteca.net comerci…" at bounding box center [517, 167] width 638 height 11
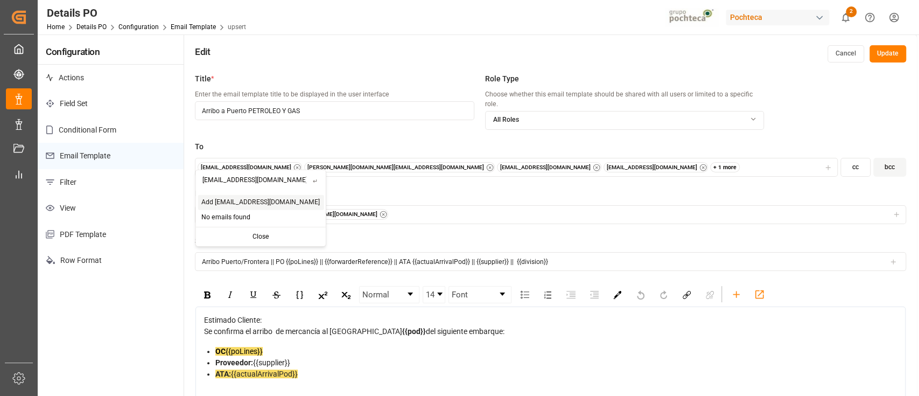
type input "azuckermann@pochteca.net"
click at [253, 198] on span "Add azuckermann@pochteca.net" at bounding box center [260, 202] width 118 height 10
click at [710, 162] on div "+ 2 more" at bounding box center [725, 167] width 30 height 11
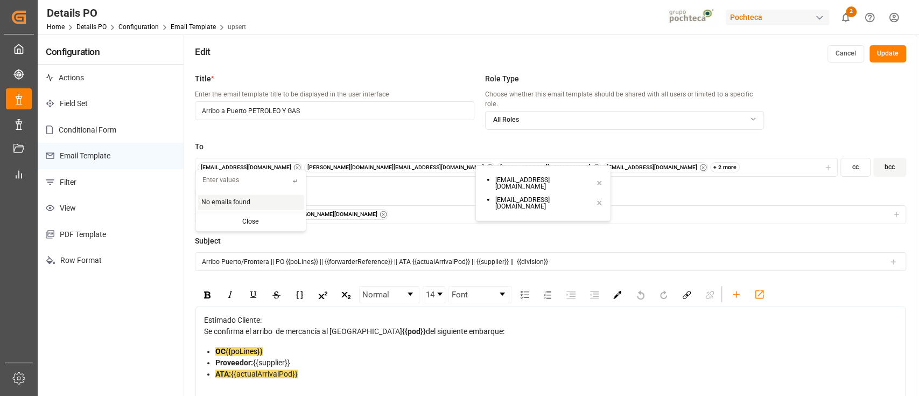
click at [710, 162] on div "+ 2 more" at bounding box center [725, 167] width 30 height 11
click at [528, 188] on label "Bcc" at bounding box center [550, 193] width 711 height 11
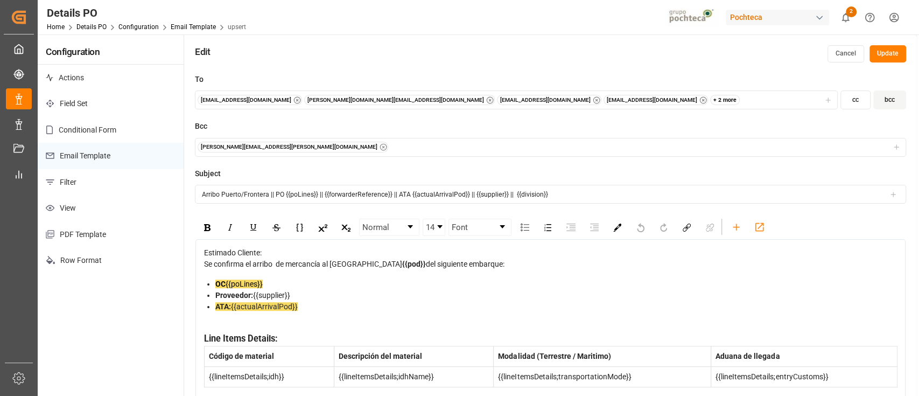
click at [207, 187] on input "Arribo Puerto/Frontera || PO {{poLines}} || {{forwarderReference}} || ATA {{act…" at bounding box center [550, 194] width 711 height 19
click at [276, 268] on span "Se confirma el arribo de mercancía al Puerto/Frontera" at bounding box center [303, 264] width 198 height 9
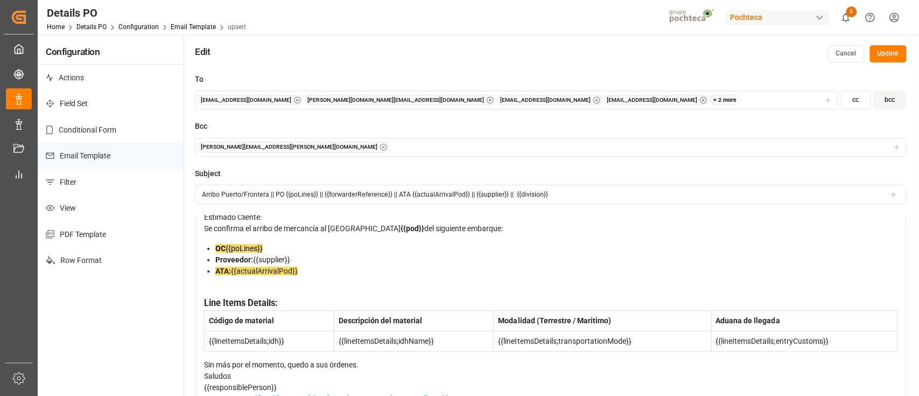
click at [390, 185] on input "Arribo Puerto/Frontera || PO {{poLines}} || {{forwarderReference}} || ATA {{act…" at bounding box center [550, 194] width 711 height 19
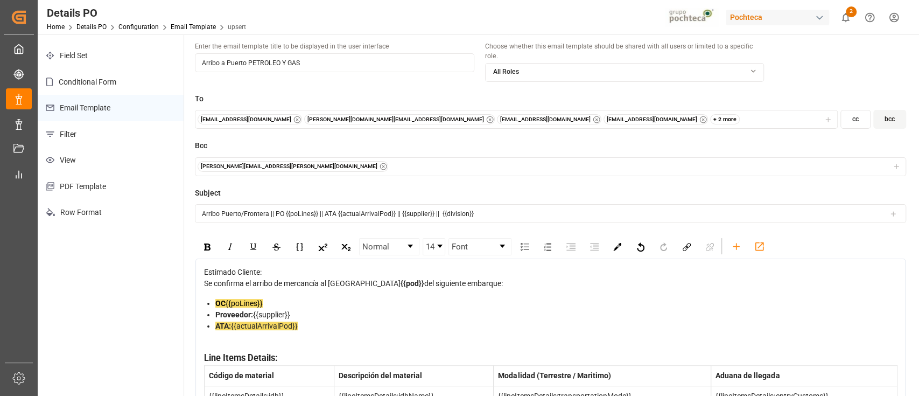
scroll to position [0, 0]
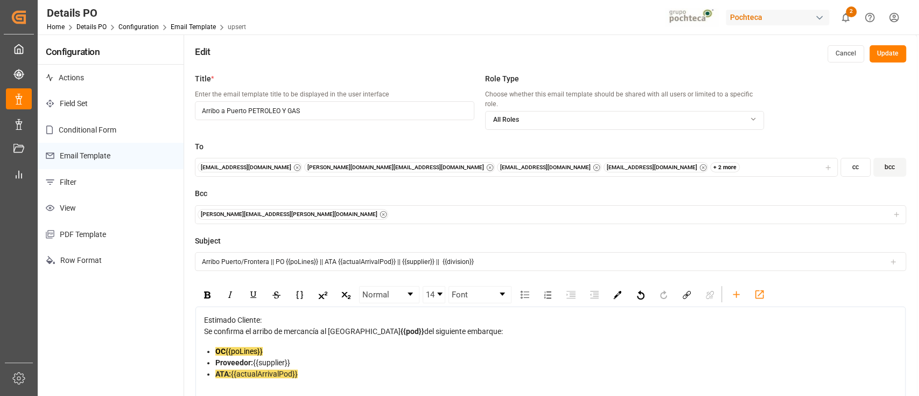
type input "Arribo Puerto/Frontera || PO {{poLines}} || ATA {{actualArrivalPod}} || {{suppl…"
click at [710, 162] on div "+ 2 more" at bounding box center [725, 167] width 30 height 11
click at [420, 175] on div "To comercio6@pochteca.net mitzi.madrid@leschaco.com comercio4@pochteca.net come…" at bounding box center [550, 164] width 711 height 47
click at [710, 162] on div "+ 2 more" at bounding box center [725, 167] width 30 height 11
click at [427, 235] on label "Subject" at bounding box center [550, 240] width 711 height 11
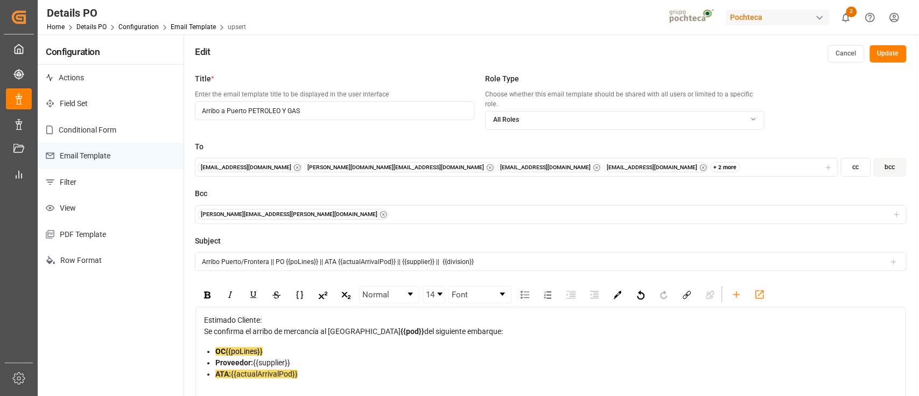
click at [877, 55] on button "Update" at bounding box center [888, 53] width 37 height 17
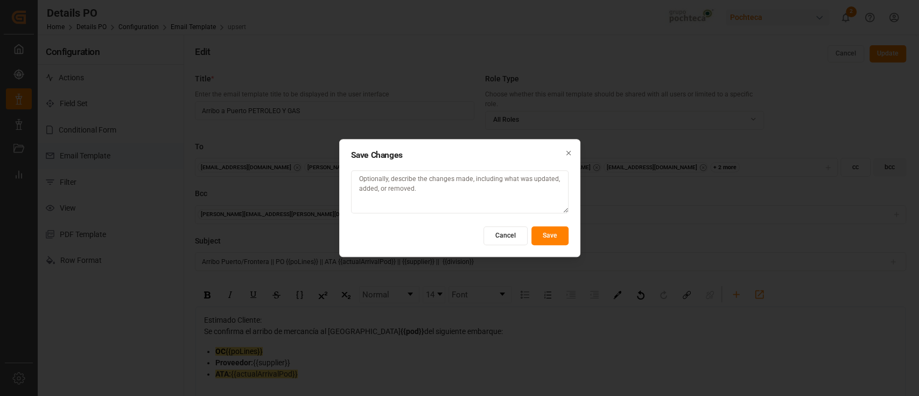
click at [551, 237] on button "Save" at bounding box center [550, 235] width 37 height 19
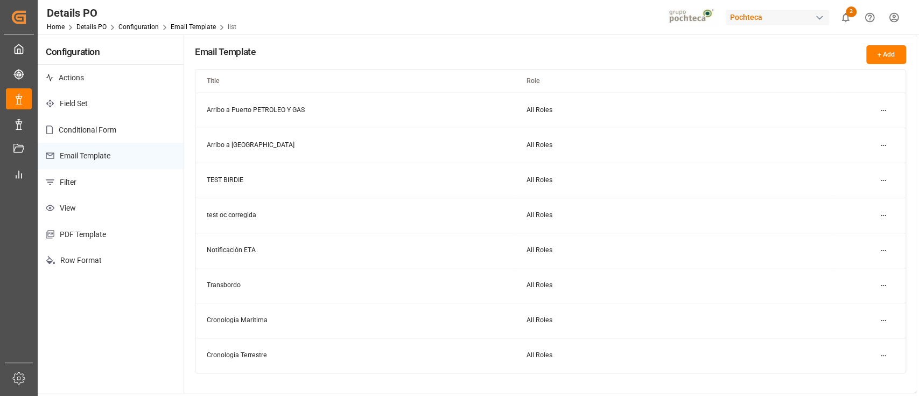
drag, startPoint x: 419, startPoint y: 38, endPoint x: 620, endPoint y: 27, distance: 201.7
click at [620, 27] on div "Details PO Home Details PO Configuration Email Template list Pochteca 2 Notific…" at bounding box center [474, 17] width 889 height 34
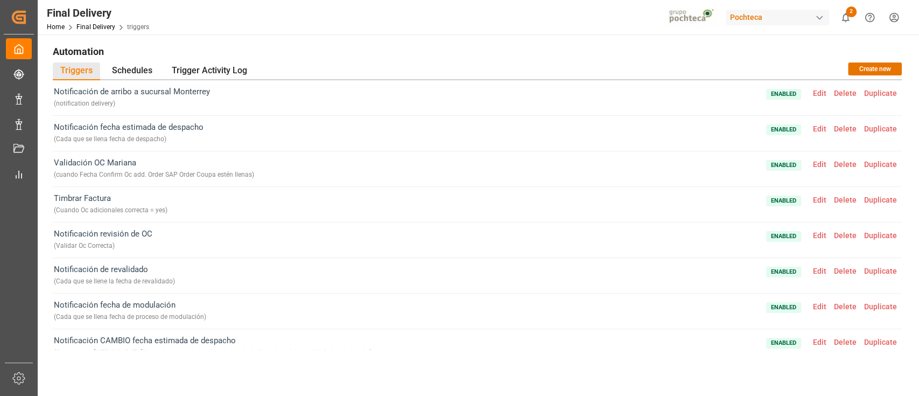
click at [815, 129] on span "Edit" at bounding box center [819, 128] width 21 height 9
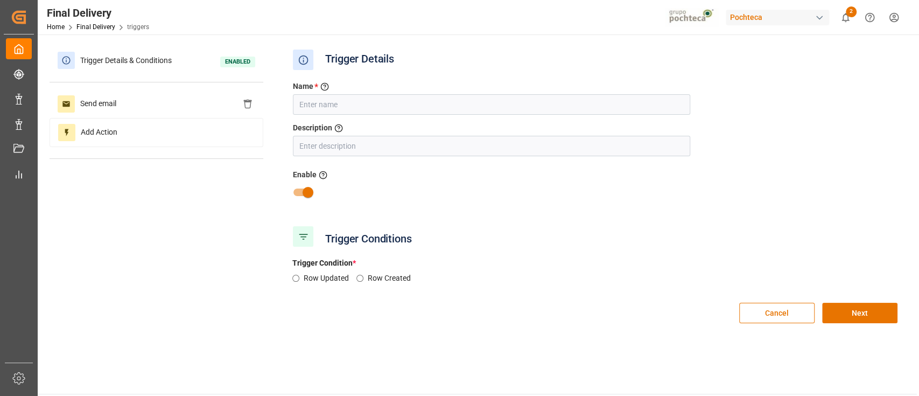
type input "Notificación fecha estimada de despacho"
type input "Cada que se llena fecha de despacho"
radio input "true"
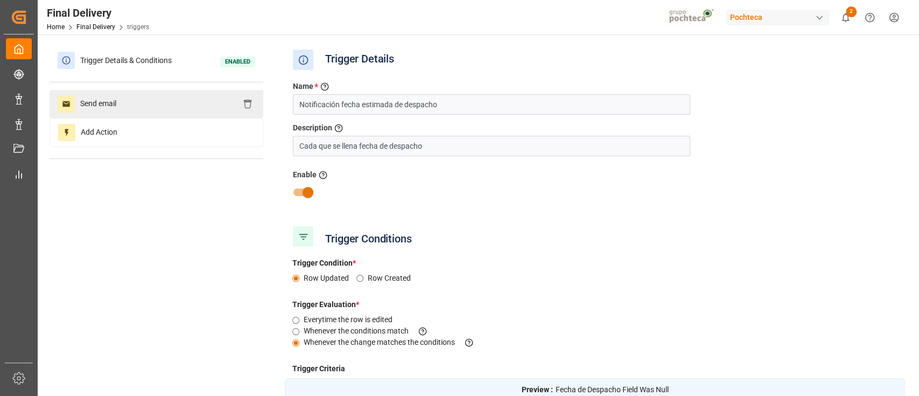
click at [150, 107] on div "Send email" at bounding box center [157, 104] width 214 height 28
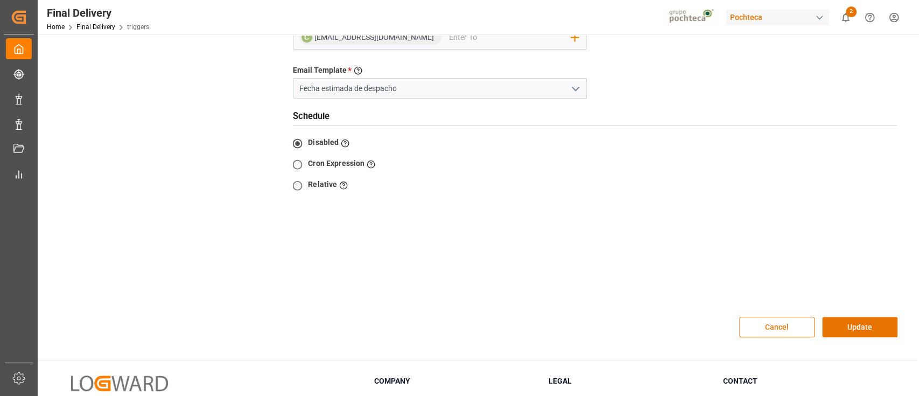
click at [799, 317] on button "Cancel" at bounding box center [776, 327] width 75 height 20
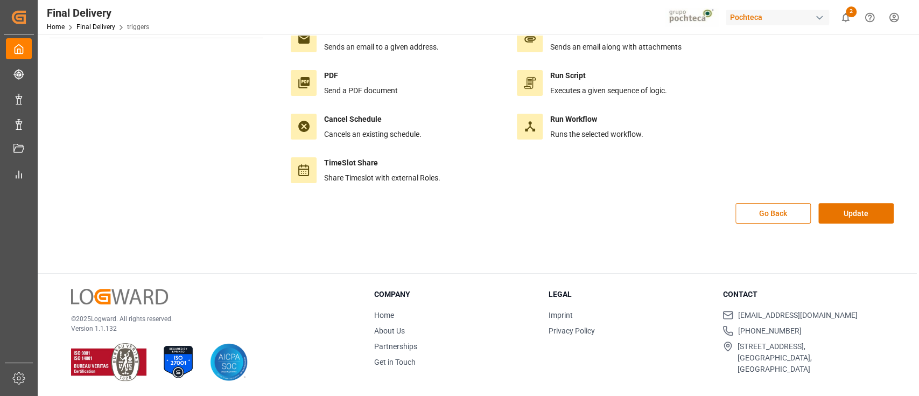
scroll to position [120, 0]
click at [854, 207] on button "Update" at bounding box center [856, 214] width 75 height 20
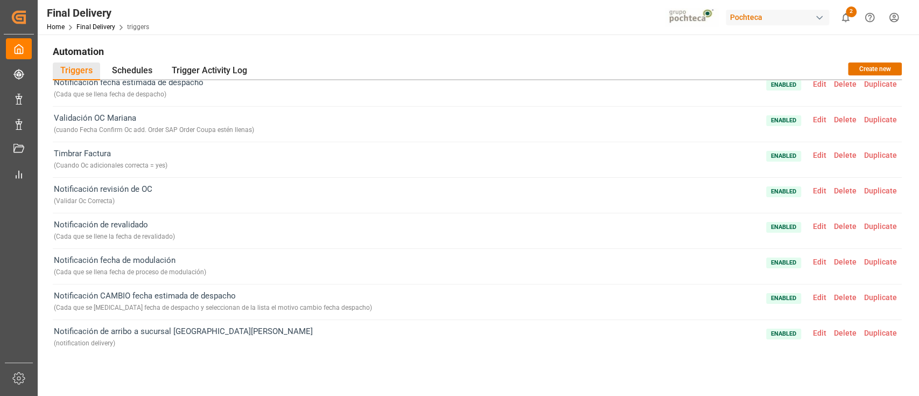
scroll to position [0, 0]
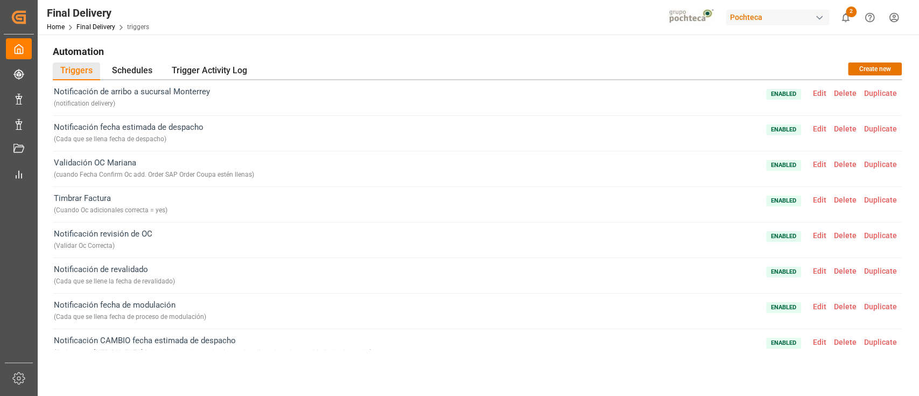
click at [528, 57] on h1 "Automation" at bounding box center [477, 51] width 849 height 18
click at [325, 27] on div "Final Delivery Home Final Delivery triggers Pochteca 2 Notifications Only show …" at bounding box center [474, 17] width 889 height 34
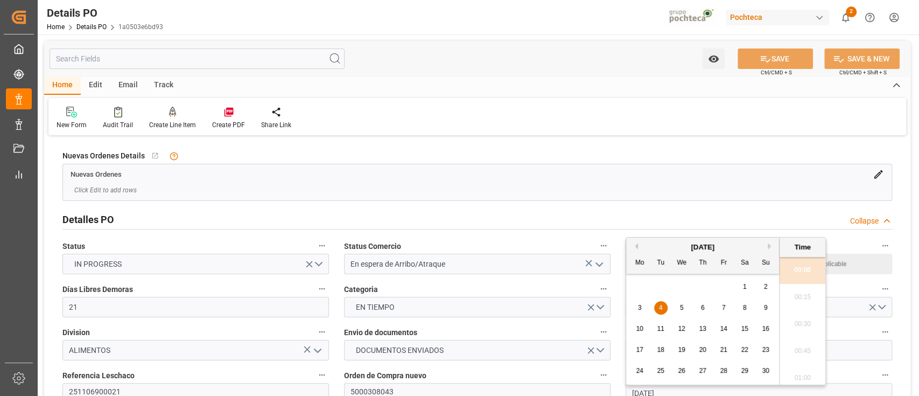
scroll to position [933, 0]
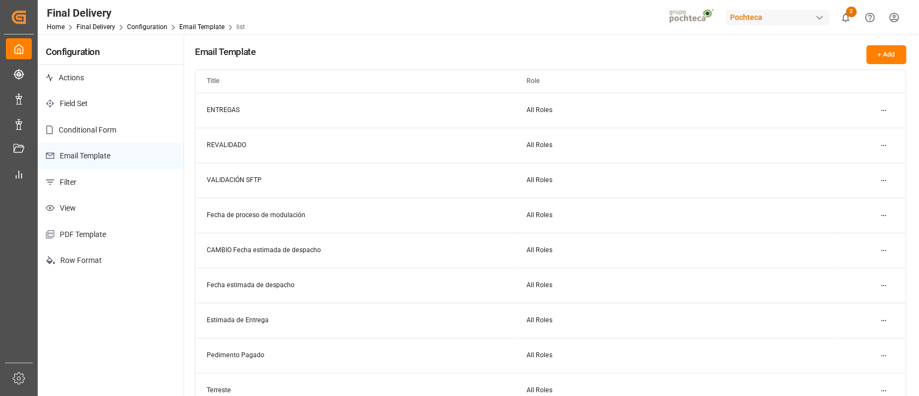
click at [878, 114] on html "Created by potrace 1.15, written by [PERSON_NAME] [DATE]-[DATE] Created by potr…" at bounding box center [459, 198] width 919 height 396
click at [858, 127] on div "Edit" at bounding box center [863, 131] width 55 height 15
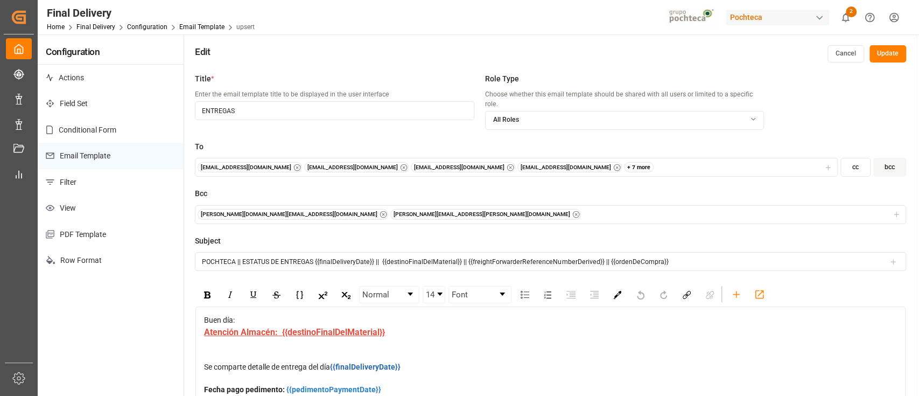
click at [624, 162] on div "+ 7 more" at bounding box center [639, 167] width 30 height 11
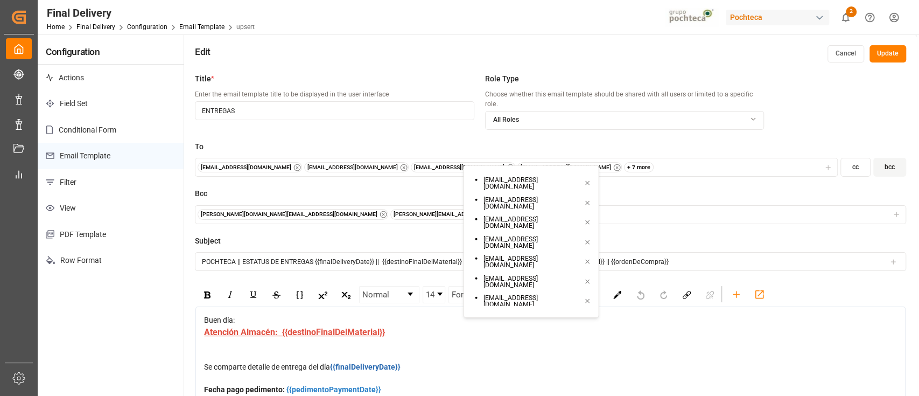
click at [849, 53] on button "Cancel" at bounding box center [846, 53] width 37 height 17
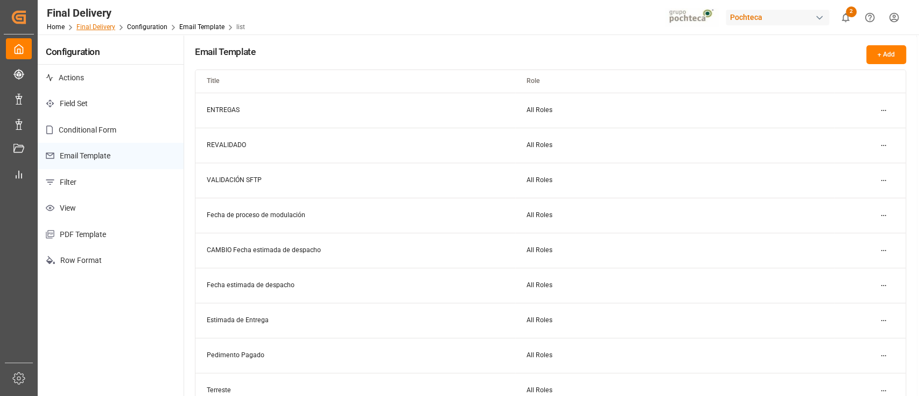
click at [96, 25] on link "Final Delivery" at bounding box center [95, 27] width 39 height 8
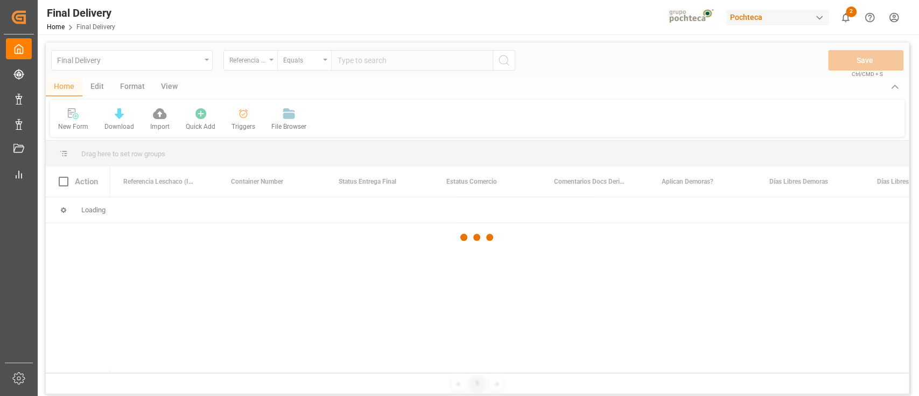
click at [241, 125] on div at bounding box center [477, 237] width 863 height 389
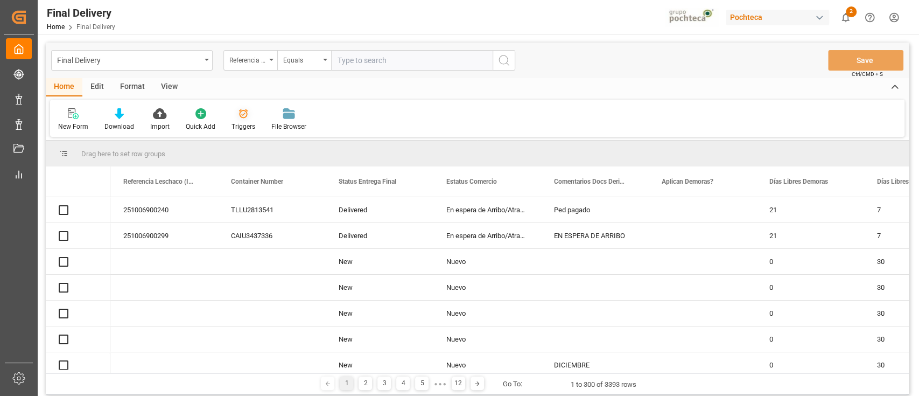
click at [241, 119] on div "Triggers" at bounding box center [243, 120] width 40 height 24
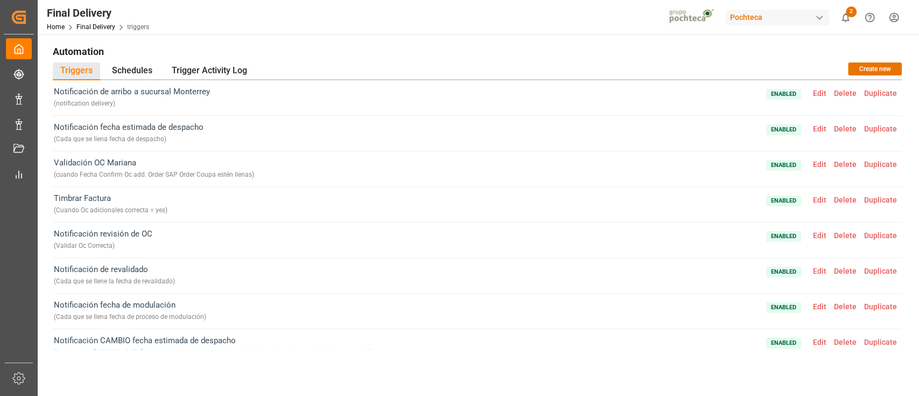
click at [819, 95] on span "Edit" at bounding box center [819, 93] width 21 height 9
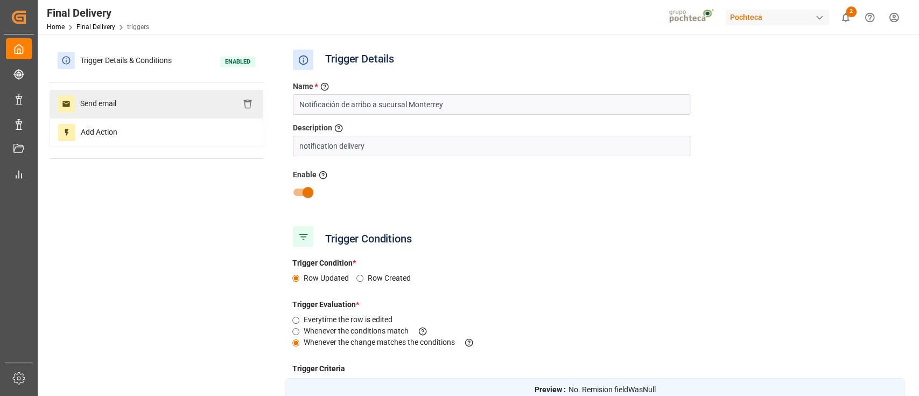
click at [190, 105] on div "Send email" at bounding box center [157, 104] width 214 height 28
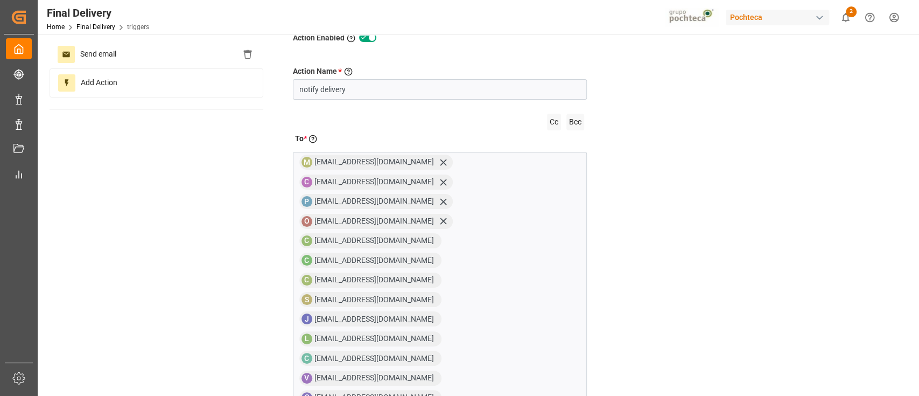
scroll to position [72, 0]
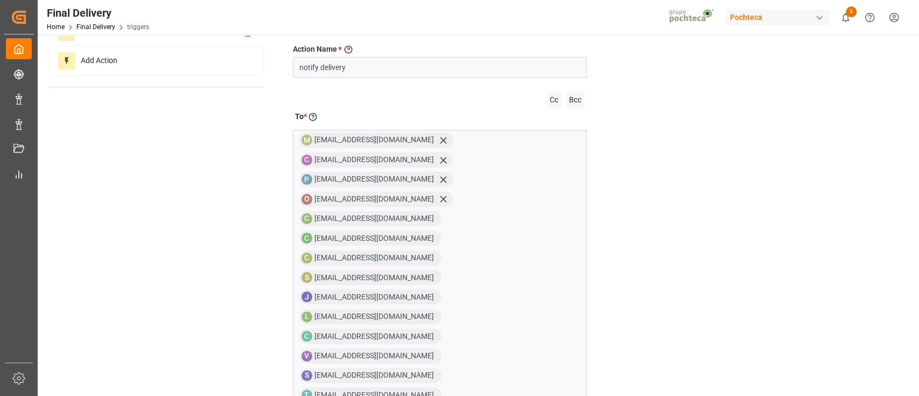
click at [747, 230] on div "Action Name * Give a name to the action being created notify delivery Cc Bcc To…" at bounding box center [595, 353] width 620 height 662
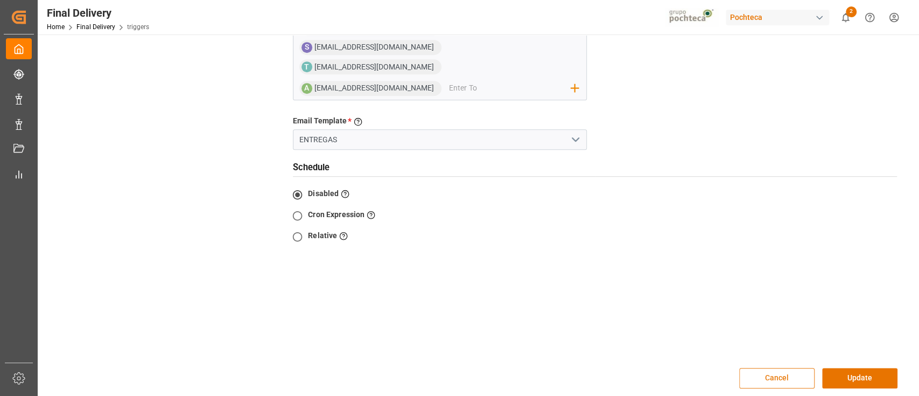
click at [774, 368] on button "Cancel" at bounding box center [776, 378] width 75 height 20
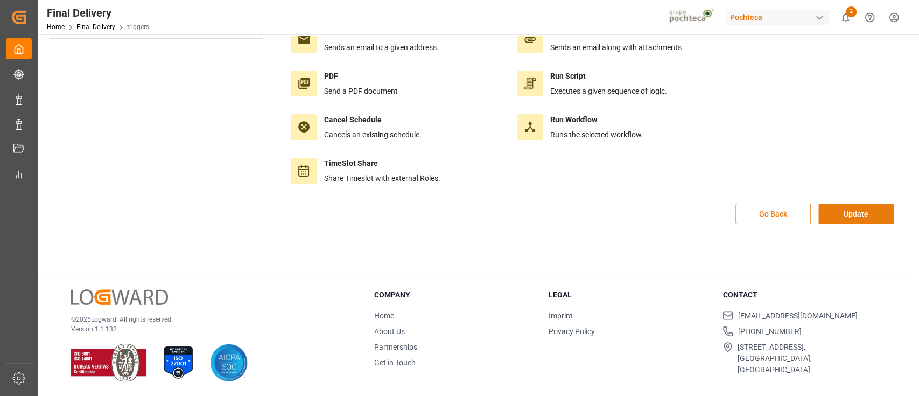
click at [827, 207] on button "Update" at bounding box center [856, 214] width 75 height 20
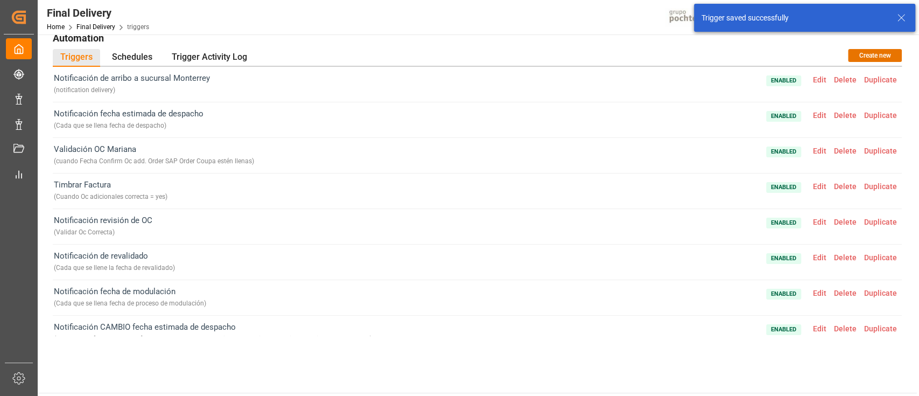
scroll to position [0, 0]
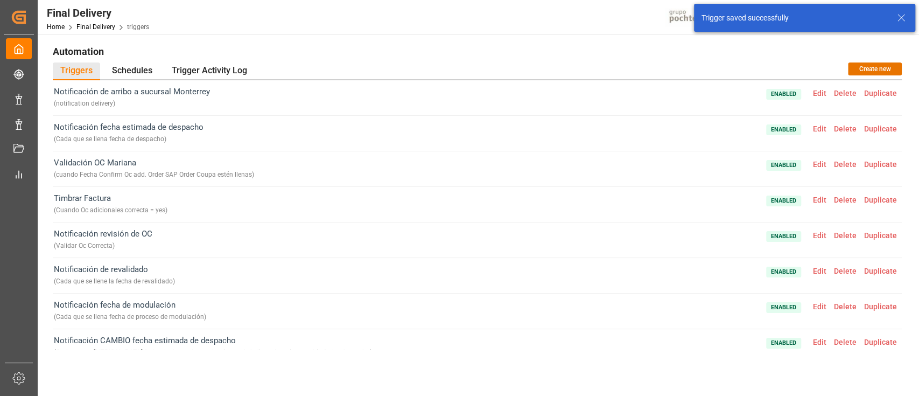
click at [819, 95] on span "Edit" at bounding box center [819, 93] width 21 height 9
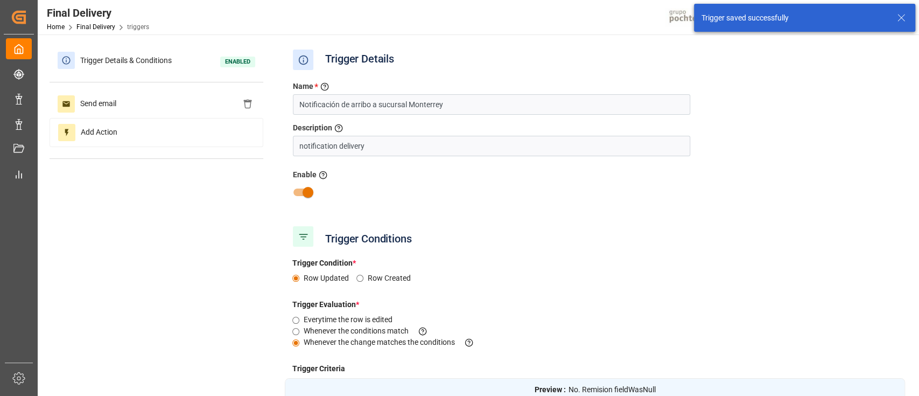
type input "No. Remision"
type input "Destino Final del Material (impo)"
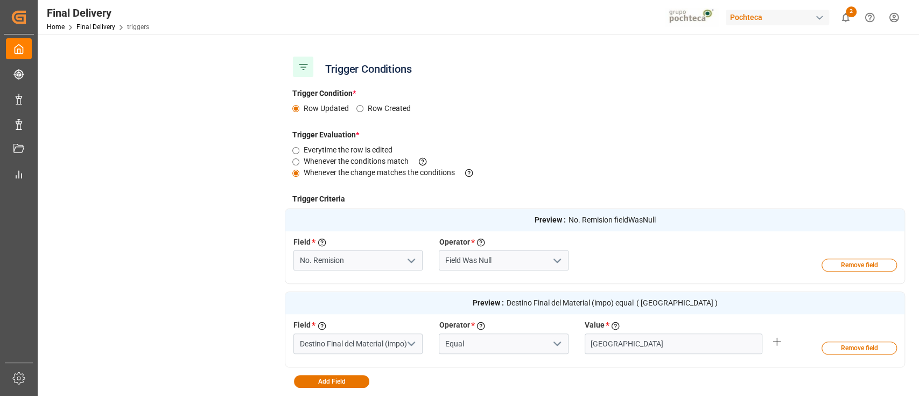
scroll to position [215, 0]
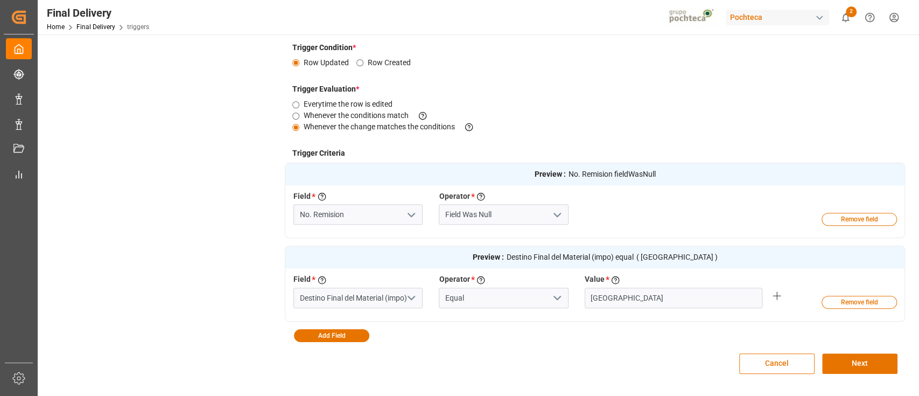
click at [604, 342] on div "Cancel Next" at bounding box center [595, 363] width 620 height 43
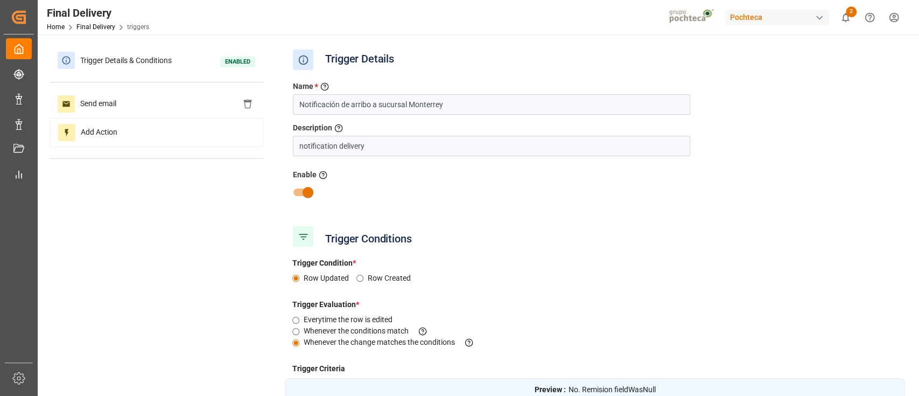
scroll to position [0, 0]
click at [646, 223] on div "Trigger Conditions" at bounding box center [595, 236] width 620 height 27
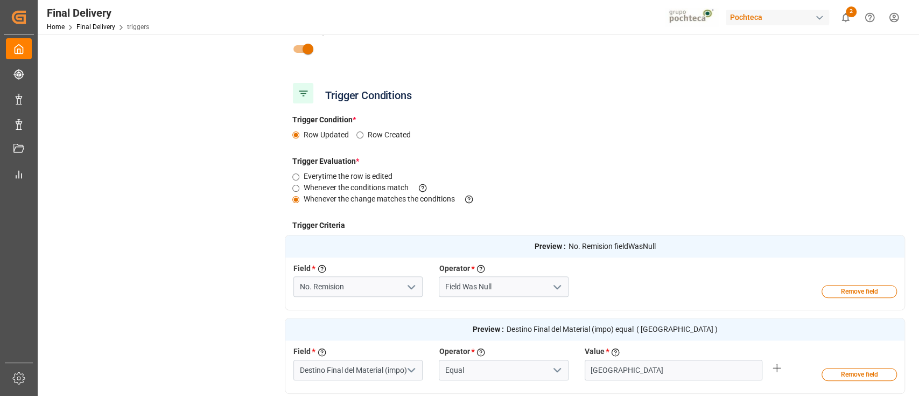
scroll to position [215, 0]
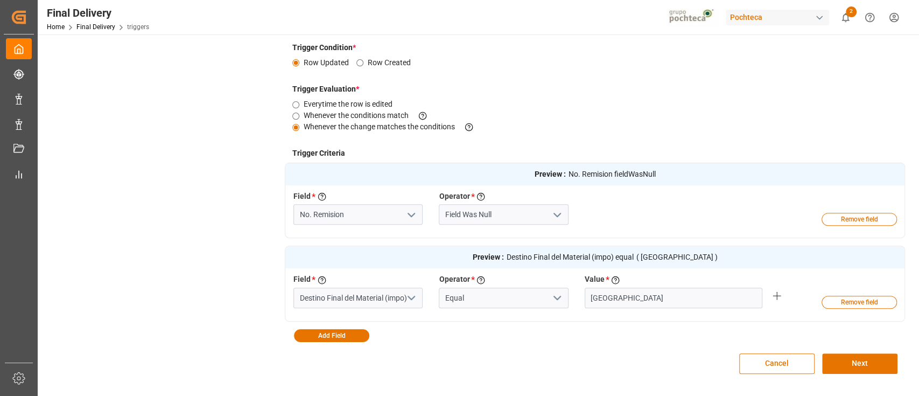
click at [547, 343] on div "Cancel Next" at bounding box center [595, 363] width 620 height 43
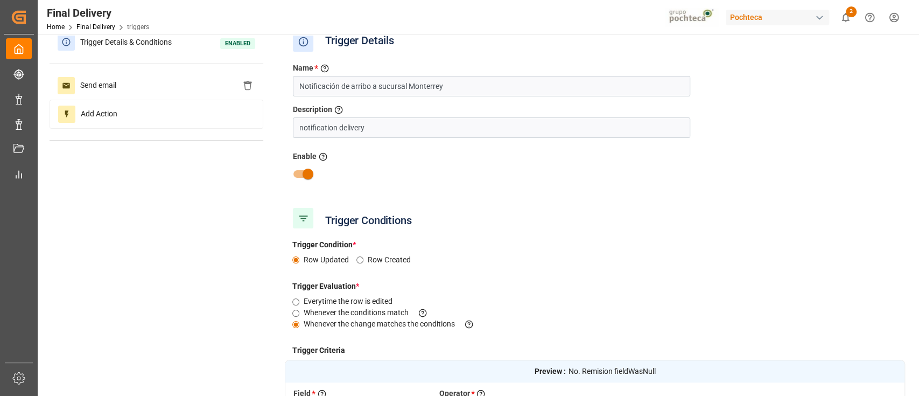
scroll to position [0, 0]
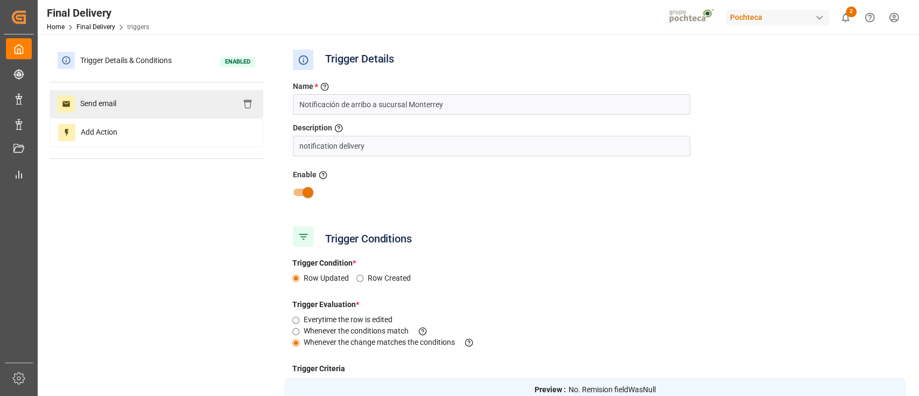
click at [103, 92] on div "Send email" at bounding box center [157, 104] width 214 height 28
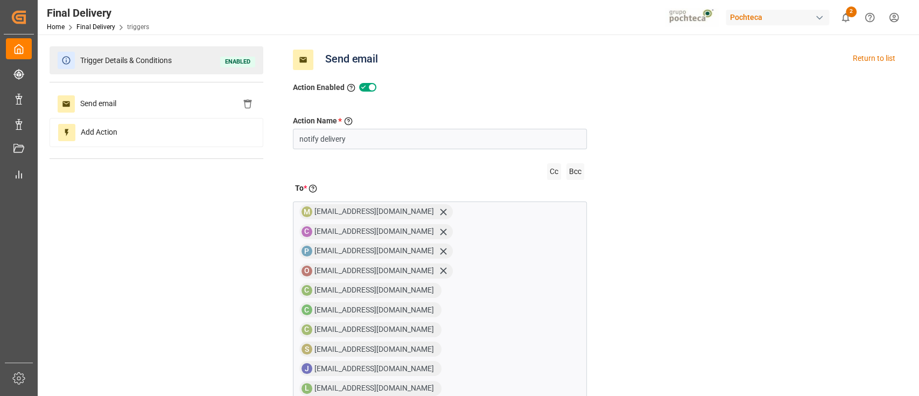
click at [152, 61] on span "Trigger Details & Conditions" at bounding box center [126, 60] width 102 height 17
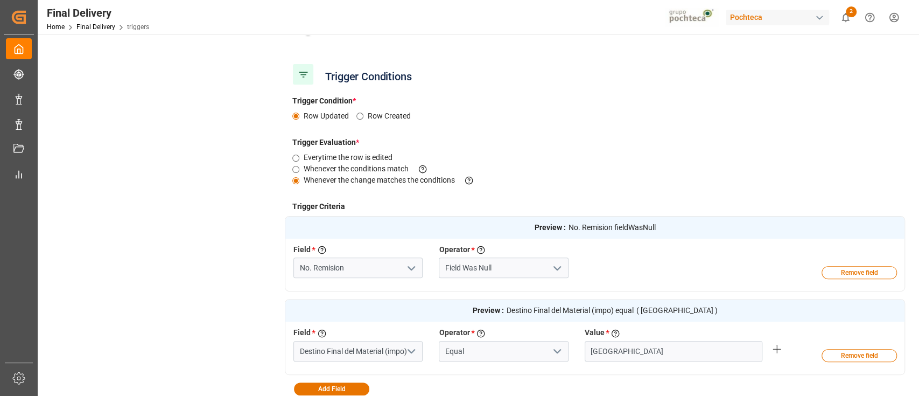
scroll to position [215, 0]
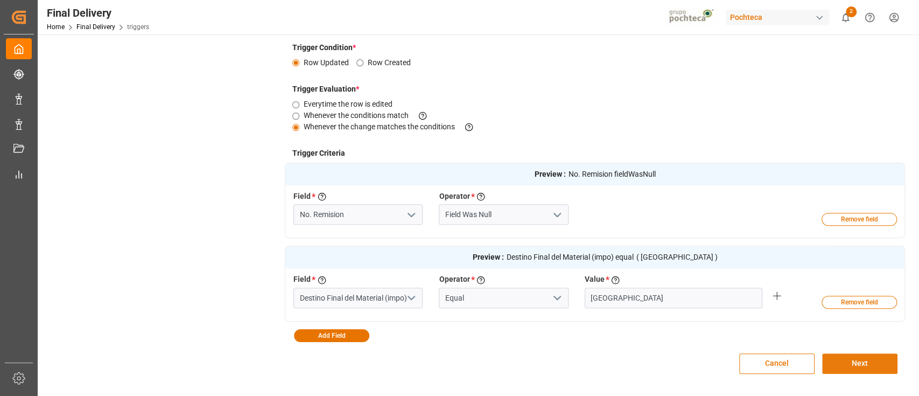
click at [849, 364] on button "Next" at bounding box center [859, 363] width 75 height 20
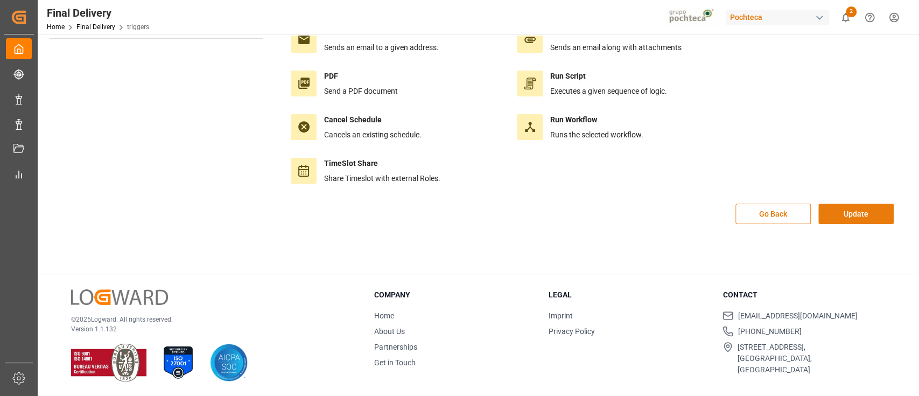
click at [861, 219] on button "Update" at bounding box center [856, 214] width 75 height 20
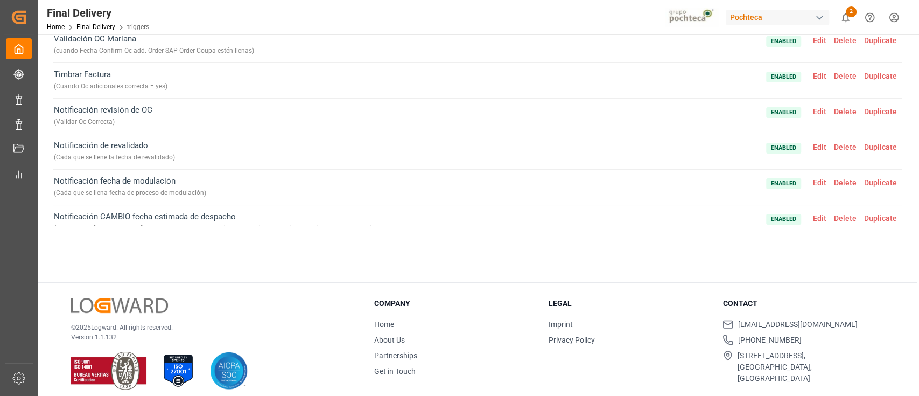
scroll to position [0, 0]
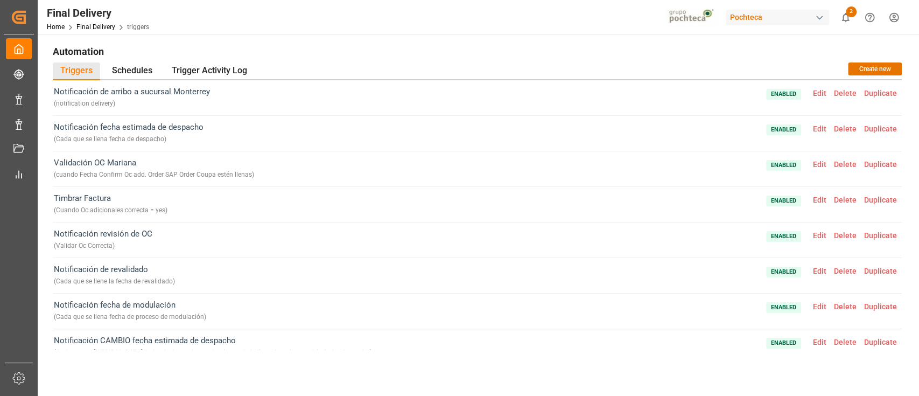
click at [823, 92] on span "Edit" at bounding box center [819, 93] width 21 height 9
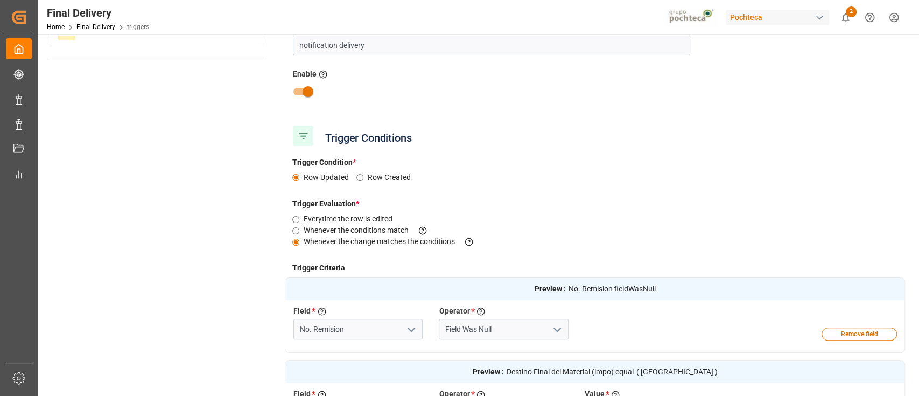
scroll to position [215, 0]
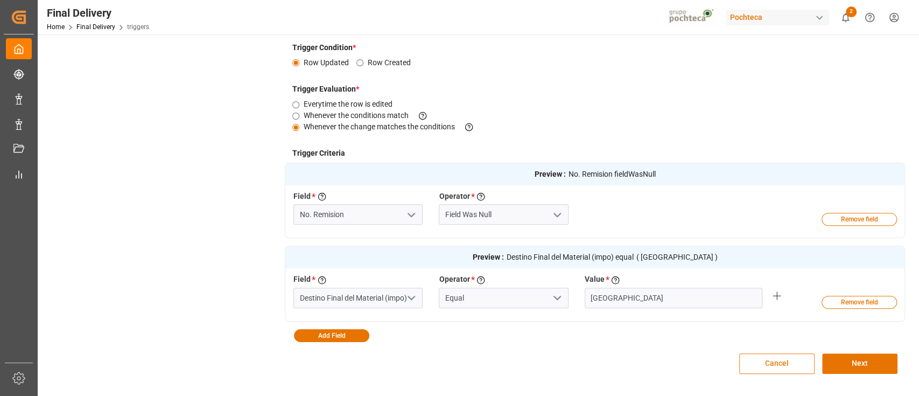
click at [809, 362] on button "Cancel" at bounding box center [776, 363] width 75 height 20
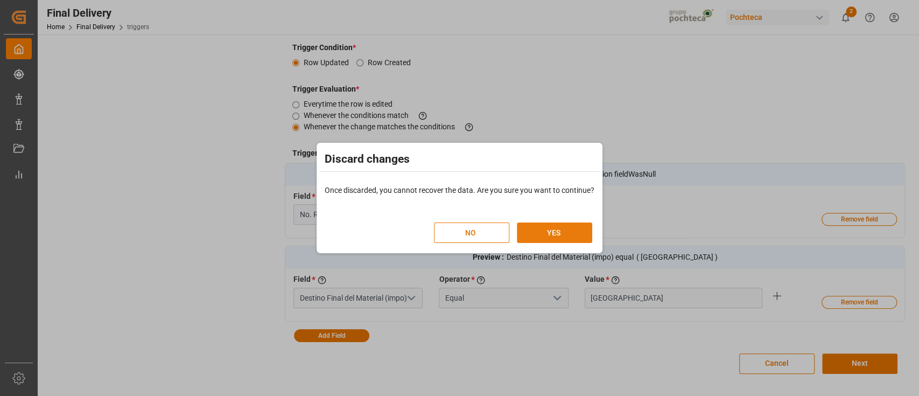
click at [551, 239] on button "YES" at bounding box center [554, 232] width 75 height 20
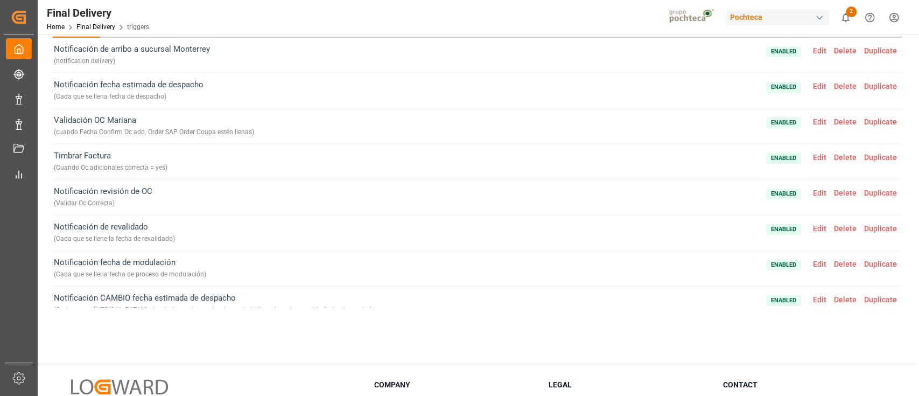
scroll to position [0, 0]
